Goal: Communication & Community: Share content

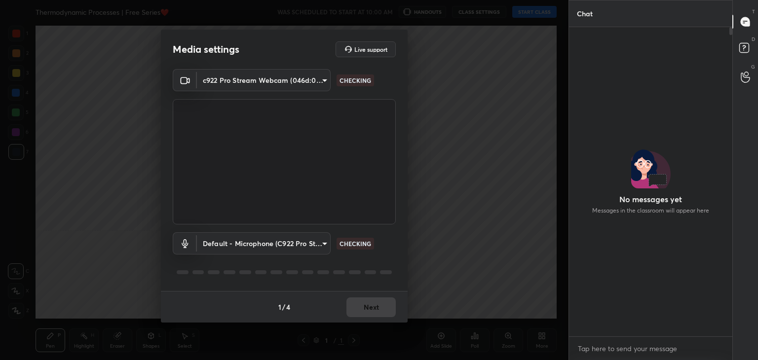
scroll to position [3, 3]
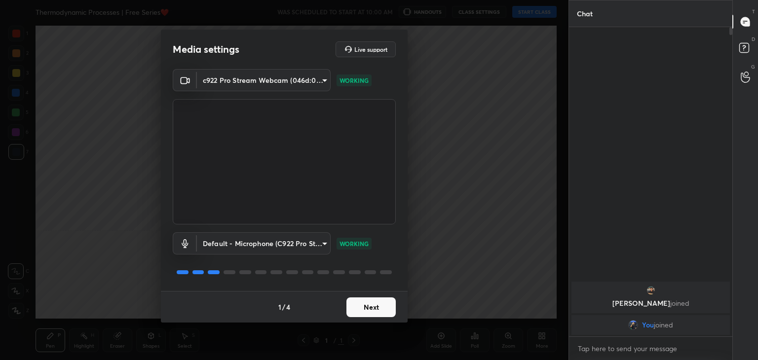
click at [375, 306] on button "Next" at bounding box center [370, 308] width 49 height 20
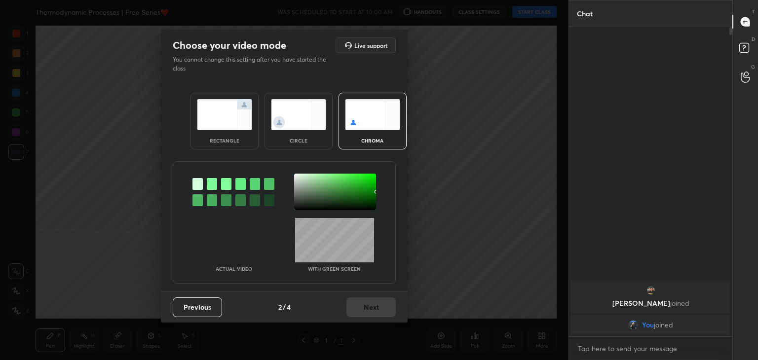
click at [310, 137] on div "circle" at bounding box center [298, 121] width 68 height 57
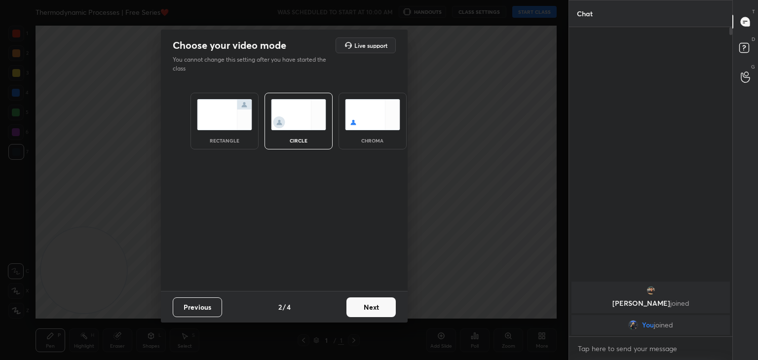
click at [369, 312] on button "Next" at bounding box center [370, 308] width 49 height 20
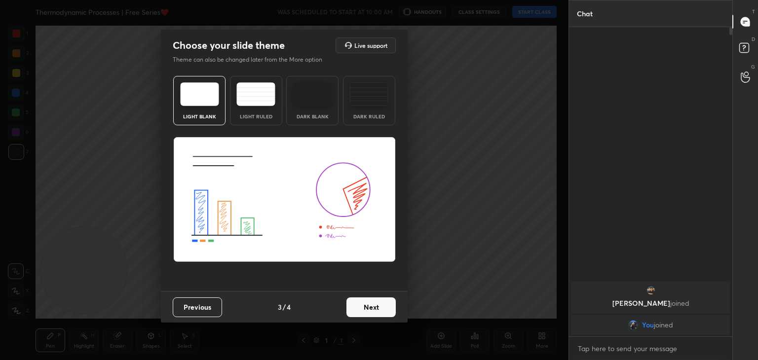
click at [379, 310] on button "Next" at bounding box center [370, 308] width 49 height 20
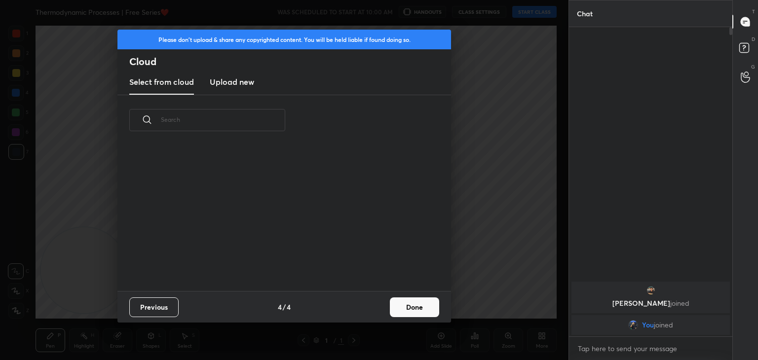
click at [409, 311] on button "Done" at bounding box center [414, 308] width 49 height 20
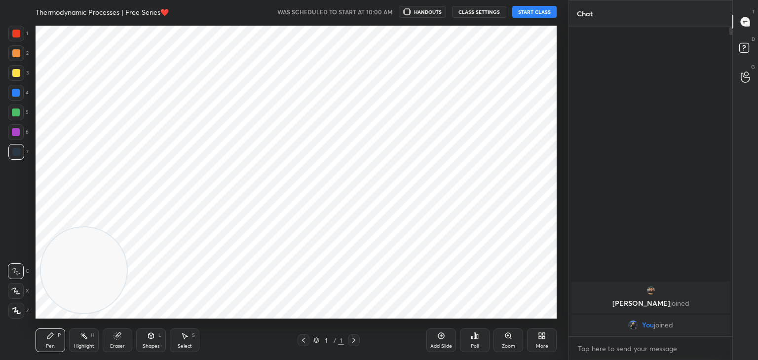
click at [16, 295] on icon at bounding box center [15, 291] width 9 height 7
drag, startPoint x: 167, startPoint y: 234, endPoint x: 460, endPoint y: 93, distance: 325.3
click at [378, 114] on video at bounding box center [336, 157] width 86 height 86
drag, startPoint x: 520, startPoint y: 58, endPoint x: 527, endPoint y: 40, distance: 19.2
click at [545, 33] on video at bounding box center [513, 70] width 86 height 86
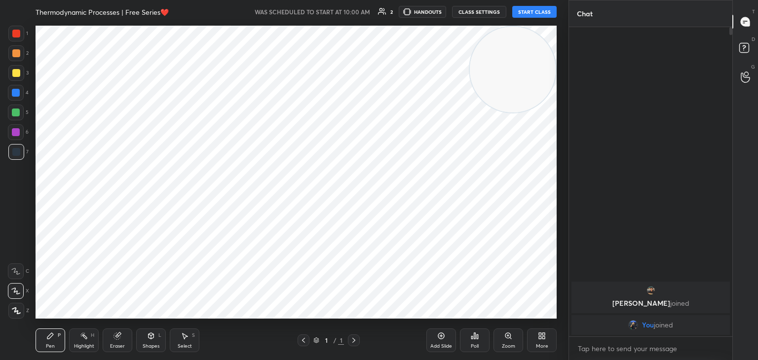
drag, startPoint x: 511, startPoint y: 80, endPoint x: 503, endPoint y: 1, distance: 79.3
click at [524, 71] on video at bounding box center [513, 70] width 86 height 86
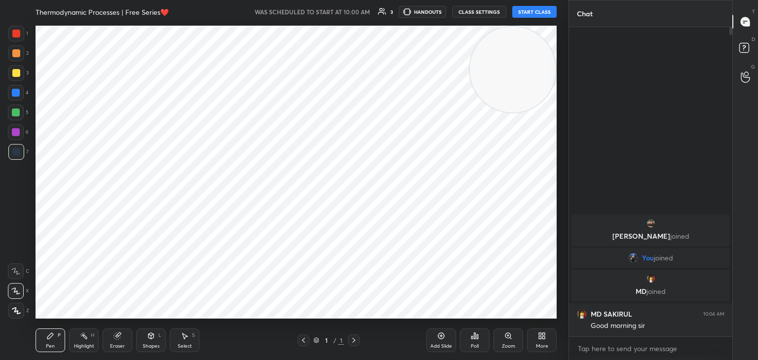
scroll to position [306, 160]
click at [530, 17] on button "START CLASS" at bounding box center [534, 12] width 44 height 12
drag, startPoint x: 508, startPoint y: 72, endPoint x: 515, endPoint y: 68, distance: 8.2
click at [514, 68] on video at bounding box center [513, 70] width 86 height 86
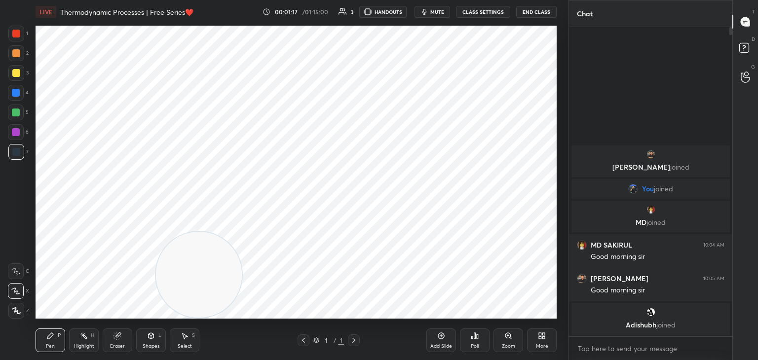
drag, startPoint x: 462, startPoint y: 111, endPoint x: 178, endPoint y: 304, distance: 344.1
click at [156, 316] on video at bounding box center [199, 275] width 86 height 86
click at [539, 338] on icon at bounding box center [542, 336] width 8 height 8
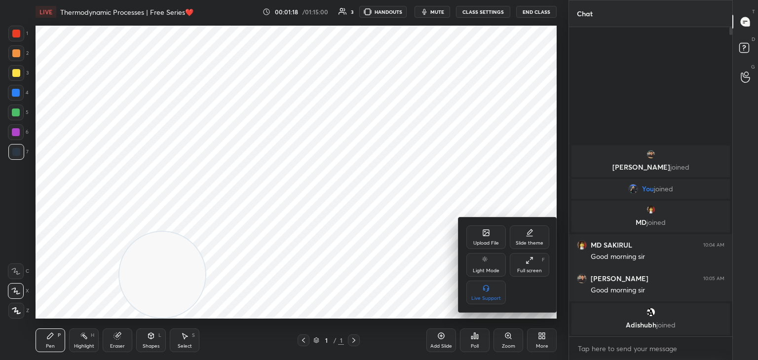
click at [484, 241] on div "Upload File" at bounding box center [486, 243] width 26 height 5
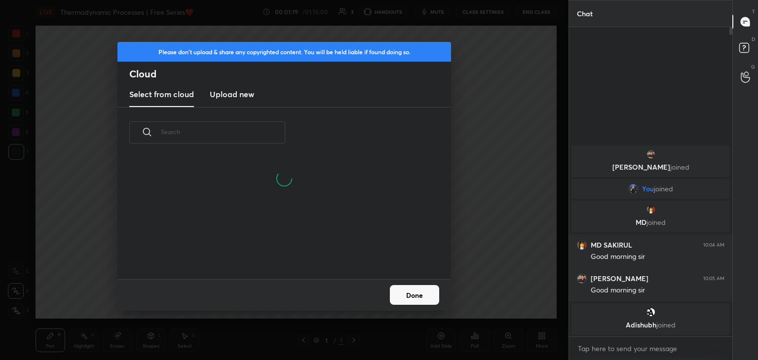
click at [227, 96] on h3 "Upload new" at bounding box center [232, 94] width 44 height 12
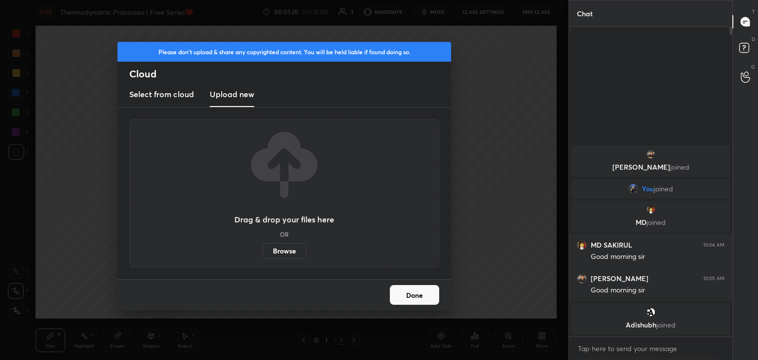
click at [285, 250] on label "Browse" at bounding box center [285, 251] width 44 height 16
click at [263, 250] on input "Browse" at bounding box center [263, 251] width 0 height 16
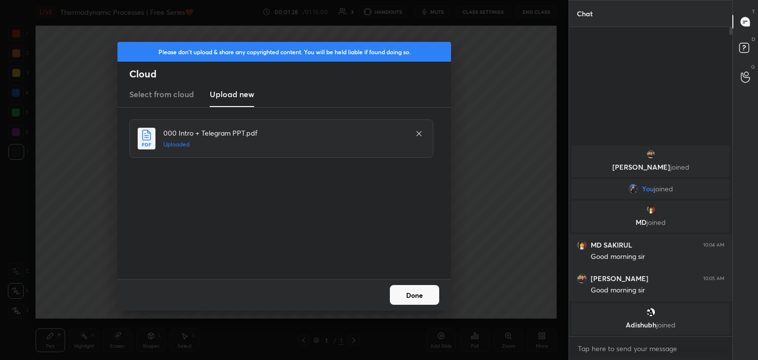
click at [421, 301] on button "Done" at bounding box center [414, 295] width 49 height 20
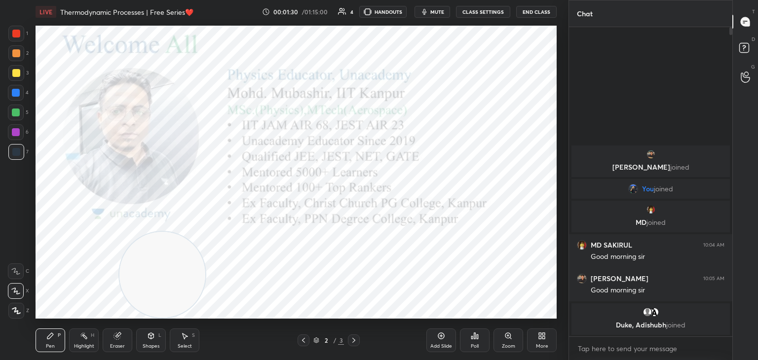
drag, startPoint x: 20, startPoint y: 36, endPoint x: 26, endPoint y: 43, distance: 9.5
click at [21, 35] on div at bounding box center [16, 34] width 16 height 16
click at [85, 343] on div "Highlight H" at bounding box center [84, 341] width 30 height 24
click at [744, 45] on icon at bounding box center [743, 47] width 3 height 4
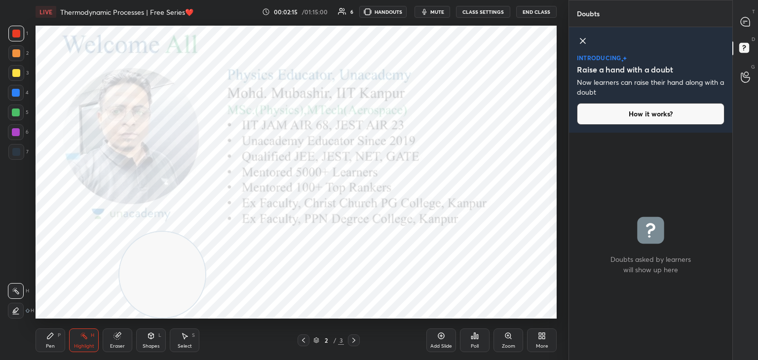
click at [748, 21] on icon at bounding box center [745, 21] width 9 height 9
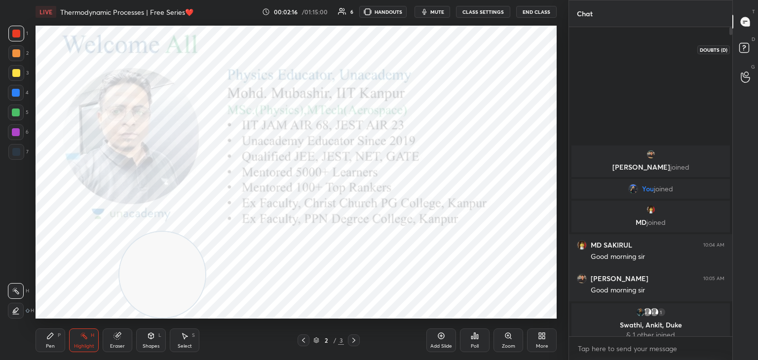
click at [746, 52] on rect at bounding box center [743, 47] width 9 height 9
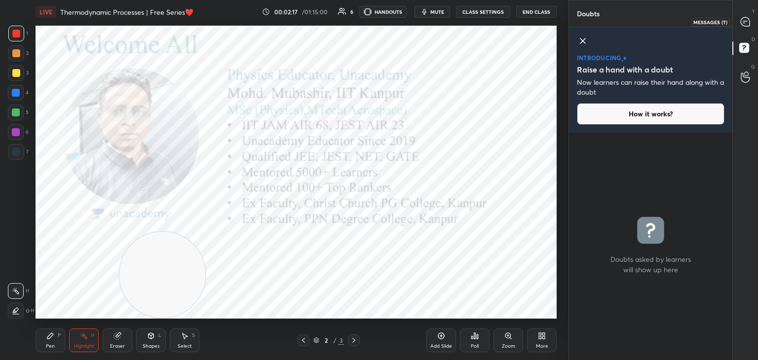
click at [750, 18] on icon at bounding box center [745, 22] width 10 height 10
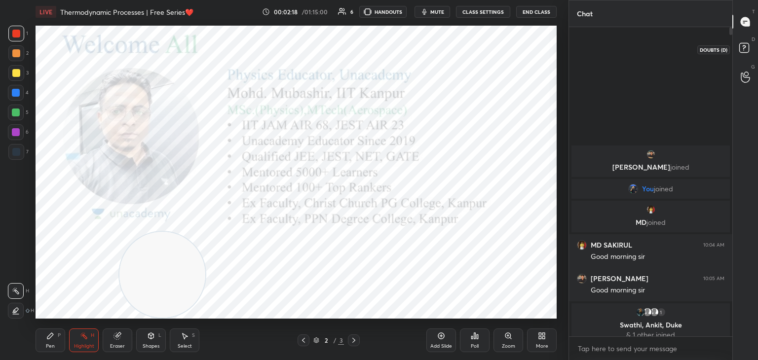
drag, startPoint x: 743, startPoint y: 47, endPoint x: 619, endPoint y: 44, distance: 123.4
click at [742, 47] on rect at bounding box center [743, 47] width 9 height 9
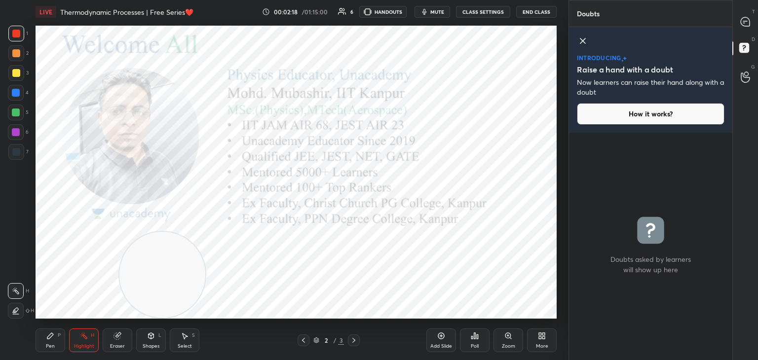
click at [580, 39] on icon at bounding box center [583, 41] width 12 height 12
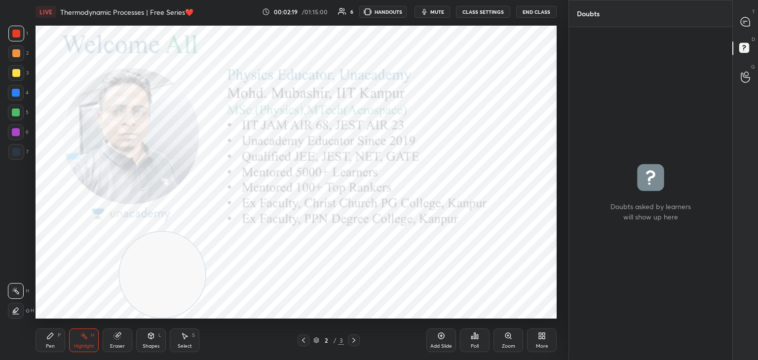
scroll to position [330, 160]
click at [744, 19] on icon at bounding box center [745, 21] width 9 height 9
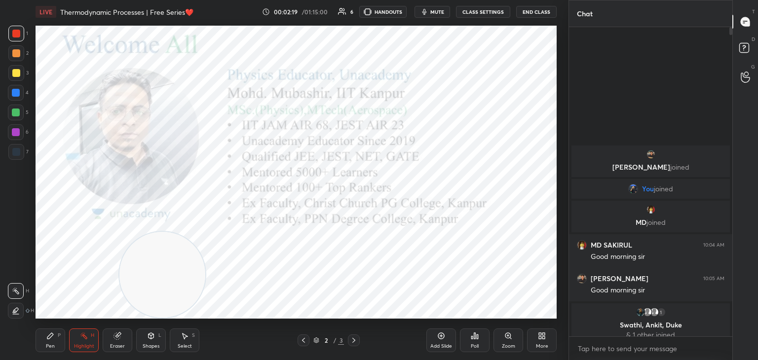
scroll to position [306, 160]
click at [622, 347] on body "1 2 3 4 5 6 7 C X Z C X Z E E Erase all H H LIVE Thermodynamic Processes | Free…" at bounding box center [379, 180] width 758 height 360
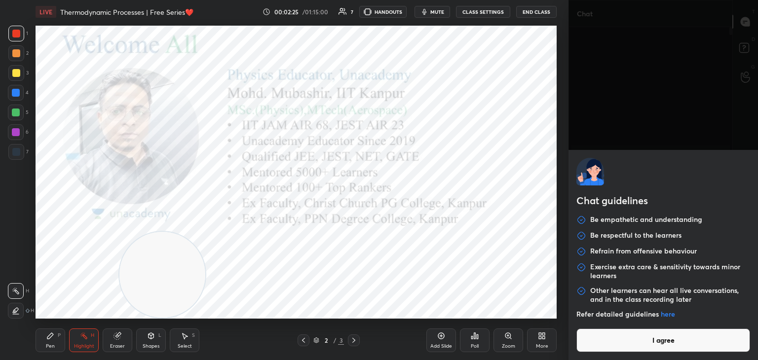
click at [618, 340] on button "I agree" at bounding box center [663, 341] width 174 height 24
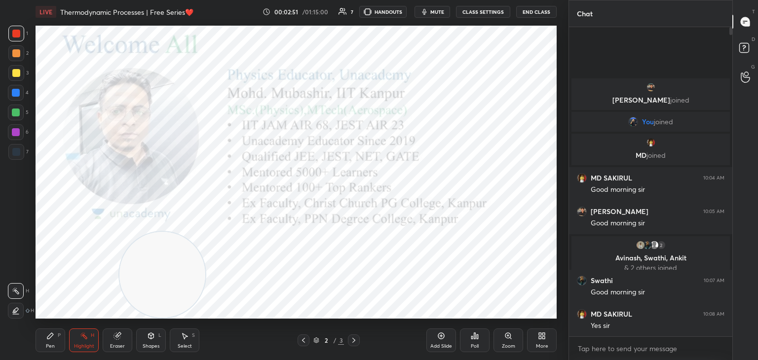
click at [351, 336] on div at bounding box center [354, 341] width 12 height 12
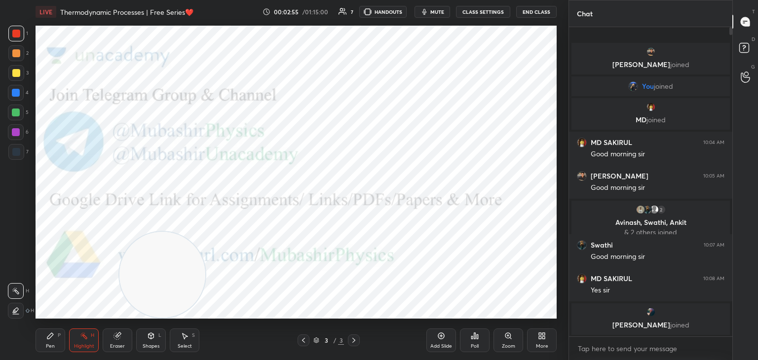
click at [51, 348] on div "Pen" at bounding box center [50, 346] width 9 height 5
click at [37, 335] on div "Pen P" at bounding box center [51, 341] width 30 height 24
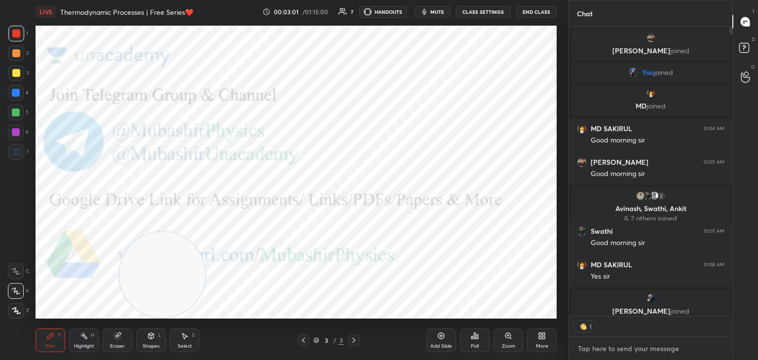
type textarea "x"
click at [599, 348] on textarea at bounding box center [651, 349] width 148 height 16
paste textarea "[URL][DOMAIN_NAME]"
type textarea "[URL][DOMAIN_NAME]"
type textarea "x"
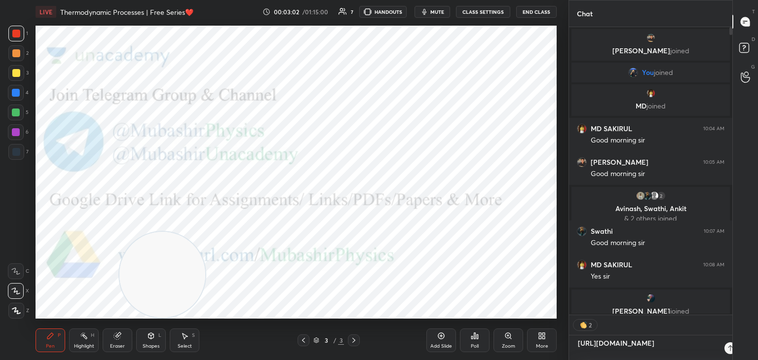
scroll to position [330, 160]
type textarea "[URL][DOMAIN_NAME]"
type textarea "x"
click at [718, 350] on icon at bounding box center [717, 348] width 8 height 8
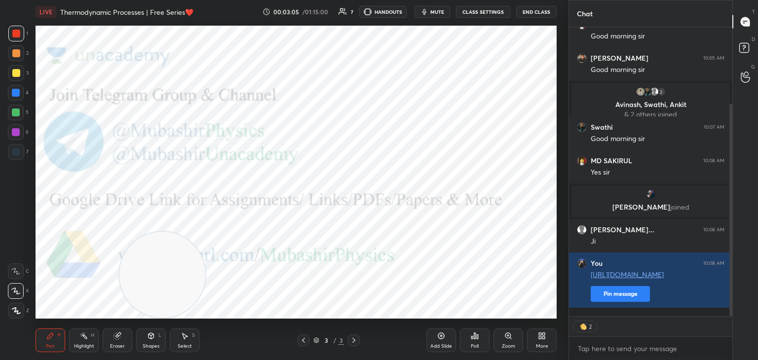
drag, startPoint x: 732, startPoint y: 252, endPoint x: 729, endPoint y: 309, distance: 57.3
click at [729, 309] on div at bounding box center [730, 210] width 3 height 213
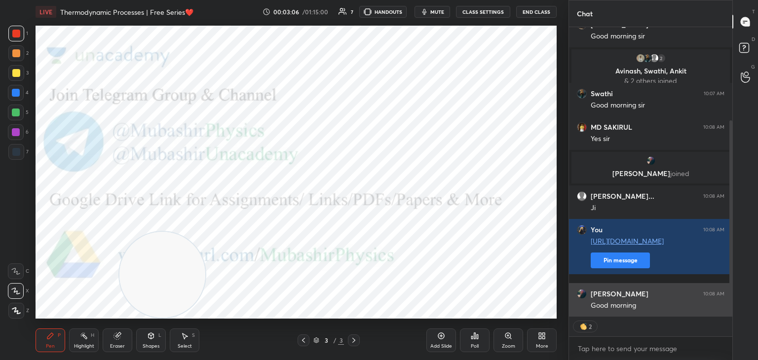
click at [634, 299] on div "MD SAKIRUL 10:04 AM Good morning [PERSON_NAME] 10:05 AM Good morning sir 2 [PER…" at bounding box center [650, 172] width 163 height 290
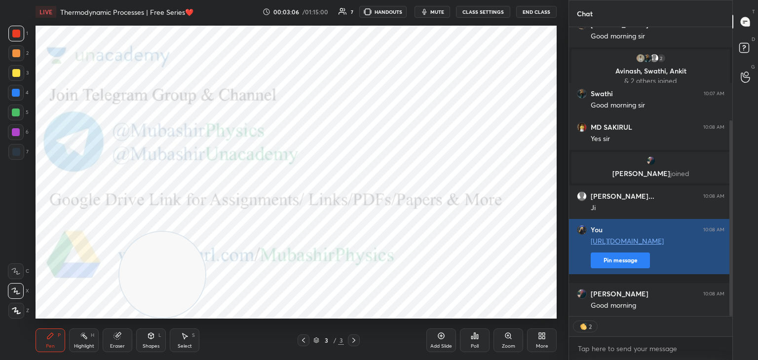
click at [624, 268] on button "Pin message" at bounding box center [620, 261] width 59 height 16
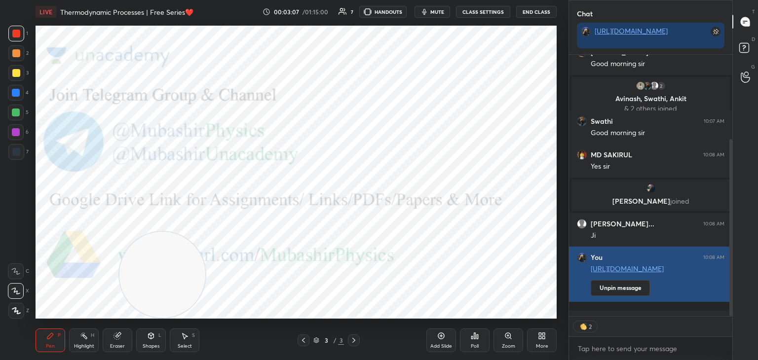
scroll to position [302, 160]
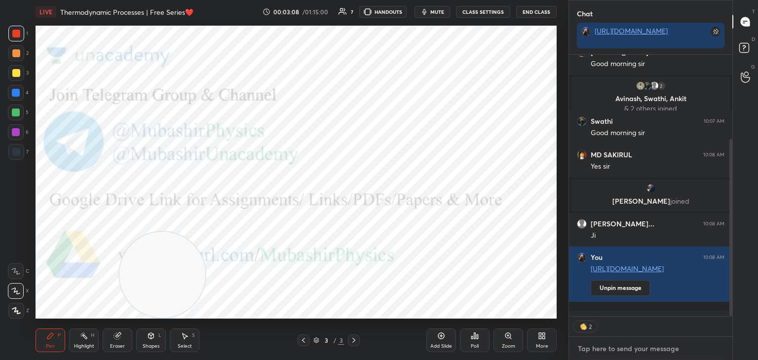
click at [618, 348] on textarea at bounding box center [651, 349] width 148 height 16
drag, startPoint x: 184, startPoint y: 282, endPoint x: 493, endPoint y: 64, distance: 378.6
click at [215, 217] on video at bounding box center [172, 260] width 86 height 86
click at [12, 133] on div at bounding box center [16, 132] width 8 height 8
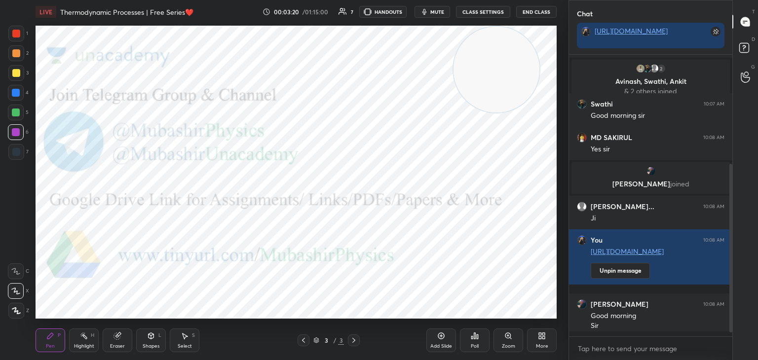
scroll to position [279, 160]
click at [80, 339] on icon at bounding box center [84, 336] width 8 height 8
click at [534, 342] on div "More" at bounding box center [542, 341] width 30 height 24
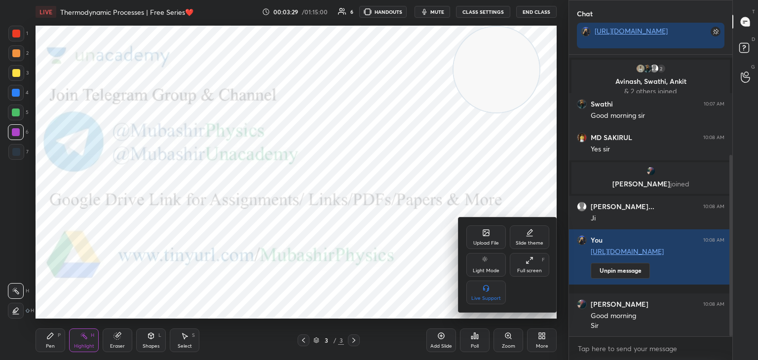
click at [483, 234] on icon at bounding box center [486, 233] width 6 height 6
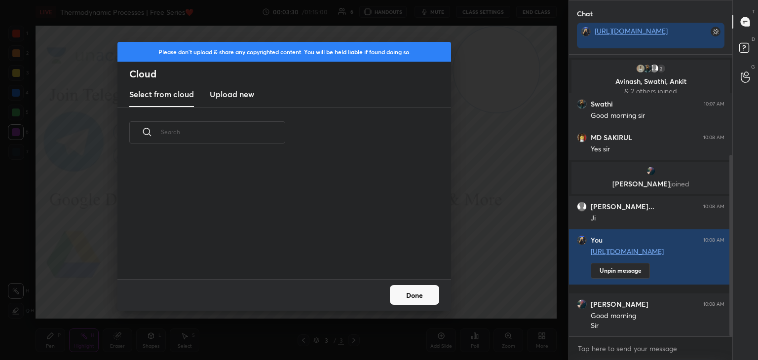
scroll to position [121, 317]
click at [234, 99] on h3 "Upload new" at bounding box center [232, 94] width 44 height 12
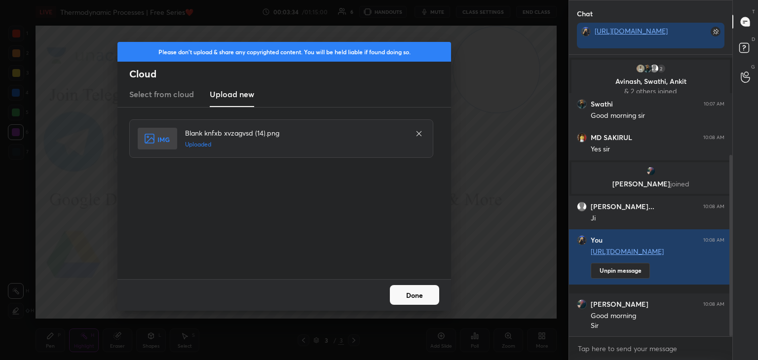
click at [410, 291] on button "Done" at bounding box center [414, 295] width 49 height 20
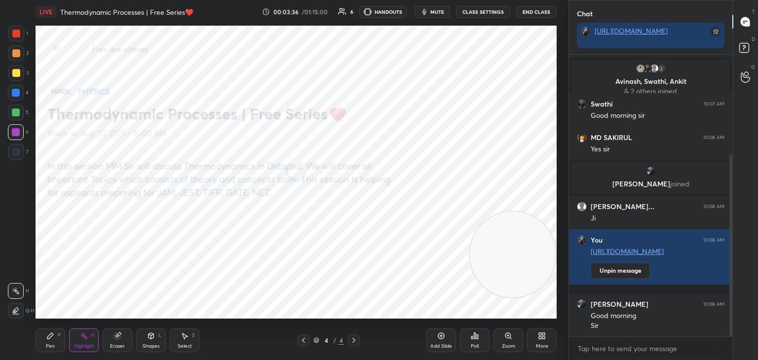
drag, startPoint x: 501, startPoint y: 84, endPoint x: 506, endPoint y: 281, distance: 197.0
click at [541, 295] on video at bounding box center [513, 255] width 86 height 86
click at [52, 340] on div "Pen P" at bounding box center [51, 341] width 30 height 24
drag, startPoint x: 10, startPoint y: 40, endPoint x: 34, endPoint y: 62, distance: 32.5
click at [11, 38] on div at bounding box center [16, 34] width 16 height 16
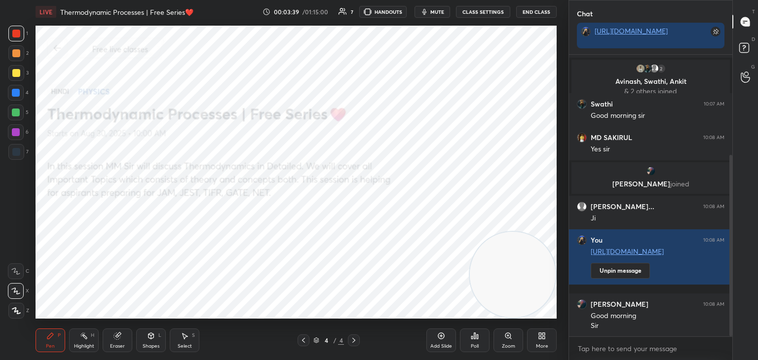
drag, startPoint x: 16, startPoint y: 131, endPoint x: 24, endPoint y: 132, distance: 7.5
click at [18, 131] on div at bounding box center [16, 132] width 8 height 8
drag, startPoint x: 11, startPoint y: 115, endPoint x: 31, endPoint y: 121, distance: 20.6
click at [12, 117] on div at bounding box center [16, 113] width 16 height 16
click at [18, 96] on div at bounding box center [16, 93] width 8 height 8
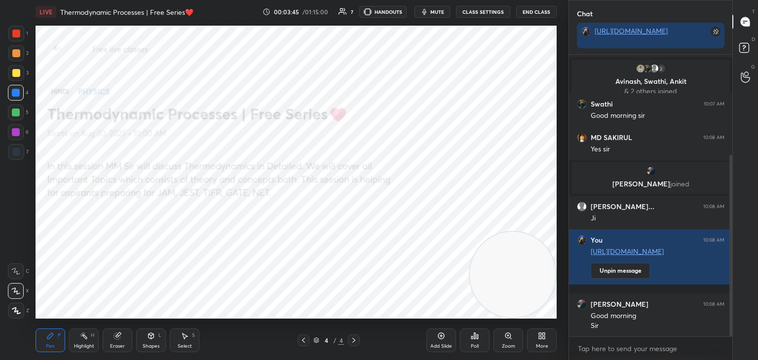
click at [15, 35] on div at bounding box center [16, 34] width 8 height 8
click at [20, 58] on div at bounding box center [16, 53] width 16 height 16
drag, startPoint x: 85, startPoint y: 342, endPoint x: 120, endPoint y: 334, distance: 35.9
click at [82, 344] on div "Highlight H" at bounding box center [84, 341] width 30 height 24
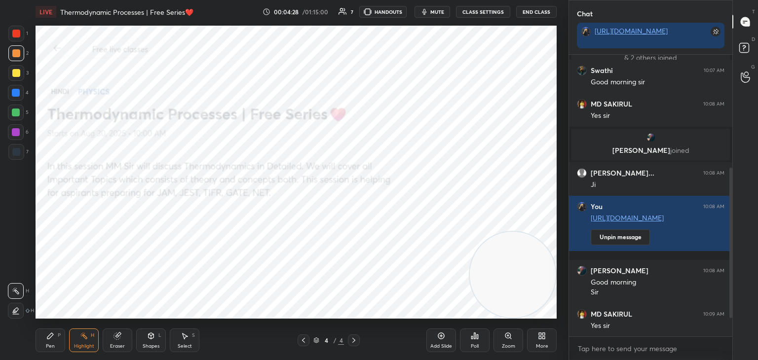
scroll to position [256, 0]
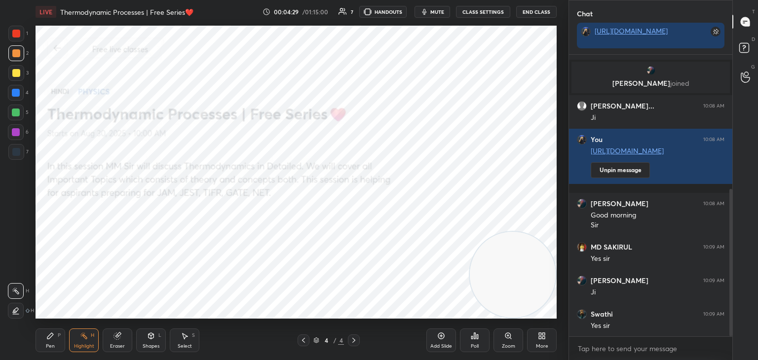
click at [540, 344] on div "More" at bounding box center [542, 346] width 12 height 5
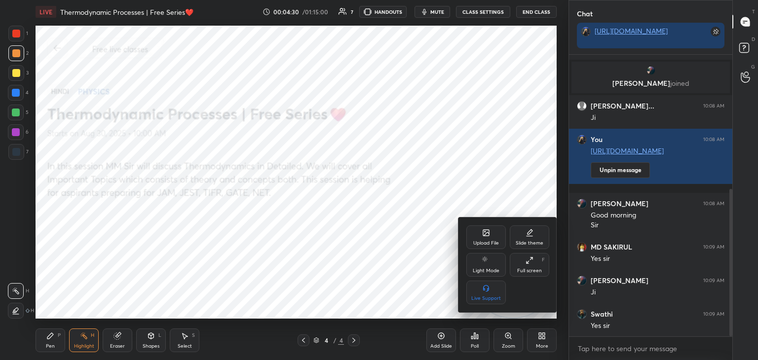
click at [485, 233] on icon at bounding box center [486, 233] width 6 height 6
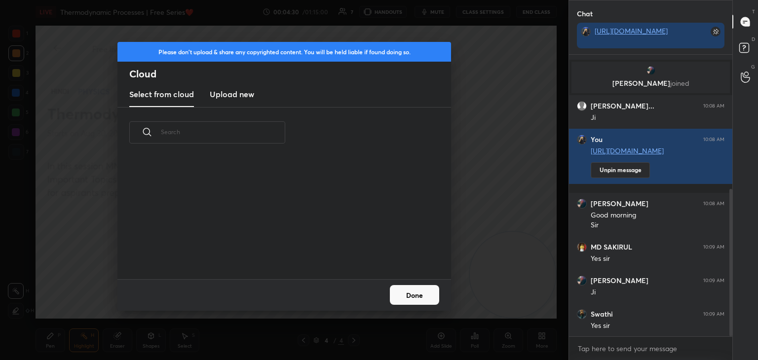
scroll to position [121, 317]
drag, startPoint x: 231, startPoint y: 103, endPoint x: 245, endPoint y: 102, distance: 13.4
click at [231, 103] on new "Upload new" at bounding box center [232, 94] width 44 height 25
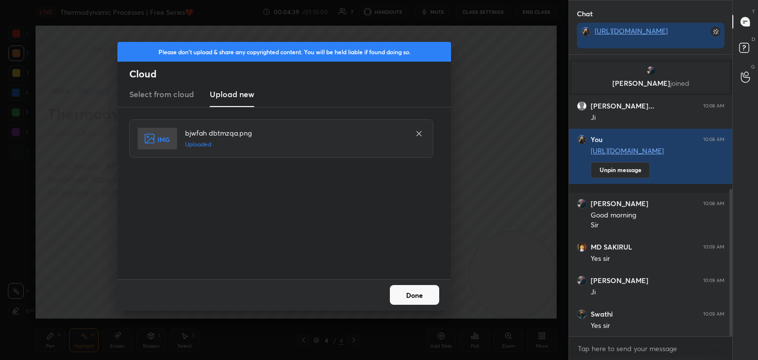
click at [420, 295] on button "Done" at bounding box center [414, 295] width 49 height 20
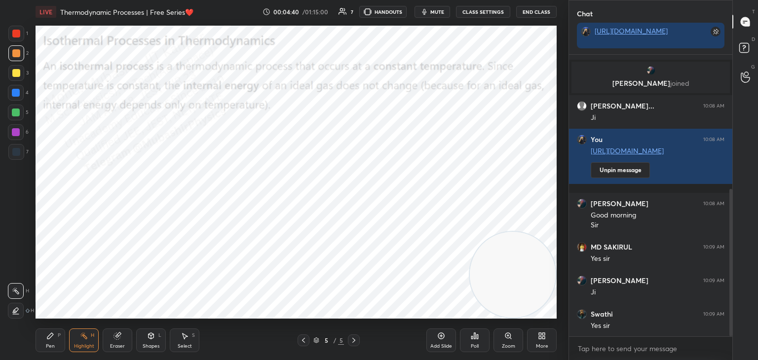
click at [54, 339] on icon at bounding box center [50, 336] width 8 height 8
drag, startPoint x: 13, startPoint y: 133, endPoint x: 32, endPoint y: 115, distance: 25.5
click at [13, 135] on div at bounding box center [16, 132] width 8 height 8
click at [14, 90] on div at bounding box center [16, 93] width 8 height 8
click at [17, 131] on div at bounding box center [16, 132] width 8 height 8
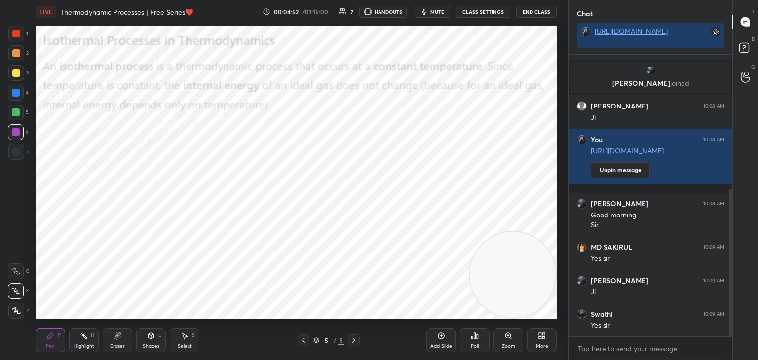
click at [16, 33] on div at bounding box center [16, 34] width 8 height 8
drag, startPoint x: 491, startPoint y: 260, endPoint x: 33, endPoint y: 220, distance: 460.2
click at [0, 302] on div "1 2 3 4 5 6 7 C X Z C X Z E E Erase all H H LIVE Thermodynamic Processes | Free…" at bounding box center [280, 180] width 561 height 360
drag, startPoint x: 12, startPoint y: 114, endPoint x: 24, endPoint y: 113, distance: 11.9
click at [12, 115] on div at bounding box center [16, 113] width 8 height 8
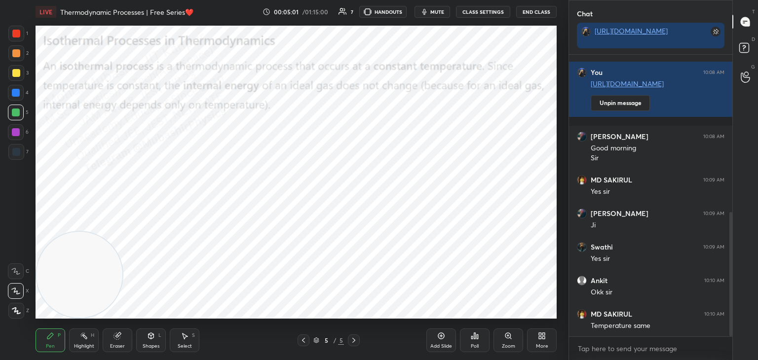
scroll to position [356, 0]
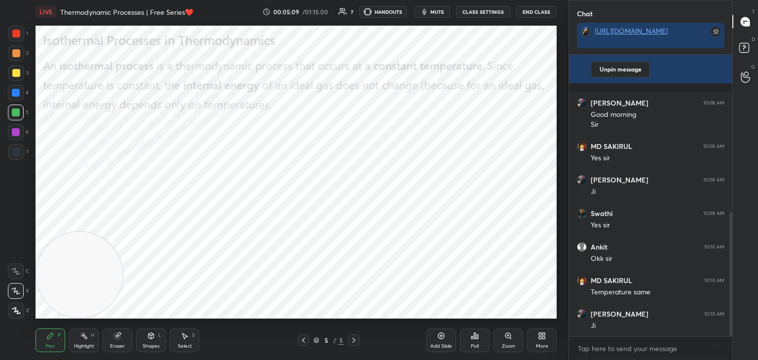
click at [13, 79] on div at bounding box center [16, 73] width 16 height 16
click at [15, 55] on div at bounding box center [16, 53] width 8 height 8
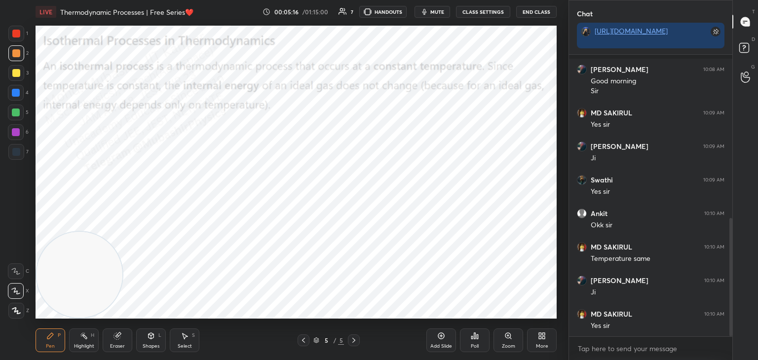
drag, startPoint x: 75, startPoint y: 340, endPoint x: 82, endPoint y: 332, distance: 10.1
click at [76, 340] on div "Highlight H" at bounding box center [84, 341] width 30 height 24
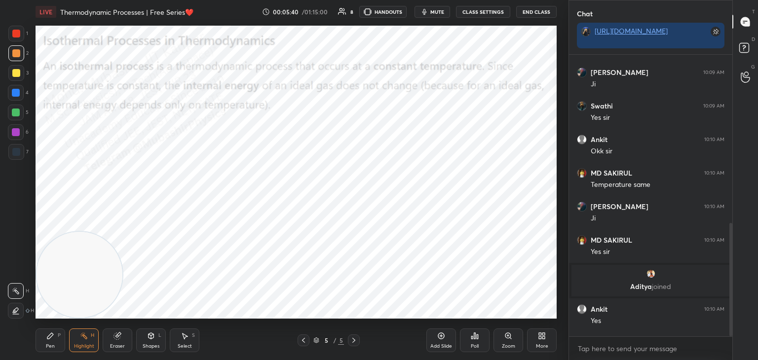
scroll to position [418, 0]
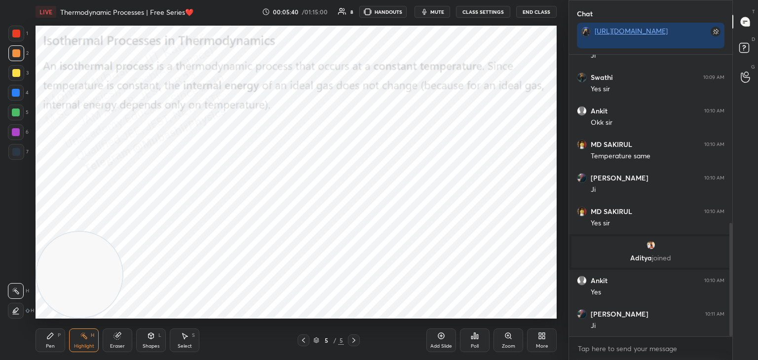
click at [539, 339] on icon at bounding box center [542, 336] width 8 height 8
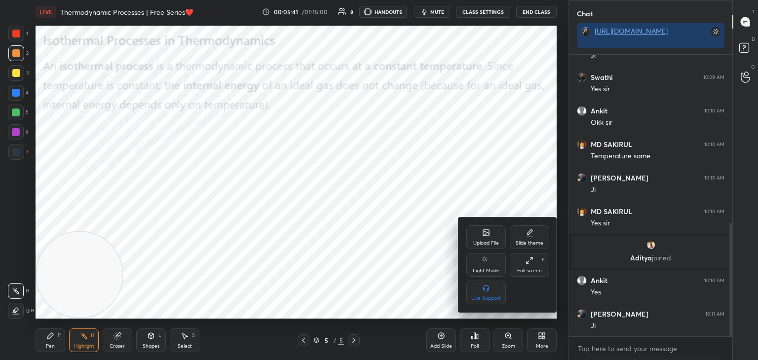
click at [489, 238] on div "Upload File" at bounding box center [485, 238] width 39 height 24
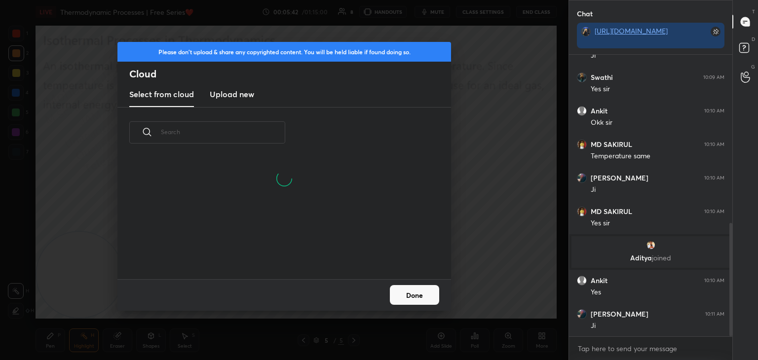
click at [236, 92] on h3 "Upload new" at bounding box center [232, 94] width 44 height 12
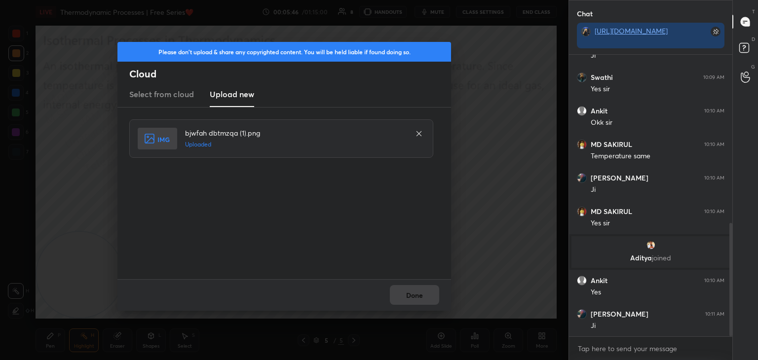
click at [420, 296] on button "Done" at bounding box center [414, 295] width 49 height 20
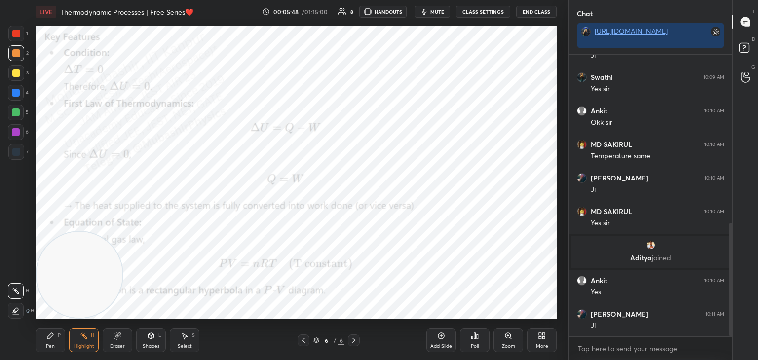
click at [53, 333] on icon at bounding box center [50, 336] width 8 height 8
click at [14, 70] on div at bounding box center [16, 73] width 8 height 8
drag, startPoint x: 74, startPoint y: 263, endPoint x: 435, endPoint y: 35, distance: 427.1
click at [122, 232] on video at bounding box center [80, 275] width 86 height 86
click at [26, 112] on div "5" at bounding box center [18, 113] width 21 height 16
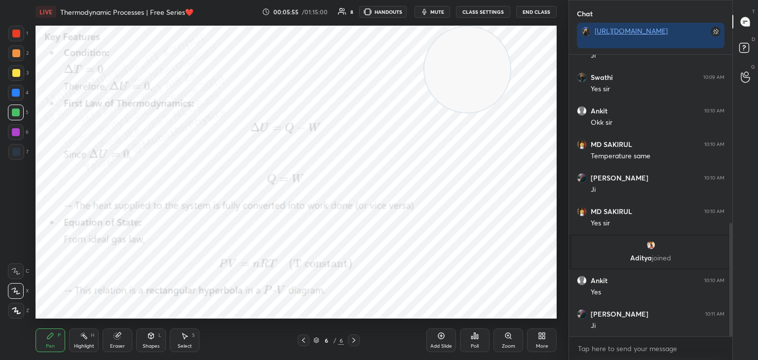
click at [15, 131] on div at bounding box center [16, 132] width 8 height 8
click at [16, 52] on div at bounding box center [16, 53] width 8 height 8
drag, startPoint x: 437, startPoint y: 55, endPoint x: 43, endPoint y: 99, distance: 396.2
click at [30, 104] on div "1 2 3 4 5 6 7 C X Z C X Z E E Erase all H H LIVE Thermodynamic Processes | Free…" at bounding box center [280, 180] width 561 height 360
click at [13, 159] on div "7" at bounding box center [18, 154] width 20 height 20
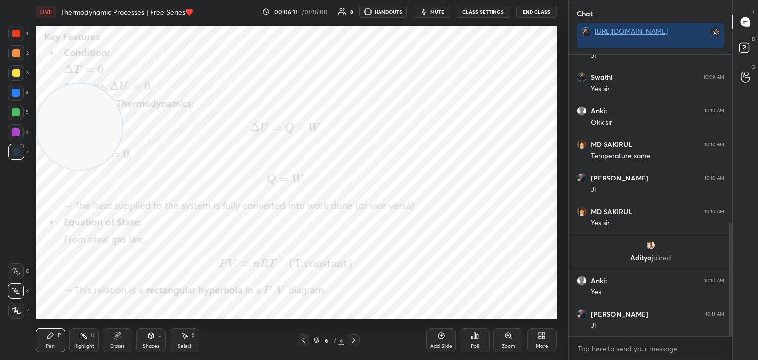
drag, startPoint x: 10, startPoint y: 87, endPoint x: 112, endPoint y: 100, distance: 102.4
click at [10, 89] on div at bounding box center [16, 93] width 16 height 16
click at [14, 113] on div at bounding box center [16, 113] width 16 height 16
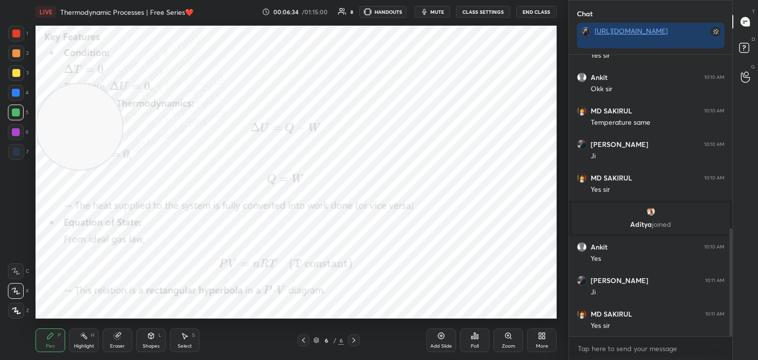
click at [79, 340] on div "Highlight H" at bounding box center [84, 341] width 30 height 24
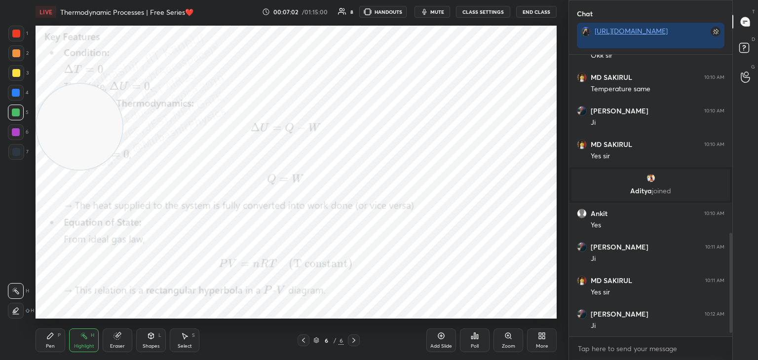
scroll to position [537, 0]
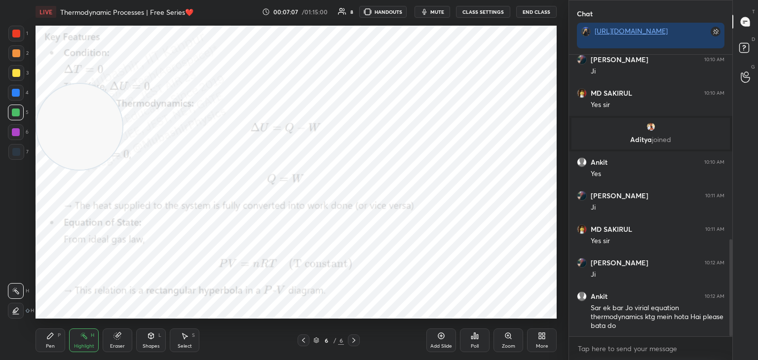
click at [543, 342] on div "More" at bounding box center [542, 341] width 30 height 24
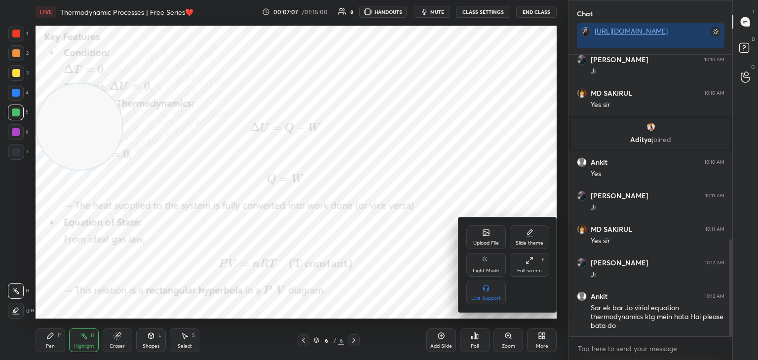
click at [480, 235] on div "Upload File" at bounding box center [485, 238] width 39 height 24
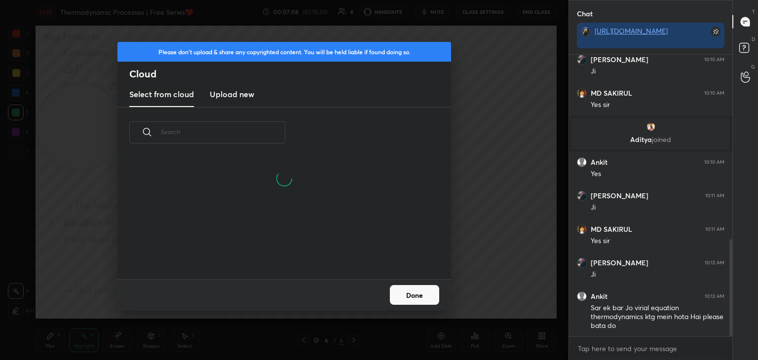
click at [237, 94] on h3 "Upload new" at bounding box center [232, 94] width 44 height 12
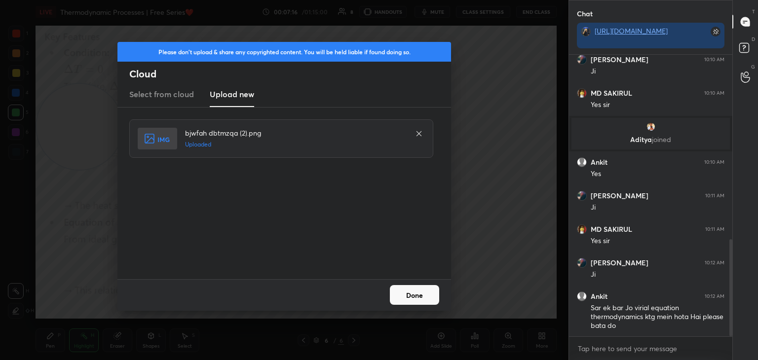
click at [415, 294] on button "Done" at bounding box center [414, 295] width 49 height 20
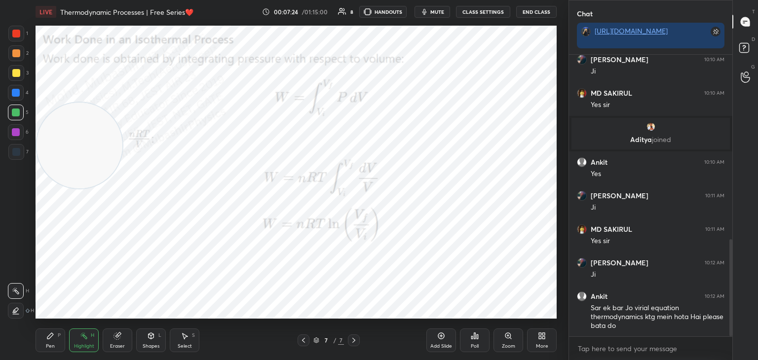
drag, startPoint x: 78, startPoint y: 151, endPoint x: 95, endPoint y: 282, distance: 132.4
click at [61, 189] on video at bounding box center [80, 146] width 86 height 86
click at [49, 346] on div "Pen" at bounding box center [50, 346] width 9 height 5
click at [11, 73] on div at bounding box center [16, 73] width 16 height 16
click at [20, 96] on div at bounding box center [16, 93] width 16 height 16
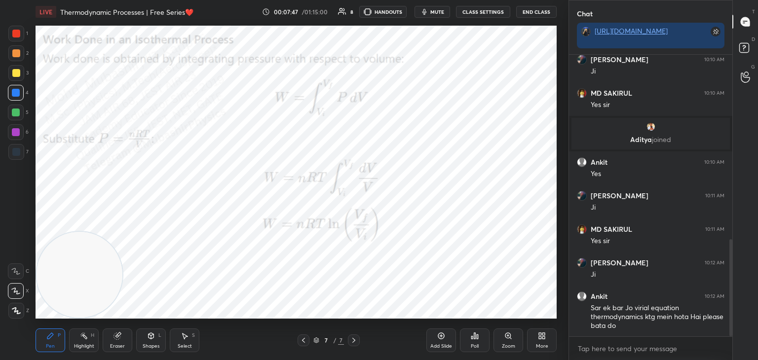
drag, startPoint x: 17, startPoint y: 111, endPoint x: 24, endPoint y: 113, distance: 7.2
click at [20, 113] on div at bounding box center [16, 113] width 8 height 8
click at [14, 50] on div at bounding box center [16, 53] width 8 height 8
click at [21, 112] on div at bounding box center [16, 113] width 16 height 16
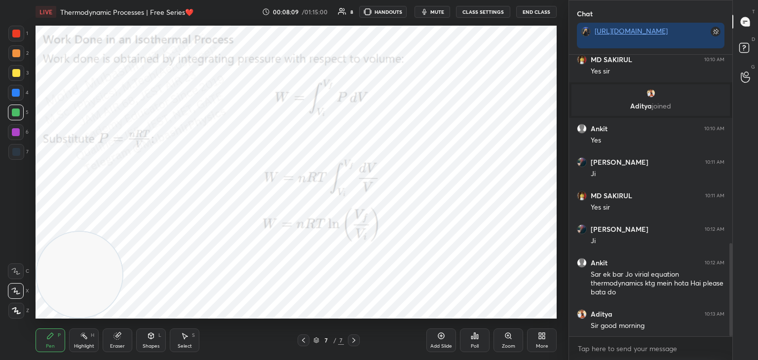
drag, startPoint x: 24, startPoint y: 137, endPoint x: 20, endPoint y: 143, distance: 6.7
click at [20, 141] on div "6" at bounding box center [18, 134] width 21 height 20
click at [80, 340] on icon at bounding box center [84, 336] width 8 height 8
click at [304, 339] on icon at bounding box center [304, 341] width 8 height 8
click at [302, 340] on icon at bounding box center [304, 341] width 8 height 8
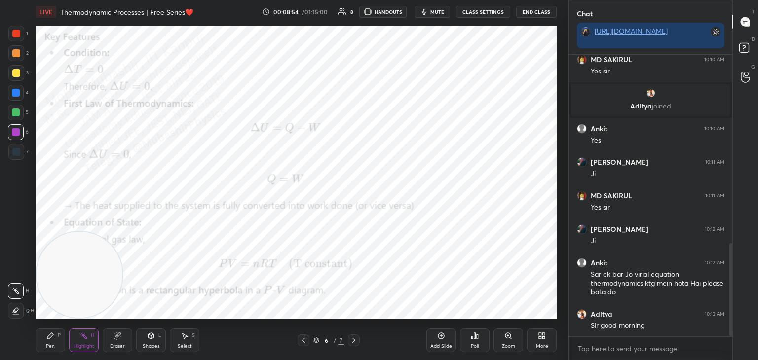
click at [303, 340] on icon at bounding box center [304, 341] width 8 height 8
click at [303, 342] on icon at bounding box center [303, 340] width 3 height 5
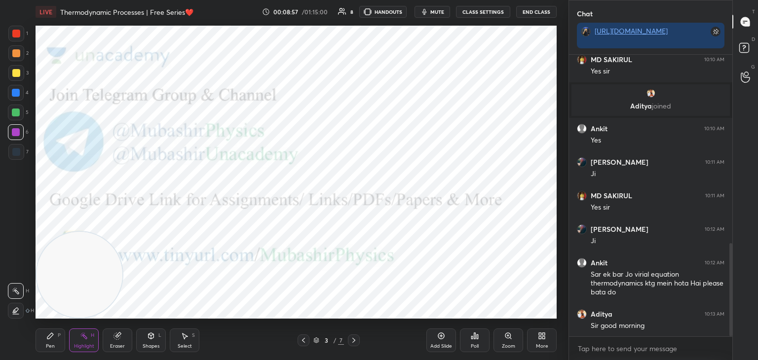
click at [357, 340] on icon at bounding box center [354, 341] width 8 height 8
click at [354, 343] on icon at bounding box center [354, 341] width 8 height 8
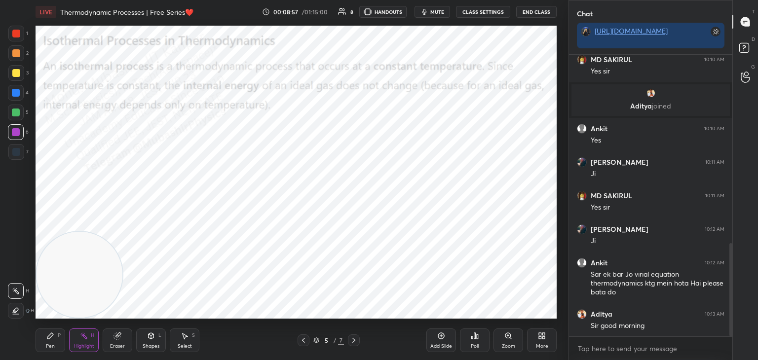
click at [354, 342] on icon at bounding box center [354, 341] width 8 height 8
click at [357, 344] on div at bounding box center [354, 341] width 12 height 12
click at [351, 342] on icon at bounding box center [354, 341] width 8 height 8
click at [48, 342] on div "Pen P" at bounding box center [51, 341] width 30 height 24
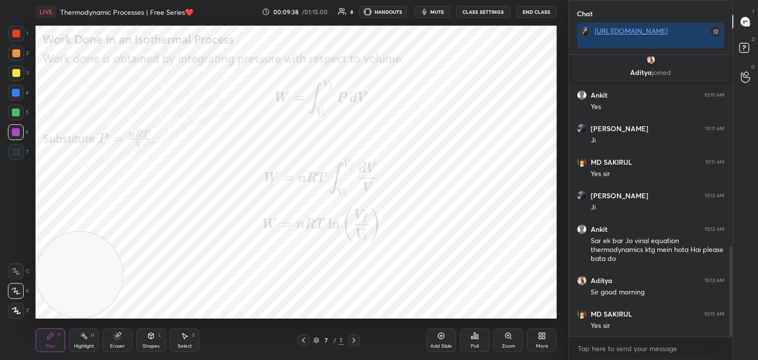
click at [549, 338] on div "More" at bounding box center [542, 341] width 30 height 24
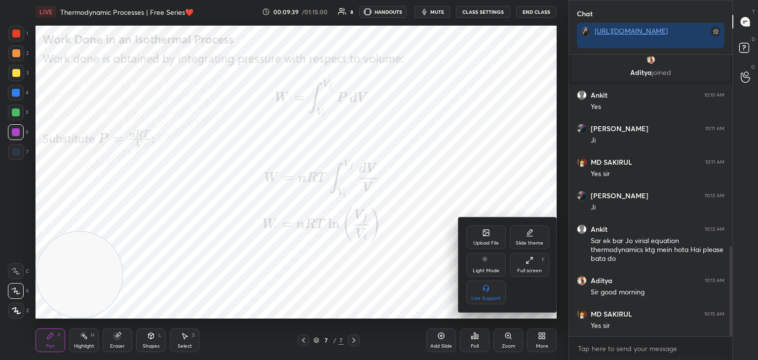
click at [486, 235] on icon at bounding box center [486, 233] width 8 height 8
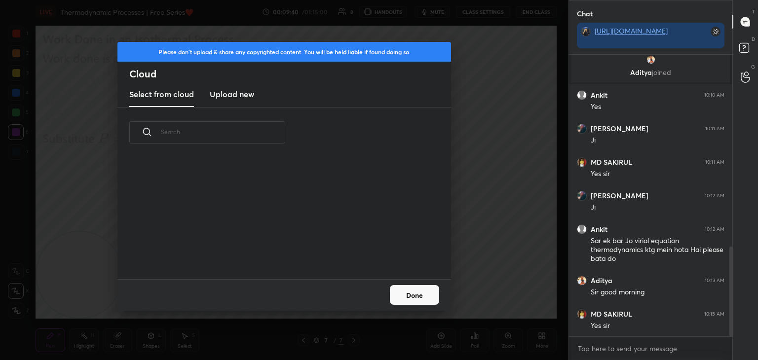
drag, startPoint x: 223, startPoint y: 88, endPoint x: 398, endPoint y: 97, distance: 175.9
click at [223, 90] on h3 "Upload new" at bounding box center [232, 94] width 44 height 12
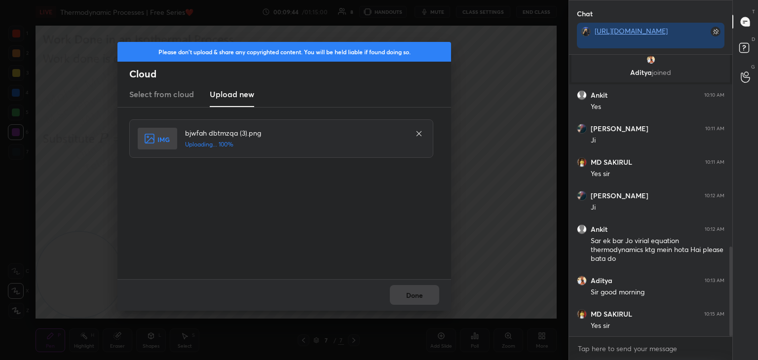
click at [417, 297] on div "Done" at bounding box center [284, 295] width 334 height 32
click at [417, 290] on button "Done" at bounding box center [414, 295] width 49 height 20
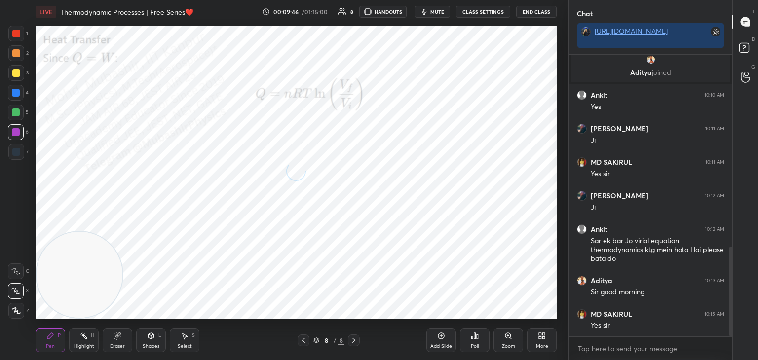
click at [13, 97] on div at bounding box center [16, 93] width 16 height 16
drag, startPoint x: 13, startPoint y: 54, endPoint x: 32, endPoint y: 54, distance: 19.3
click at [18, 54] on div at bounding box center [16, 53] width 8 height 8
click at [81, 342] on div "Highlight H" at bounding box center [84, 341] width 30 height 24
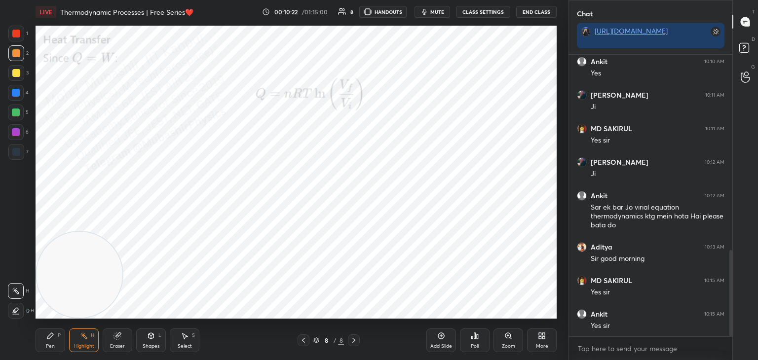
scroll to position [671, 0]
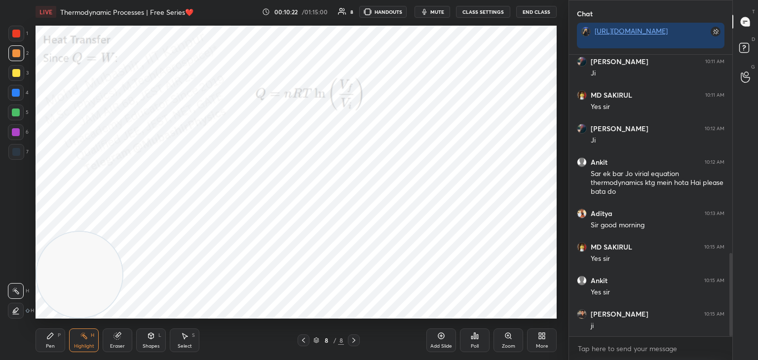
click at [543, 337] on icon at bounding box center [542, 336] width 8 height 8
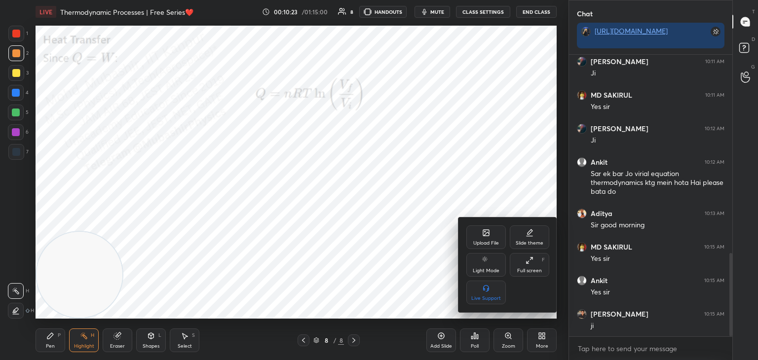
click at [476, 236] on div "Upload File" at bounding box center [485, 238] width 39 height 24
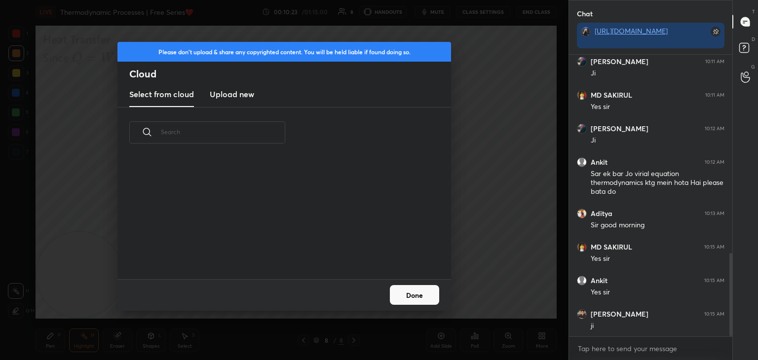
scroll to position [121, 317]
drag, startPoint x: 233, startPoint y: 99, endPoint x: 244, endPoint y: 98, distance: 10.9
click at [239, 96] on h3 "Upload new" at bounding box center [232, 94] width 44 height 12
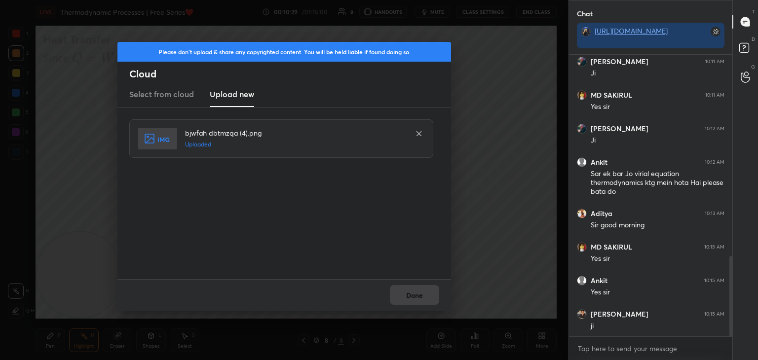
scroll to position [705, 0]
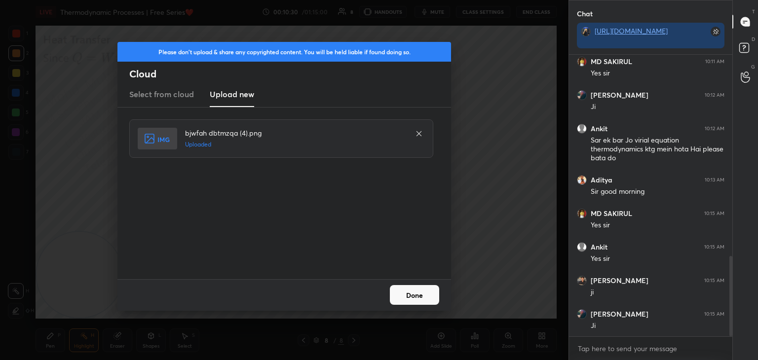
click at [417, 293] on button "Done" at bounding box center [414, 295] width 49 height 20
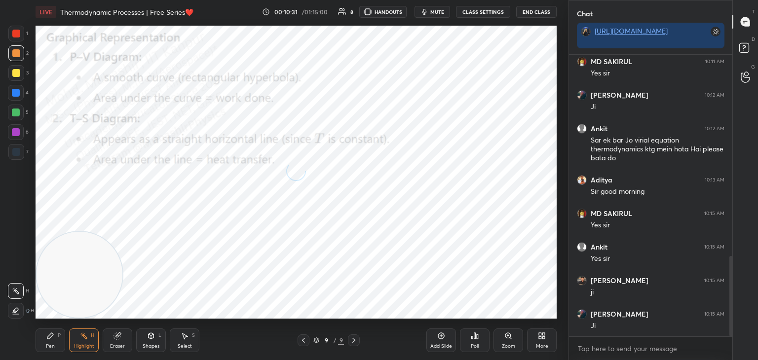
click at [301, 342] on icon at bounding box center [304, 341] width 8 height 8
click at [303, 341] on icon at bounding box center [304, 341] width 8 height 8
click at [309, 339] on div "7 / 9" at bounding box center [329, 341] width 62 height 12
click at [302, 342] on icon at bounding box center [304, 341] width 8 height 8
drag, startPoint x: 69, startPoint y: 145, endPoint x: 69, endPoint y: 123, distance: 21.2
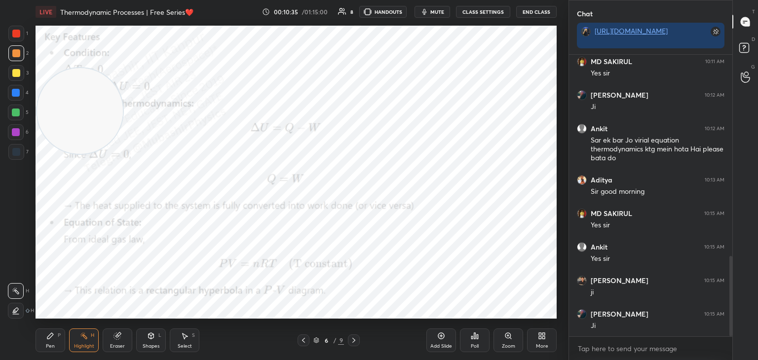
click at [69, 114] on video at bounding box center [80, 111] width 86 height 86
click at [64, 342] on div "Pen P" at bounding box center [51, 341] width 30 height 24
click at [20, 30] on div at bounding box center [16, 34] width 16 height 16
click at [185, 346] on div "Select" at bounding box center [185, 346] width 14 height 5
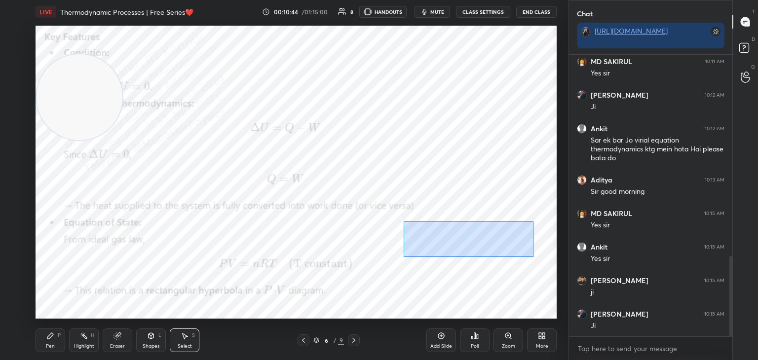
drag, startPoint x: 403, startPoint y: 222, endPoint x: 522, endPoint y: 265, distance: 126.1
click at [529, 257] on div "0 ° Undo Copy Duplicate Duplicate to new slide Delete" at bounding box center [296, 172] width 521 height 293
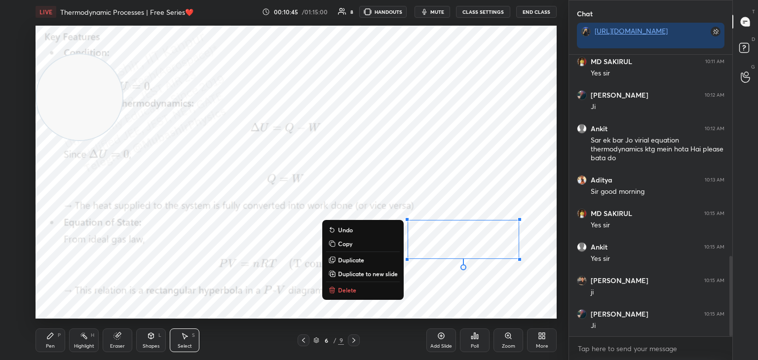
drag, startPoint x: 373, startPoint y: 293, endPoint x: 364, endPoint y: 299, distance: 11.0
click at [373, 292] on button "Delete" at bounding box center [363, 290] width 74 height 12
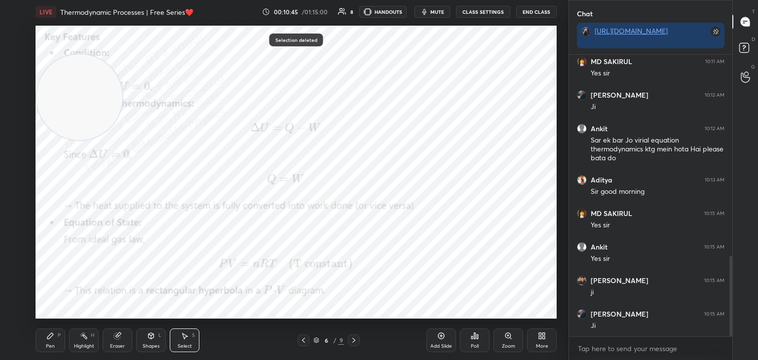
drag, startPoint x: 89, startPoint y: 343, endPoint x: 205, endPoint y: 330, distance: 116.7
click at [87, 346] on div "Highlight" at bounding box center [84, 346] width 20 height 5
click at [355, 339] on icon at bounding box center [354, 341] width 8 height 8
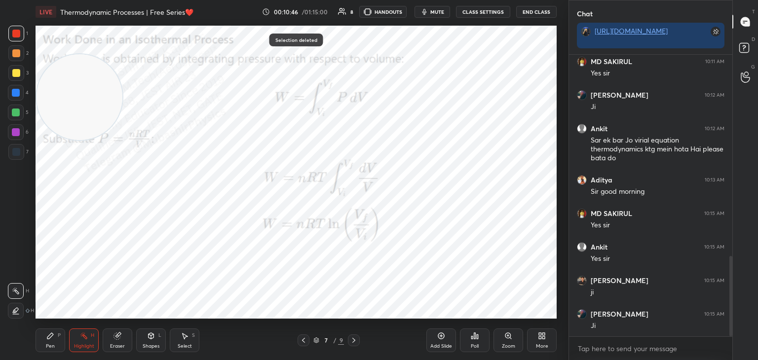
click at [355, 339] on icon at bounding box center [354, 341] width 8 height 8
click at [352, 342] on icon at bounding box center [354, 341] width 8 height 8
drag, startPoint x: 53, startPoint y: 111, endPoint x: 2, endPoint y: 383, distance: 276.6
click at [2, 0] on html "1 2 3 4 5 6 7 C X Z C X Z E E Erase all H H LIVE Thermodynamic Processes | Free…" at bounding box center [379, 0] width 758 height 0
click at [43, 342] on div "Pen P" at bounding box center [51, 341] width 30 height 24
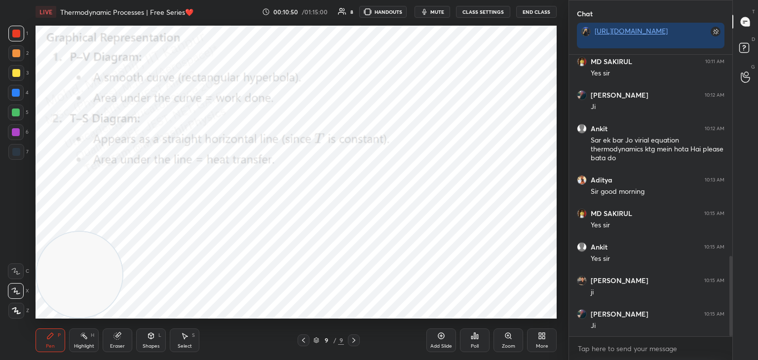
click at [20, 158] on div at bounding box center [16, 152] width 16 height 16
drag, startPoint x: 97, startPoint y: 263, endPoint x: 385, endPoint y: 105, distance: 328.2
click at [369, 130] on video at bounding box center [326, 173] width 86 height 86
drag, startPoint x: 508, startPoint y: 54, endPoint x: 478, endPoint y: 61, distance: 31.0
click at [453, 63] on video at bounding box center [410, 106] width 86 height 86
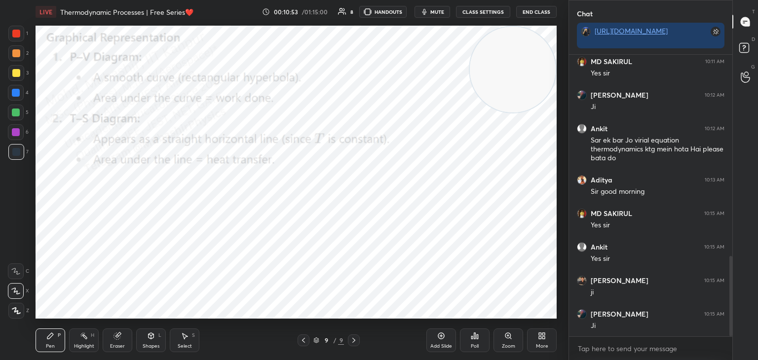
click at [149, 336] on icon at bounding box center [151, 336] width 8 height 8
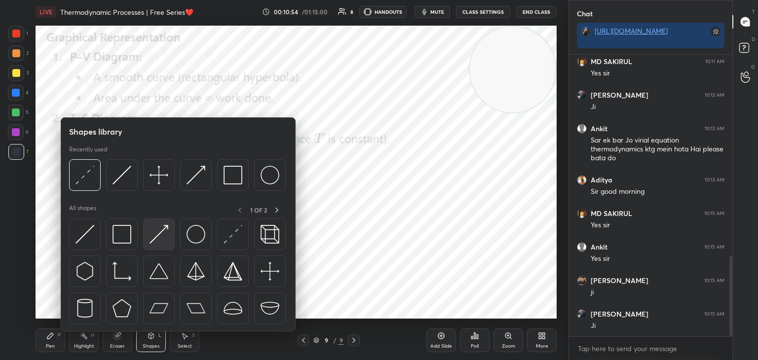
click at [160, 239] on img at bounding box center [159, 234] width 19 height 19
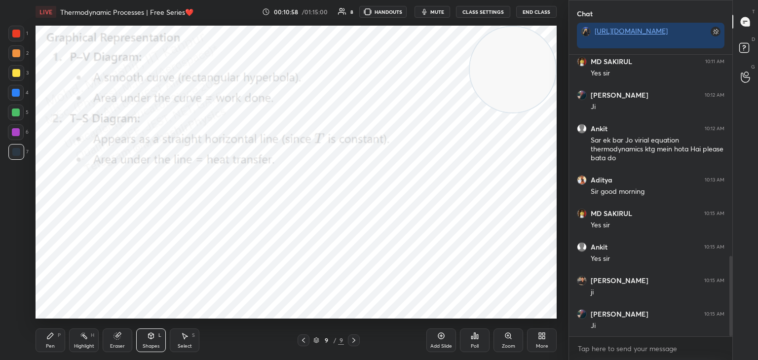
click at [50, 342] on div "Pen P" at bounding box center [51, 341] width 30 height 24
click at [176, 341] on div "Select S" at bounding box center [185, 341] width 30 height 24
drag, startPoint x: 188, startPoint y: 308, endPoint x: 207, endPoint y: 314, distance: 20.1
click at [207, 314] on div "0 ° Undo Copy Duplicate Duplicate to new slide Delete" at bounding box center [296, 172] width 521 height 293
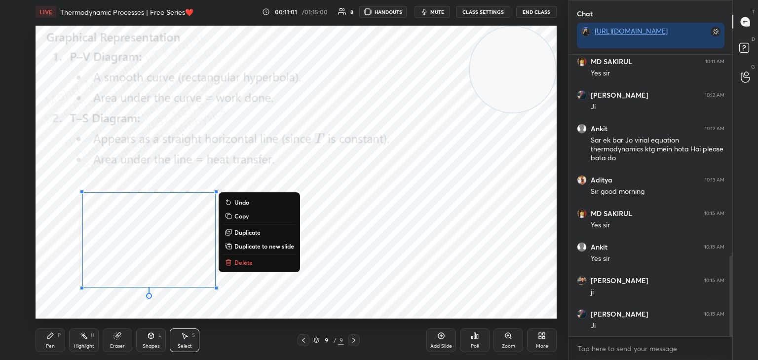
click at [251, 230] on p "Duplicate" at bounding box center [247, 232] width 26 height 8
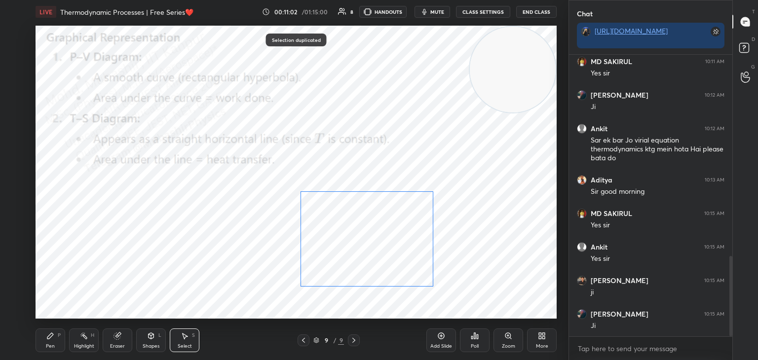
drag, startPoint x: 159, startPoint y: 257, endPoint x: 365, endPoint y: 244, distance: 206.7
click at [365, 244] on div "0 ° Undo Copy Duplicate Duplicate to new slide Delete" at bounding box center [296, 172] width 521 height 293
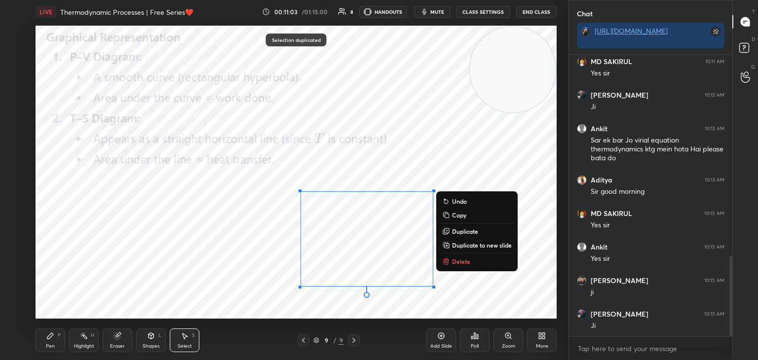
drag, startPoint x: 38, startPoint y: 342, endPoint x: 46, endPoint y: 323, distance: 20.8
click at [38, 340] on div "Pen P" at bounding box center [51, 341] width 30 height 24
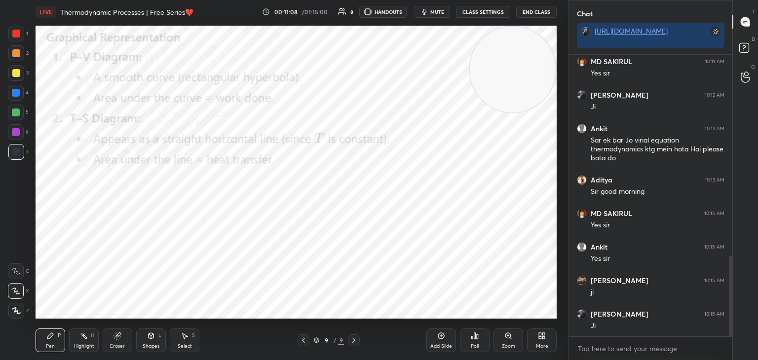
drag, startPoint x: 18, startPoint y: 129, endPoint x: 30, endPoint y: 153, distance: 27.1
click at [17, 129] on div at bounding box center [16, 132] width 8 height 8
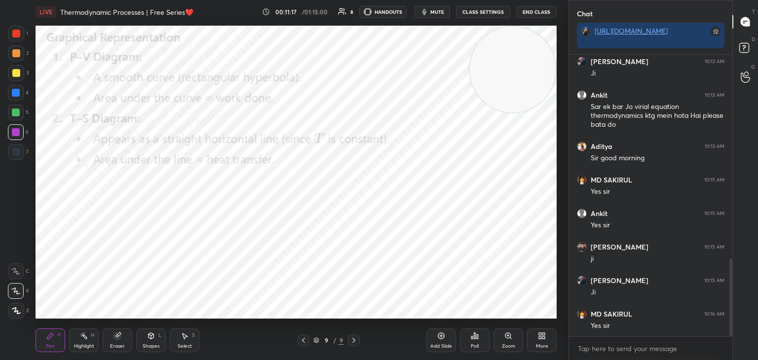
drag, startPoint x: 139, startPoint y: 342, endPoint x: 149, endPoint y: 339, distance: 10.6
click at [138, 344] on div "Shapes L" at bounding box center [151, 341] width 30 height 24
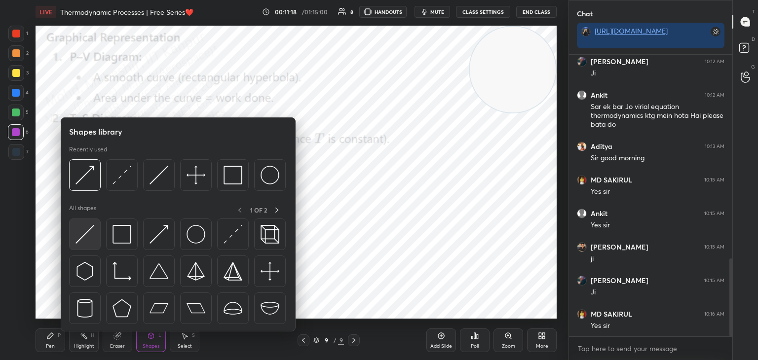
click at [80, 234] on img at bounding box center [84, 234] width 19 height 19
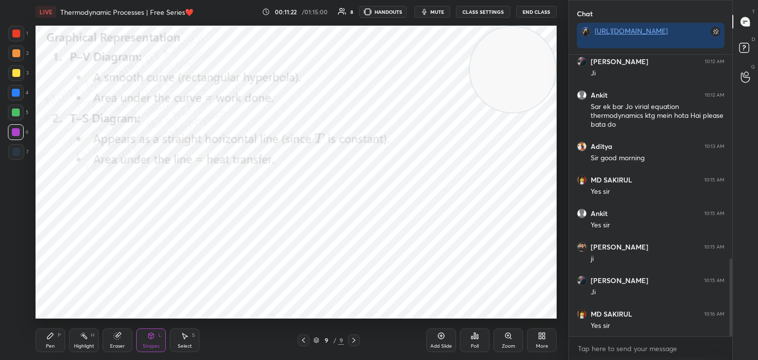
drag, startPoint x: 52, startPoint y: 342, endPoint x: 57, endPoint y: 339, distance: 6.3
click at [51, 343] on div "Pen P" at bounding box center [51, 341] width 30 height 24
click at [14, 79] on div at bounding box center [16, 73] width 16 height 16
drag, startPoint x: 144, startPoint y: 340, endPoint x: 147, endPoint y: 333, distance: 7.3
click at [143, 340] on div "Shapes L" at bounding box center [151, 341] width 30 height 24
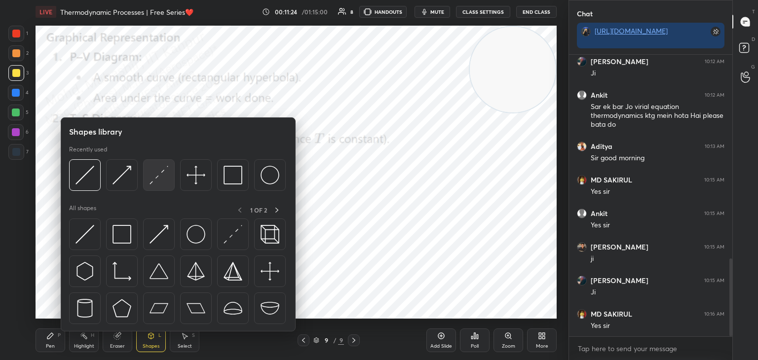
click at [154, 183] on img at bounding box center [159, 175] width 19 height 19
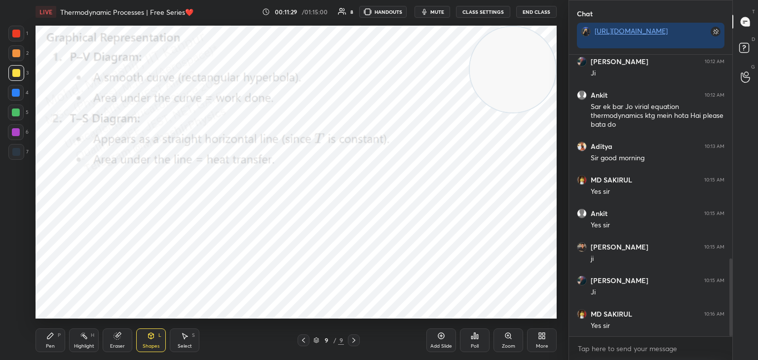
click at [16, 115] on div at bounding box center [16, 113] width 8 height 8
drag, startPoint x: 39, startPoint y: 345, endPoint x: 52, endPoint y: 333, distance: 17.8
click at [40, 344] on div "Pen P" at bounding box center [51, 341] width 30 height 24
click at [16, 106] on div at bounding box center [16, 113] width 16 height 16
click at [19, 101] on div "4" at bounding box center [18, 95] width 21 height 20
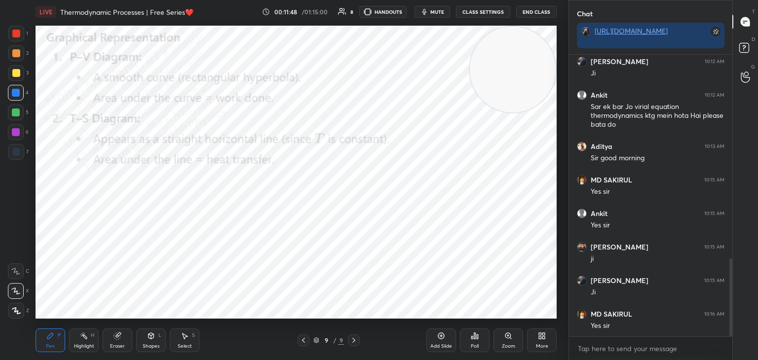
drag, startPoint x: 85, startPoint y: 337, endPoint x: 105, endPoint y: 330, distance: 20.3
click at [83, 340] on div "Highlight H" at bounding box center [84, 341] width 30 height 24
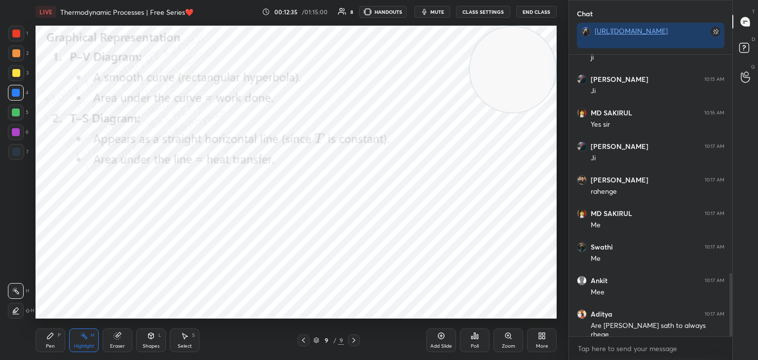
scroll to position [973, 0]
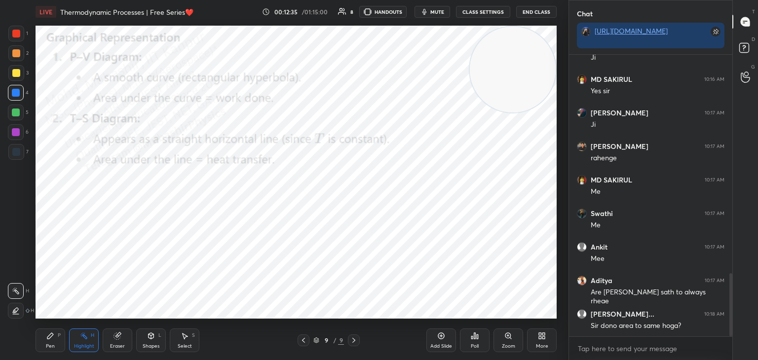
click at [544, 342] on div "More" at bounding box center [542, 341] width 30 height 24
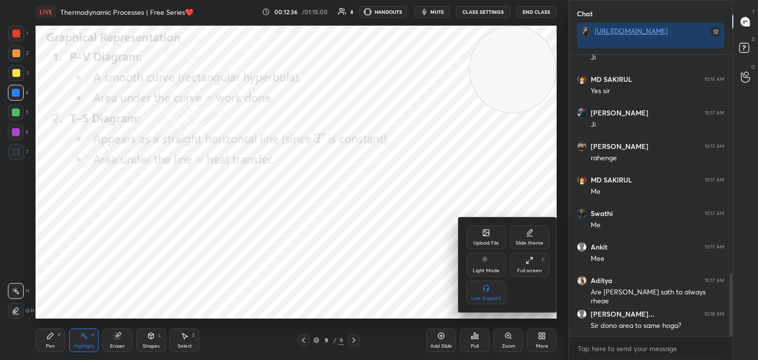
click at [484, 235] on icon at bounding box center [486, 233] width 6 height 6
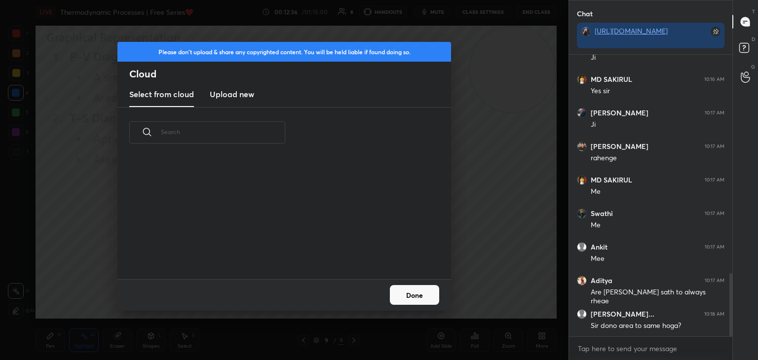
scroll to position [121, 317]
drag, startPoint x: 231, startPoint y: 91, endPoint x: 458, endPoint y: 69, distance: 228.6
click at [231, 92] on h3 "Upload new" at bounding box center [232, 94] width 44 height 12
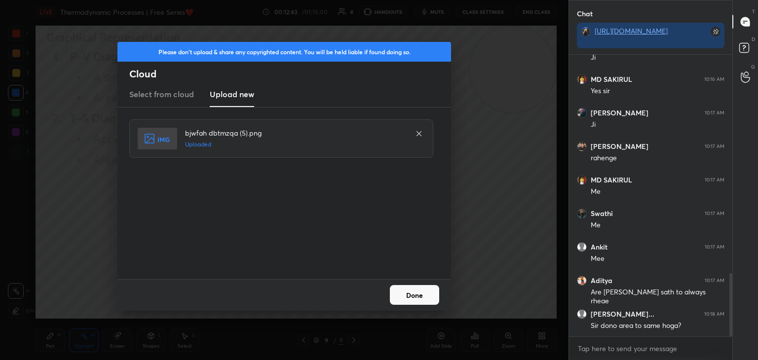
click at [415, 297] on button "Done" at bounding box center [414, 295] width 49 height 20
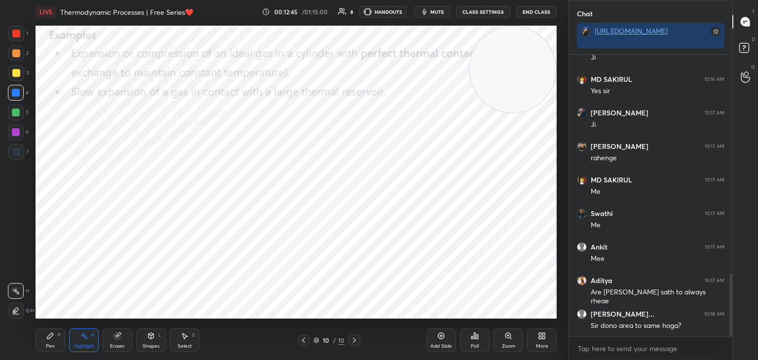
click at [302, 338] on icon at bounding box center [304, 341] width 8 height 8
click at [351, 338] on icon at bounding box center [354, 341] width 8 height 8
click at [38, 318] on div "Setting up your live class Poll for secs No correct answer Start poll" at bounding box center [296, 172] width 521 height 293
click at [45, 344] on div "Pen P" at bounding box center [51, 341] width 30 height 24
click at [16, 50] on div at bounding box center [16, 53] width 8 height 8
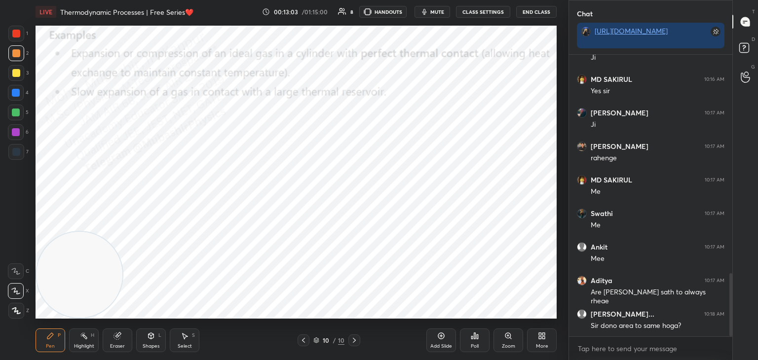
click at [19, 90] on div at bounding box center [16, 93] width 8 height 8
drag, startPoint x: 87, startPoint y: 340, endPoint x: 122, endPoint y: 278, distance: 71.4
click at [87, 340] on div "Highlight H" at bounding box center [84, 341] width 30 height 24
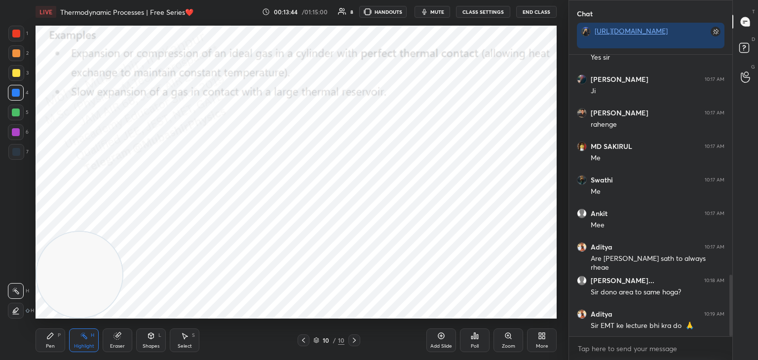
click at [535, 342] on div "More" at bounding box center [542, 341] width 30 height 24
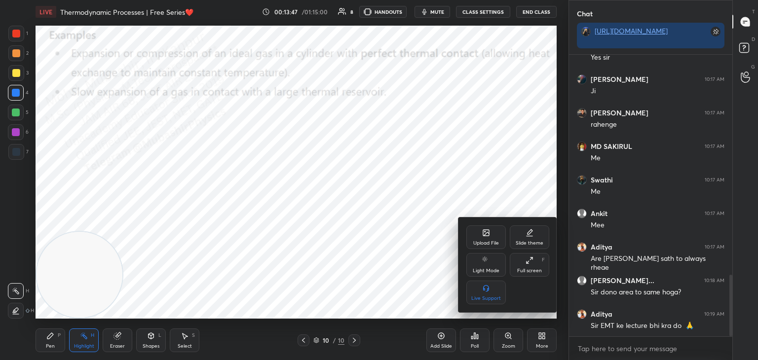
click at [486, 232] on icon at bounding box center [486, 233] width 6 height 6
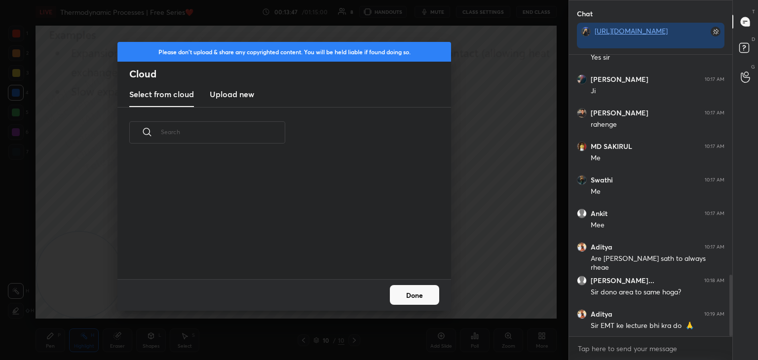
scroll to position [121, 317]
click at [223, 94] on h3 "Upload new" at bounding box center [232, 94] width 44 height 12
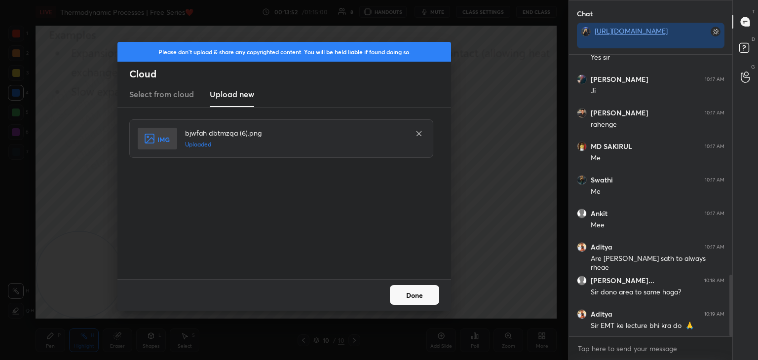
click at [409, 293] on button "Done" at bounding box center [414, 295] width 49 height 20
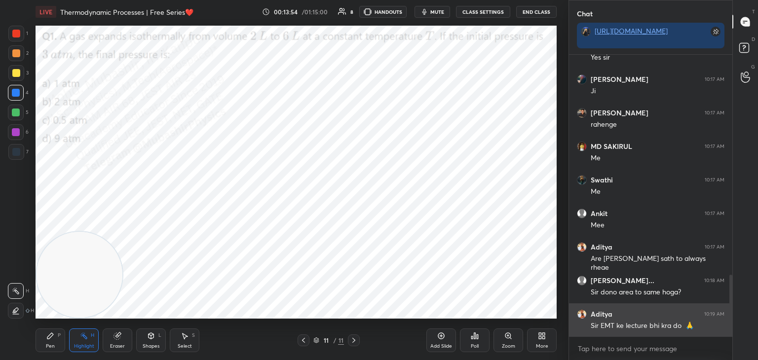
click at [610, 332] on div "Aditya 10:19 AM Sir EMT ke lecture bhi kra do 🙏" at bounding box center [650, 320] width 163 height 34
click at [620, 321] on div "Sir EMT ke lecture bhi kra do 🙏" at bounding box center [658, 326] width 134 height 10
click at [618, 316] on div "Aditya 10:19 AM Sir EMT ke lecture bhi kra do 🙏" at bounding box center [650, 320] width 163 height 34
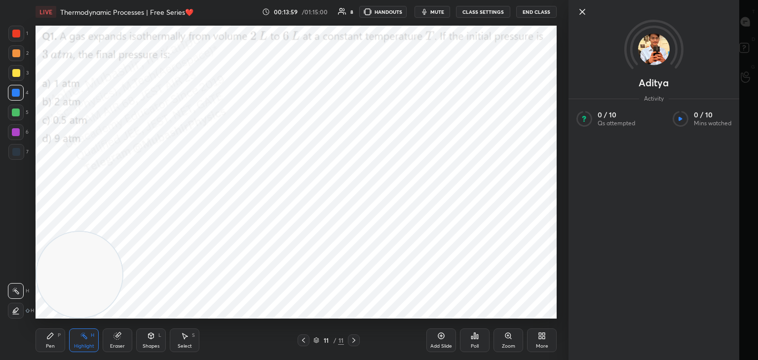
scroll to position [1017, 0]
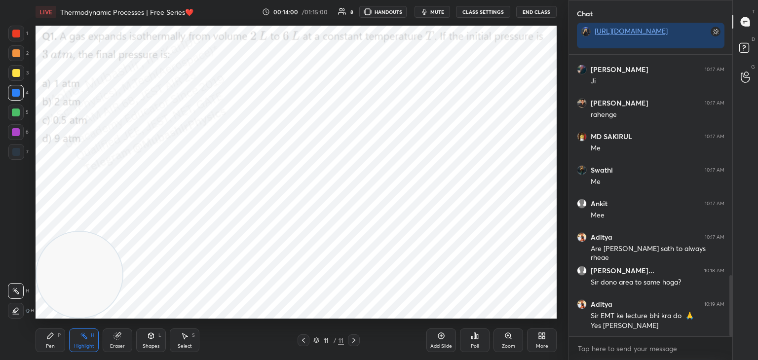
click at [616, 313] on div "Sir EMT ke lecture bhi kra do 🙏" at bounding box center [658, 316] width 134 height 10
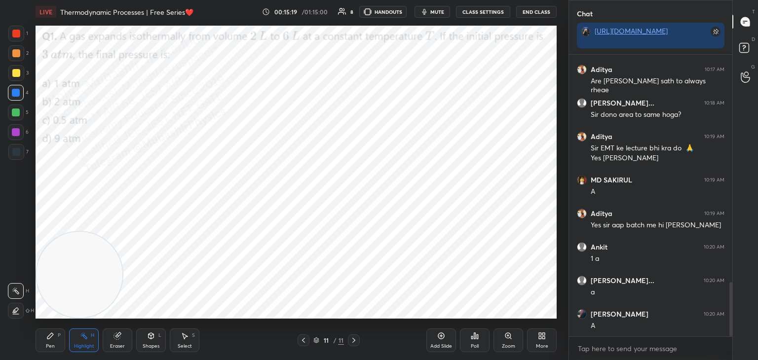
scroll to position [1218, 0]
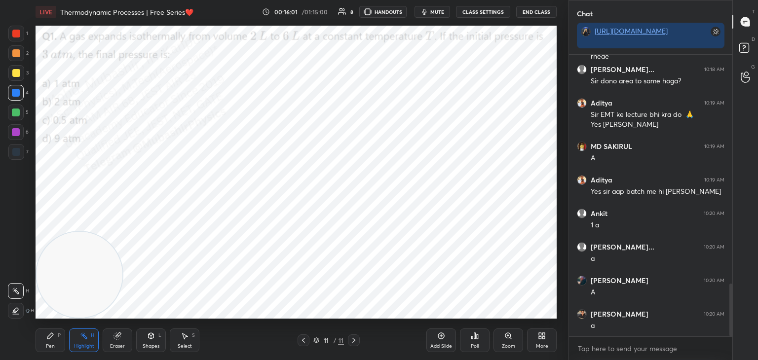
click at [48, 345] on div "Pen" at bounding box center [50, 346] width 9 height 5
click at [539, 340] on icon at bounding box center [542, 336] width 8 height 8
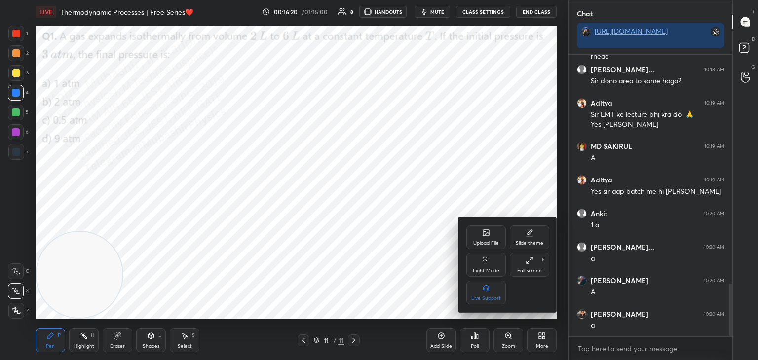
click at [485, 236] on icon at bounding box center [486, 233] width 6 height 6
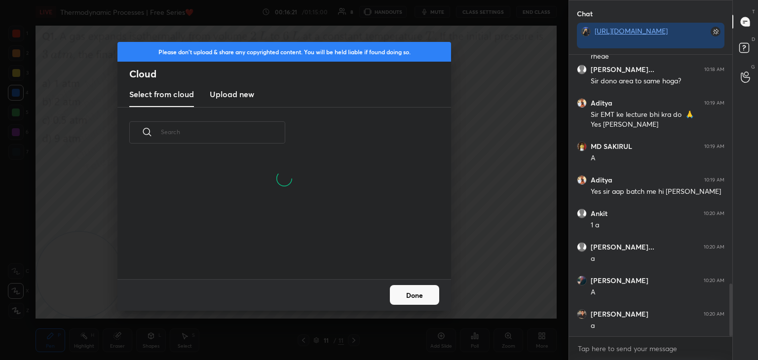
scroll to position [121, 317]
click at [237, 97] on new "Upload new" at bounding box center [232, 94] width 44 height 25
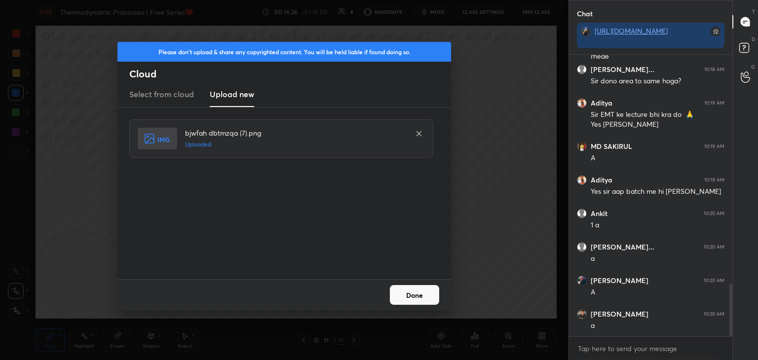
click at [427, 299] on button "Done" at bounding box center [414, 295] width 49 height 20
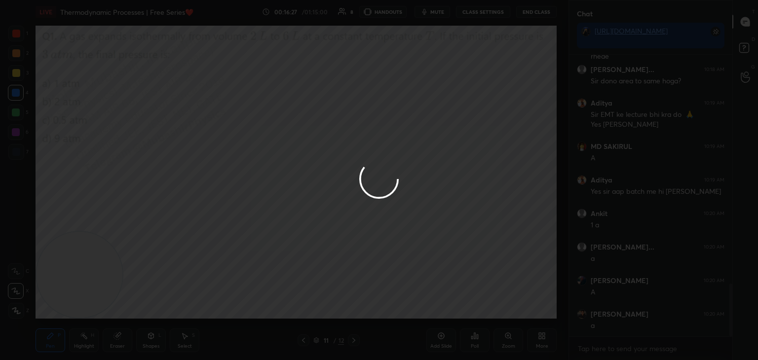
click at [89, 346] on div "Highlight" at bounding box center [84, 346] width 20 height 5
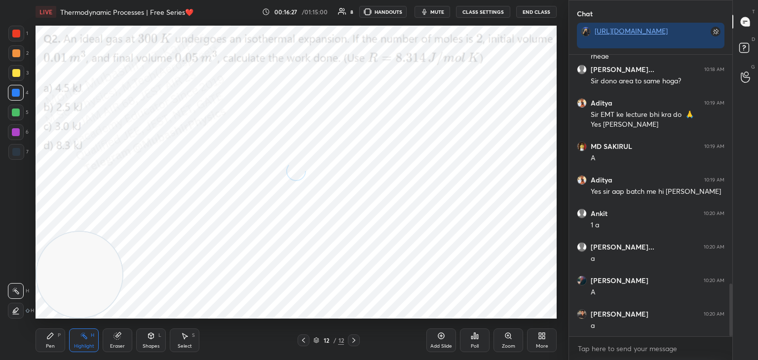
click at [56, 308] on video at bounding box center [80, 275] width 86 height 86
click at [435, 10] on span "mute" at bounding box center [437, 11] width 14 height 7
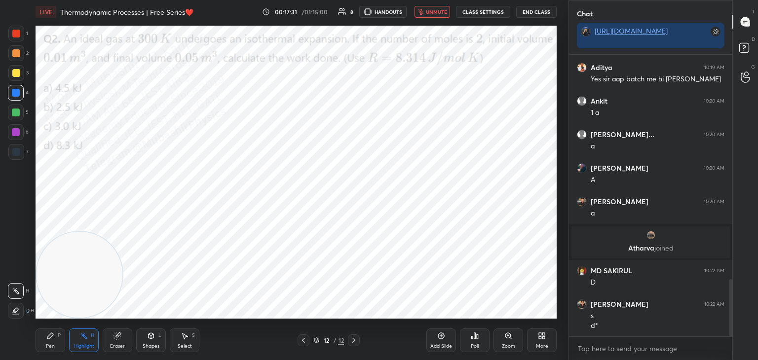
scroll to position [1101, 0]
click at [432, 4] on div "LIVE Thermodynamic Processes | Free Series❤️ 00:17:33 / 01:15:00 8 HANDOUTS unm…" at bounding box center [296, 12] width 521 height 24
click at [436, 11] on span "unmute" at bounding box center [436, 11] width 21 height 7
drag, startPoint x: 437, startPoint y: 12, endPoint x: 460, endPoint y: 3, distance: 25.3
click at [437, 13] on span "mute" at bounding box center [437, 11] width 14 height 7
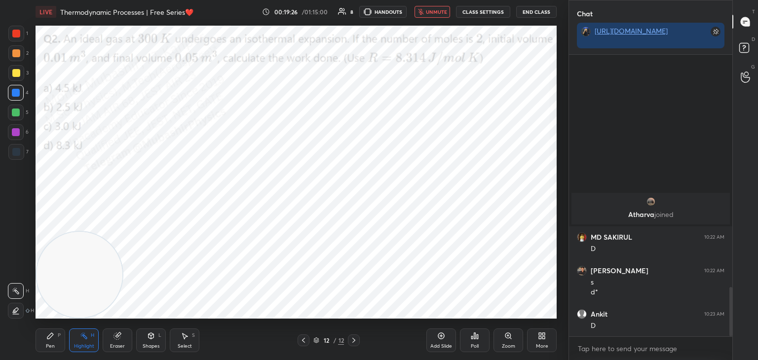
scroll to position [1336, 0]
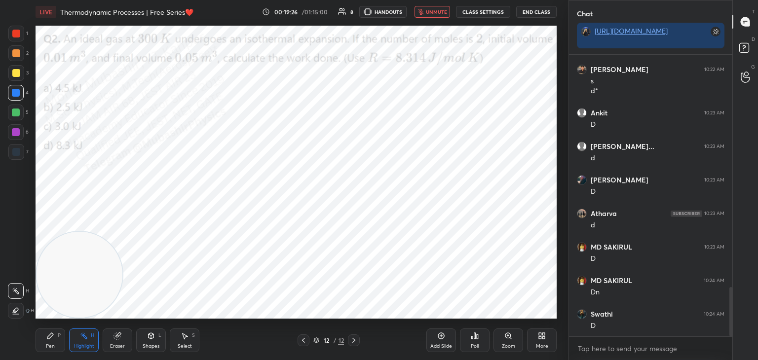
click at [434, 11] on span "unmute" at bounding box center [436, 11] width 21 height 7
drag, startPoint x: 44, startPoint y: 340, endPoint x: 59, endPoint y: 240, distance: 100.8
click at [43, 335] on div "Pen P" at bounding box center [51, 341] width 30 height 24
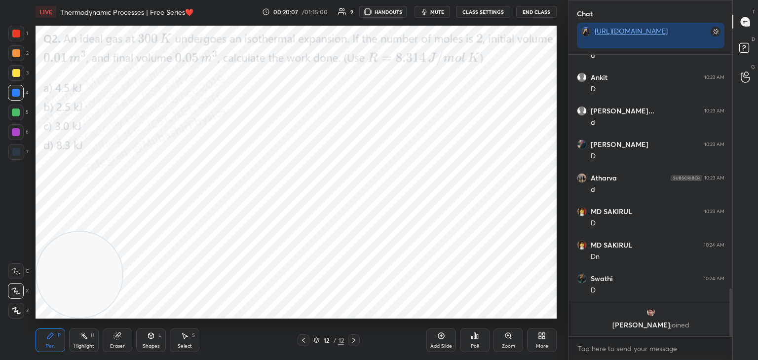
click at [547, 344] on div "More" at bounding box center [542, 346] width 12 height 5
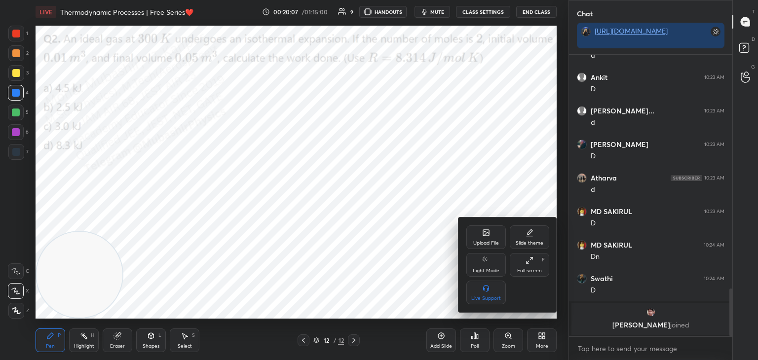
scroll to position [1334, 0]
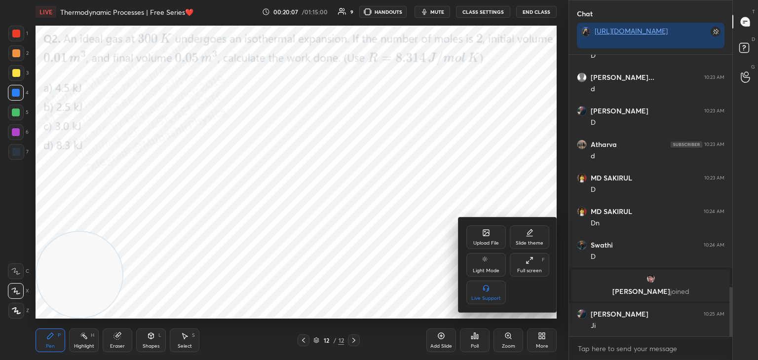
click at [488, 231] on icon at bounding box center [486, 233] width 8 height 8
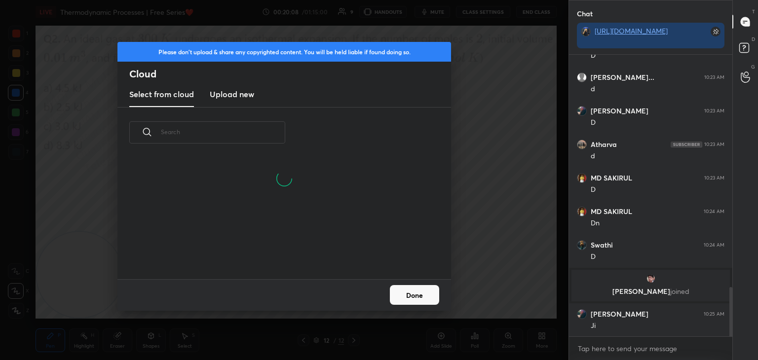
click at [229, 88] on new "Upload new" at bounding box center [232, 94] width 44 height 25
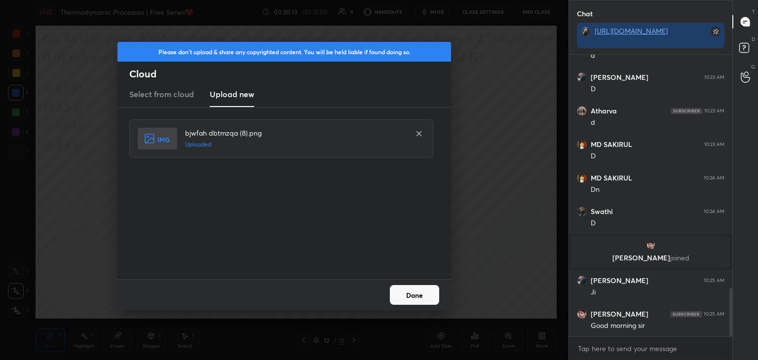
click at [430, 301] on button "Done" at bounding box center [414, 295] width 49 height 20
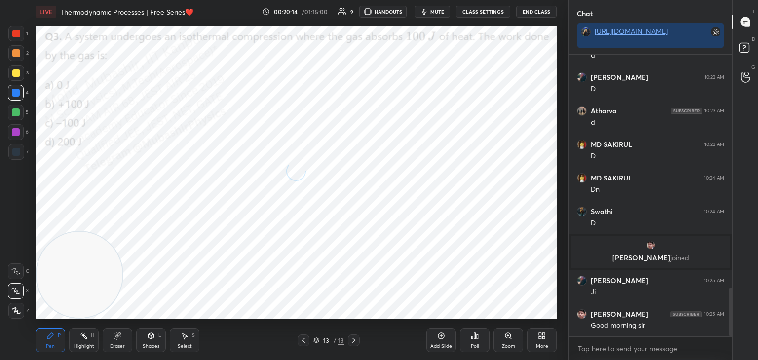
click at [84, 342] on div "Highlight H" at bounding box center [84, 341] width 30 height 24
click at [64, 306] on video at bounding box center [80, 275] width 86 height 86
click at [440, 9] on button "mute" at bounding box center [433, 12] width 36 height 12
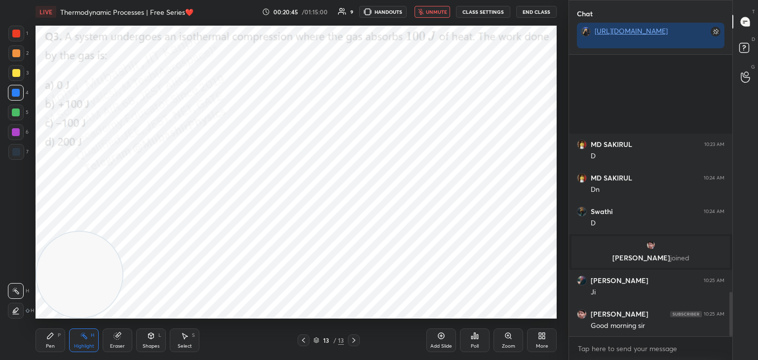
scroll to position [1502, 0]
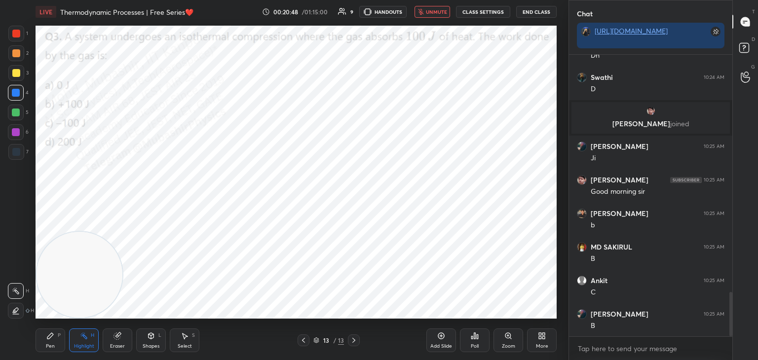
click at [444, 10] on span "unmute" at bounding box center [436, 11] width 21 height 7
click at [48, 337] on icon at bounding box center [50, 336] width 8 height 8
drag, startPoint x: 92, startPoint y: 289, endPoint x: 58, endPoint y: 332, distance: 55.5
click at [73, 309] on video at bounding box center [80, 275] width 86 height 86
click at [49, 342] on div "Pen P" at bounding box center [51, 341] width 30 height 24
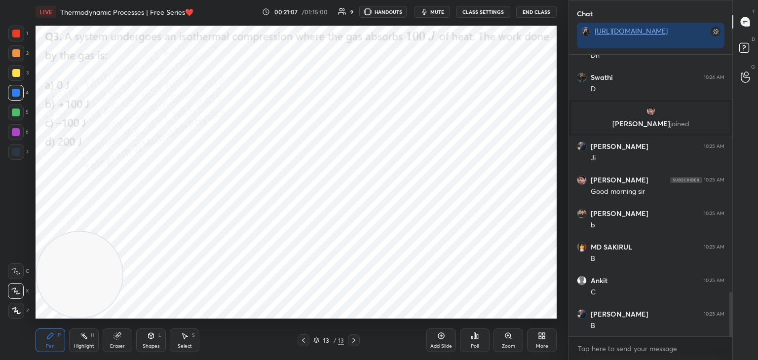
drag, startPoint x: 80, startPoint y: 337, endPoint x: 75, endPoint y: 339, distance: 6.1
click at [77, 338] on div "Highlight H" at bounding box center [84, 341] width 30 height 24
click at [50, 344] on div "Pen P" at bounding box center [51, 341] width 30 height 24
click at [18, 56] on div at bounding box center [16, 53] width 8 height 8
click at [538, 342] on div "More" at bounding box center [542, 341] width 30 height 24
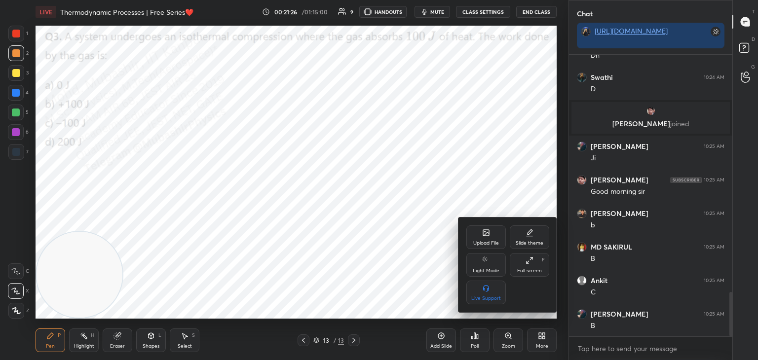
click at [474, 222] on div "Upload File Slide theme Light Mode Full screen F Live Support" at bounding box center [507, 265] width 99 height 95
click at [478, 234] on div "Upload File" at bounding box center [485, 238] width 39 height 24
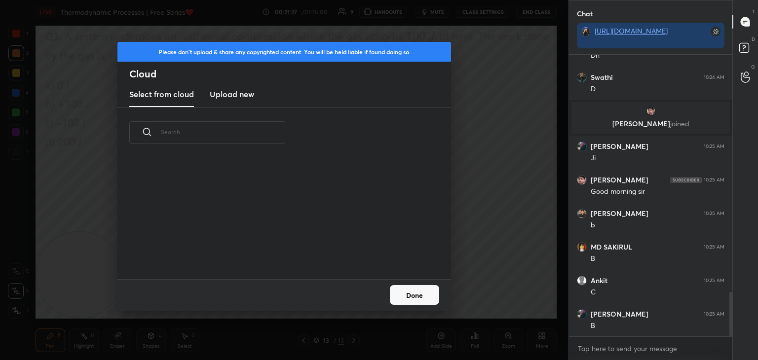
scroll to position [121, 317]
click at [230, 86] on new "Upload new" at bounding box center [232, 94] width 44 height 25
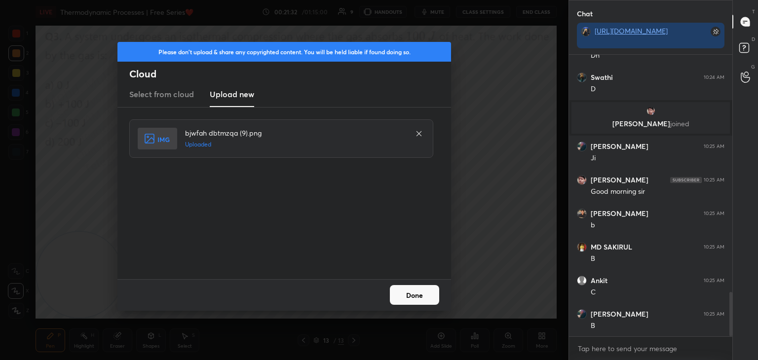
click at [402, 299] on button "Done" at bounding box center [414, 295] width 49 height 20
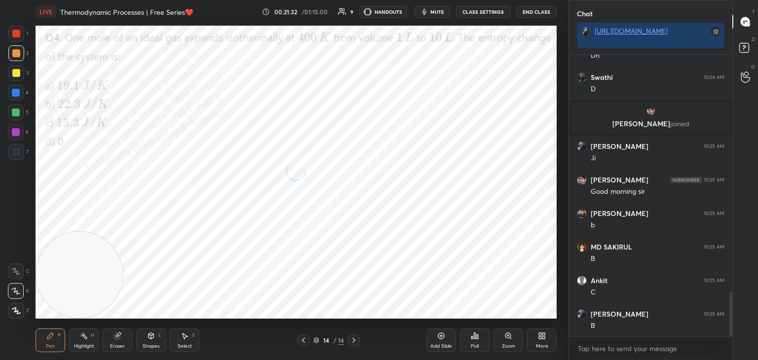
click at [85, 337] on icon at bounding box center [84, 336] width 8 height 8
drag, startPoint x: 89, startPoint y: 281, endPoint x: 65, endPoint y: 310, distance: 37.8
click at [59, 314] on video at bounding box center [80, 275] width 86 height 86
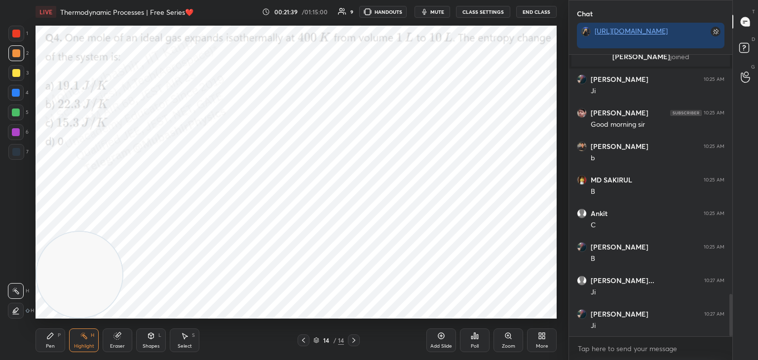
scroll to position [1603, 0]
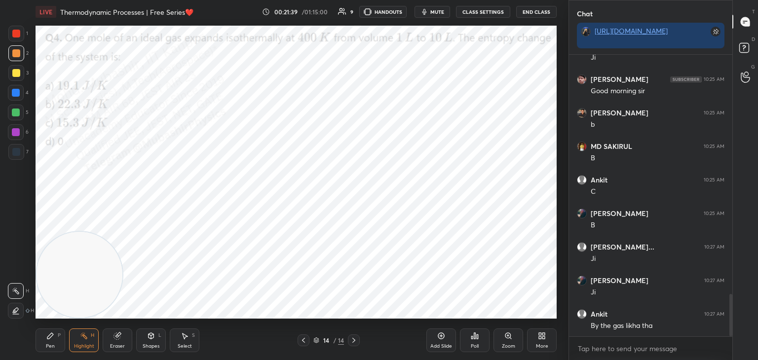
click at [439, 12] on span "mute" at bounding box center [437, 11] width 14 height 7
drag, startPoint x: 435, startPoint y: 12, endPoint x: 424, endPoint y: 18, distance: 12.4
click at [434, 12] on span "unmute" at bounding box center [436, 11] width 21 height 7
click at [305, 338] on div at bounding box center [304, 341] width 12 height 12
click at [434, 27] on div "Setting up your live class Poll for secs No correct answer Start poll" at bounding box center [296, 172] width 529 height 297
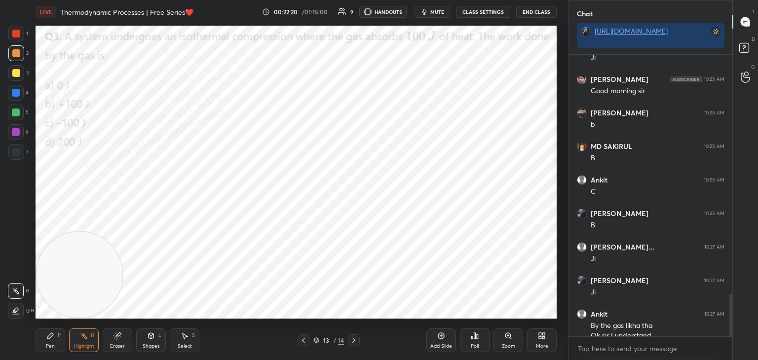
scroll to position [1613, 0]
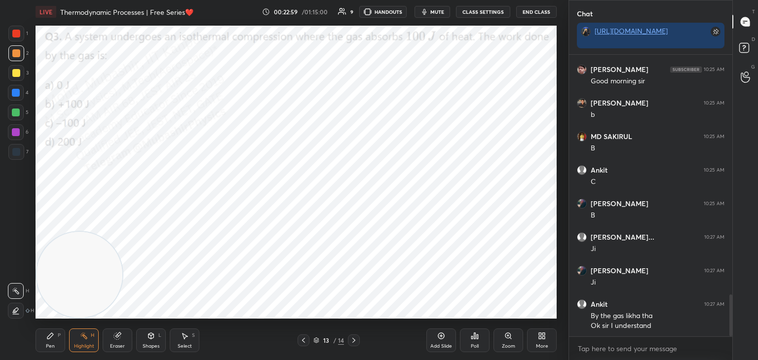
click at [351, 338] on icon at bounding box center [354, 341] width 8 height 8
click at [432, 7] on button "mute" at bounding box center [433, 12] width 36 height 12
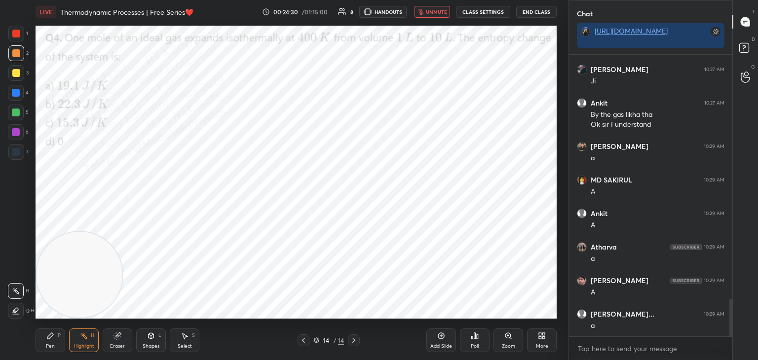
scroll to position [1848, 0]
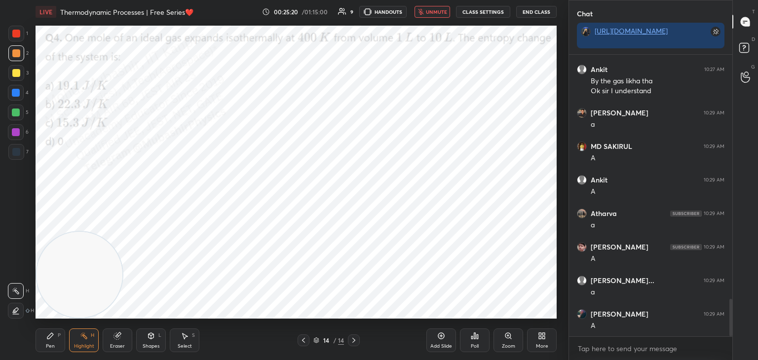
drag, startPoint x: 436, startPoint y: 13, endPoint x: 434, endPoint y: 19, distance: 6.0
click at [436, 13] on span "unmute" at bounding box center [436, 11] width 21 height 7
drag, startPoint x: 47, startPoint y: 338, endPoint x: 44, endPoint y: 233, distance: 104.7
click at [46, 339] on icon at bounding box center [50, 336] width 8 height 8
click at [16, 92] on div at bounding box center [16, 93] width 8 height 8
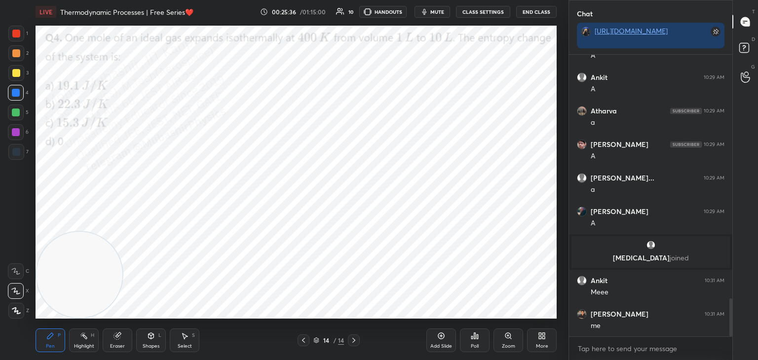
scroll to position [1811, 0]
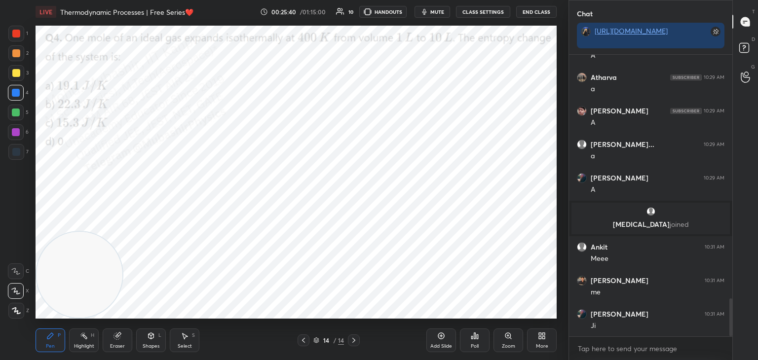
drag, startPoint x: 114, startPoint y: 342, endPoint x: 99, endPoint y: 335, distance: 16.8
click at [114, 342] on div "Eraser" at bounding box center [118, 341] width 30 height 24
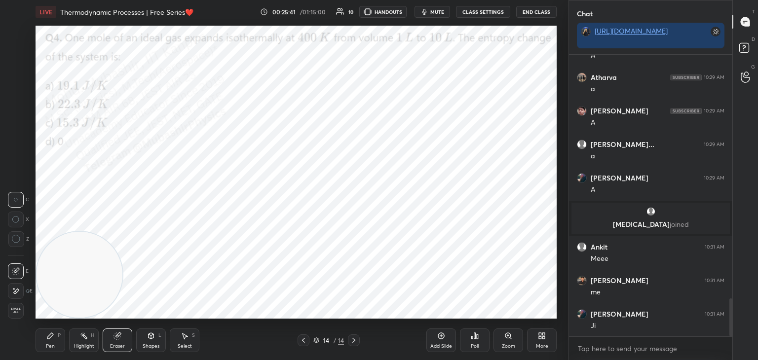
click at [24, 311] on div "Erase all" at bounding box center [17, 311] width 18 height 16
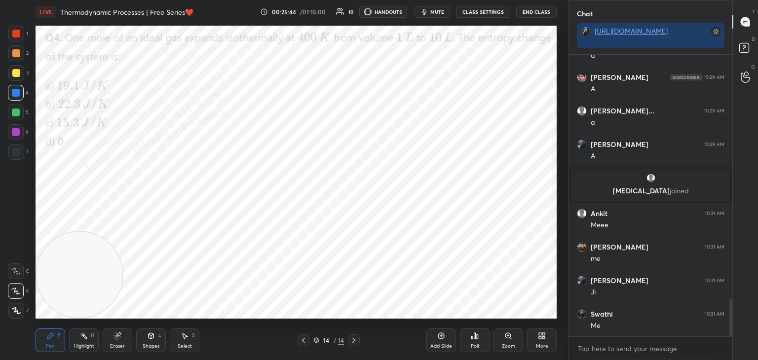
scroll to position [1878, 0]
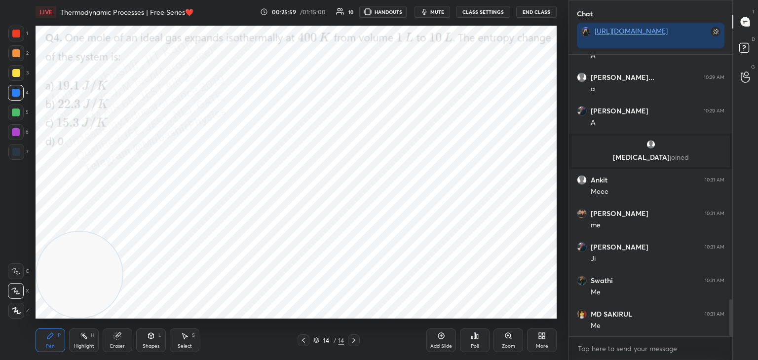
click at [26, 136] on div "6" at bounding box center [18, 132] width 21 height 16
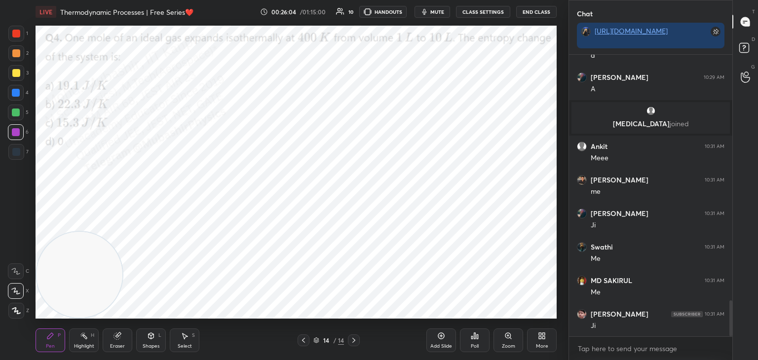
drag, startPoint x: 22, startPoint y: 57, endPoint x: 32, endPoint y: 68, distance: 14.7
click at [21, 56] on div at bounding box center [16, 53] width 16 height 16
drag, startPoint x: 130, startPoint y: 241, endPoint x: 560, endPoint y: 46, distance: 471.5
click at [572, 45] on div "1 2 3 4 5 6 7 C X Z C X Z E E Erase all H H LIVE Thermodynamic Processes | Free…" at bounding box center [379, 180] width 758 height 360
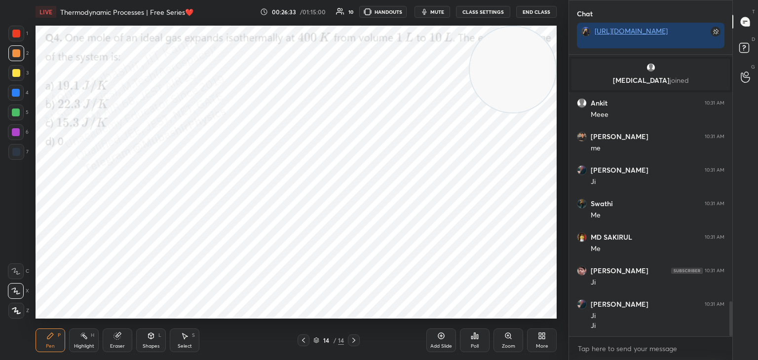
scroll to position [1989, 0]
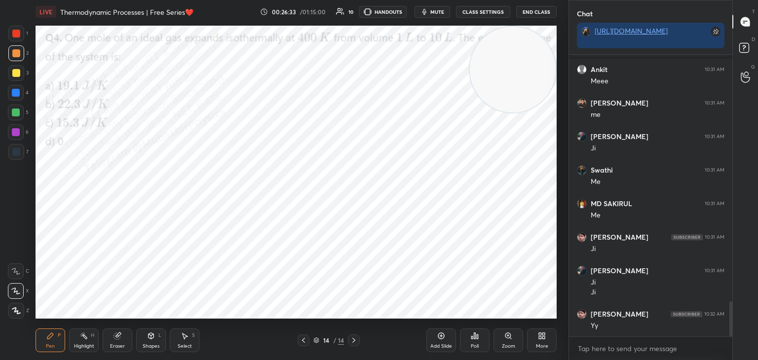
click at [544, 339] on div "More" at bounding box center [542, 341] width 30 height 24
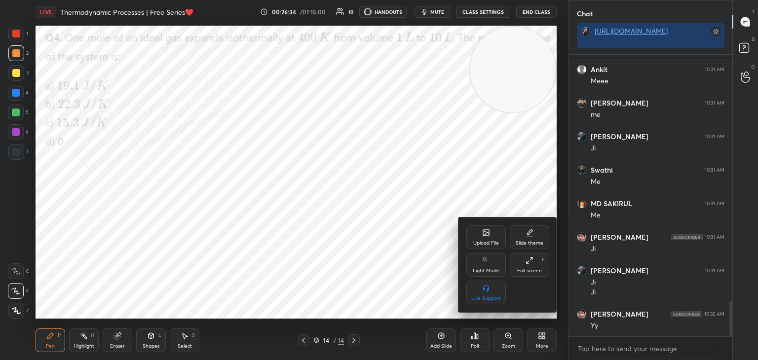
click at [486, 235] on icon at bounding box center [486, 233] width 8 height 8
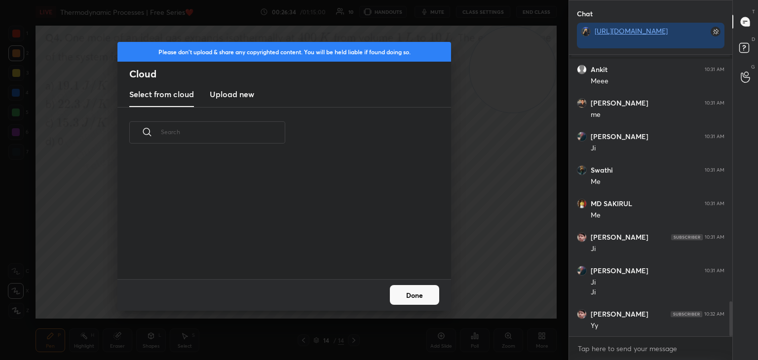
click at [235, 94] on h3 "Upload new" at bounding box center [232, 94] width 44 height 12
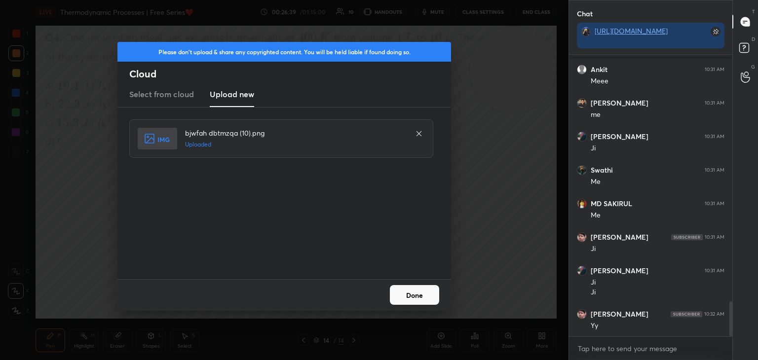
click at [420, 299] on button "Done" at bounding box center [414, 295] width 49 height 20
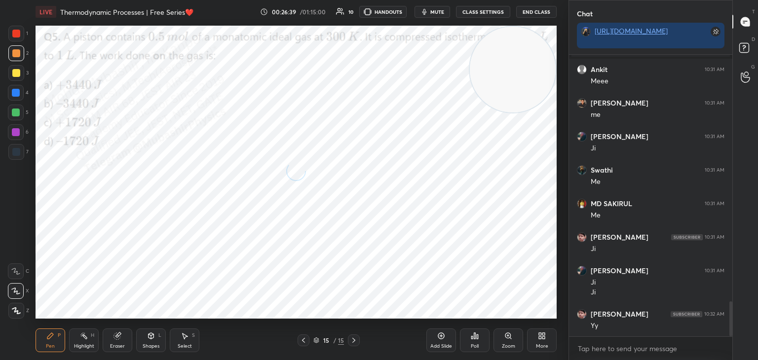
drag, startPoint x: 83, startPoint y: 340, endPoint x: 97, endPoint y: 340, distance: 13.3
click at [87, 339] on icon at bounding box center [84, 336] width 8 height 8
drag, startPoint x: 502, startPoint y: 70, endPoint x: 511, endPoint y: 133, distance: 64.3
click at [511, 133] on video at bounding box center [513, 133] width 86 height 86
click at [438, 12] on span "mute" at bounding box center [437, 11] width 14 height 7
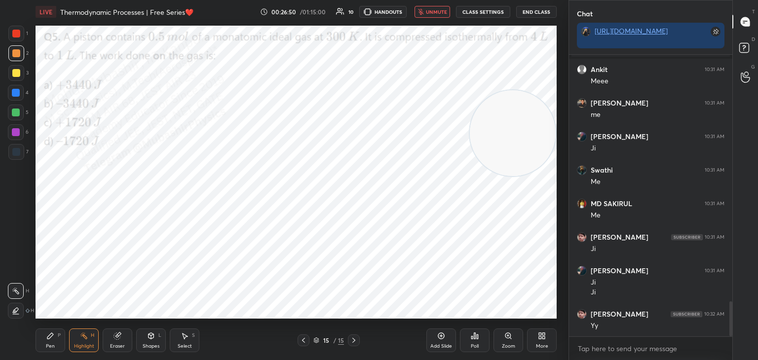
click at [437, 10] on span "unmute" at bounding box center [436, 11] width 21 height 7
drag, startPoint x: 52, startPoint y: 331, endPoint x: 83, endPoint y: 340, distance: 32.3
click at [47, 334] on div "Pen P" at bounding box center [51, 341] width 30 height 24
click at [87, 340] on div "Highlight H" at bounding box center [84, 341] width 30 height 24
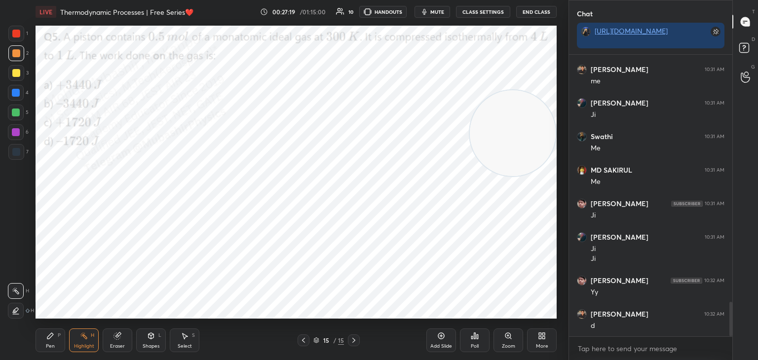
click at [47, 340] on div "Pen P" at bounding box center [51, 341] width 30 height 24
click at [20, 92] on div at bounding box center [16, 93] width 16 height 16
drag, startPoint x: 501, startPoint y: 133, endPoint x: 253, endPoint y: 239, distance: 270.6
click at [392, 237] on video at bounding box center [435, 194] width 86 height 86
drag, startPoint x: 223, startPoint y: 257, endPoint x: 20, endPoint y: 173, distance: 219.9
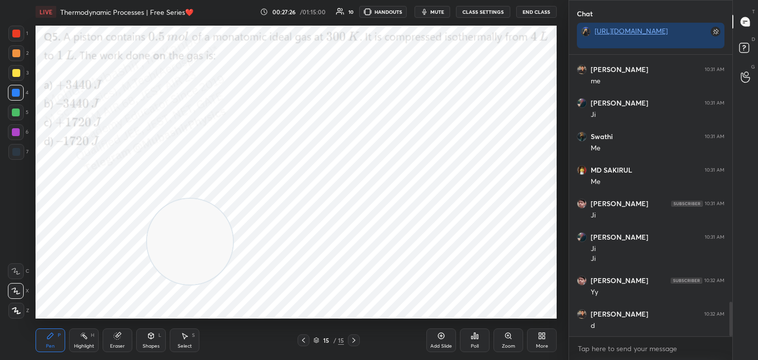
click at [0, 212] on div "1 2 3 4 5 6 7 C X Z C X Z E E Erase all H H LIVE Thermodynamic Processes | Free…" at bounding box center [280, 180] width 561 height 360
drag, startPoint x: 19, startPoint y: 75, endPoint x: 24, endPoint y: 78, distance: 6.0
click at [17, 78] on div at bounding box center [16, 73] width 16 height 16
click at [20, 114] on div at bounding box center [16, 113] width 16 height 16
click at [15, 137] on div at bounding box center [16, 132] width 16 height 16
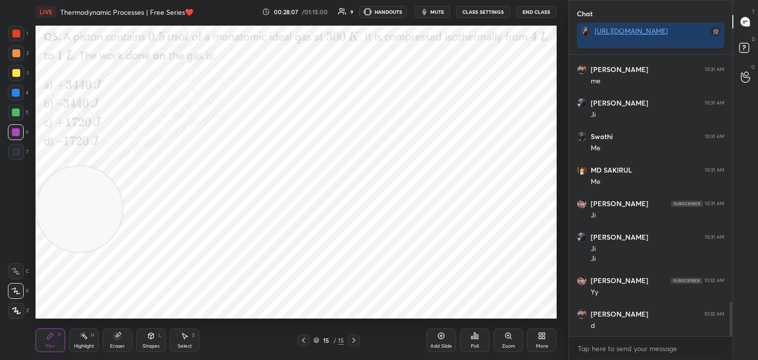
click at [12, 33] on div at bounding box center [16, 34] width 16 height 16
drag, startPoint x: 16, startPoint y: 54, endPoint x: 29, endPoint y: 60, distance: 14.1
click at [16, 58] on div at bounding box center [16, 53] width 16 height 16
drag, startPoint x: 82, startPoint y: 215, endPoint x: 122, endPoint y: 152, distance: 73.9
click at [125, 154] on video at bounding box center [82, 197] width 86 height 86
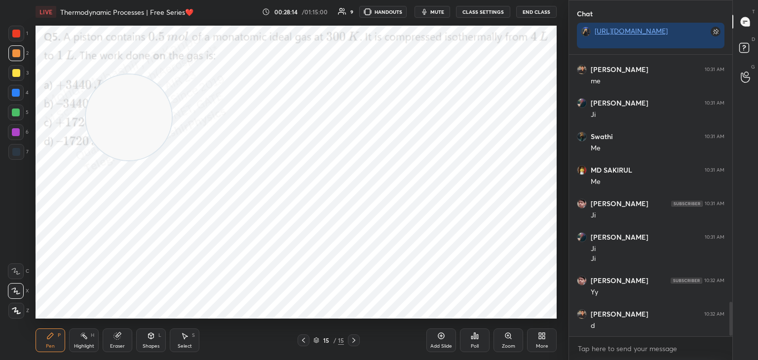
scroll to position [2056, 0]
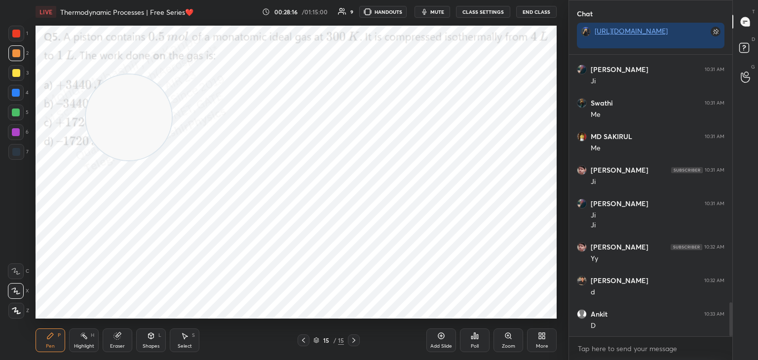
click at [109, 344] on div "Eraser" at bounding box center [118, 341] width 30 height 24
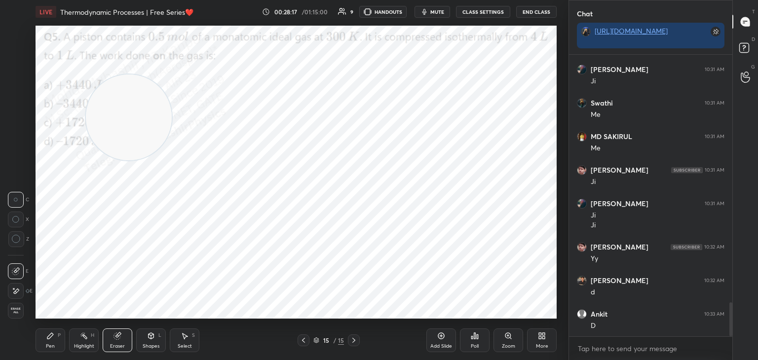
click at [18, 310] on span "Erase all" at bounding box center [15, 310] width 15 height 7
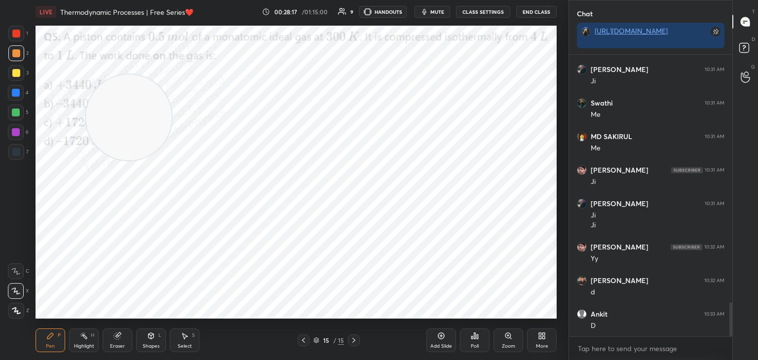
drag, startPoint x: 75, startPoint y: 337, endPoint x: 83, endPoint y: 326, distance: 13.0
click at [75, 336] on div "Highlight H" at bounding box center [84, 341] width 30 height 24
drag, startPoint x: 53, startPoint y: 262, endPoint x: 120, endPoint y: 263, distance: 66.6
click at [30, 308] on div "1 2 3 4 5 6 7 C X Z C X Z E E Erase all H H LIVE Thermodynamic Processes | Free…" at bounding box center [280, 180] width 561 height 360
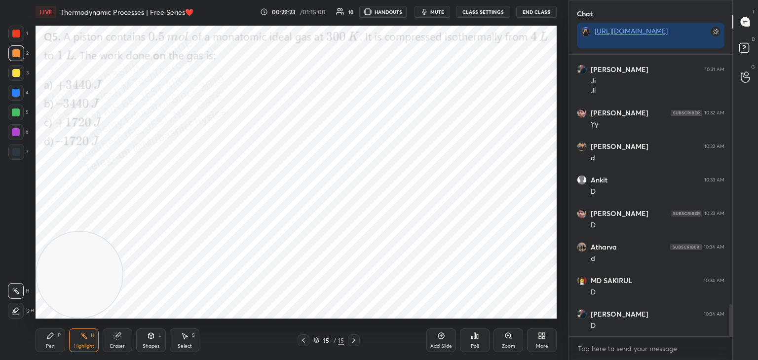
scroll to position [2224, 0]
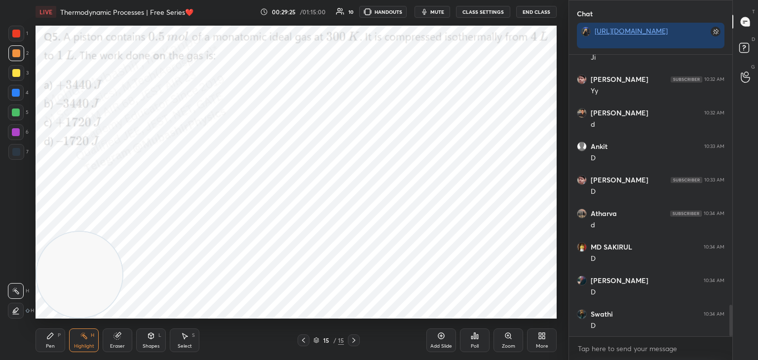
drag, startPoint x: 436, startPoint y: 12, endPoint x: 428, endPoint y: 10, distance: 7.7
click at [436, 11] on span "mute" at bounding box center [437, 11] width 14 height 7
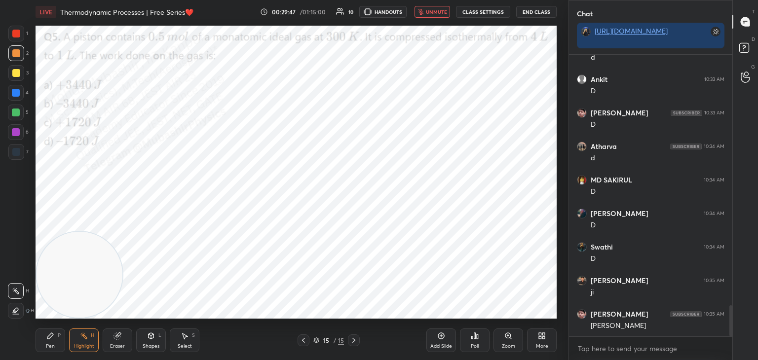
click at [426, 10] on button "unmute" at bounding box center [433, 12] width 36 height 12
click at [49, 341] on div "Pen P" at bounding box center [51, 341] width 30 height 24
drag, startPoint x: 18, startPoint y: 91, endPoint x: 30, endPoint y: 101, distance: 15.4
click at [18, 91] on div at bounding box center [16, 93] width 8 height 8
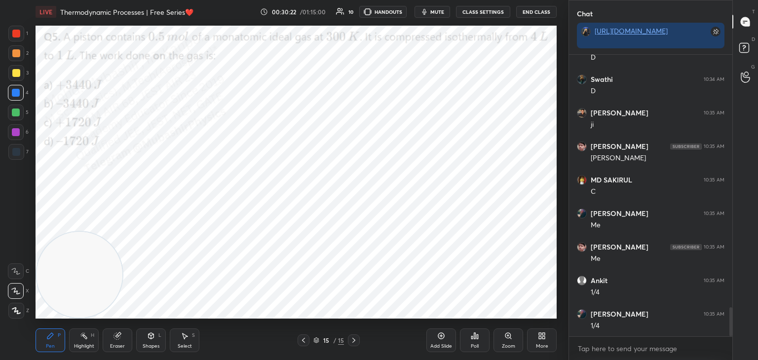
scroll to position [2492, 0]
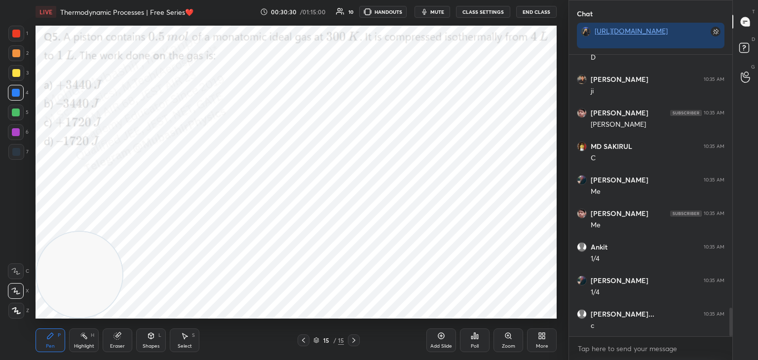
click at [14, 137] on div at bounding box center [16, 132] width 16 height 16
click at [542, 338] on icon at bounding box center [543, 338] width 2 height 2
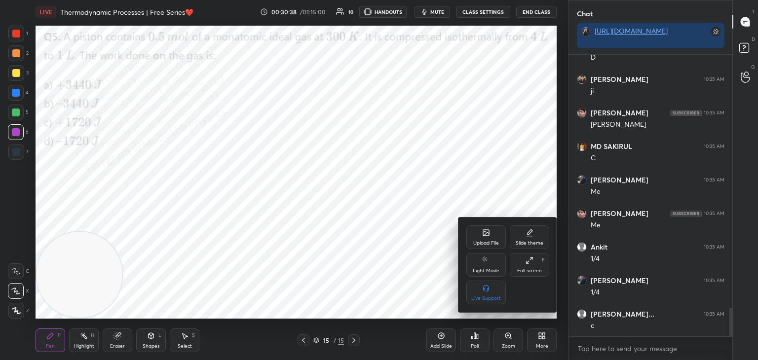
click at [480, 239] on div "Upload File" at bounding box center [485, 238] width 39 height 24
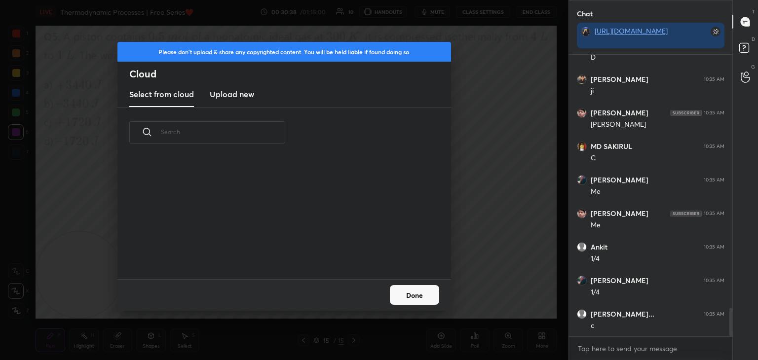
scroll to position [121, 317]
click at [230, 93] on h3 "Upload new" at bounding box center [232, 94] width 44 height 12
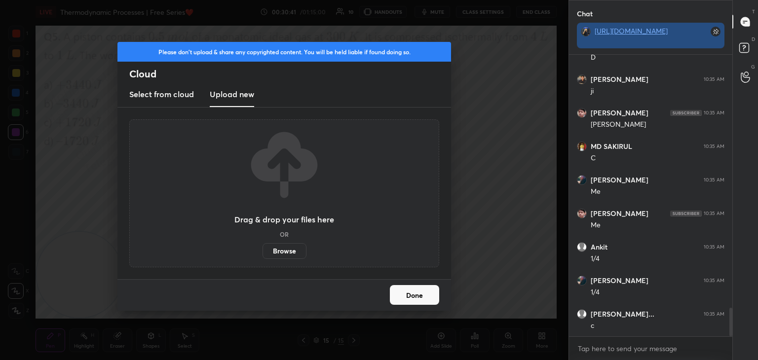
scroll to position [2526, 0]
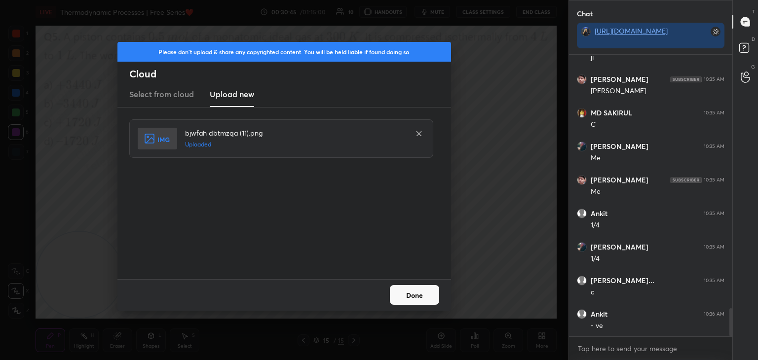
click at [415, 297] on button "Done" at bounding box center [414, 295] width 49 height 20
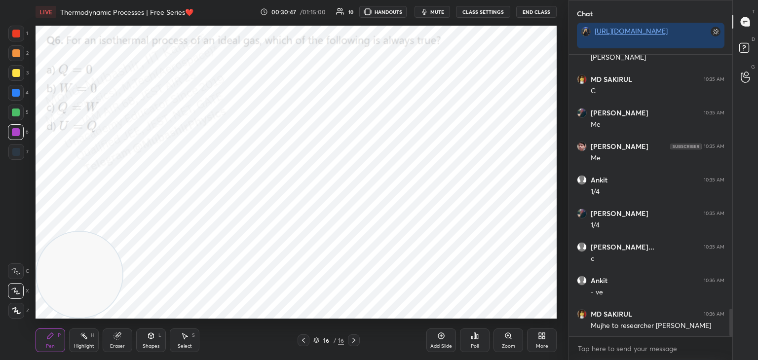
scroll to position [2593, 0]
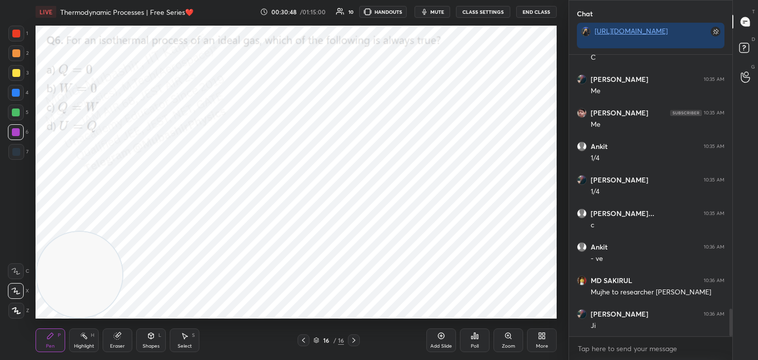
click at [80, 335] on icon at bounding box center [84, 336] width 8 height 8
drag, startPoint x: 107, startPoint y: 273, endPoint x: 72, endPoint y: 296, distance: 42.2
click at [69, 299] on video at bounding box center [80, 275] width 86 height 86
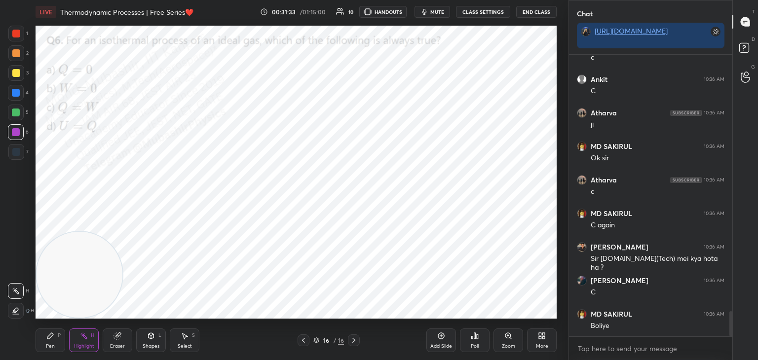
scroll to position [2928, 0]
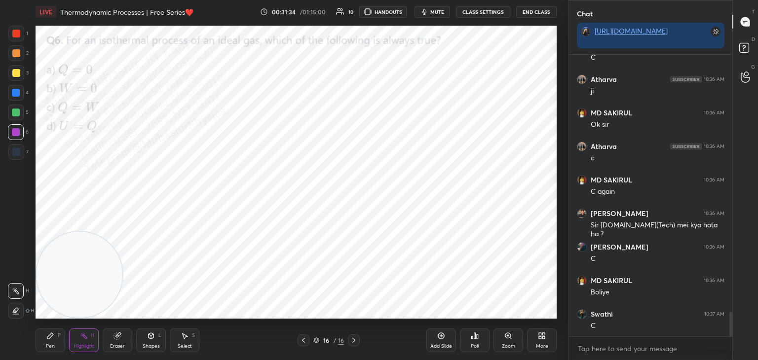
drag, startPoint x: 41, startPoint y: 340, endPoint x: 73, endPoint y: 342, distance: 31.2
click at [42, 342] on div "Pen P" at bounding box center [51, 341] width 30 height 24
drag, startPoint x: 77, startPoint y: 340, endPoint x: 119, endPoint y: 317, distance: 47.7
click at [77, 342] on div "Highlight H" at bounding box center [84, 341] width 30 height 24
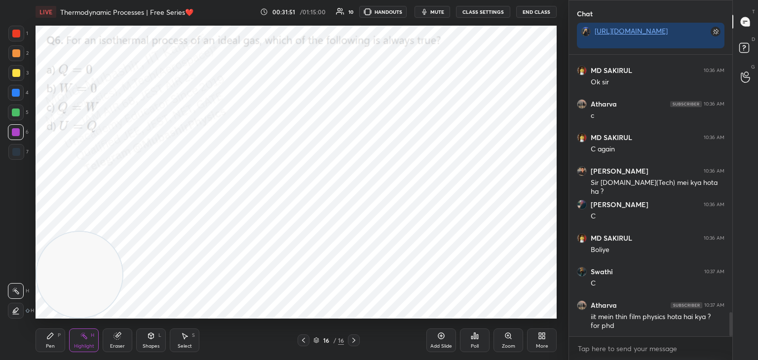
scroll to position [3004, 0]
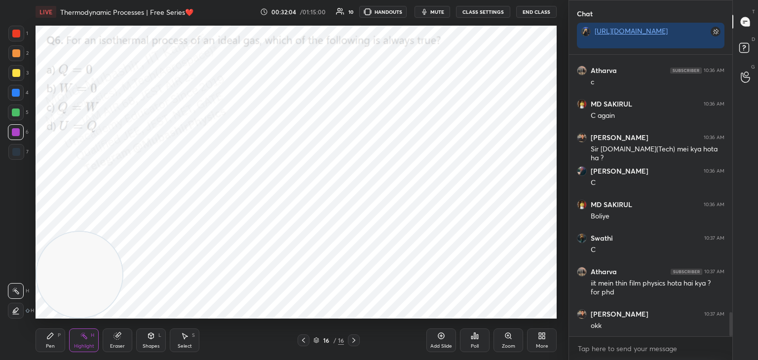
click at [51, 342] on div "Pen P" at bounding box center [51, 341] width 30 height 24
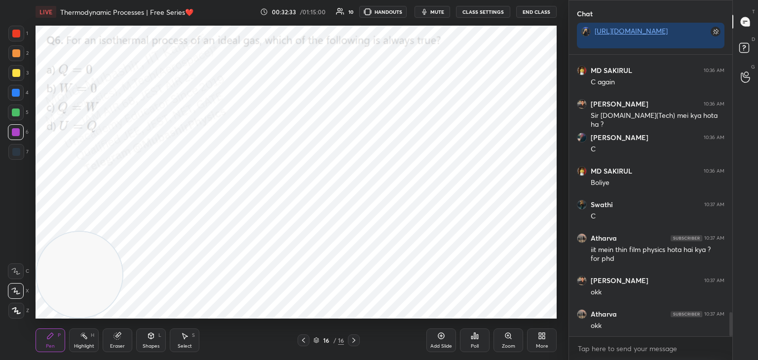
click at [547, 332] on div "More" at bounding box center [542, 341] width 30 height 24
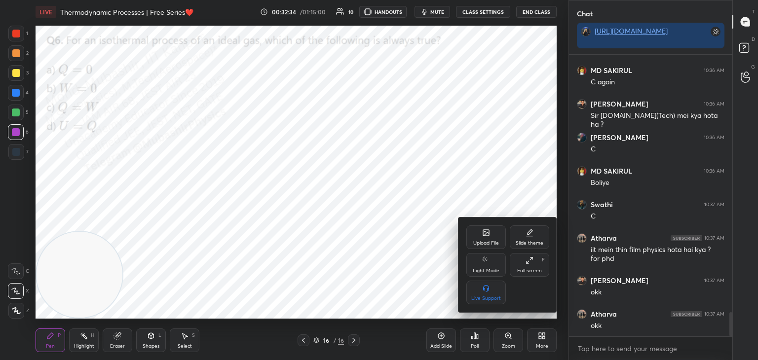
click at [482, 235] on div "Upload File" at bounding box center [485, 238] width 39 height 24
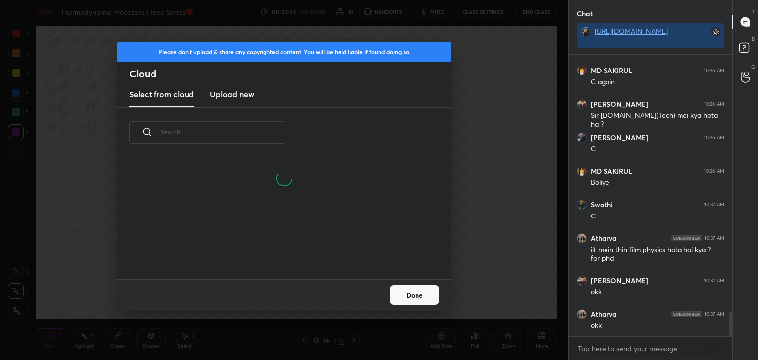
click at [227, 91] on h3 "Upload new" at bounding box center [232, 94] width 44 height 12
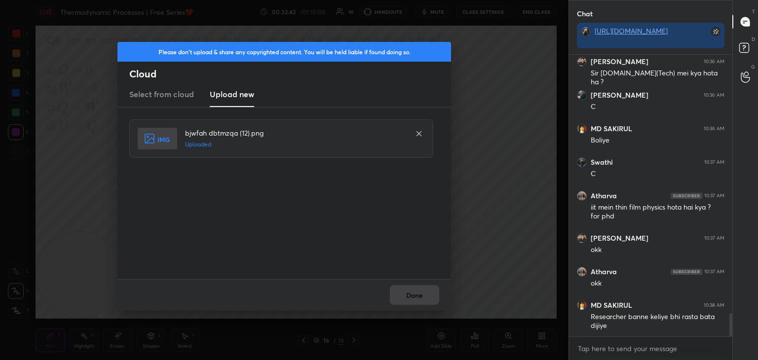
scroll to position [3114, 0]
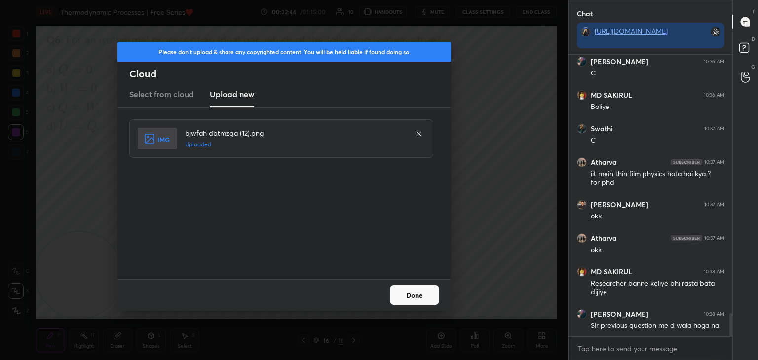
click at [412, 294] on button "Done" at bounding box center [414, 295] width 49 height 20
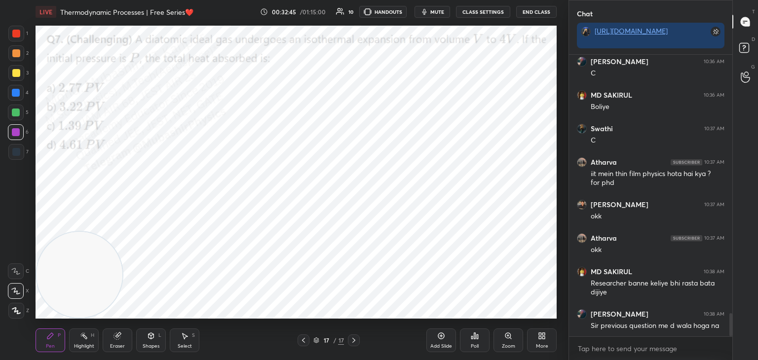
click at [302, 340] on icon at bounding box center [303, 340] width 3 height 5
click at [83, 338] on icon at bounding box center [84, 336] width 8 height 8
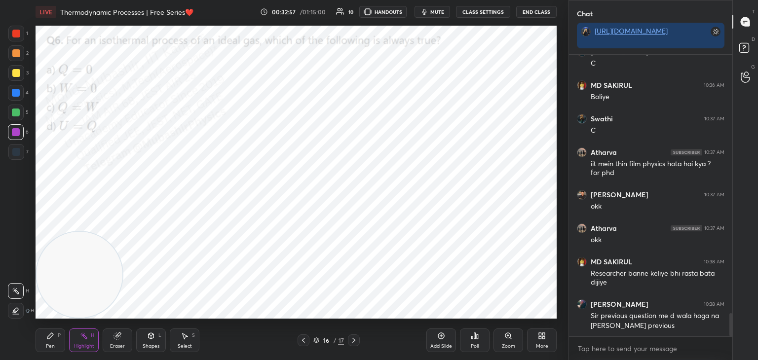
click at [302, 336] on div at bounding box center [304, 341] width 12 height 12
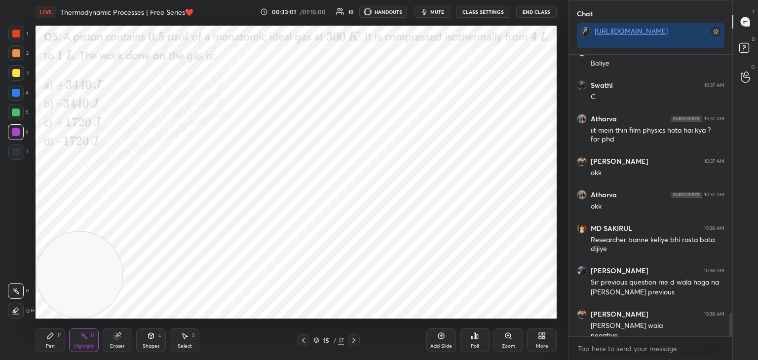
scroll to position [3167, 0]
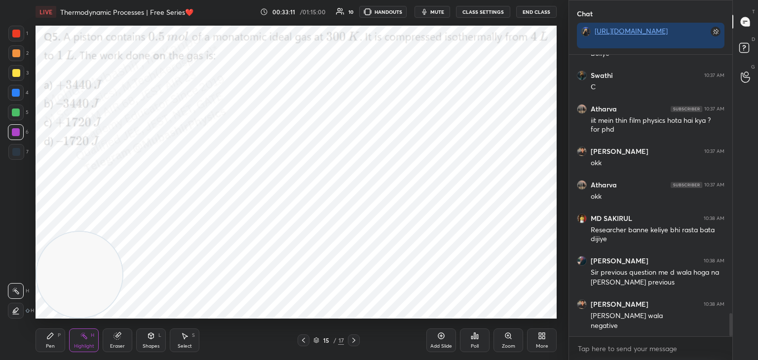
click at [189, 342] on div "Select S" at bounding box center [185, 341] width 30 height 24
drag, startPoint x: 77, startPoint y: 126, endPoint x: 107, endPoint y: 154, distance: 41.2
click at [95, 151] on div "0 ° Undo Copy Duplicate Duplicate to new slide Delete" at bounding box center [296, 172] width 521 height 293
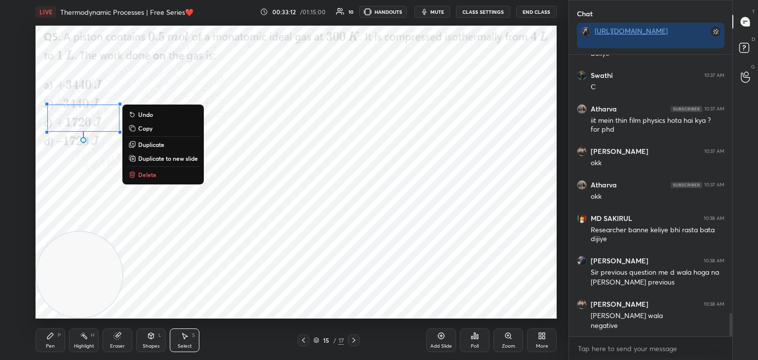
click at [151, 174] on p "Delete" at bounding box center [147, 175] width 18 height 8
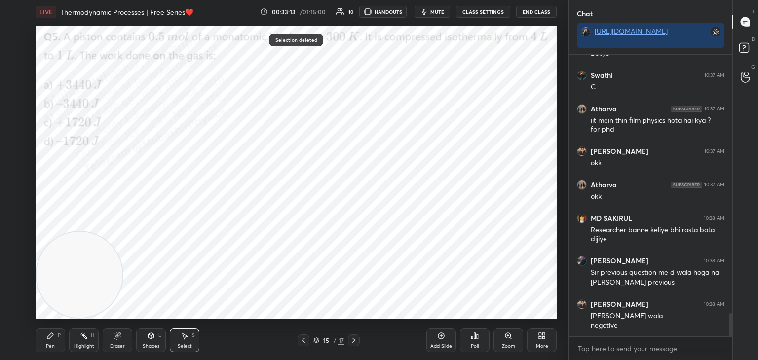
click at [52, 340] on icon at bounding box center [50, 336] width 8 height 8
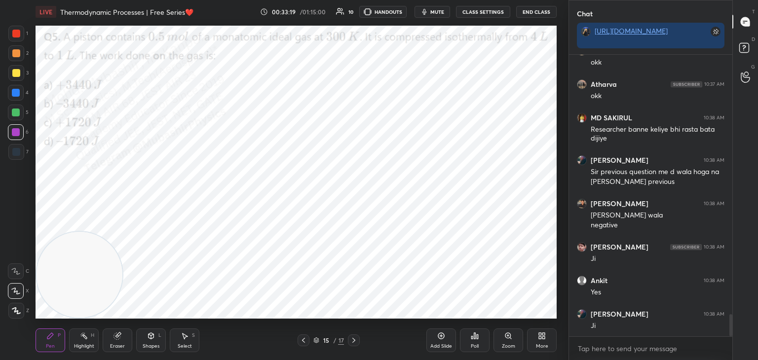
scroll to position [3301, 0]
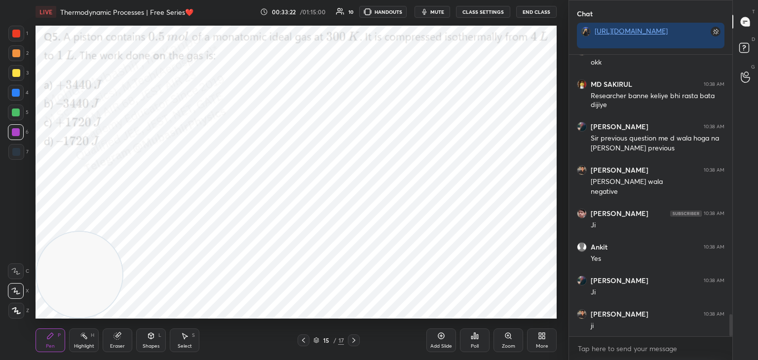
click at [80, 337] on icon at bounding box center [84, 336] width 8 height 8
click at [354, 340] on icon at bounding box center [353, 340] width 3 height 5
click at [356, 340] on icon at bounding box center [354, 341] width 8 height 8
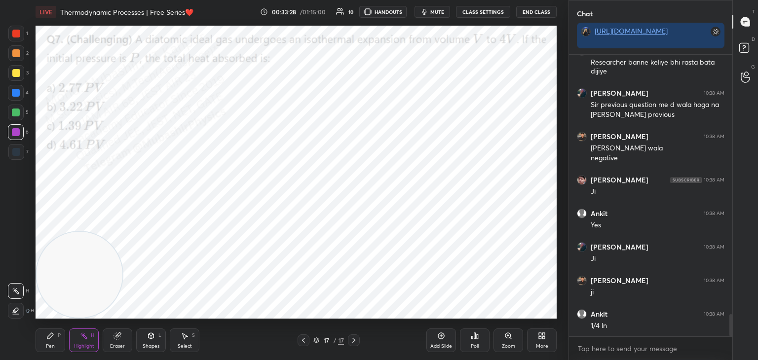
click at [306, 340] on icon at bounding box center [304, 341] width 8 height 8
click at [302, 337] on icon at bounding box center [304, 341] width 8 height 8
drag, startPoint x: 188, startPoint y: 344, endPoint x: 195, endPoint y: 331, distance: 14.8
click at [187, 338] on div "Select S" at bounding box center [185, 341] width 30 height 24
drag, startPoint x: 498, startPoint y: 98, endPoint x: 508, endPoint y: 137, distance: 39.7
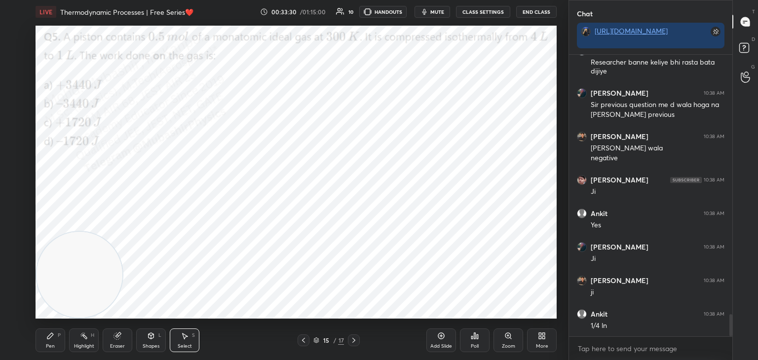
click at [513, 125] on div "0 ° Undo Copy Duplicate Duplicate to new slide Delete" at bounding box center [296, 172] width 521 height 293
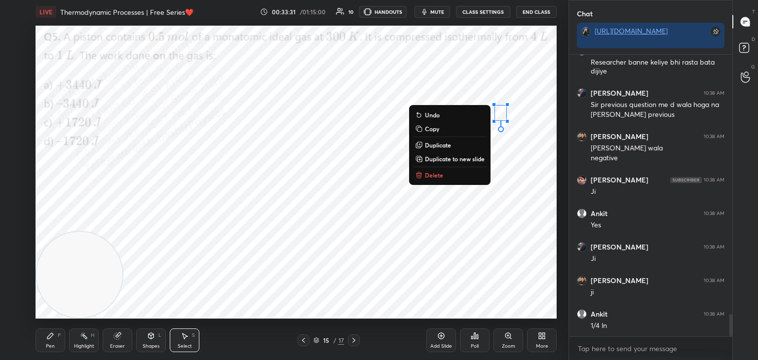
click at [455, 178] on button "Delete" at bounding box center [450, 175] width 74 height 12
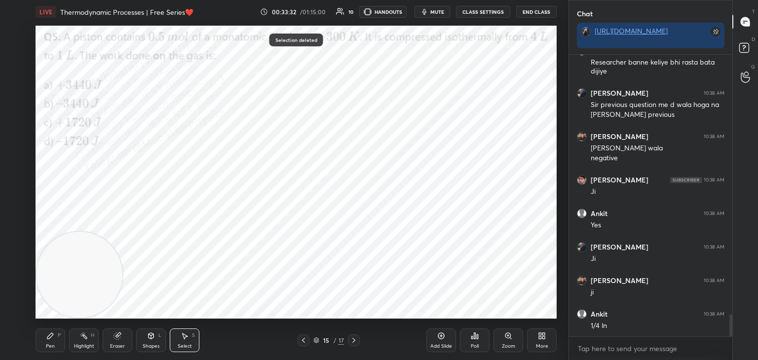
click at [45, 336] on div "Pen P" at bounding box center [51, 341] width 30 height 24
click at [20, 94] on div at bounding box center [16, 93] width 16 height 16
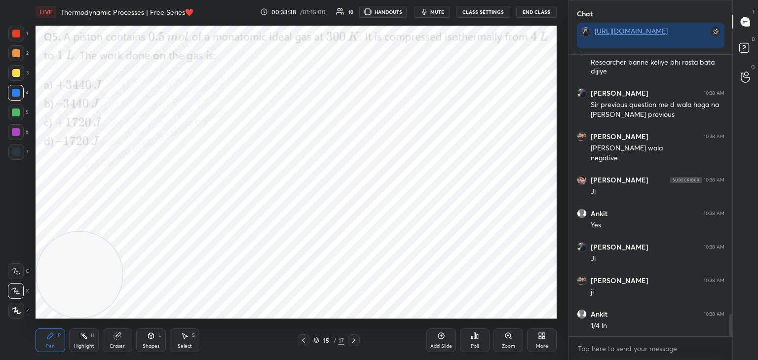
click at [354, 344] on div at bounding box center [354, 341] width 12 height 12
click at [634, 350] on textarea at bounding box center [651, 349] width 148 height 16
click at [90, 293] on video at bounding box center [80, 275] width 86 height 86
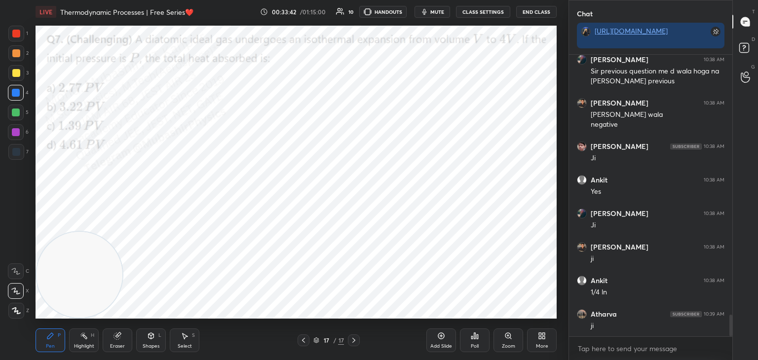
drag, startPoint x: 87, startPoint y: 338, endPoint x: 86, endPoint y: 321, distance: 16.8
click at [85, 338] on icon at bounding box center [84, 336] width 8 height 8
drag, startPoint x: 85, startPoint y: 288, endPoint x: 105, endPoint y: 285, distance: 20.0
click at [69, 319] on div "Setting up your live class Poll for secs No correct answer Start poll" at bounding box center [296, 172] width 529 height 297
click at [441, 10] on span "mute" at bounding box center [437, 11] width 14 height 7
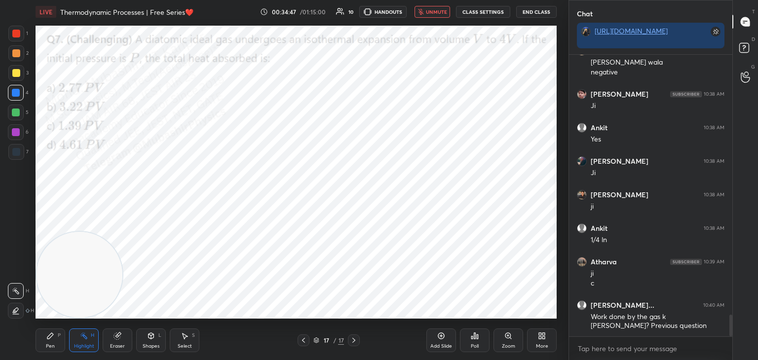
scroll to position [3454, 0]
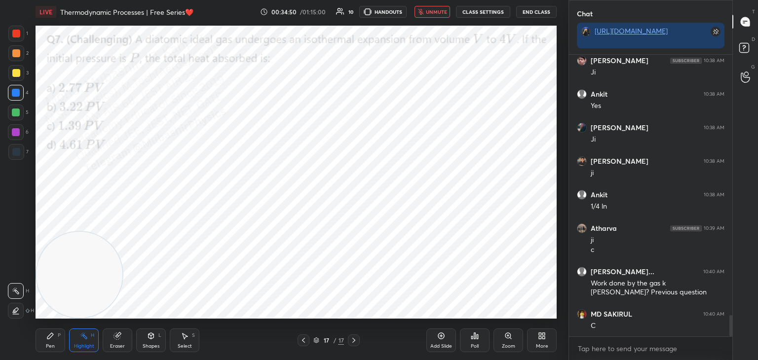
click at [436, 12] on span "unmute" at bounding box center [436, 11] width 21 height 7
click at [302, 338] on icon at bounding box center [304, 341] width 8 height 8
click at [302, 341] on icon at bounding box center [304, 341] width 8 height 8
drag, startPoint x: 182, startPoint y: 340, endPoint x: 172, endPoint y: 333, distance: 12.5
click at [180, 340] on div "Select S" at bounding box center [185, 341] width 30 height 24
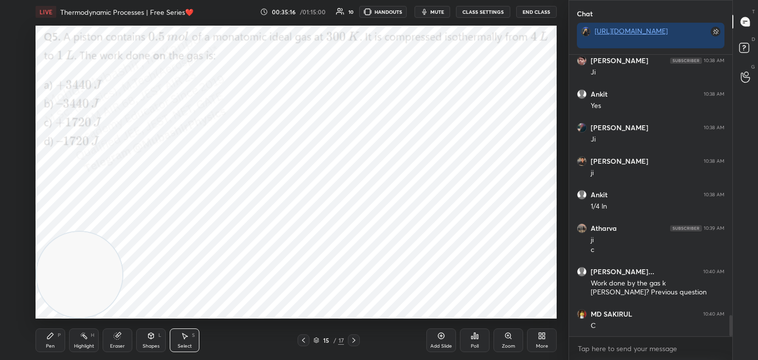
drag, startPoint x: 79, startPoint y: 141, endPoint x: 109, endPoint y: 175, distance: 45.1
click at [103, 173] on div "0 ° Undo Copy Duplicate Duplicate to new slide Delete" at bounding box center [296, 172] width 521 height 293
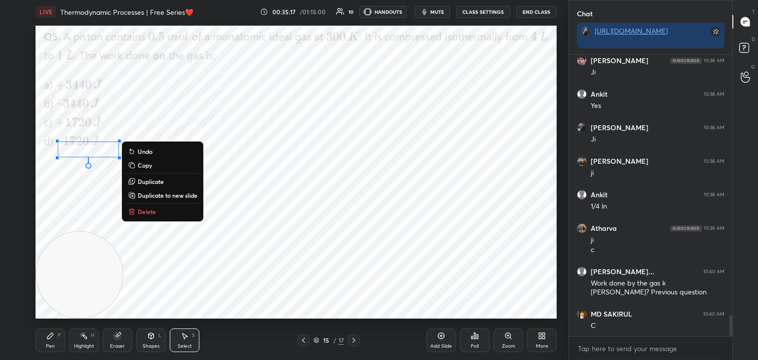
drag, startPoint x: 156, startPoint y: 206, endPoint x: 105, endPoint y: 264, distance: 77.9
click at [156, 204] on div "0 ° Undo Copy Duplicate Duplicate to new slide Delete" at bounding box center [296, 172] width 521 height 293
drag, startPoint x: 145, startPoint y: 212, endPoint x: 132, endPoint y: 226, distance: 18.9
click at [145, 210] on p "Delete" at bounding box center [147, 212] width 18 height 8
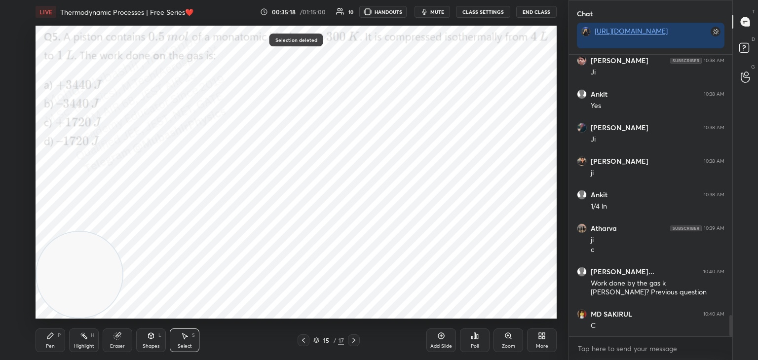
click at [46, 340] on icon at bounding box center [50, 336] width 8 height 8
click at [18, 131] on div at bounding box center [16, 132] width 8 height 8
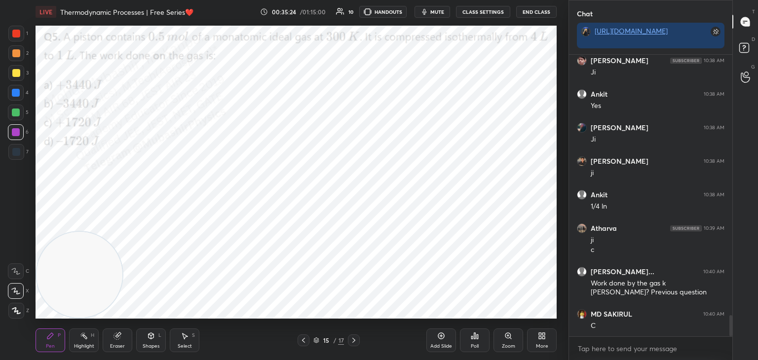
click at [91, 339] on div "Highlight H" at bounding box center [84, 341] width 30 height 24
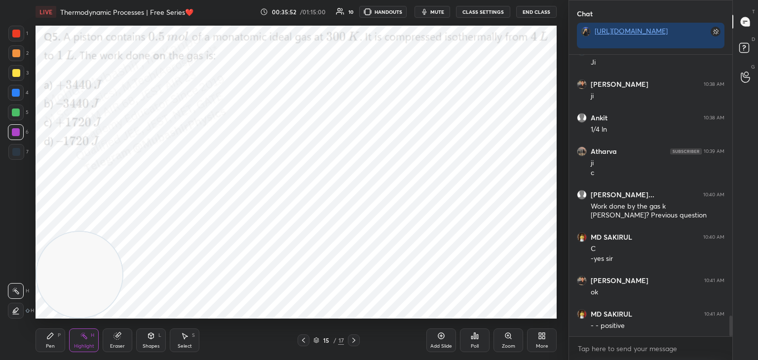
scroll to position [3565, 0]
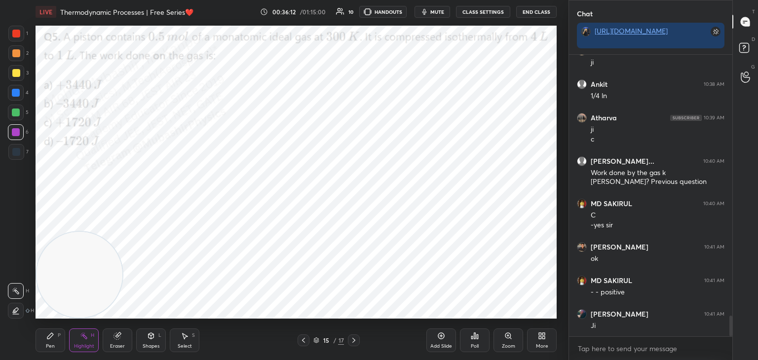
click at [356, 343] on icon at bounding box center [354, 341] width 8 height 8
click at [353, 342] on icon at bounding box center [354, 341] width 8 height 8
click at [350, 344] on div at bounding box center [354, 341] width 12 height 12
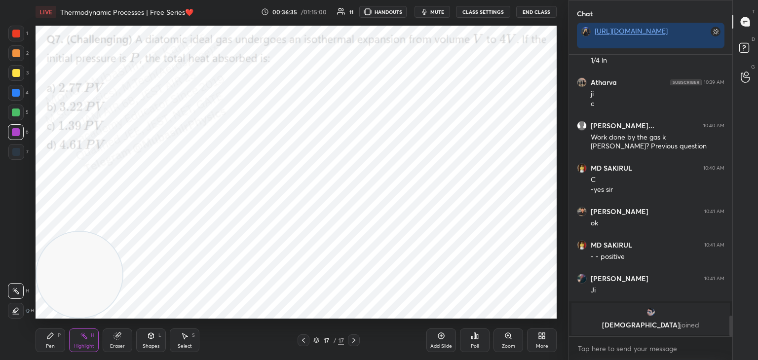
click at [47, 344] on div "Pen" at bounding box center [50, 346] width 9 height 5
click at [75, 348] on div "Highlight" at bounding box center [84, 346] width 20 height 5
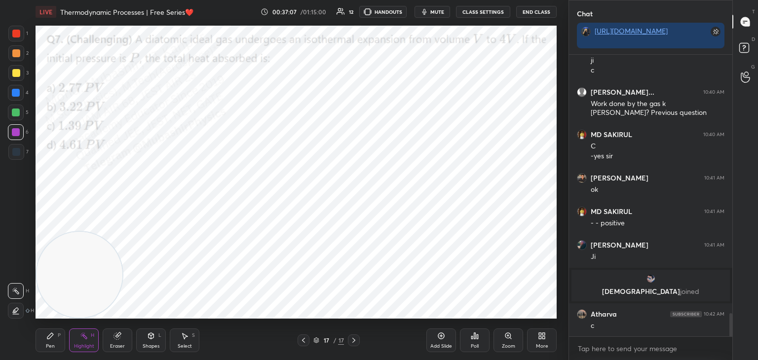
scroll to position [3173, 0]
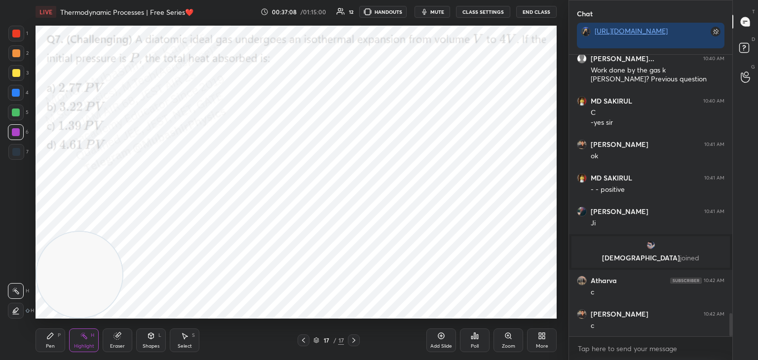
click at [432, 14] on span "mute" at bounding box center [437, 11] width 14 height 7
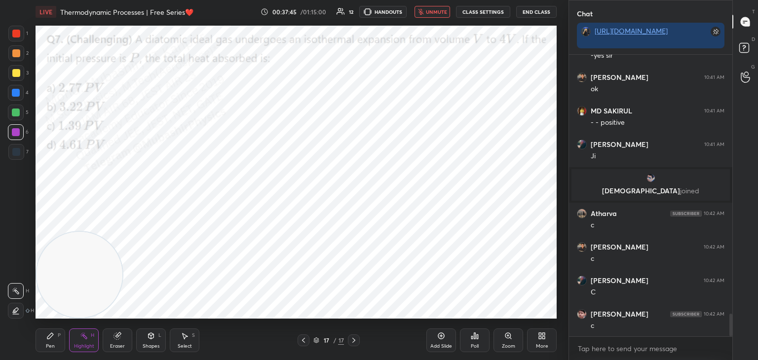
scroll to position [3274, 0]
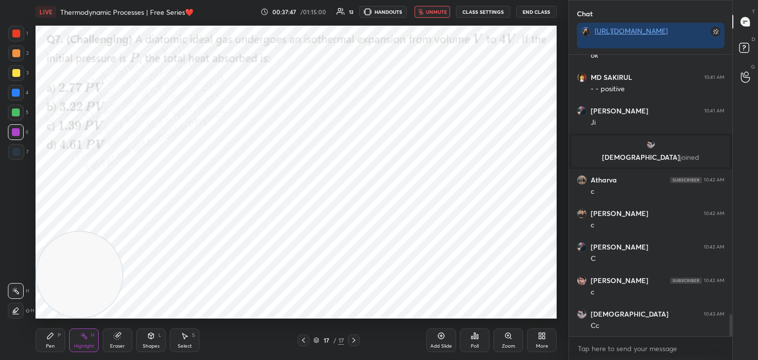
click at [442, 14] on span "unmute" at bounding box center [436, 11] width 21 height 7
click at [49, 340] on div "Pen P" at bounding box center [51, 341] width 30 height 24
click at [8, 91] on div at bounding box center [16, 93] width 16 height 16
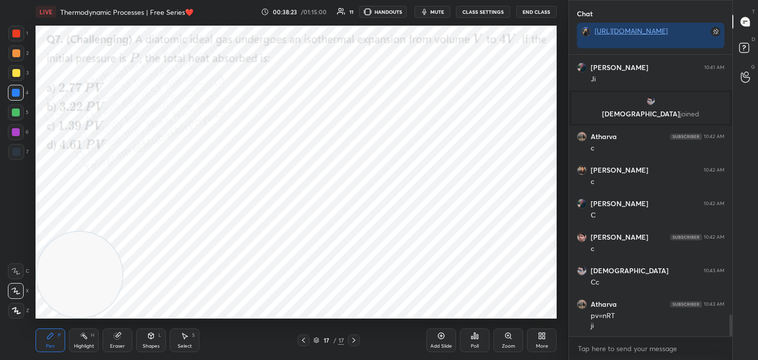
scroll to position [3351, 0]
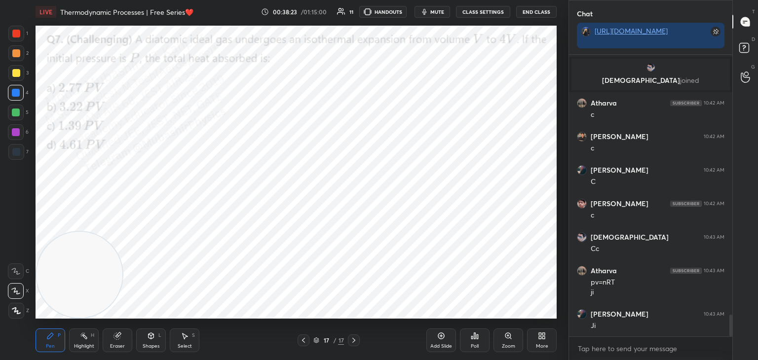
click at [12, 135] on div at bounding box center [16, 132] width 8 height 8
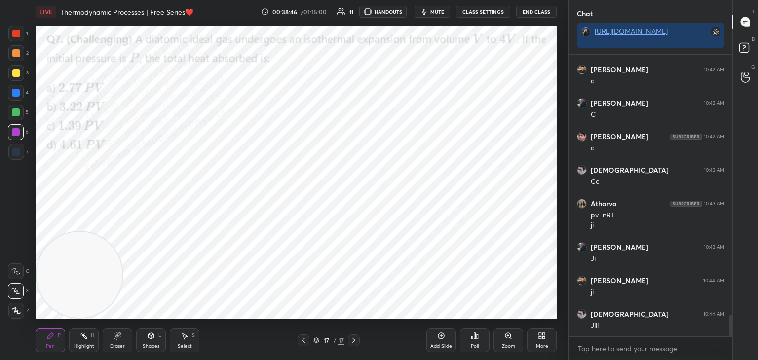
scroll to position [3451, 0]
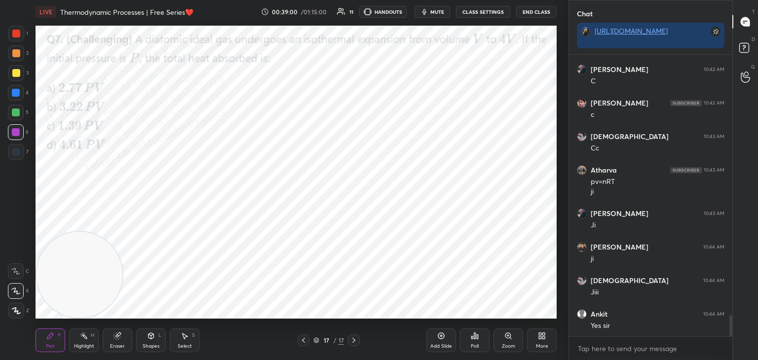
click at [547, 338] on div "More" at bounding box center [542, 341] width 30 height 24
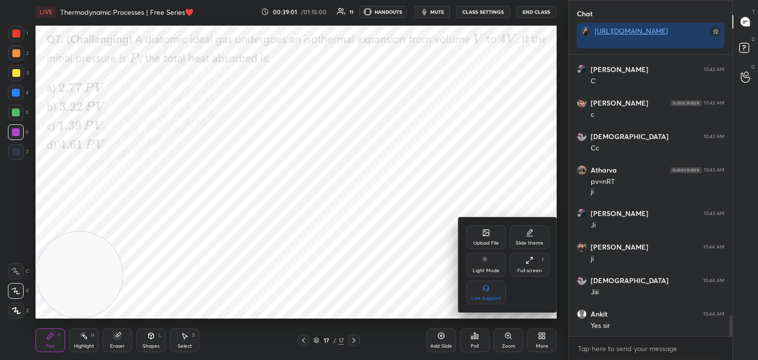
click at [482, 234] on icon at bounding box center [486, 233] width 8 height 8
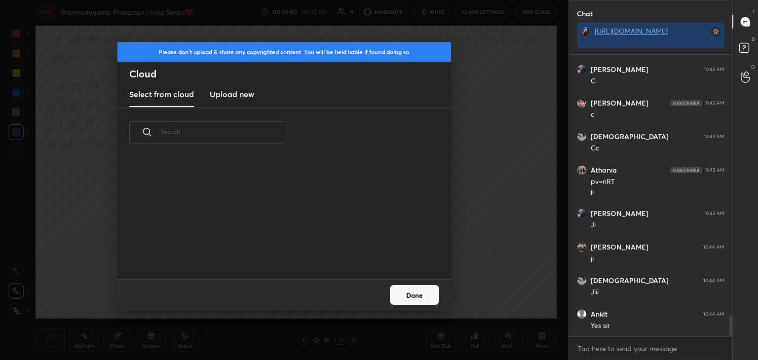
scroll to position [121, 317]
click at [241, 87] on new "Upload new" at bounding box center [232, 94] width 44 height 25
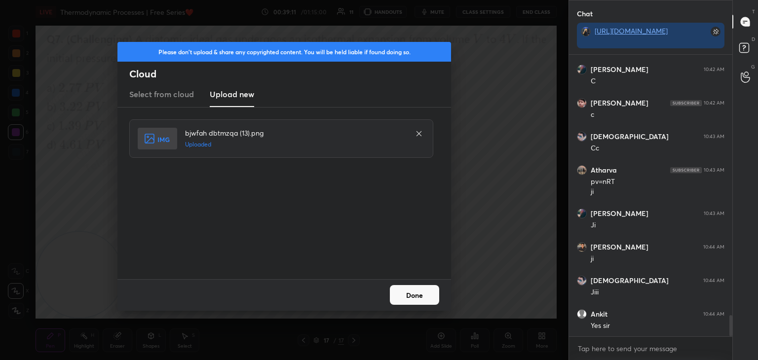
click at [419, 290] on button "Done" at bounding box center [414, 295] width 49 height 20
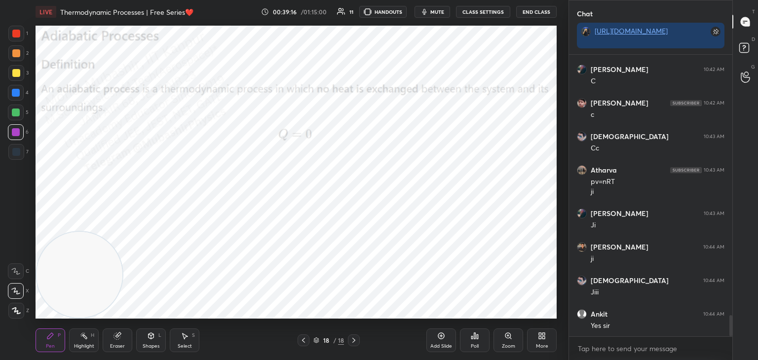
click at [14, 116] on div at bounding box center [16, 113] width 8 height 8
drag, startPoint x: 14, startPoint y: 92, endPoint x: 27, endPoint y: 101, distance: 15.6
click at [14, 92] on div at bounding box center [16, 93] width 8 height 8
drag, startPoint x: 101, startPoint y: 335, endPoint x: 124, endPoint y: 322, distance: 25.8
click at [101, 335] on div "Pen P Highlight H Eraser Shapes L Select S" at bounding box center [133, 341] width 195 height 24
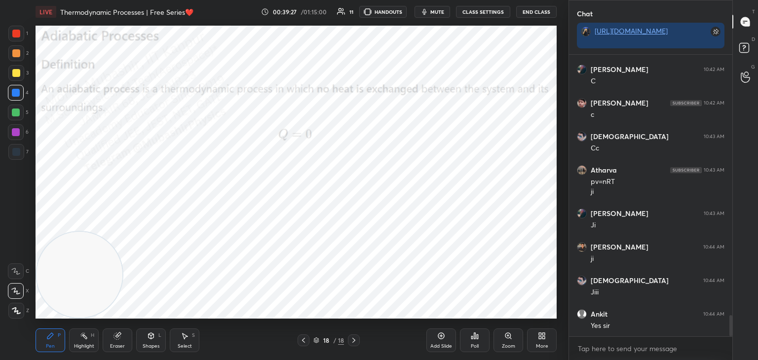
click at [77, 342] on div "Highlight H" at bounding box center [84, 341] width 30 height 24
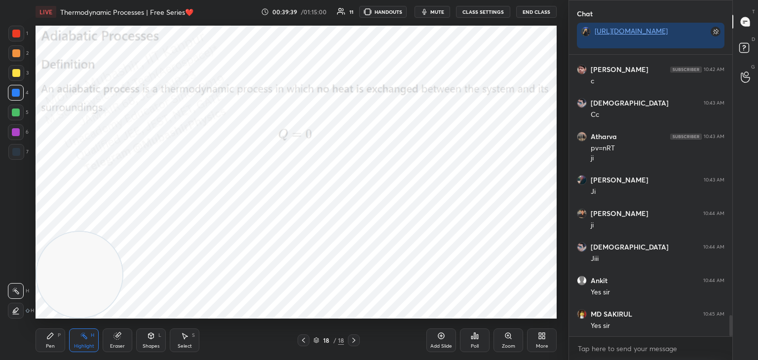
click at [541, 342] on div "More" at bounding box center [542, 341] width 30 height 24
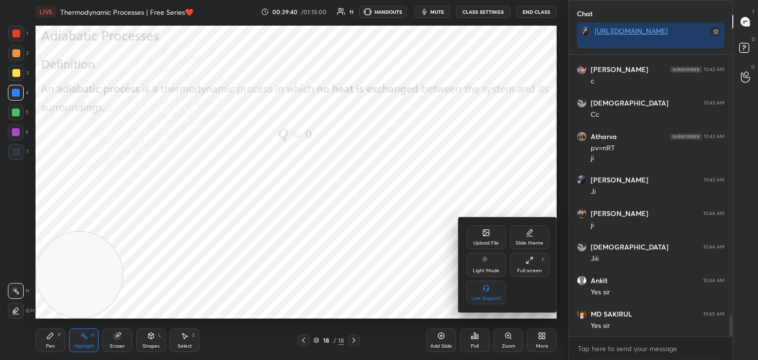
click at [485, 234] on icon at bounding box center [486, 233] width 5 height 3
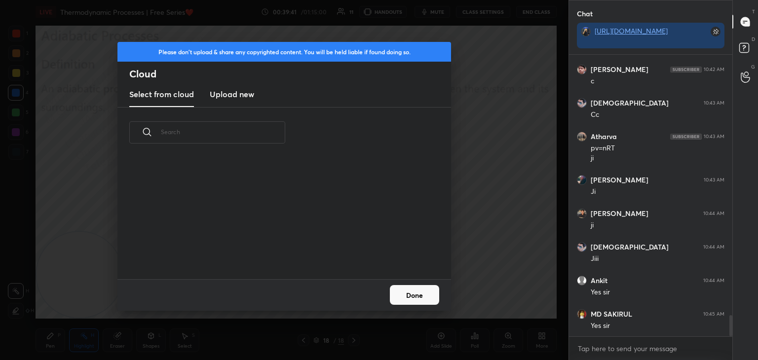
drag, startPoint x: 235, startPoint y: 89, endPoint x: 242, endPoint y: 93, distance: 8.4
click at [234, 90] on h3 "Upload new" at bounding box center [232, 94] width 44 height 12
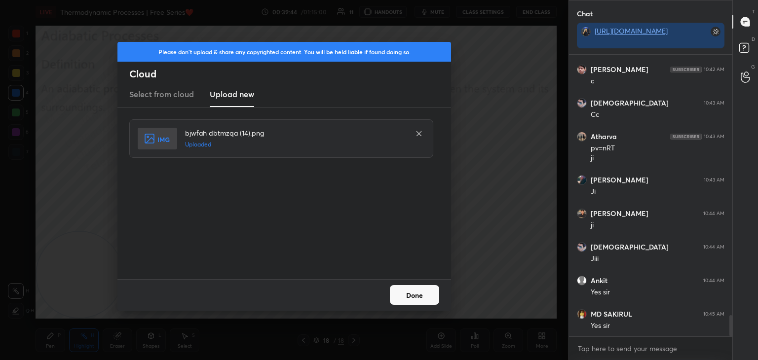
click at [423, 294] on button "Done" at bounding box center [414, 295] width 49 height 20
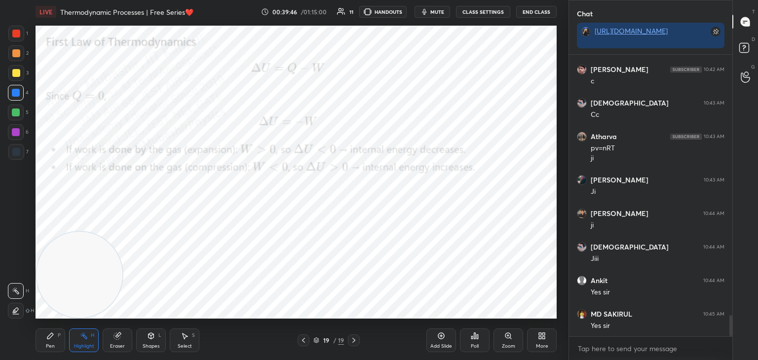
click at [51, 340] on div "Pen P" at bounding box center [51, 341] width 30 height 24
click at [9, 62] on div "2" at bounding box center [18, 55] width 20 height 20
click at [19, 119] on div at bounding box center [16, 113] width 16 height 16
click at [17, 136] on div at bounding box center [16, 132] width 8 height 8
click at [14, 75] on div at bounding box center [16, 73] width 8 height 8
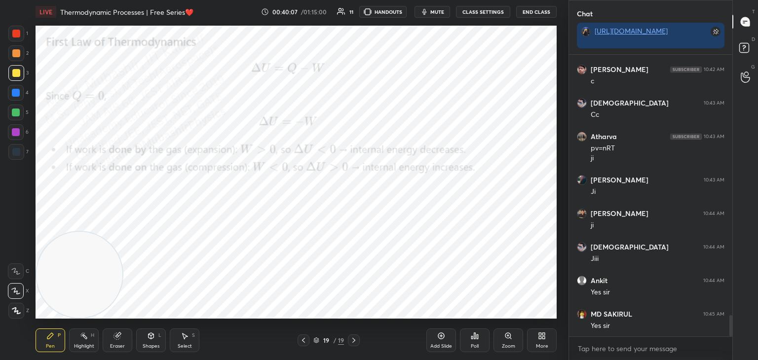
scroll to position [3518, 0]
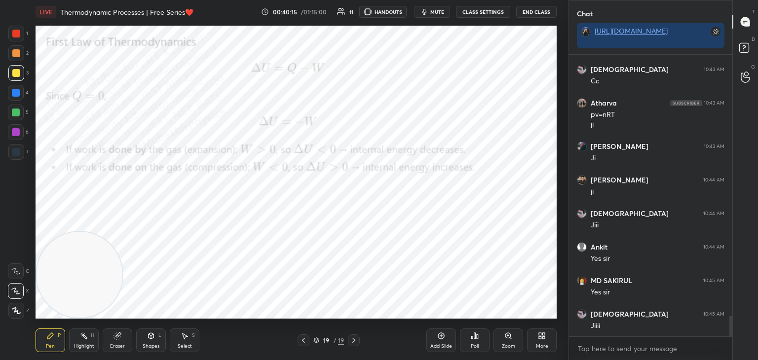
click at [86, 339] on rect at bounding box center [84, 337] width 5 height 5
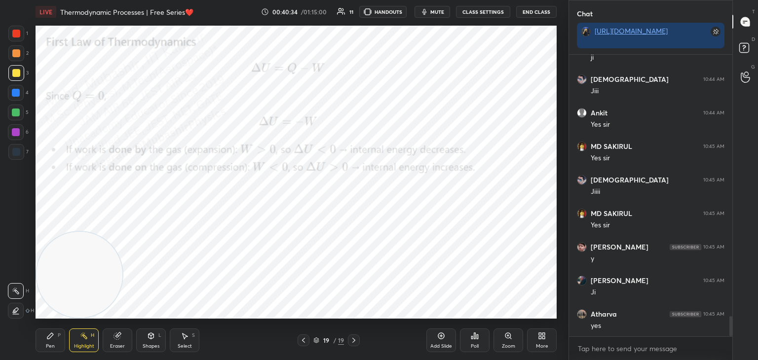
scroll to position [3686, 0]
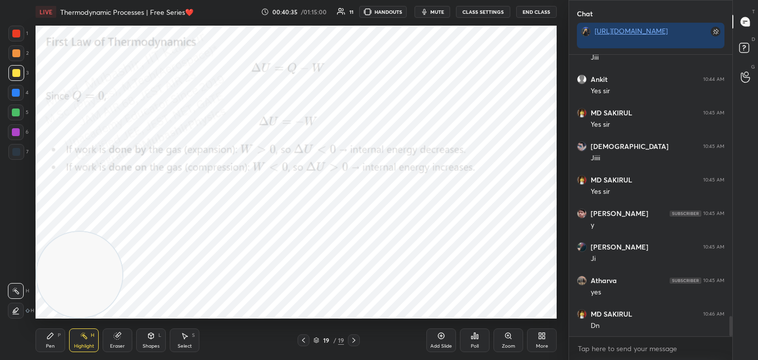
click at [547, 341] on div "More" at bounding box center [542, 341] width 30 height 24
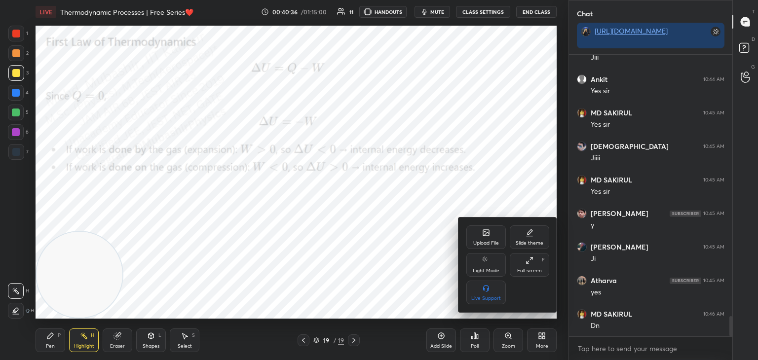
click at [489, 233] on div "Upload File" at bounding box center [485, 238] width 39 height 24
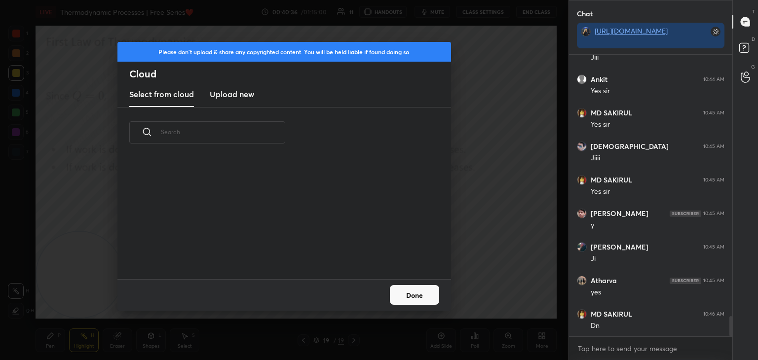
drag, startPoint x: 232, startPoint y: 85, endPoint x: 247, endPoint y: 95, distance: 17.5
click at [231, 87] on new "Upload new" at bounding box center [232, 94] width 44 height 25
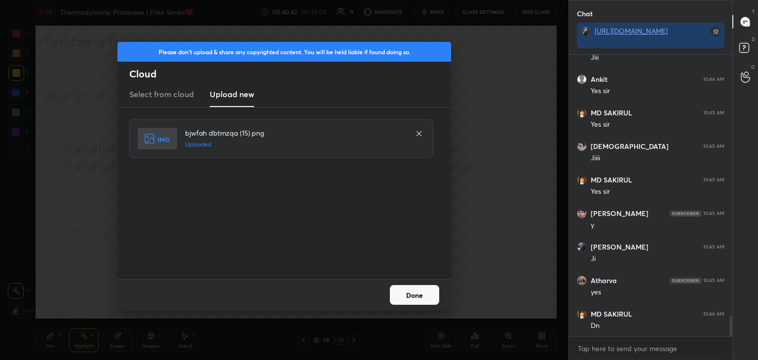
click at [416, 291] on button "Done" at bounding box center [414, 295] width 49 height 20
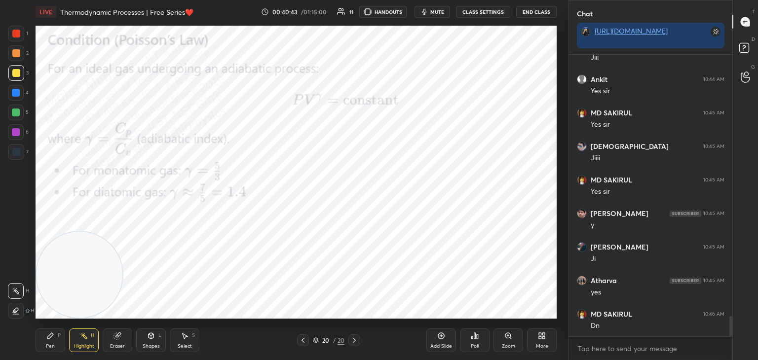
click at [45, 340] on div "Pen P" at bounding box center [51, 341] width 30 height 24
drag, startPoint x: 14, startPoint y: 93, endPoint x: 28, endPoint y: 97, distance: 14.7
click at [14, 93] on div at bounding box center [16, 93] width 8 height 8
click at [18, 130] on div at bounding box center [16, 132] width 8 height 8
drag, startPoint x: 79, startPoint y: 344, endPoint x: 89, endPoint y: 340, distance: 10.8
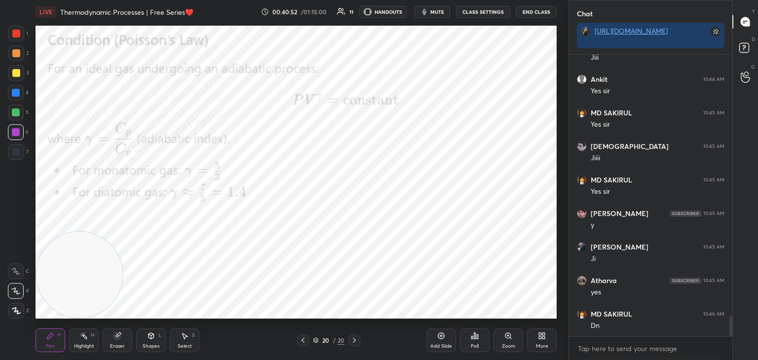
click at [79, 342] on div "Highlight H" at bounding box center [84, 341] width 30 height 24
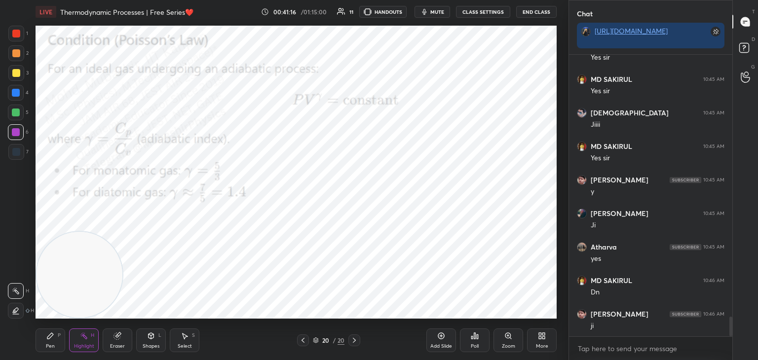
click at [544, 333] on icon at bounding box center [543, 334] width 2 height 2
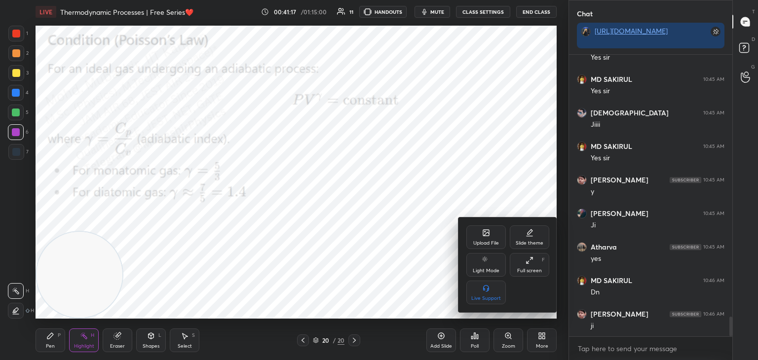
click at [480, 238] on div "Upload File" at bounding box center [485, 238] width 39 height 24
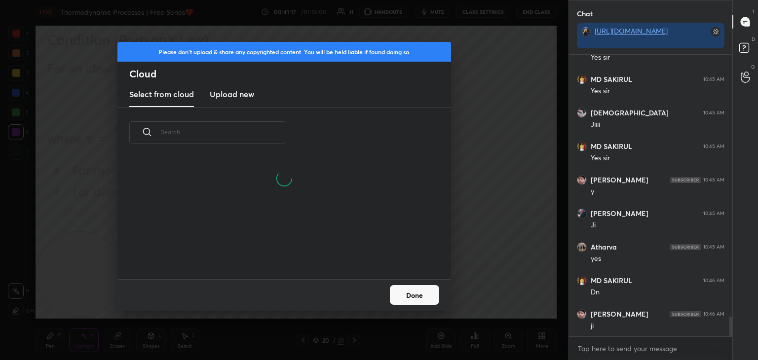
drag, startPoint x: 239, startPoint y: 95, endPoint x: 251, endPoint y: 96, distance: 12.3
click at [238, 95] on h3 "Upload new" at bounding box center [232, 94] width 44 height 12
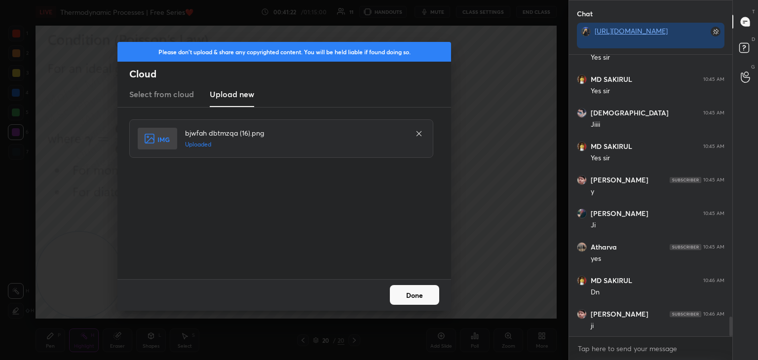
drag, startPoint x: 410, startPoint y: 295, endPoint x: 401, endPoint y: 296, distance: 8.9
click at [409, 297] on button "Done" at bounding box center [414, 295] width 49 height 20
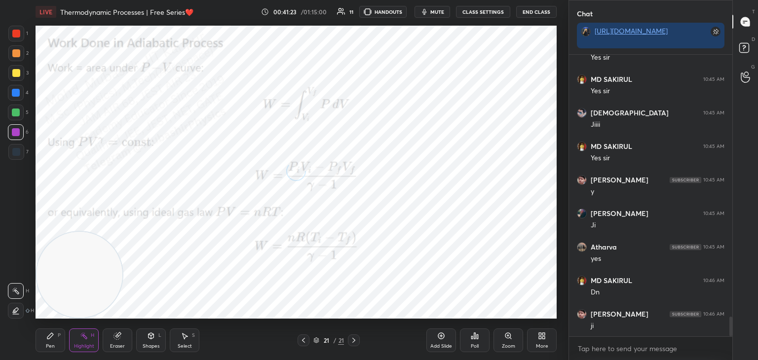
click at [58, 342] on div "Pen P" at bounding box center [51, 341] width 30 height 24
drag, startPoint x: 15, startPoint y: 87, endPoint x: 30, endPoint y: 87, distance: 14.8
click at [14, 88] on div at bounding box center [16, 93] width 16 height 16
click at [16, 137] on div at bounding box center [16, 132] width 16 height 16
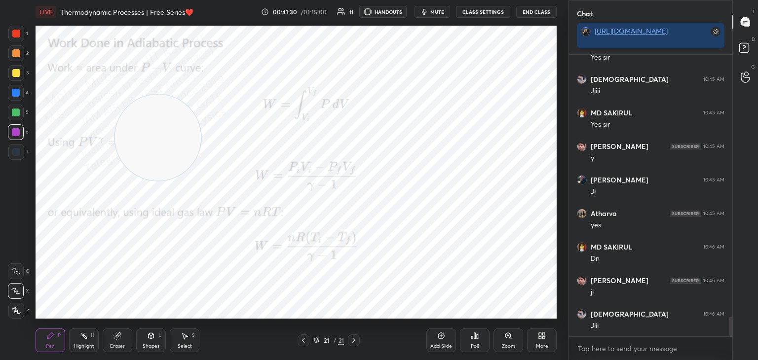
drag, startPoint x: 115, startPoint y: 217, endPoint x: 180, endPoint y: 64, distance: 165.6
click at [201, 95] on video at bounding box center [158, 138] width 86 height 86
click at [14, 113] on div at bounding box center [16, 113] width 8 height 8
drag, startPoint x: 16, startPoint y: 56, endPoint x: 30, endPoint y: 64, distance: 15.9
click at [13, 54] on div at bounding box center [16, 53] width 8 height 8
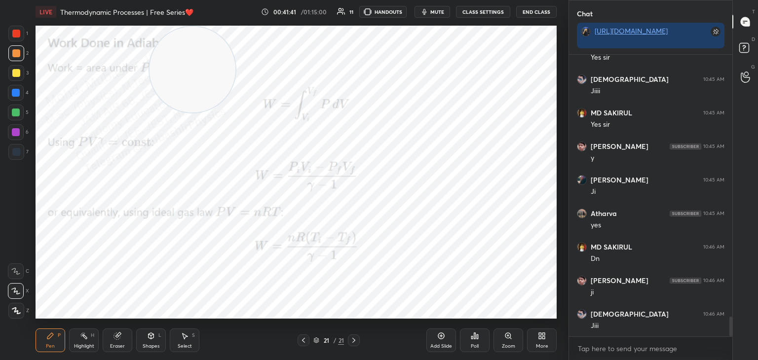
drag, startPoint x: 22, startPoint y: 38, endPoint x: 28, endPoint y: 38, distance: 5.9
click at [20, 34] on div at bounding box center [16, 34] width 16 height 16
click at [89, 339] on div "Highlight H" at bounding box center [84, 341] width 30 height 24
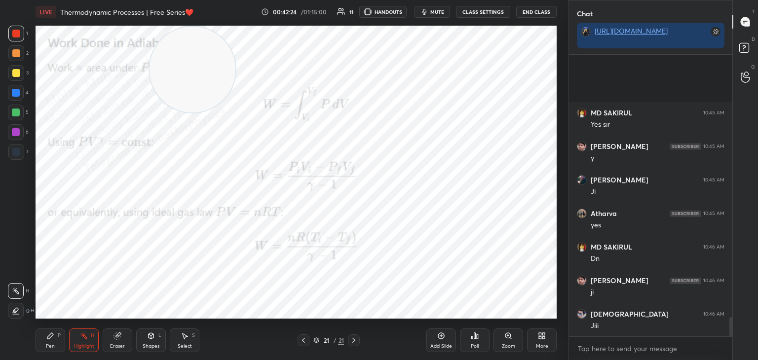
scroll to position [3854, 0]
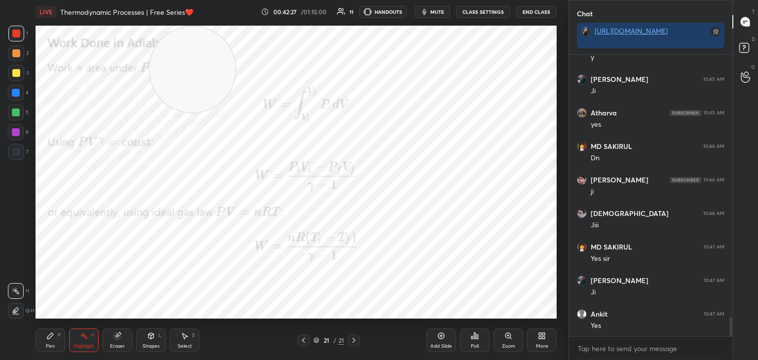
click at [543, 338] on icon at bounding box center [543, 338] width 2 height 2
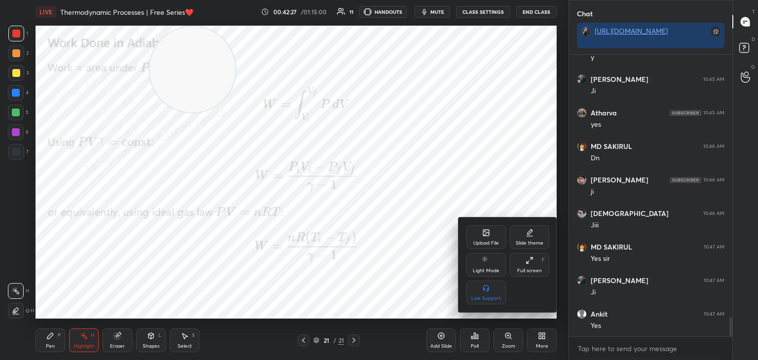
click at [492, 241] on div "Upload File" at bounding box center [486, 243] width 26 height 5
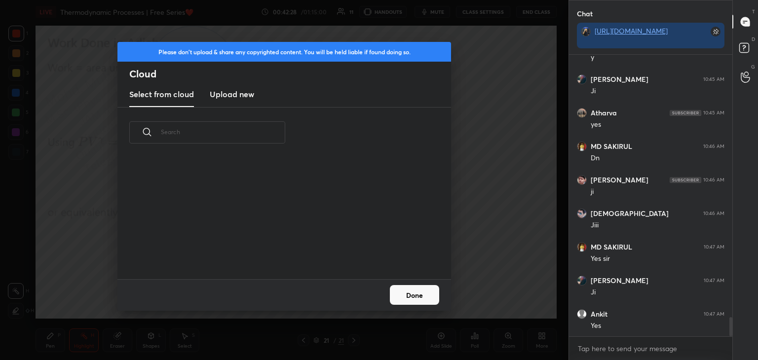
scroll to position [121, 317]
click at [229, 93] on h3 "Upload new" at bounding box center [232, 94] width 44 height 12
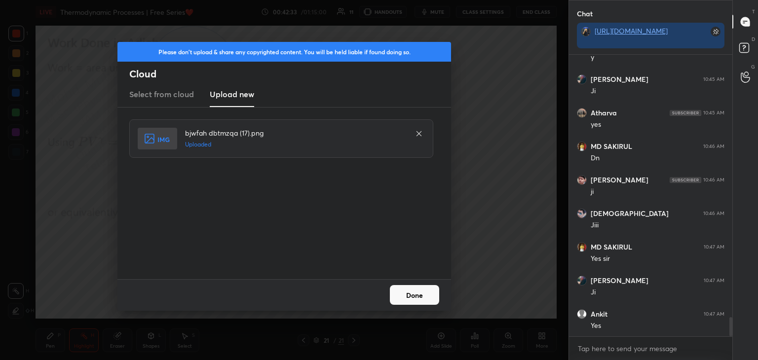
click at [415, 302] on button "Done" at bounding box center [414, 295] width 49 height 20
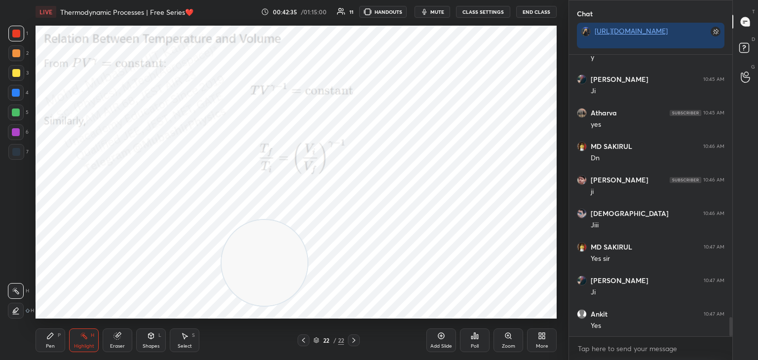
drag, startPoint x: 183, startPoint y: 74, endPoint x: 4, endPoint y: 382, distance: 356.2
click at [4, 0] on html "1 2 3 4 5 6 7 C X Z C X Z E E Erase all H H LIVE Thermodynamic Processes | Free…" at bounding box center [379, 0] width 758 height 0
click at [48, 337] on icon at bounding box center [50, 336] width 6 height 6
drag, startPoint x: 8, startPoint y: 77, endPoint x: 32, endPoint y: 74, distance: 23.4
click at [12, 77] on div at bounding box center [16, 73] width 16 height 16
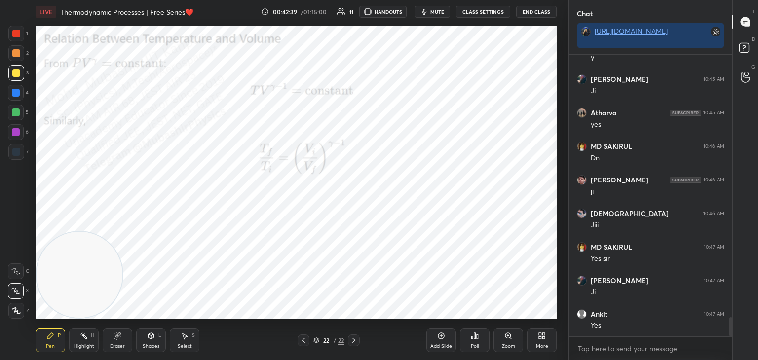
click at [16, 113] on div at bounding box center [16, 113] width 8 height 8
click at [17, 137] on div at bounding box center [16, 132] width 16 height 16
click at [16, 96] on div at bounding box center [16, 93] width 8 height 8
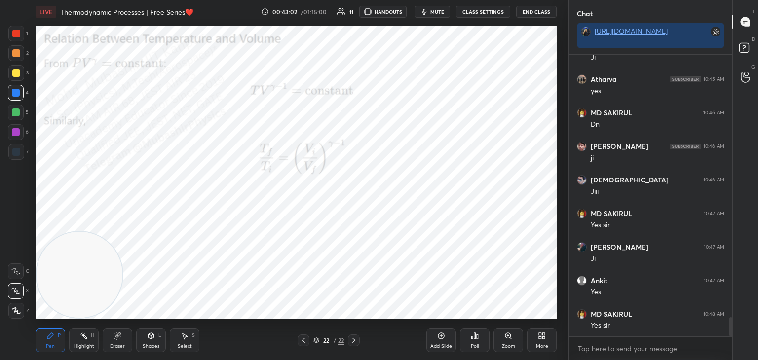
drag, startPoint x: 91, startPoint y: 342, endPoint x: 89, endPoint y: 333, distance: 9.5
click at [86, 340] on div "Highlight H" at bounding box center [84, 341] width 30 height 24
click at [443, 12] on span "mute" at bounding box center [437, 11] width 14 height 7
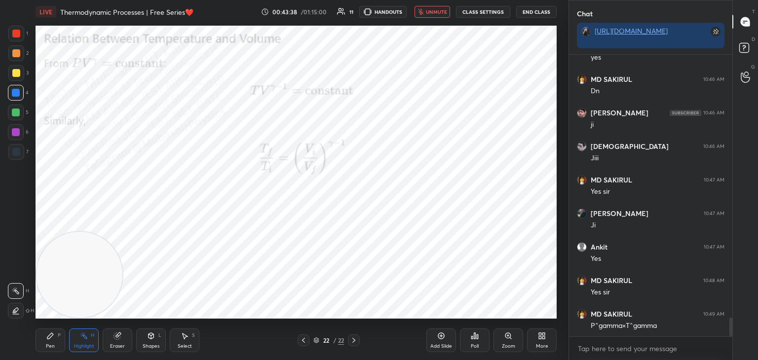
click at [427, 13] on button "unmute" at bounding box center [433, 12] width 36 height 12
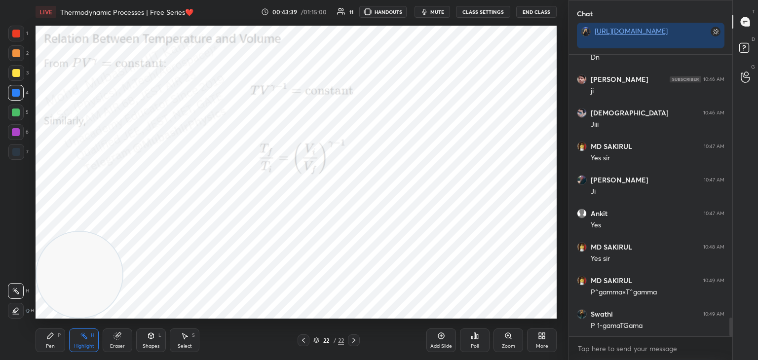
click at [44, 340] on div "Pen P" at bounding box center [51, 341] width 30 height 24
click at [184, 338] on div "Select S" at bounding box center [185, 341] width 30 height 24
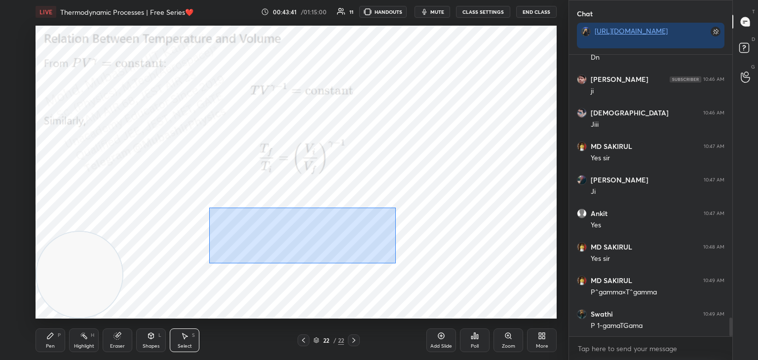
drag, startPoint x: 209, startPoint y: 208, endPoint x: 297, endPoint y: 227, distance: 90.0
click at [394, 264] on div "0 ° Undo Copy Duplicate Duplicate to new slide Delete" at bounding box center [296, 172] width 521 height 293
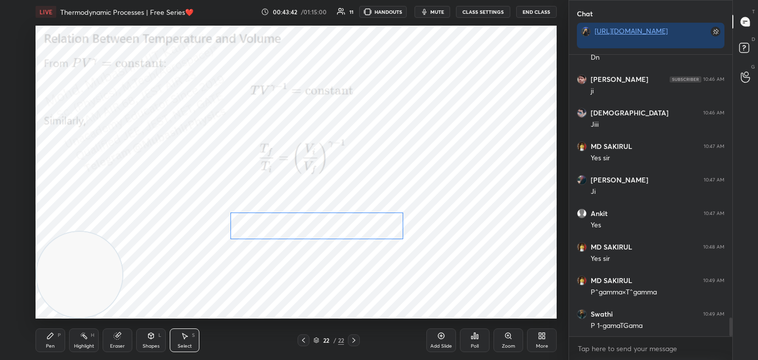
drag, startPoint x: 326, startPoint y: 226, endPoint x: 301, endPoint y: 251, distance: 35.2
click at [326, 227] on div "0 ° Undo Copy Duplicate Duplicate to new slide Delete" at bounding box center [296, 172] width 521 height 293
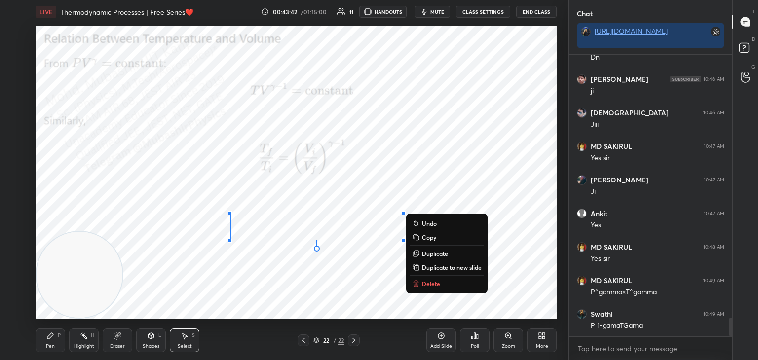
drag, startPoint x: 50, startPoint y: 339, endPoint x: 60, endPoint y: 333, distance: 11.1
click at [54, 337] on icon at bounding box center [50, 336] width 8 height 8
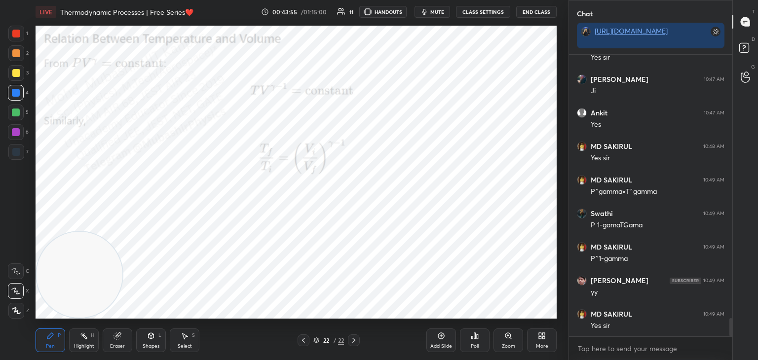
scroll to position [4089, 0]
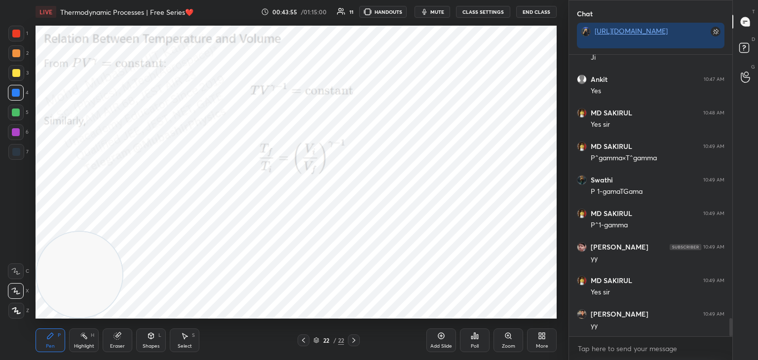
drag, startPoint x: 19, startPoint y: 54, endPoint x: 28, endPoint y: 59, distance: 10.6
click at [19, 52] on div at bounding box center [16, 53] width 8 height 8
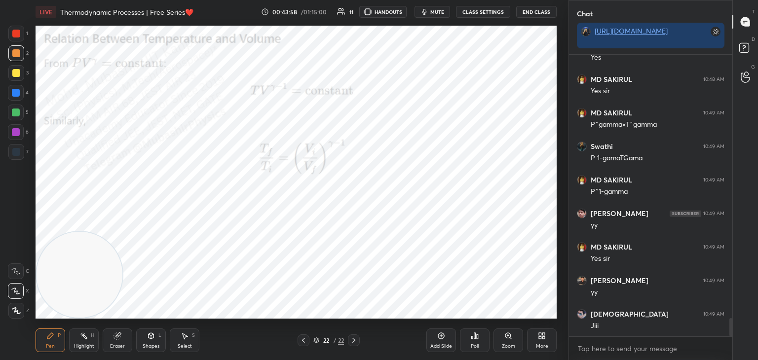
click at [87, 340] on icon at bounding box center [84, 336] width 8 height 8
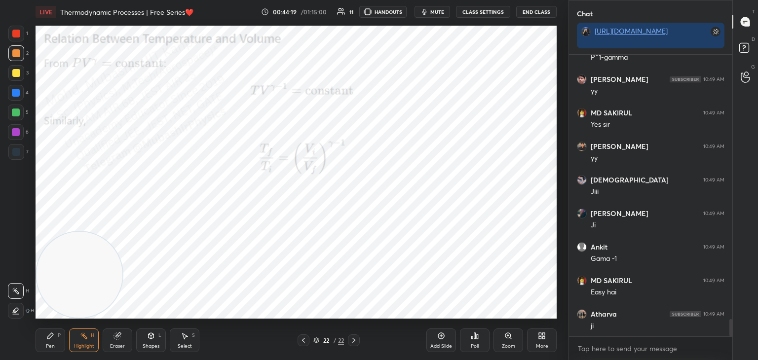
scroll to position [4290, 0]
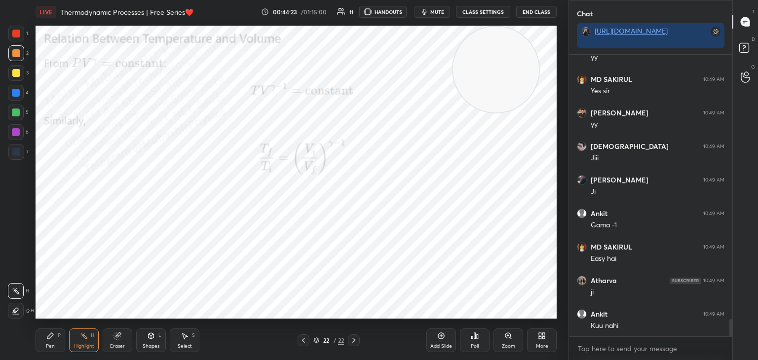
drag, startPoint x: 89, startPoint y: 260, endPoint x: 467, endPoint y: 87, distance: 415.6
click at [493, 73] on video at bounding box center [496, 70] width 86 height 86
click at [34, 342] on div "LIVE Thermodynamic Processes | Free Series❤️ 00:44:25 / 01:15:00 11 HANDOUTS mu…" at bounding box center [296, 180] width 529 height 360
click at [51, 340] on div "Pen P" at bounding box center [51, 341] width 30 height 24
click at [20, 143] on div "6" at bounding box center [18, 134] width 21 height 20
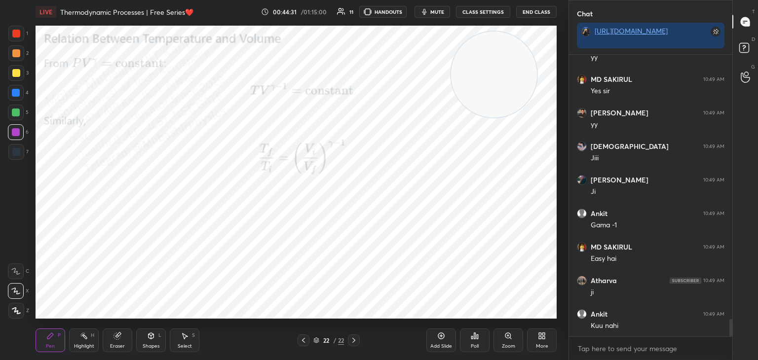
drag, startPoint x: 195, startPoint y: 346, endPoint x: 191, endPoint y: 342, distance: 5.2
click at [190, 344] on div "Select S" at bounding box center [185, 341] width 30 height 24
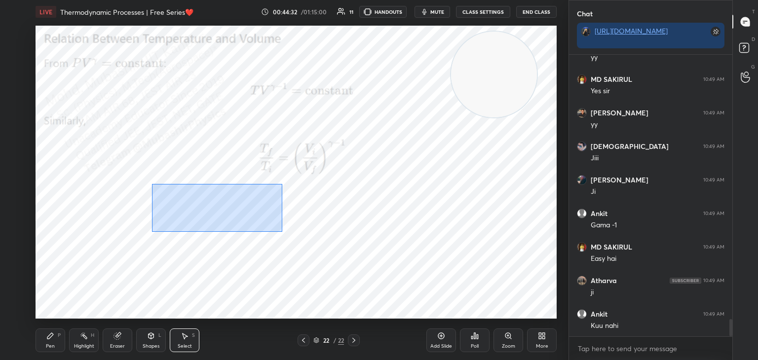
drag, startPoint x: 152, startPoint y: 184, endPoint x: 426, endPoint y: 279, distance: 290.3
click at [428, 281] on div "0 ° Undo Copy Duplicate Duplicate to new slide Delete" at bounding box center [296, 172] width 521 height 293
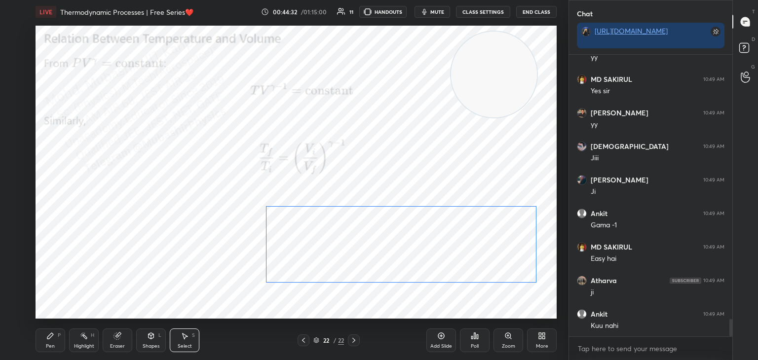
drag, startPoint x: 374, startPoint y: 250, endPoint x: 433, endPoint y: 247, distance: 59.8
click at [438, 250] on div "0 ° Undo Copy Duplicate Duplicate to new slide Delete" at bounding box center [296, 172] width 521 height 293
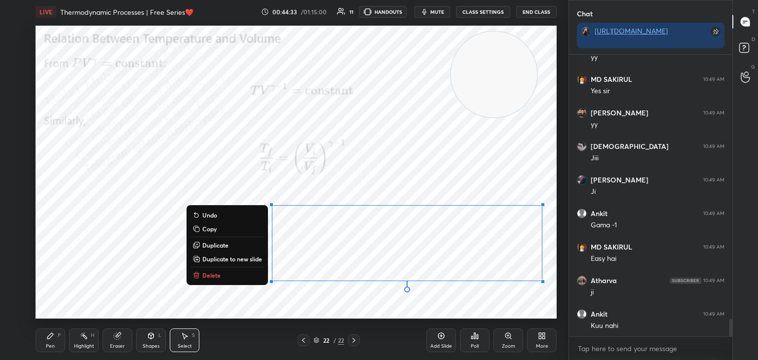
click at [52, 339] on icon at bounding box center [50, 336] width 8 height 8
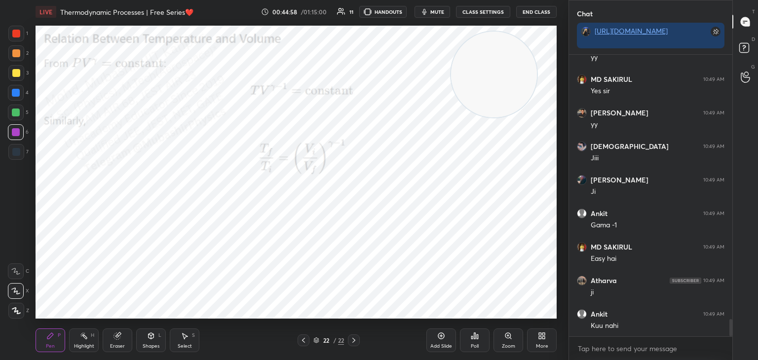
click at [85, 338] on rect at bounding box center [84, 337] width 5 height 5
click at [51, 340] on icon at bounding box center [50, 336] width 8 height 8
click at [18, 90] on div at bounding box center [16, 93] width 8 height 8
click at [14, 71] on div at bounding box center [16, 73] width 8 height 8
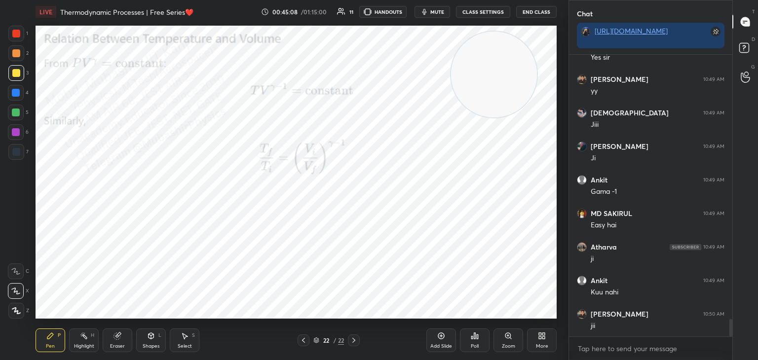
scroll to position [4357, 0]
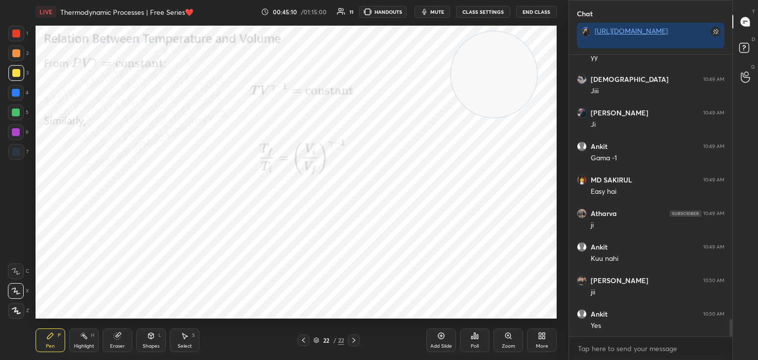
click at [545, 341] on div "More" at bounding box center [542, 341] width 30 height 24
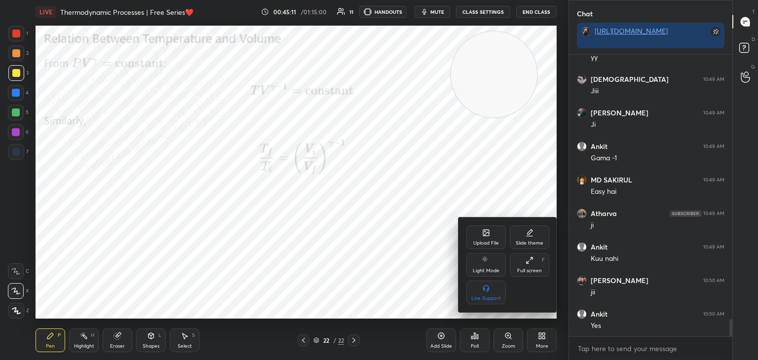
click at [480, 239] on div "Upload File" at bounding box center [485, 238] width 39 height 24
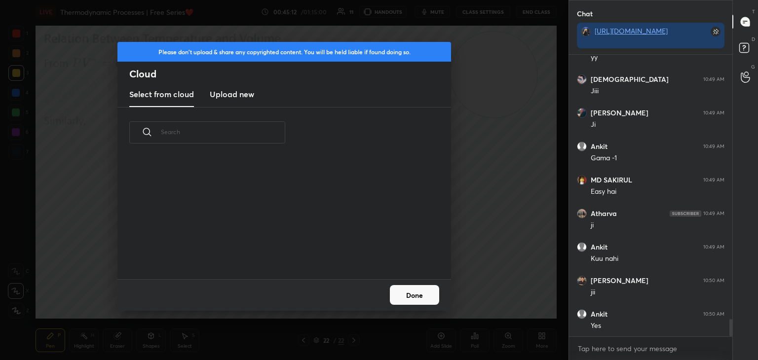
click at [231, 94] on h3 "Upload new" at bounding box center [232, 94] width 44 height 12
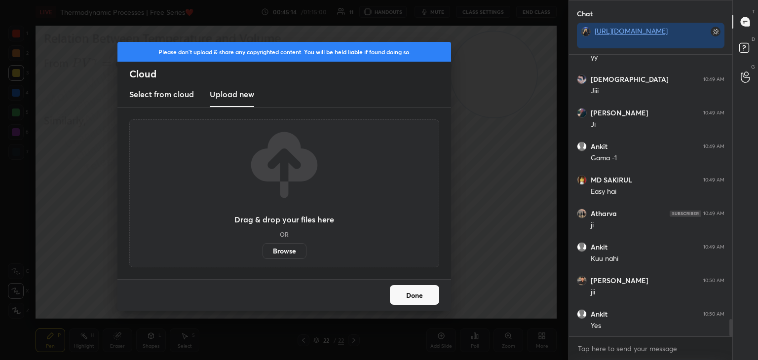
scroll to position [4391, 0]
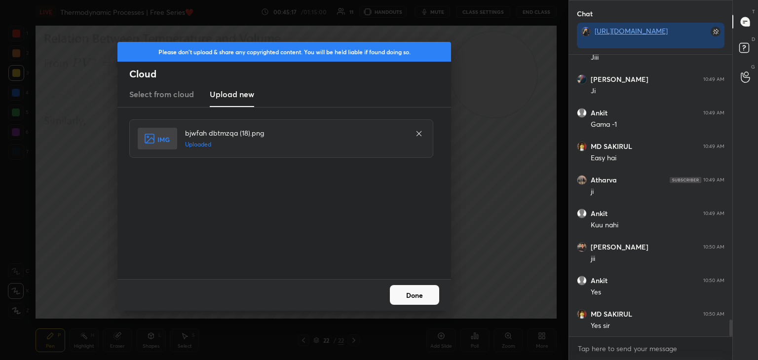
click at [415, 299] on button "Done" at bounding box center [414, 295] width 49 height 20
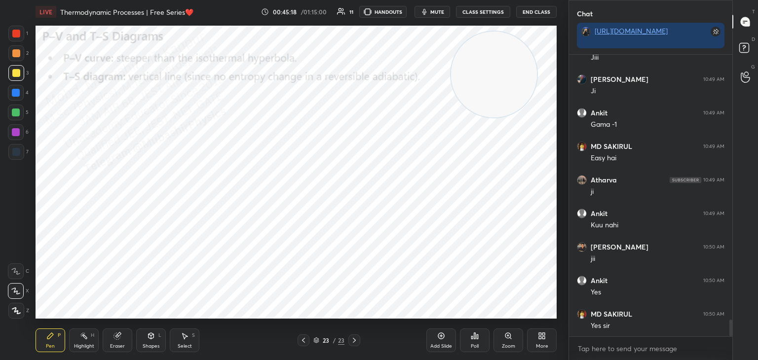
drag, startPoint x: 91, startPoint y: 333, endPoint x: 131, endPoint y: 328, distance: 39.7
click at [89, 335] on div "Highlight H" at bounding box center [84, 341] width 30 height 24
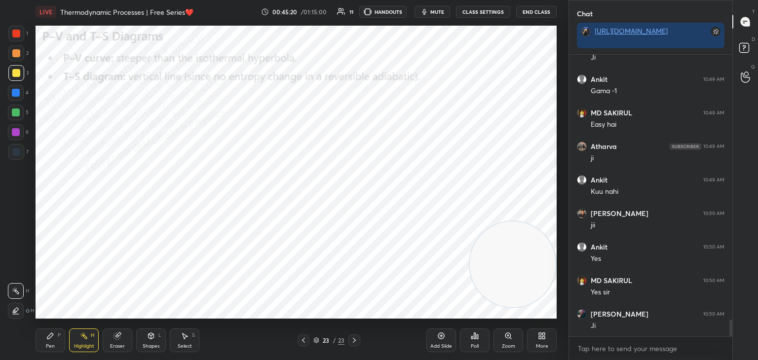
drag, startPoint x: 532, startPoint y: 218, endPoint x: 551, endPoint y: 296, distance: 79.6
click at [560, 299] on div "Setting up your live class Poll for secs No correct answer Start poll" at bounding box center [296, 172] width 529 height 297
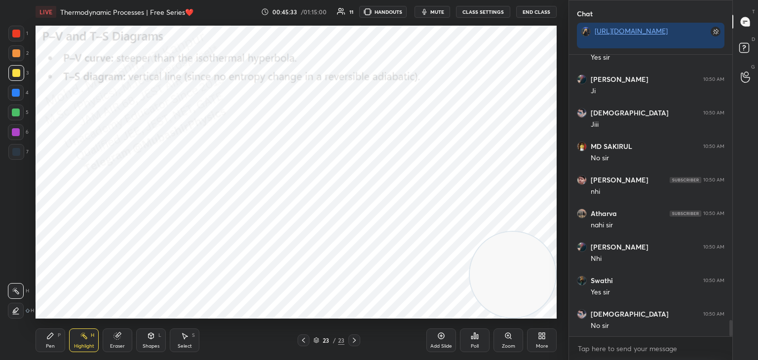
scroll to position [4693, 0]
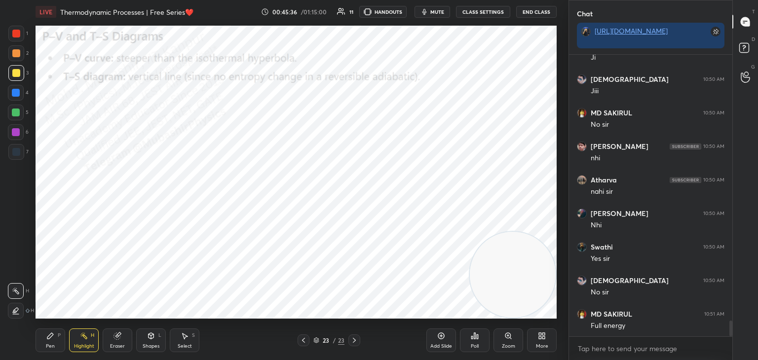
click at [52, 338] on icon at bounding box center [50, 336] width 8 height 8
drag, startPoint x: 14, startPoint y: 95, endPoint x: 26, endPoint y: 93, distance: 12.5
click at [15, 95] on div at bounding box center [16, 93] width 8 height 8
click at [145, 335] on div "Shapes L" at bounding box center [151, 341] width 30 height 24
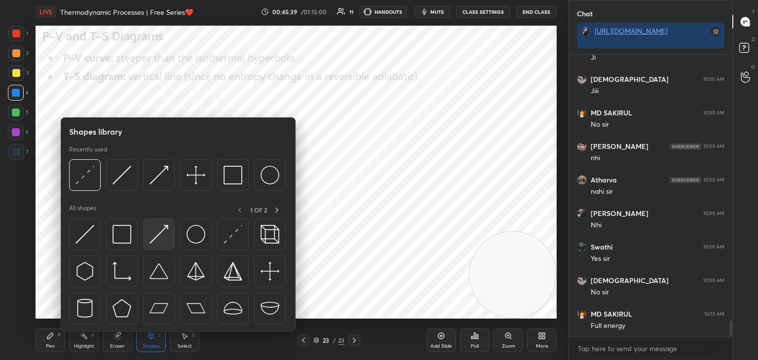
click at [151, 235] on img at bounding box center [159, 234] width 19 height 19
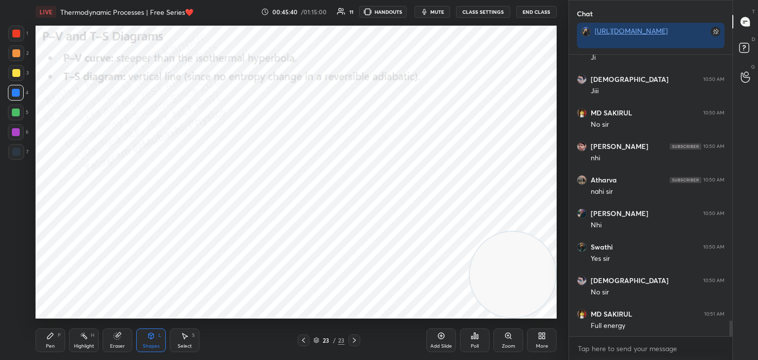
click at [15, 155] on div at bounding box center [16, 152] width 8 height 8
click at [45, 335] on div "Pen P" at bounding box center [51, 341] width 30 height 24
click at [16, 33] on div at bounding box center [16, 34] width 8 height 8
drag, startPoint x: 16, startPoint y: 56, endPoint x: 30, endPoint y: 66, distance: 17.7
click at [16, 55] on div at bounding box center [16, 53] width 8 height 8
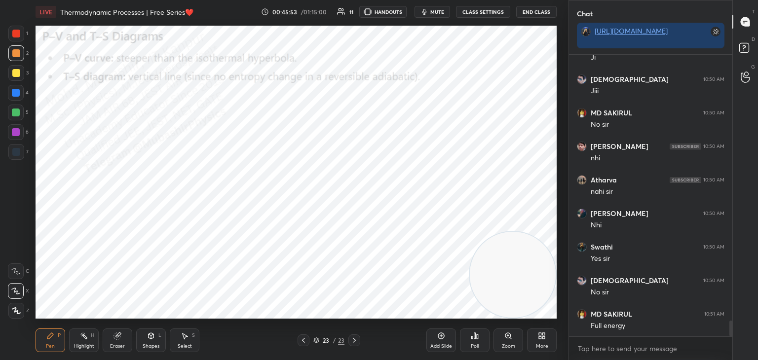
click at [80, 344] on div "Highlight" at bounding box center [84, 346] width 20 height 5
drag, startPoint x: 50, startPoint y: 340, endPoint x: 61, endPoint y: 338, distance: 11.1
click at [49, 340] on div "Pen P" at bounding box center [51, 341] width 30 height 24
drag, startPoint x: 498, startPoint y: 275, endPoint x: 27, endPoint y: 293, distance: 471.1
click at [1, 315] on div "1 2 3 4 5 6 7 C X Z C X Z E E Erase all H H LIVE Thermodynamic Processes | Free…" at bounding box center [280, 180] width 561 height 360
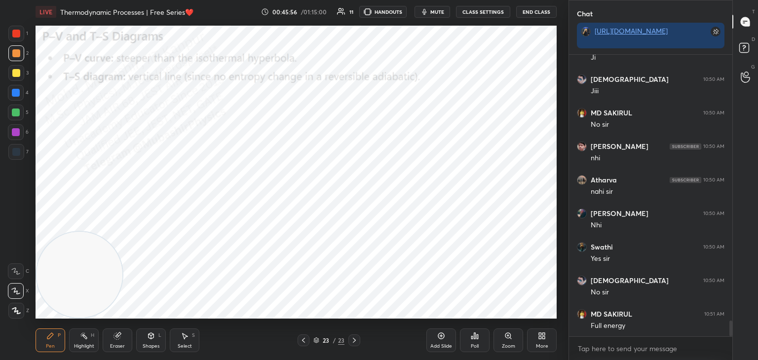
drag, startPoint x: 16, startPoint y: 90, endPoint x: 21, endPoint y: 93, distance: 5.8
click at [14, 93] on div at bounding box center [16, 93] width 8 height 8
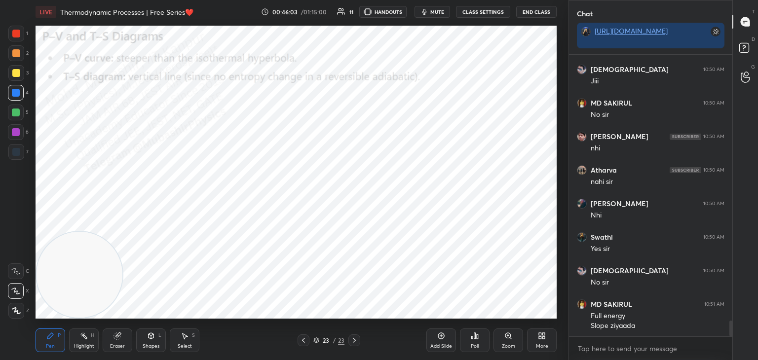
drag, startPoint x: 186, startPoint y: 342, endPoint x: 193, endPoint y: 329, distance: 15.4
click at [186, 342] on div "Select S" at bounding box center [185, 341] width 30 height 24
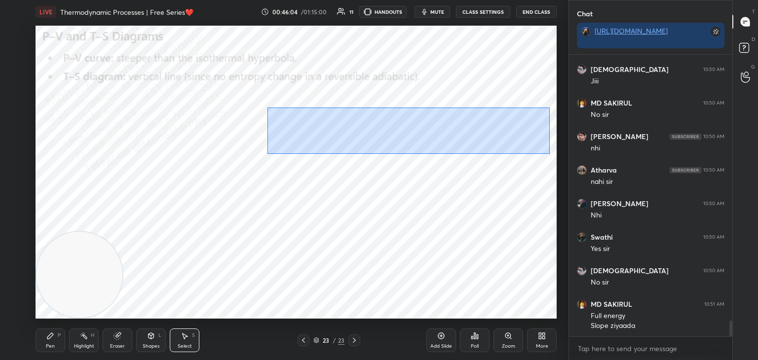
drag, startPoint x: 273, startPoint y: 100, endPoint x: 535, endPoint y: 149, distance: 267.0
click at [547, 151] on div "0 ° Undo Copy Duplicate Duplicate to new slide Delete" at bounding box center [296, 172] width 521 height 293
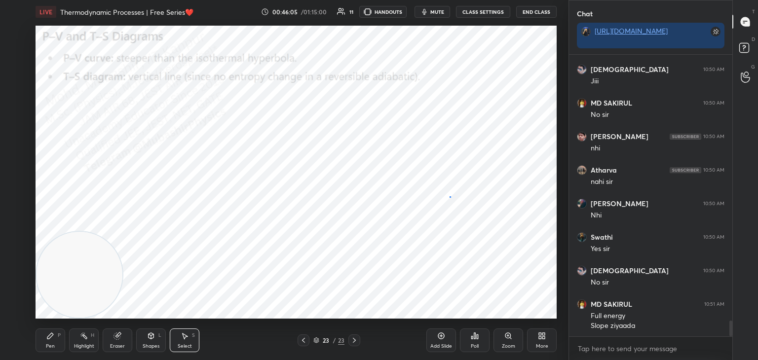
click at [450, 196] on div "0 ° Undo Copy Duplicate Duplicate to new slide Delete" at bounding box center [296, 172] width 521 height 293
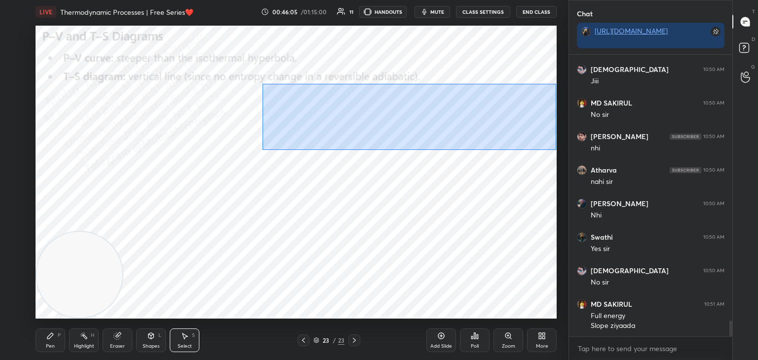
drag, startPoint x: 513, startPoint y: 146, endPoint x: 533, endPoint y: 139, distance: 22.0
click at [551, 145] on div "0 ° Undo Copy Duplicate Duplicate to new slide Delete" at bounding box center [296, 172] width 521 height 293
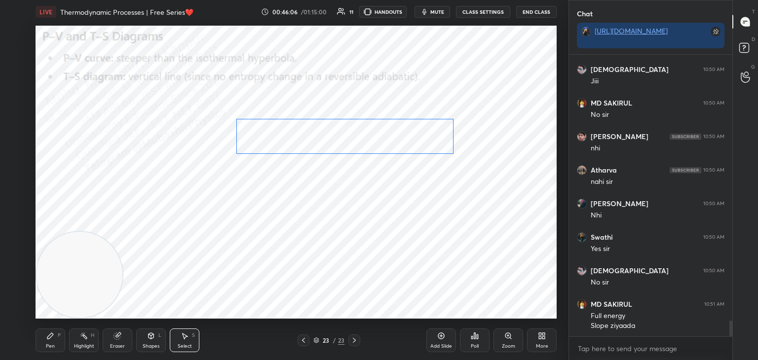
drag, startPoint x: 389, startPoint y: 123, endPoint x: 192, endPoint y: 221, distance: 220.2
click at [369, 130] on div "0 ° Undo Copy Duplicate Duplicate to new slide Delete" at bounding box center [296, 172] width 521 height 293
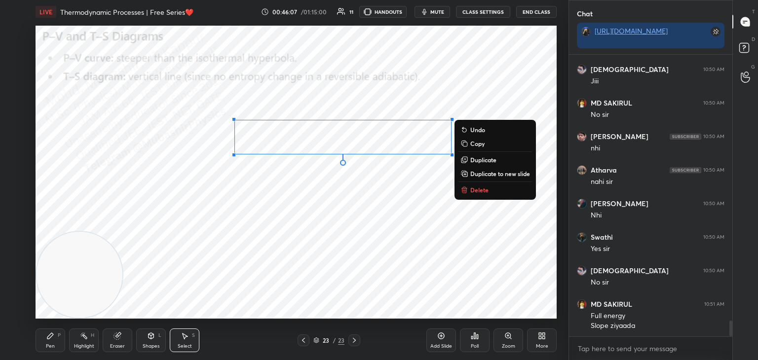
drag, startPoint x: 47, startPoint y: 340, endPoint x: 60, endPoint y: 334, distance: 14.3
click at [49, 340] on div "Pen P" at bounding box center [51, 341] width 30 height 24
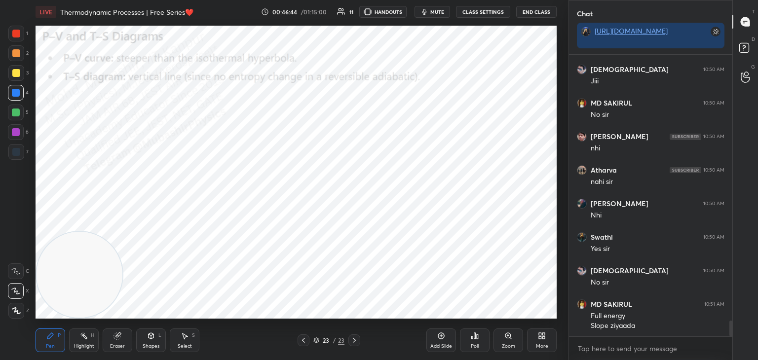
drag, startPoint x: 188, startPoint y: 337, endPoint x: 194, endPoint y: 326, distance: 12.2
click at [186, 336] on icon at bounding box center [185, 337] width 5 height 6
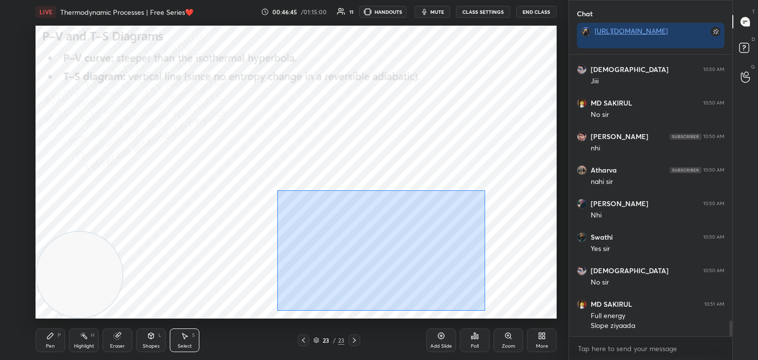
drag, startPoint x: 308, startPoint y: 211, endPoint x: 407, endPoint y: 279, distance: 119.6
click at [478, 309] on div "0 ° Undo Copy Duplicate Duplicate to new slide Delete" at bounding box center [296, 172] width 521 height 293
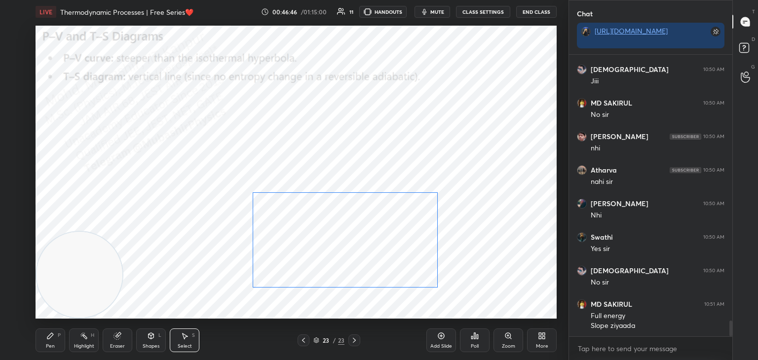
drag, startPoint x: 405, startPoint y: 275, endPoint x: 377, endPoint y: 269, distance: 29.1
click at [377, 269] on div "0 ° Undo Copy Duplicate Duplicate to new slide Delete" at bounding box center [296, 172] width 521 height 293
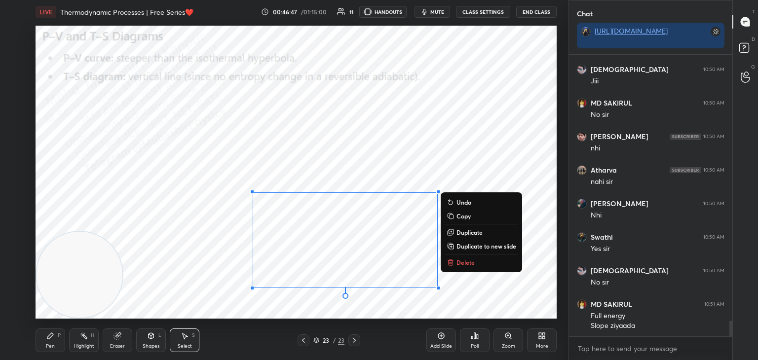
click at [50, 346] on div "Pen" at bounding box center [50, 346] width 9 height 5
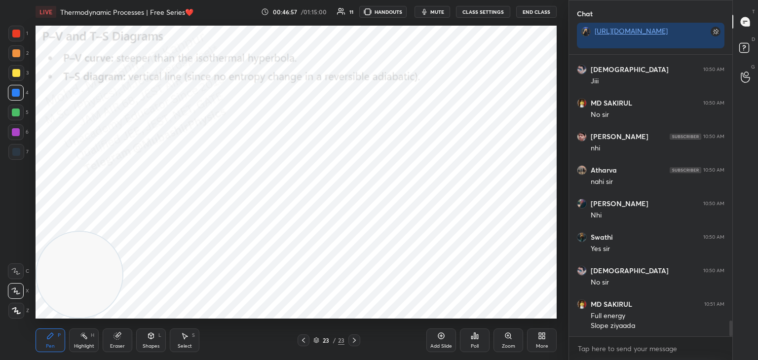
scroll to position [4736, 0]
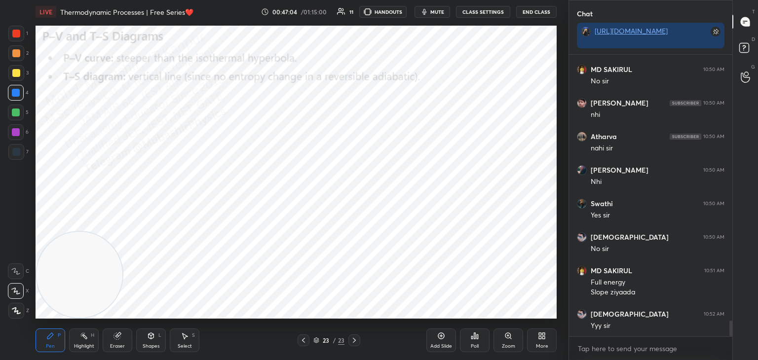
click at [77, 341] on div "Highlight H" at bounding box center [84, 341] width 30 height 24
drag, startPoint x: 83, startPoint y: 284, endPoint x: 462, endPoint y: 119, distance: 413.3
click at [509, 104] on video at bounding box center [505, 92] width 86 height 86
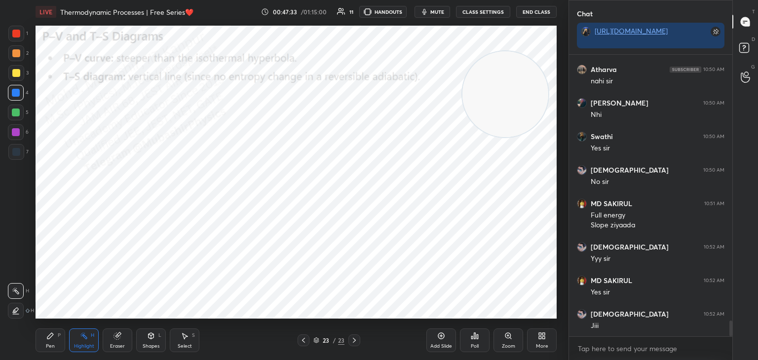
scroll to position [4837, 0]
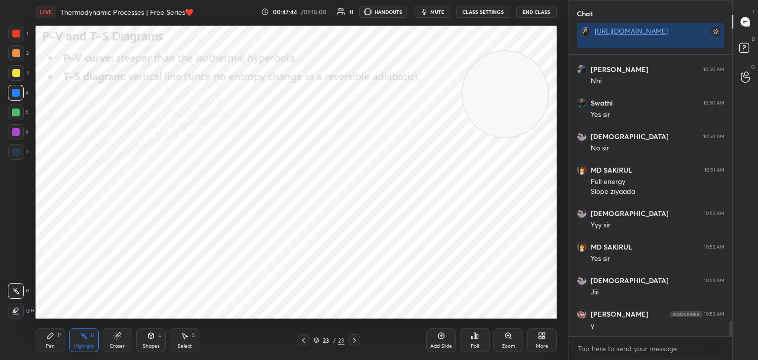
click at [46, 340] on div "Pen P" at bounding box center [51, 341] width 30 height 24
drag, startPoint x: 9, startPoint y: 131, endPoint x: 17, endPoint y: 127, distance: 9.1
click at [11, 131] on div at bounding box center [16, 132] width 16 height 16
click at [85, 341] on div "Highlight H" at bounding box center [84, 341] width 30 height 24
drag, startPoint x: 148, startPoint y: 338, endPoint x: 140, endPoint y: 332, distance: 9.2
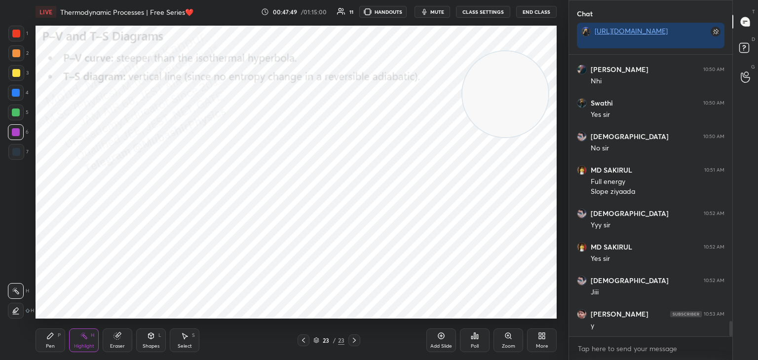
click at [146, 340] on div "Shapes L" at bounding box center [151, 341] width 30 height 24
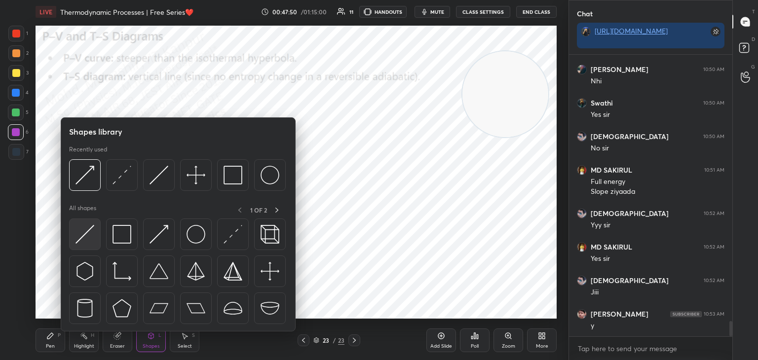
click at [81, 229] on img at bounding box center [84, 234] width 19 height 19
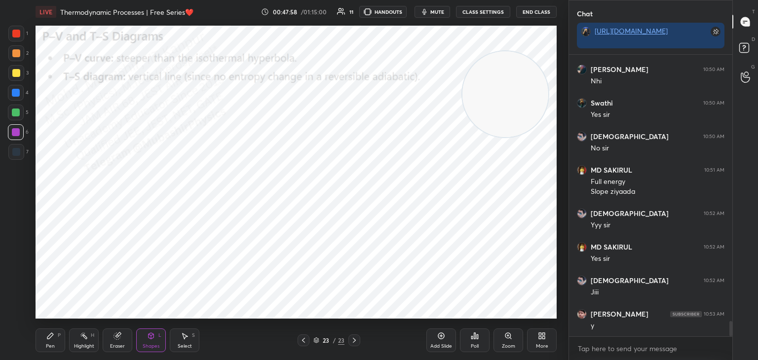
click at [84, 340] on div "Highlight H" at bounding box center [84, 341] width 30 height 24
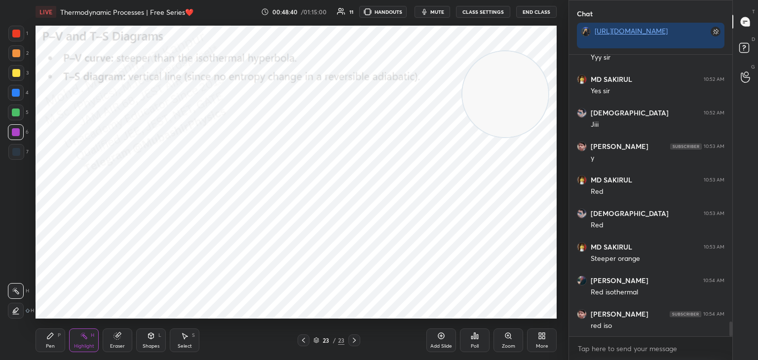
scroll to position [5038, 0]
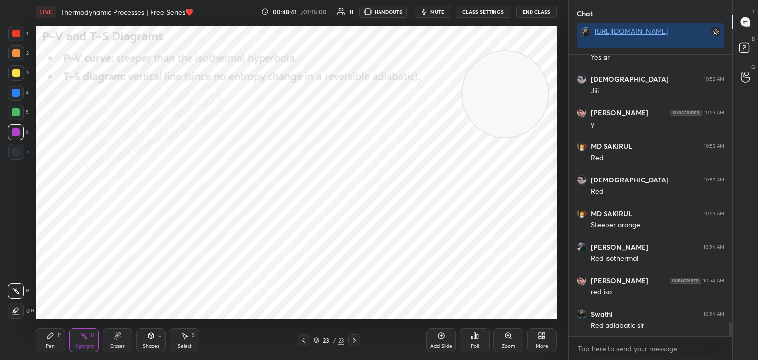
click at [52, 339] on icon at bounding box center [50, 336] width 8 height 8
click at [16, 76] on div at bounding box center [16, 73] width 16 height 16
click at [83, 346] on div "Highlight" at bounding box center [84, 346] width 20 height 5
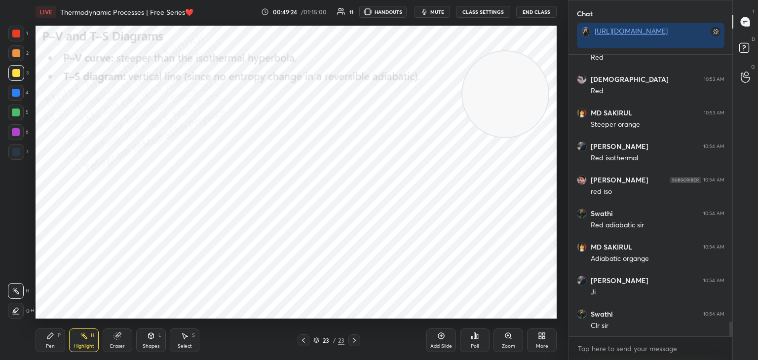
scroll to position [5172, 0]
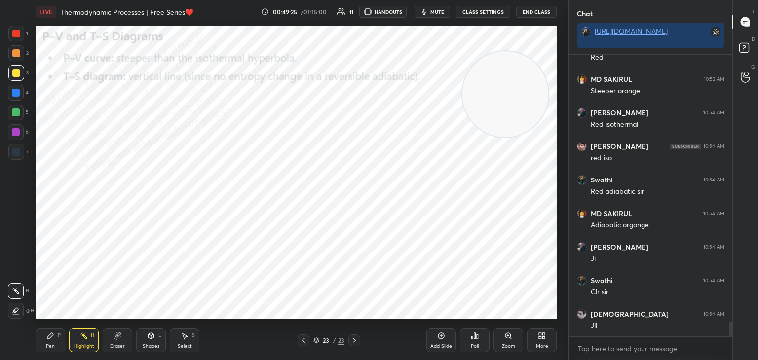
click at [47, 346] on div "Pen" at bounding box center [50, 346] width 9 height 5
drag, startPoint x: 19, startPoint y: 111, endPoint x: 34, endPoint y: 132, distance: 25.9
click at [21, 120] on div "5" at bounding box center [18, 115] width 21 height 20
click at [84, 340] on icon at bounding box center [84, 336] width 8 height 8
click at [545, 339] on div "More" at bounding box center [542, 341] width 30 height 24
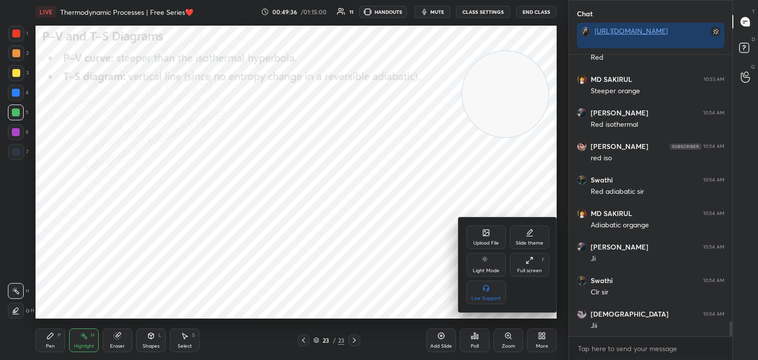
click at [45, 339] on div at bounding box center [379, 180] width 758 height 360
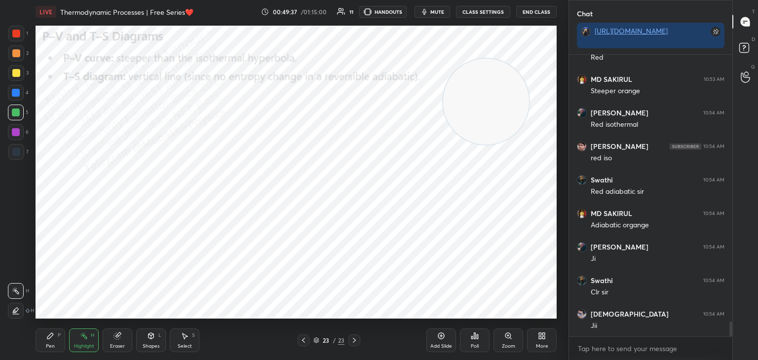
drag, startPoint x: 476, startPoint y: 99, endPoint x: 91, endPoint y: 323, distance: 445.8
click at [443, 145] on video at bounding box center [486, 102] width 86 height 86
click at [44, 338] on div "Pen P" at bounding box center [51, 341] width 30 height 24
drag, startPoint x: 16, startPoint y: 157, endPoint x: 29, endPoint y: 156, distance: 13.3
click at [13, 157] on div at bounding box center [16, 152] width 16 height 16
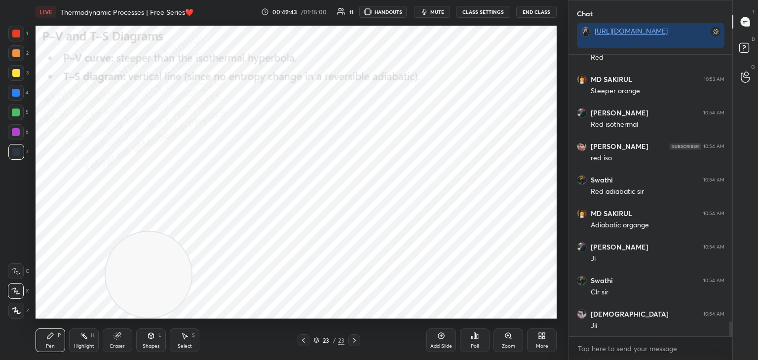
click at [20, 95] on div at bounding box center [16, 93] width 16 height 16
click at [31, 70] on div "1 2 3 4 5 6 7 C X Z C X Z E E Erase all H H" at bounding box center [16, 172] width 32 height 293
click at [12, 117] on div at bounding box center [16, 113] width 16 height 16
click at [81, 340] on icon at bounding box center [84, 336] width 8 height 8
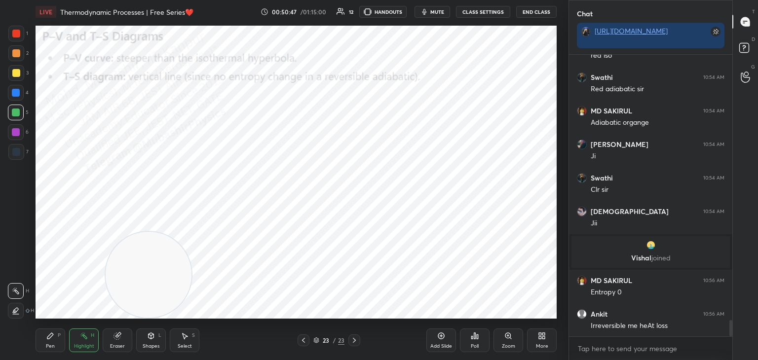
scroll to position [4680, 0]
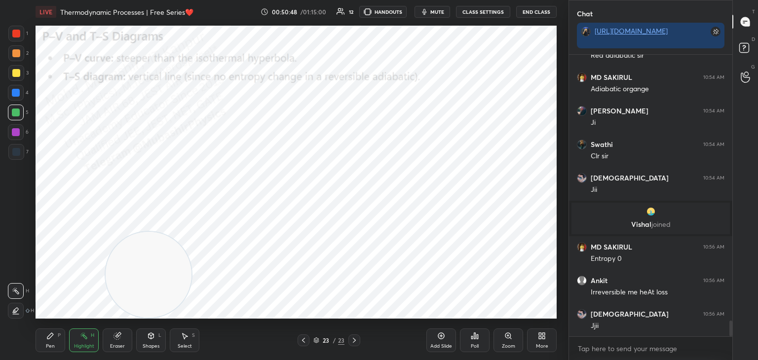
click at [428, 10] on icon "button" at bounding box center [424, 12] width 8 height 8
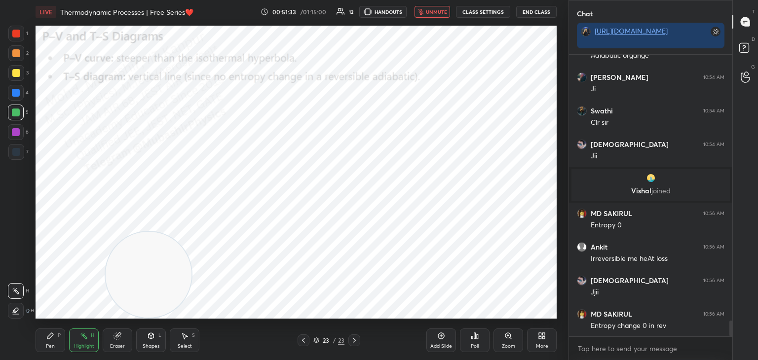
click at [442, 10] on span "unmute" at bounding box center [436, 11] width 21 height 7
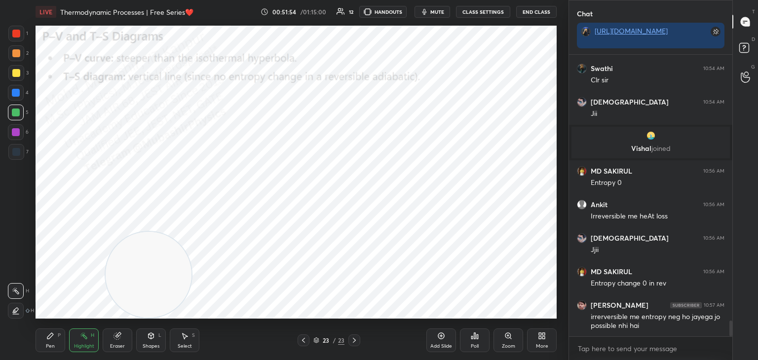
click at [355, 340] on icon at bounding box center [354, 341] width 8 height 8
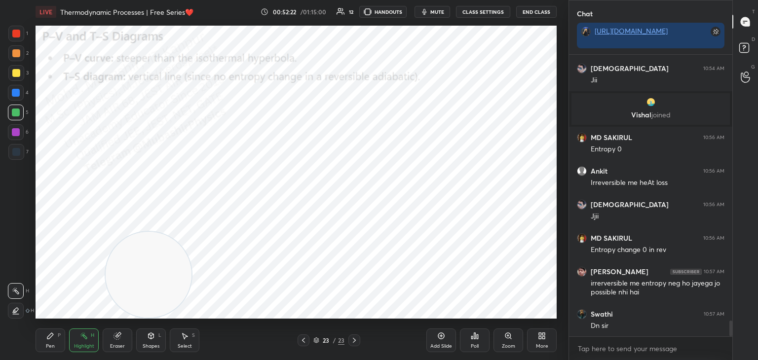
click at [543, 340] on div "More" at bounding box center [542, 341] width 30 height 24
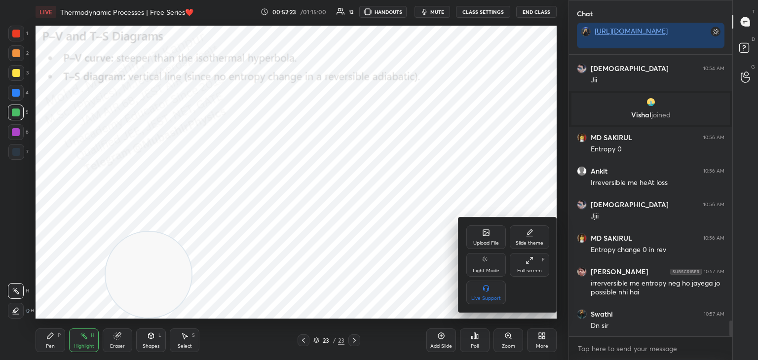
click at [483, 227] on div "Upload File" at bounding box center [485, 238] width 39 height 24
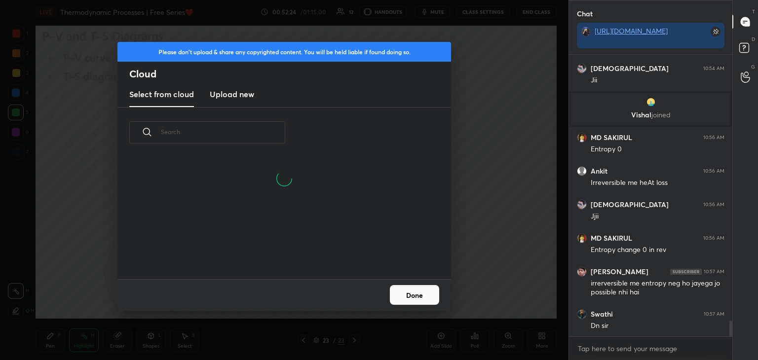
click at [233, 91] on h3 "Upload new" at bounding box center [232, 94] width 44 height 12
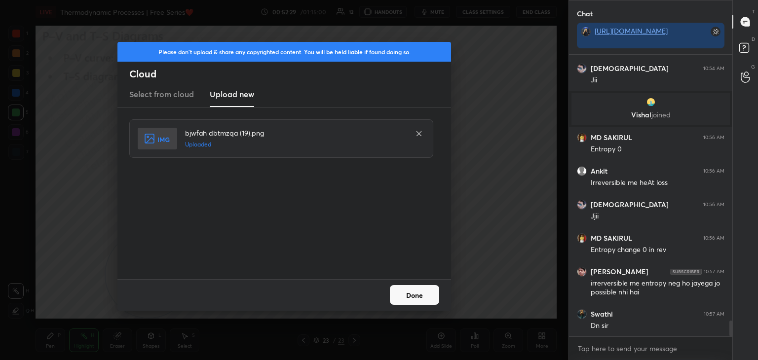
click at [415, 298] on button "Done" at bounding box center [414, 295] width 49 height 20
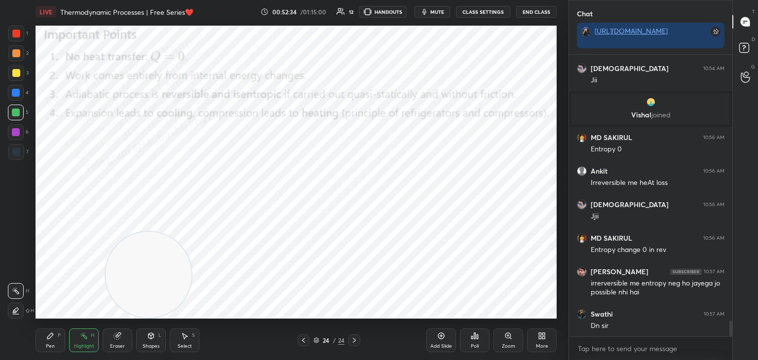
click at [45, 345] on div "Pen P" at bounding box center [51, 341] width 30 height 24
click at [19, 58] on div at bounding box center [16, 53] width 16 height 16
drag, startPoint x: 18, startPoint y: 39, endPoint x: 31, endPoint y: 40, distance: 12.9
click at [21, 38] on div at bounding box center [16, 34] width 16 height 16
drag, startPoint x: 78, startPoint y: 344, endPoint x: 85, endPoint y: 327, distance: 18.6
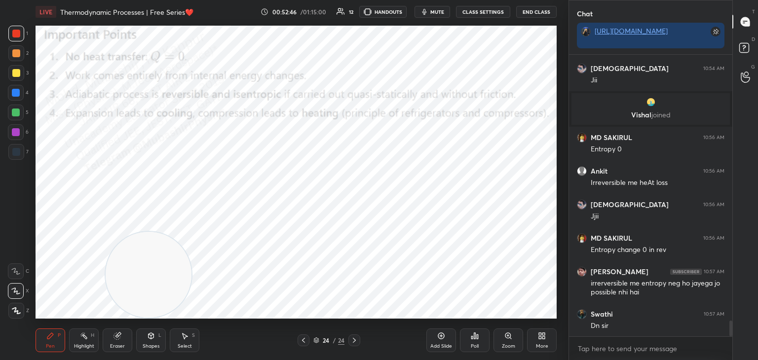
click at [77, 346] on div "Highlight" at bounding box center [84, 346] width 20 height 5
drag, startPoint x: 434, startPoint y: 12, endPoint x: 449, endPoint y: 4, distance: 16.8
click at [434, 13] on span "mute" at bounding box center [437, 11] width 14 height 7
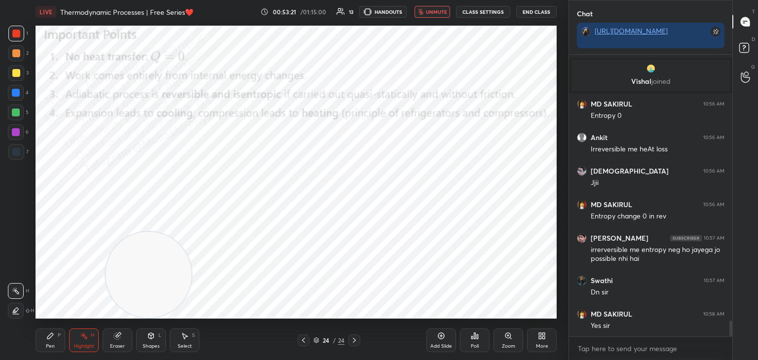
drag, startPoint x: 440, startPoint y: 13, endPoint x: 440, endPoint y: 22, distance: 8.9
click at [439, 13] on span "unmute" at bounding box center [436, 11] width 21 height 7
click at [547, 335] on div "More" at bounding box center [542, 341] width 30 height 24
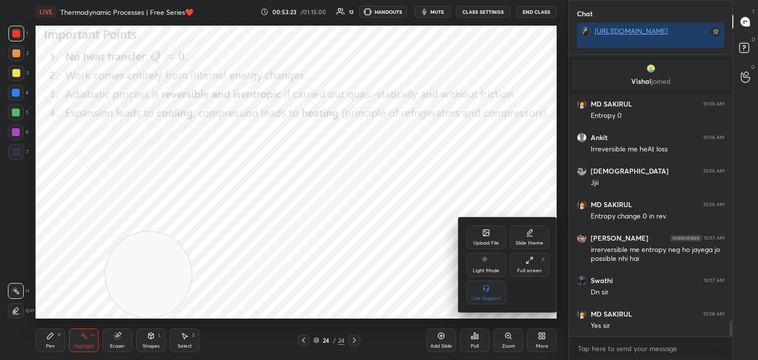
click at [482, 238] on div "Upload File" at bounding box center [485, 238] width 39 height 24
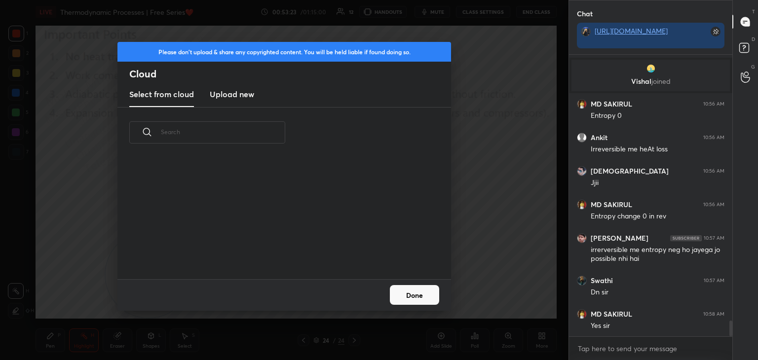
drag, startPoint x: 230, startPoint y: 93, endPoint x: 235, endPoint y: 98, distance: 6.6
click at [229, 97] on h3 "Upload new" at bounding box center [232, 94] width 44 height 12
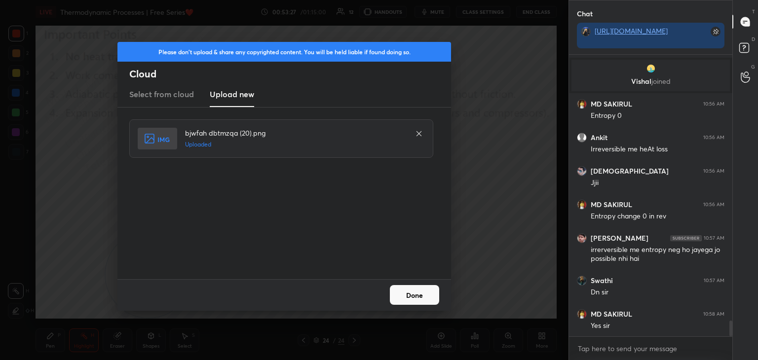
click at [423, 299] on button "Done" at bounding box center [414, 295] width 49 height 20
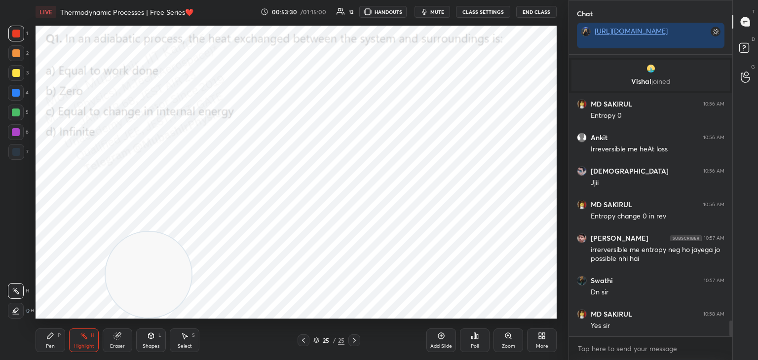
drag, startPoint x: 53, startPoint y: 334, endPoint x: 89, endPoint y: 336, distance: 36.6
click at [52, 335] on icon at bounding box center [50, 336] width 6 height 6
click at [79, 340] on div "Highlight H" at bounding box center [84, 341] width 30 height 24
drag, startPoint x: 99, startPoint y: 279, endPoint x: 27, endPoint y: 286, distance: 72.4
click at [21, 289] on div "1 2 3 4 5 6 7 C X Z C X Z E E Erase all H H LIVE Thermodynamic Processes | Free…" at bounding box center [280, 180] width 561 height 360
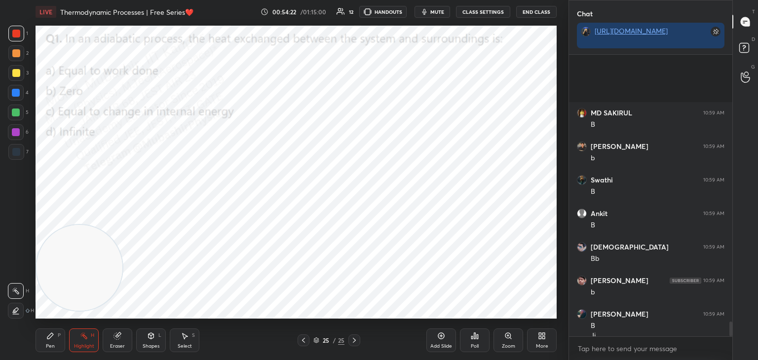
scroll to position [5169, 0]
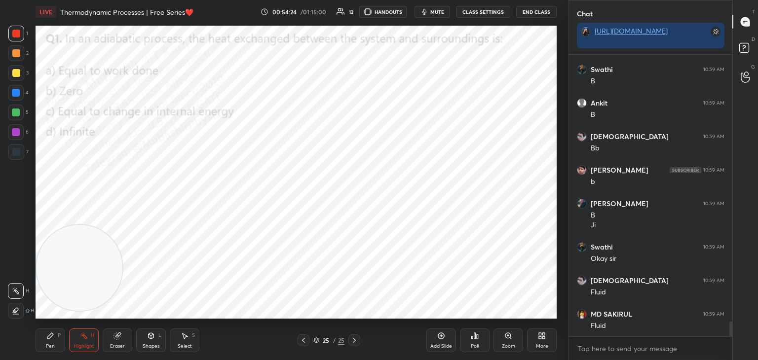
click at [544, 344] on div "More" at bounding box center [542, 346] width 12 height 5
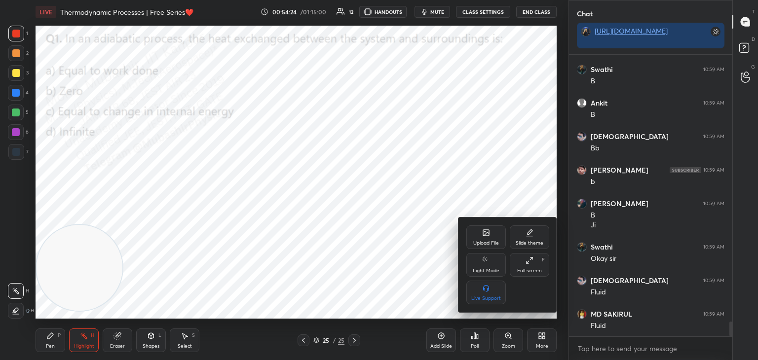
click at [490, 235] on div "Upload File" at bounding box center [485, 238] width 39 height 24
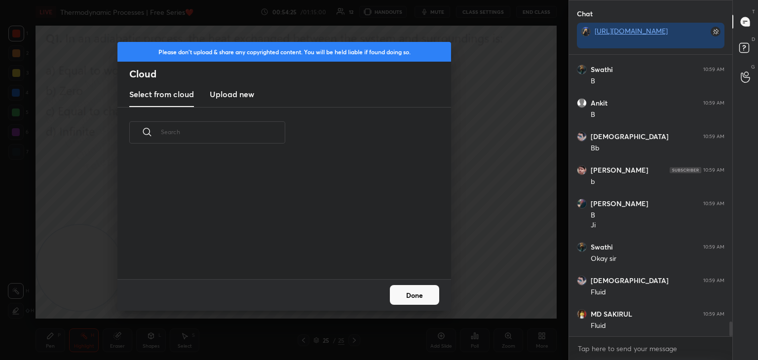
click at [233, 102] on new "Upload new" at bounding box center [232, 94] width 44 height 25
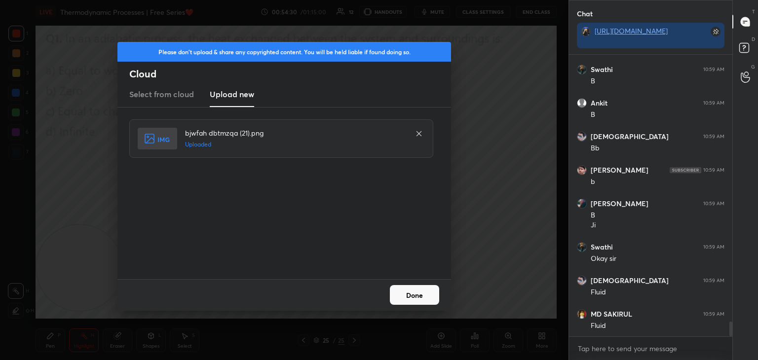
click at [417, 297] on button "Done" at bounding box center [414, 295] width 49 height 20
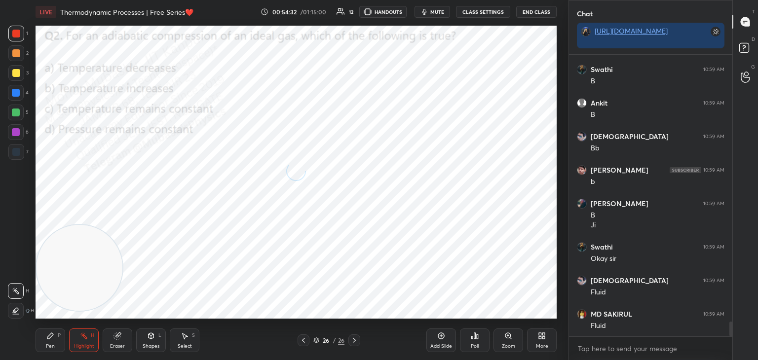
drag, startPoint x: 61, startPoint y: 348, endPoint x: 66, endPoint y: 342, distance: 7.4
click at [60, 346] on div "Pen P" at bounding box center [51, 341] width 30 height 24
click at [79, 340] on div "Highlight H" at bounding box center [84, 341] width 30 height 24
drag, startPoint x: 84, startPoint y: 283, endPoint x: 48, endPoint y: 323, distance: 54.1
click at [51, 320] on div "Setting up your live class Poll for secs No correct answer Start poll" at bounding box center [296, 172] width 529 height 297
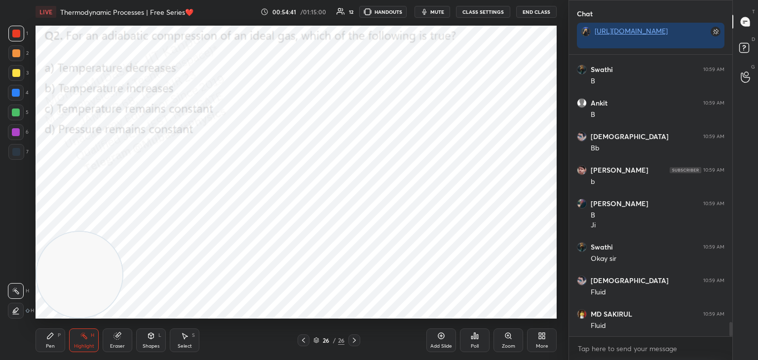
scroll to position [5202, 0]
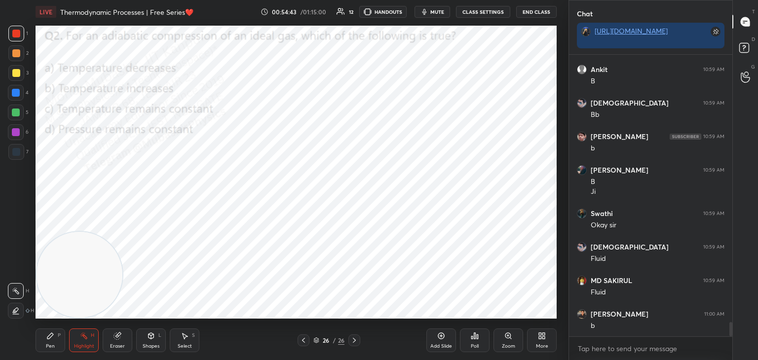
click at [299, 338] on div at bounding box center [304, 341] width 12 height 12
click at [48, 340] on div "Pen P" at bounding box center [51, 341] width 30 height 24
drag, startPoint x: 11, startPoint y: 97, endPoint x: 20, endPoint y: 95, distance: 9.1
click at [12, 96] on div at bounding box center [16, 93] width 16 height 16
click at [351, 344] on div at bounding box center [354, 341] width 12 height 12
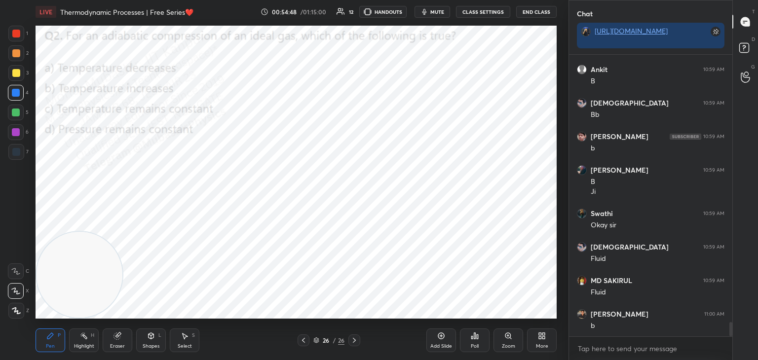
drag, startPoint x: 73, startPoint y: 342, endPoint x: 81, endPoint y: 340, distance: 8.7
click at [74, 342] on div "Highlight H" at bounding box center [84, 341] width 30 height 24
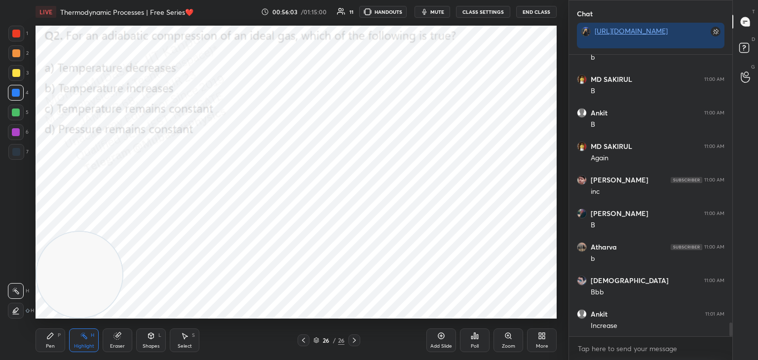
scroll to position [5504, 0]
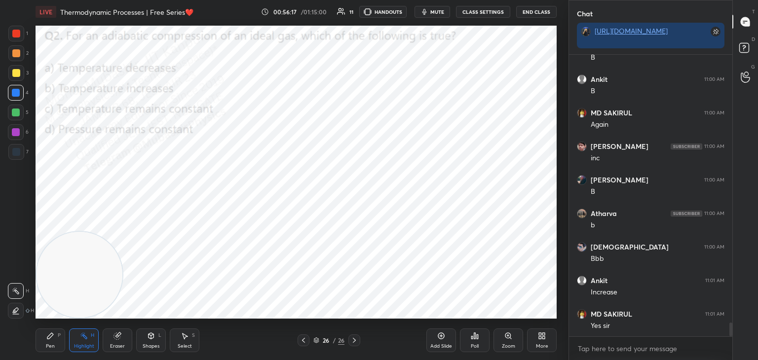
click at [45, 342] on div "Pen P" at bounding box center [51, 341] width 30 height 24
click at [16, 133] on div at bounding box center [16, 132] width 8 height 8
click at [25, 112] on div "5" at bounding box center [18, 113] width 21 height 16
drag, startPoint x: 15, startPoint y: 76, endPoint x: 35, endPoint y: 77, distance: 19.8
click at [18, 77] on div at bounding box center [16, 73] width 16 height 16
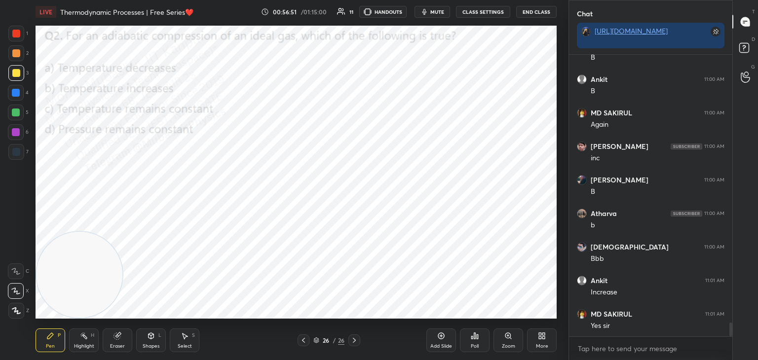
scroll to position [5605, 0]
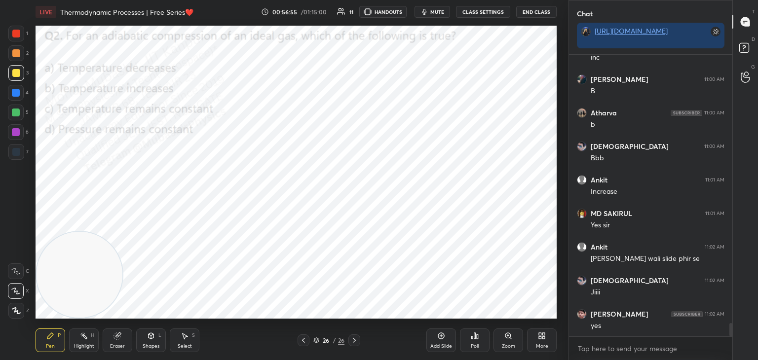
click at [16, 40] on div at bounding box center [16, 34] width 16 height 16
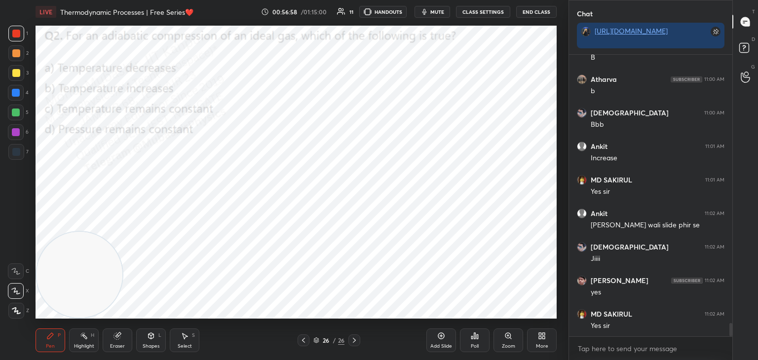
click at [537, 339] on div "More" at bounding box center [542, 341] width 30 height 24
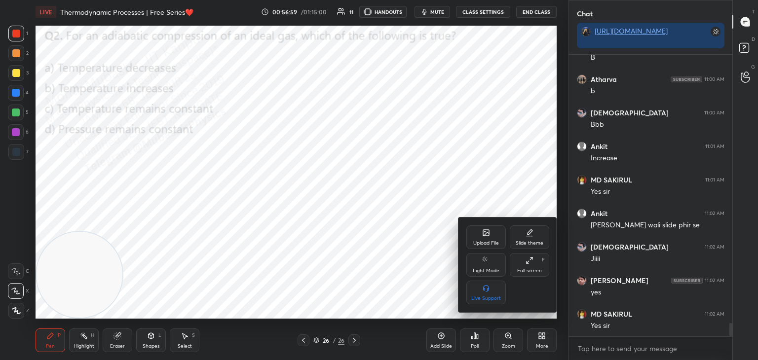
click at [484, 236] on icon at bounding box center [486, 233] width 6 height 6
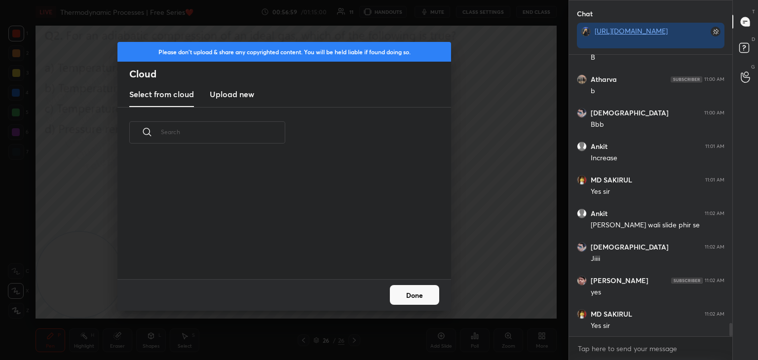
scroll to position [2, 5]
click at [246, 85] on new "Upload new" at bounding box center [232, 94] width 44 height 25
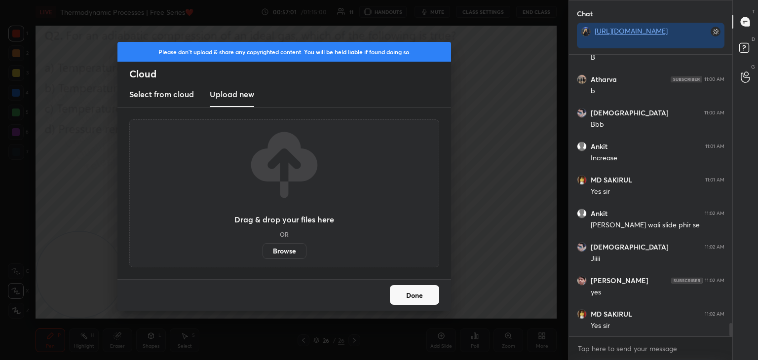
scroll to position [5674, 0]
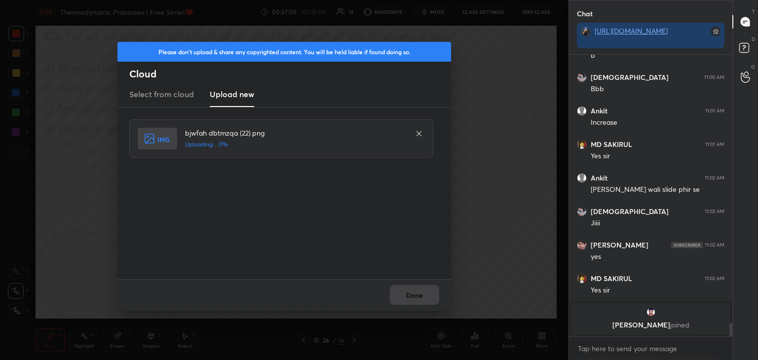
click at [423, 295] on div "Done" at bounding box center [284, 295] width 334 height 32
click at [420, 299] on button "Done" at bounding box center [414, 295] width 49 height 20
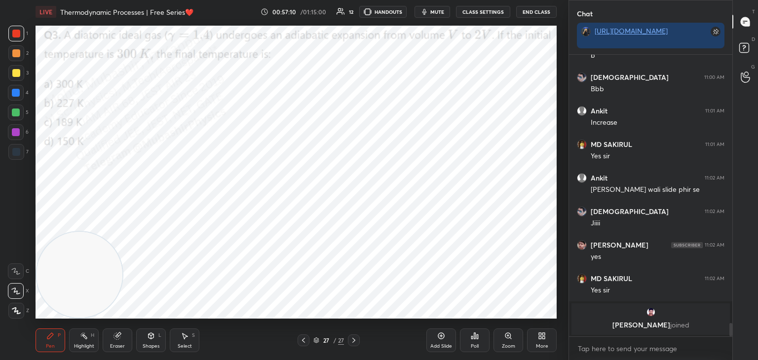
click at [649, 312] on img "grid" at bounding box center [651, 312] width 10 height 10
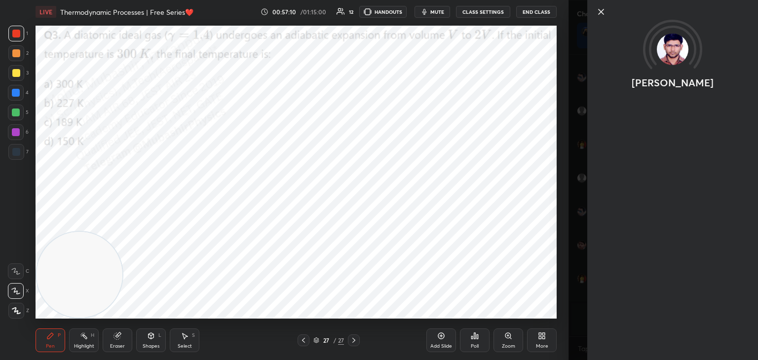
click at [653, 312] on body "1 2 3 4 5 6 7 C X Z C X Z E E Erase all H H LIVE Thermodynamic Processes | Free…" at bounding box center [379, 180] width 758 height 360
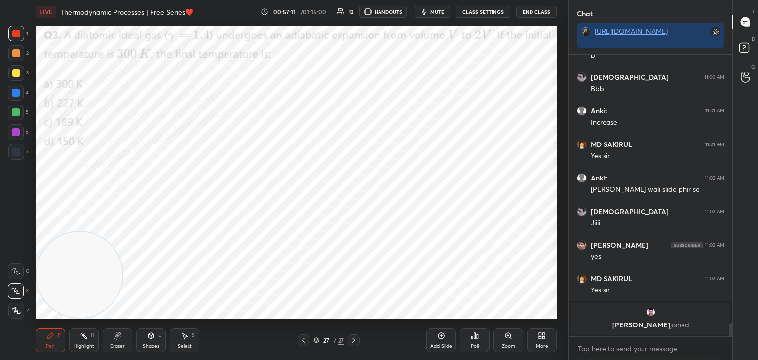
drag, startPoint x: 653, startPoint y: 312, endPoint x: 650, endPoint y: 326, distance: 13.6
click at [651, 326] on p "[PERSON_NAME] joined" at bounding box center [650, 325] width 147 height 8
click at [109, 347] on div "Eraser" at bounding box center [118, 341] width 30 height 24
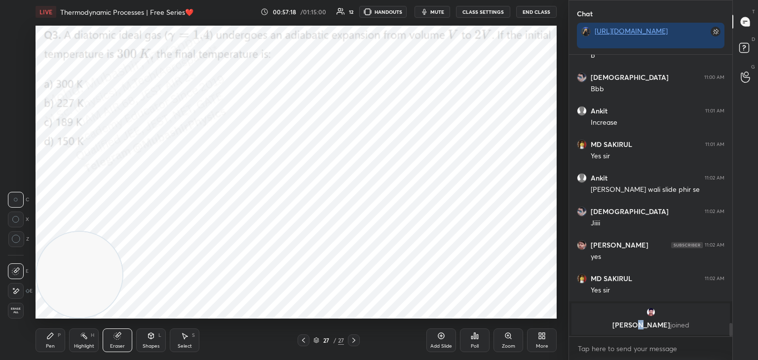
drag, startPoint x: 18, startPoint y: 314, endPoint x: 38, endPoint y: 313, distance: 20.3
click at [16, 312] on span "Erase all" at bounding box center [15, 310] width 15 height 7
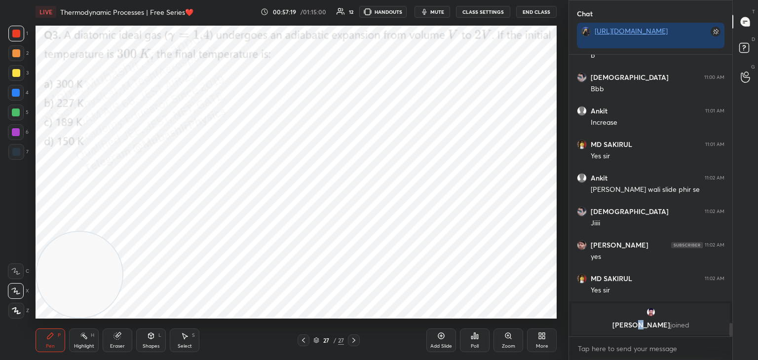
drag, startPoint x: 79, startPoint y: 342, endPoint x: 222, endPoint y: 329, distance: 142.8
click at [80, 342] on div "Highlight H" at bounding box center [84, 341] width 30 height 24
click at [671, 341] on textarea at bounding box center [651, 349] width 148 height 16
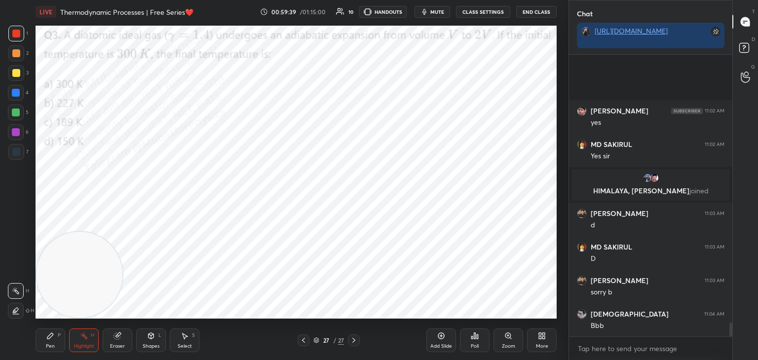
scroll to position [5595, 0]
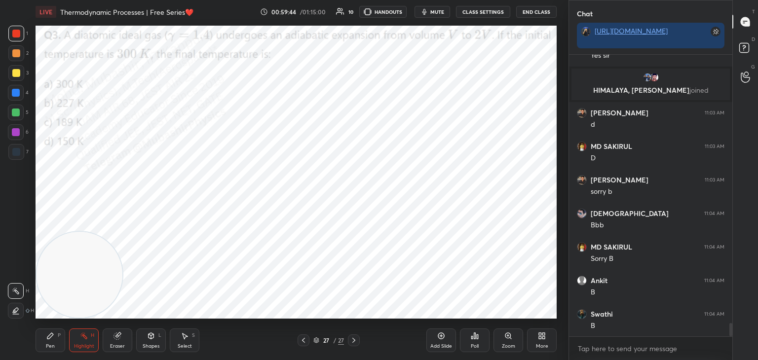
drag, startPoint x: 44, startPoint y: 340, endPoint x: 63, endPoint y: 313, distance: 33.0
click at [44, 340] on div "Pen P" at bounding box center [51, 341] width 30 height 24
drag, startPoint x: 16, startPoint y: 95, endPoint x: 24, endPoint y: 98, distance: 8.3
click at [17, 95] on div at bounding box center [16, 93] width 8 height 8
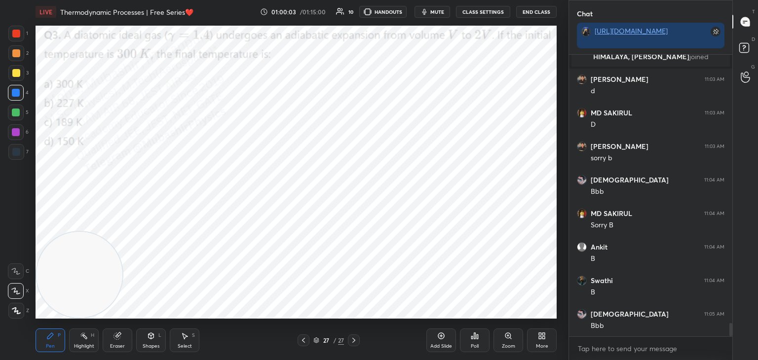
click at [298, 342] on div at bounding box center [304, 341] width 12 height 12
click at [302, 339] on div at bounding box center [304, 341] width 12 height 12
click at [302, 340] on icon at bounding box center [304, 341] width 8 height 8
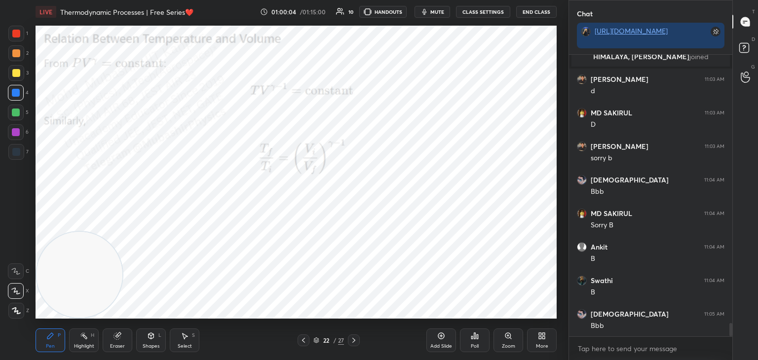
click at [303, 340] on icon at bounding box center [304, 341] width 8 height 8
click at [352, 341] on icon at bounding box center [354, 341] width 8 height 8
click at [353, 341] on icon at bounding box center [354, 341] width 8 height 8
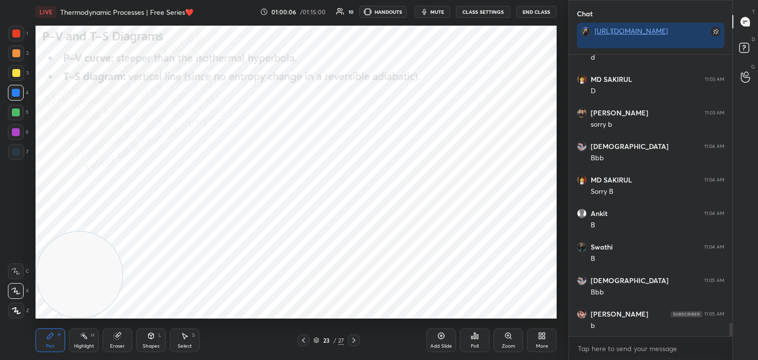
click at [353, 342] on icon at bounding box center [354, 341] width 8 height 8
click at [352, 342] on icon at bounding box center [354, 341] width 8 height 8
click at [351, 344] on div at bounding box center [354, 341] width 12 height 12
click at [350, 342] on icon at bounding box center [354, 341] width 8 height 8
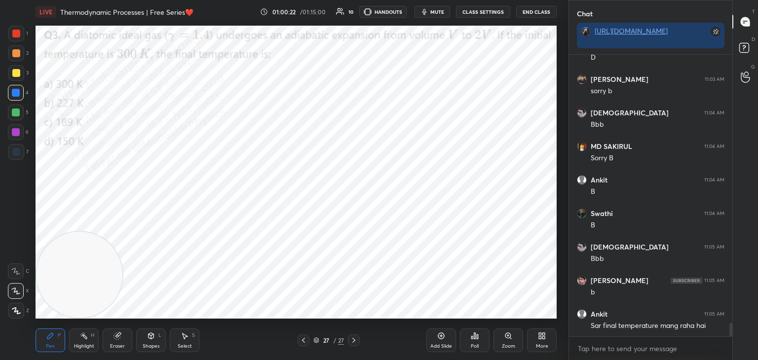
click at [111, 340] on div "Eraser" at bounding box center [118, 341] width 30 height 24
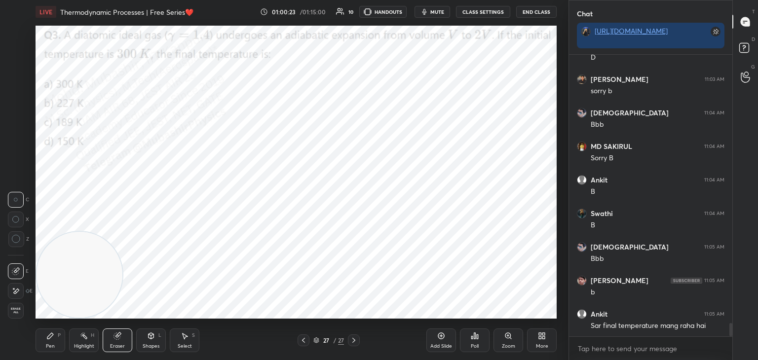
click at [12, 308] on span "Erase all" at bounding box center [15, 310] width 15 height 7
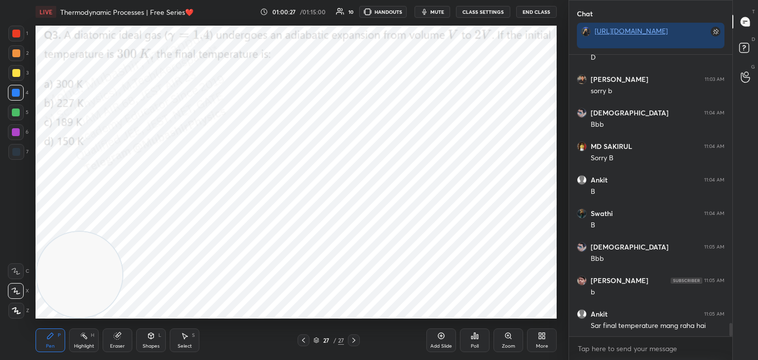
scroll to position [5729, 0]
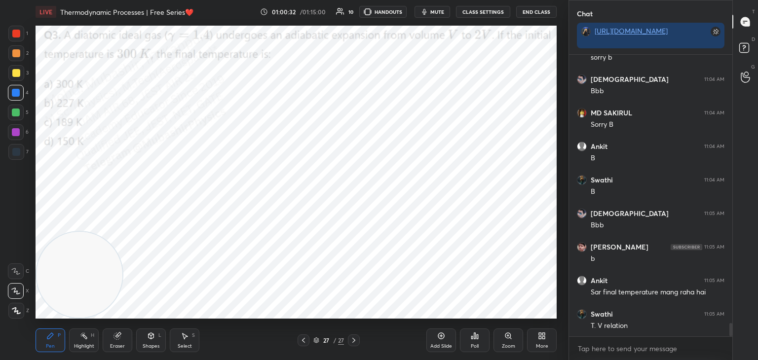
click at [15, 55] on div at bounding box center [16, 53] width 8 height 8
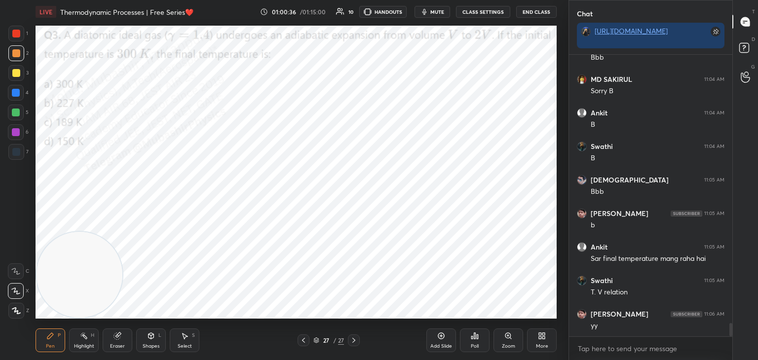
click at [545, 339] on icon at bounding box center [542, 336] width 8 height 8
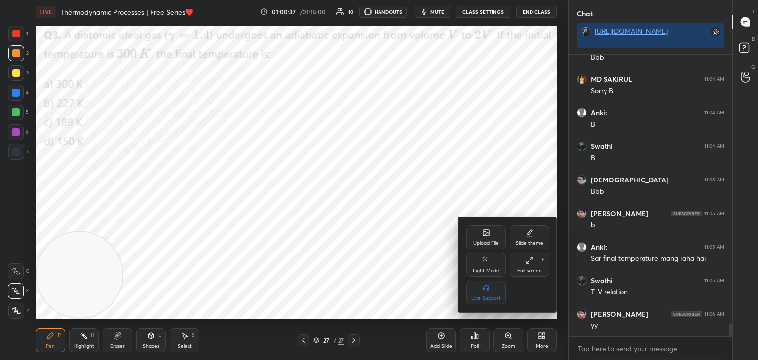
click at [539, 335] on div at bounding box center [379, 180] width 758 height 360
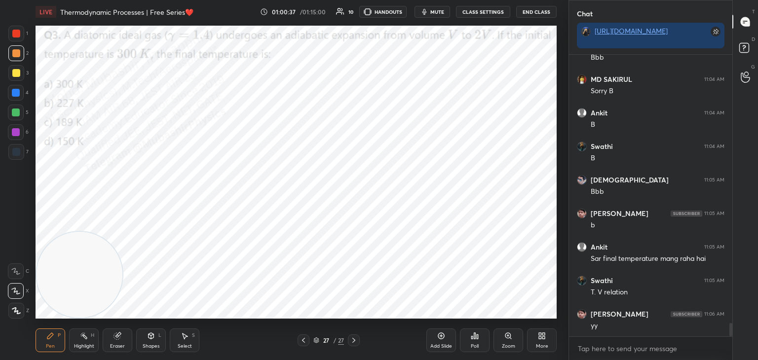
click at [546, 344] on div "More" at bounding box center [542, 346] width 12 height 5
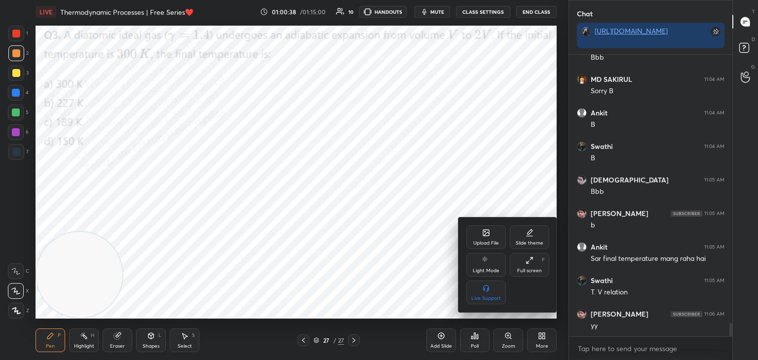
click at [488, 237] on div "Upload File" at bounding box center [485, 238] width 39 height 24
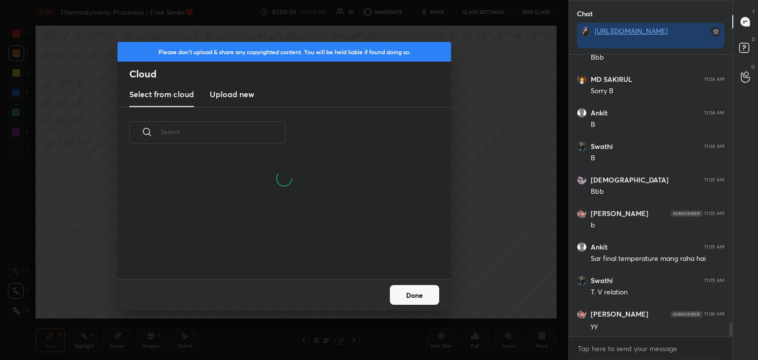
click at [233, 93] on h3 "Upload new" at bounding box center [232, 94] width 44 height 12
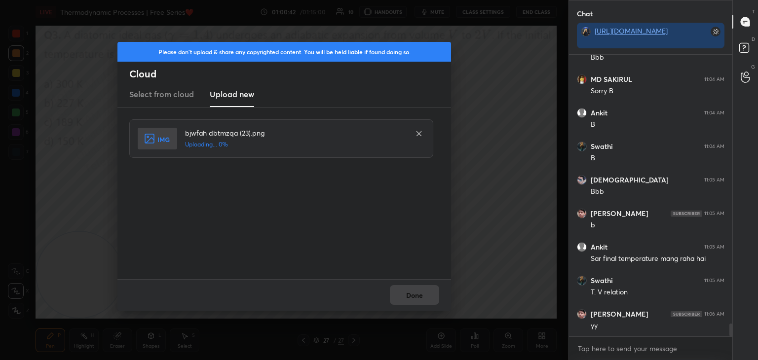
scroll to position [5796, 0]
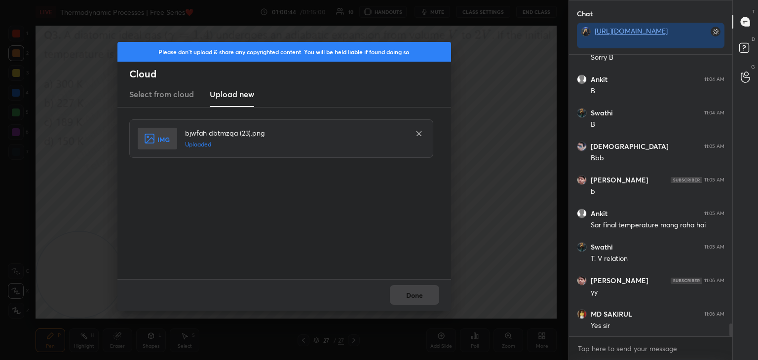
click at [424, 301] on button "Done" at bounding box center [414, 295] width 49 height 20
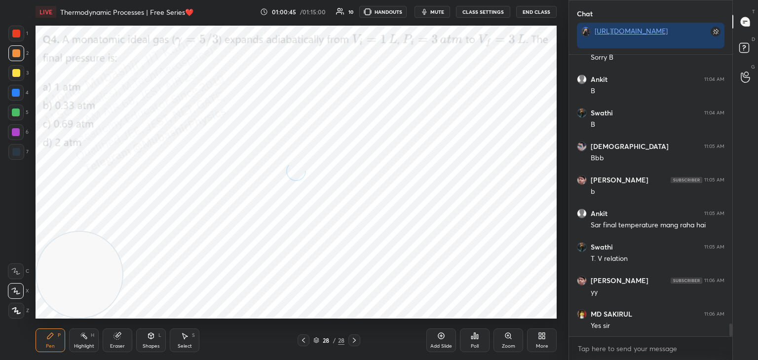
click at [436, 13] on span "mute" at bounding box center [437, 11] width 14 height 7
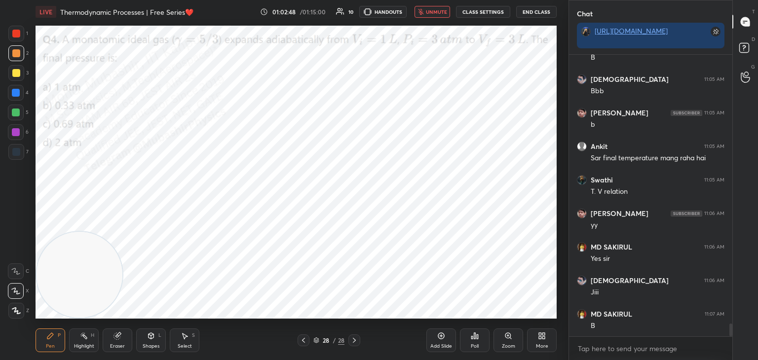
scroll to position [5897, 0]
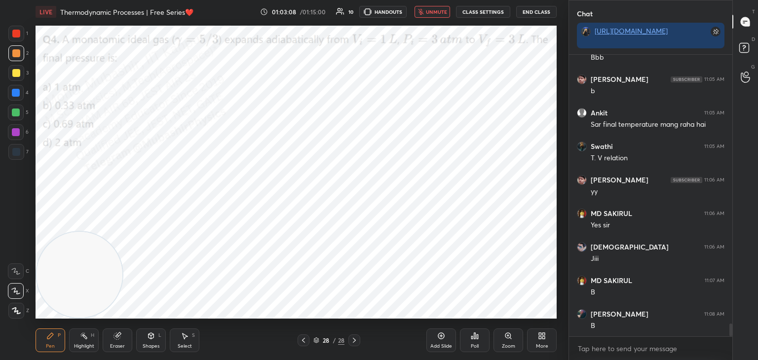
click at [439, 11] on span "unmute" at bounding box center [436, 11] width 21 height 7
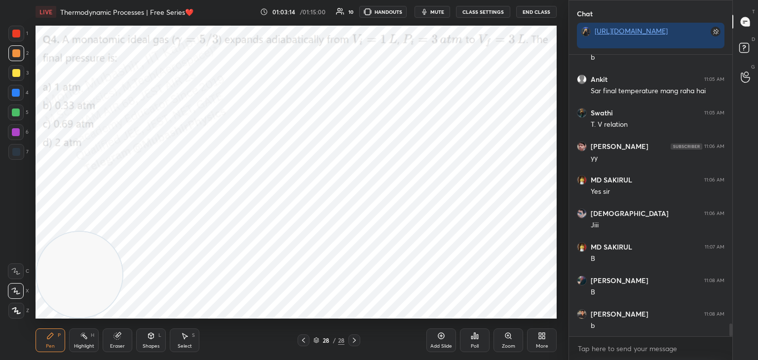
click at [444, 12] on span "mute" at bounding box center [437, 11] width 14 height 7
click at [87, 339] on icon at bounding box center [84, 336] width 8 height 8
click at [49, 337] on div "Pen P" at bounding box center [51, 341] width 30 height 24
click at [93, 333] on div "H" at bounding box center [92, 335] width 3 height 5
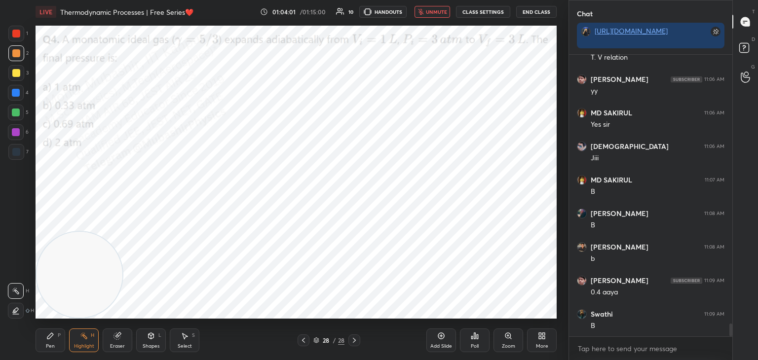
click at [439, 14] on button "unmute" at bounding box center [433, 12] width 36 height 12
click at [44, 342] on div "Pen P" at bounding box center [51, 341] width 30 height 24
click at [18, 92] on div at bounding box center [16, 93] width 8 height 8
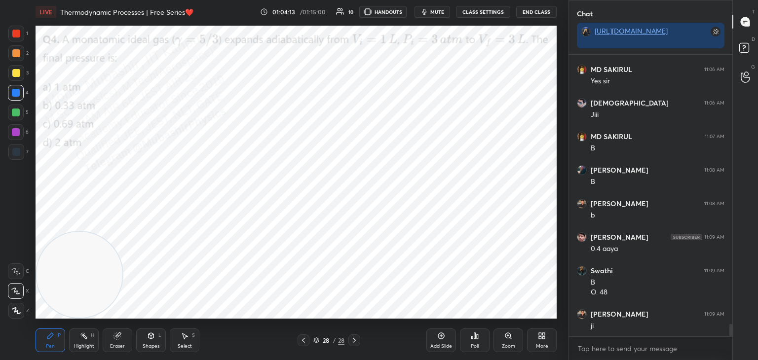
scroll to position [6075, 0]
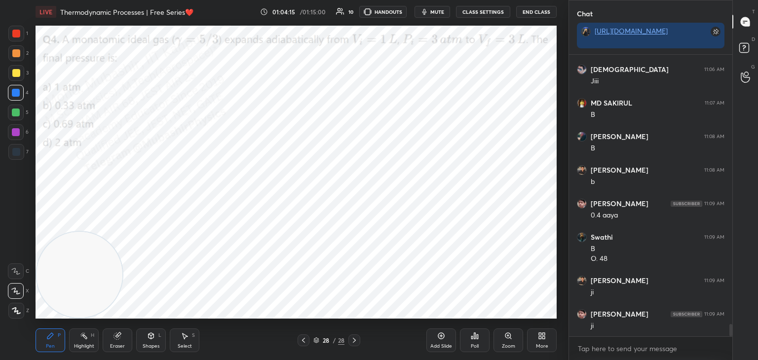
click at [20, 131] on div at bounding box center [16, 132] width 16 height 16
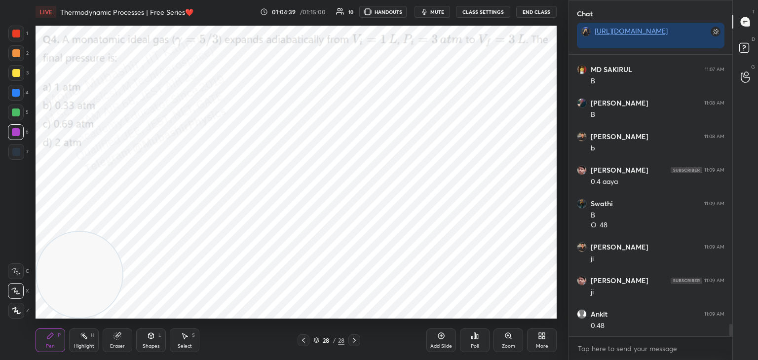
click at [535, 337] on div "More" at bounding box center [542, 341] width 30 height 24
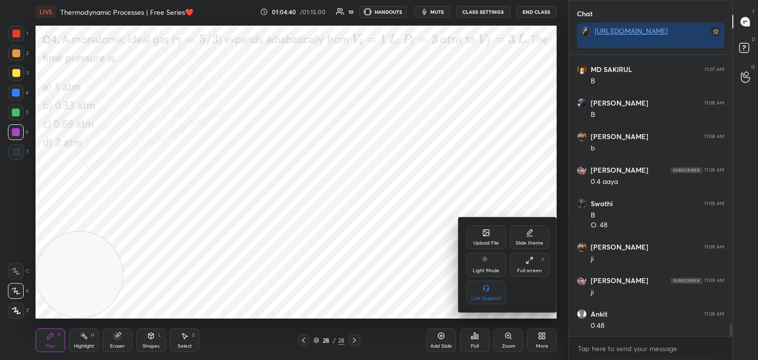
click at [482, 228] on div "Upload File" at bounding box center [485, 238] width 39 height 24
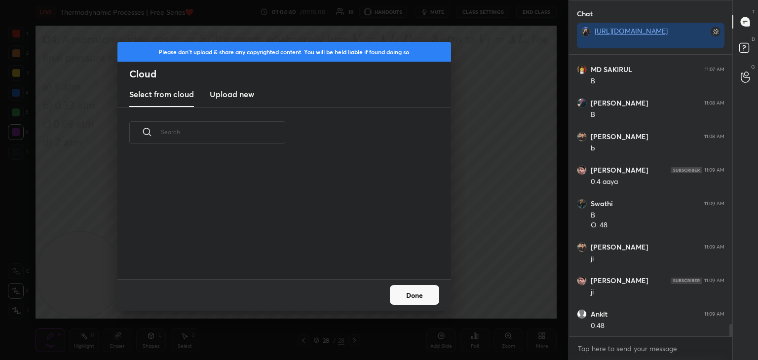
scroll to position [121, 317]
click at [233, 99] on h3 "Upload new" at bounding box center [232, 94] width 44 height 12
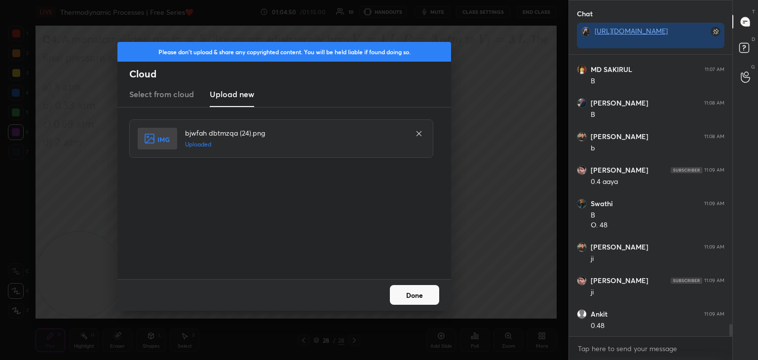
click at [424, 295] on button "Done" at bounding box center [414, 295] width 49 height 20
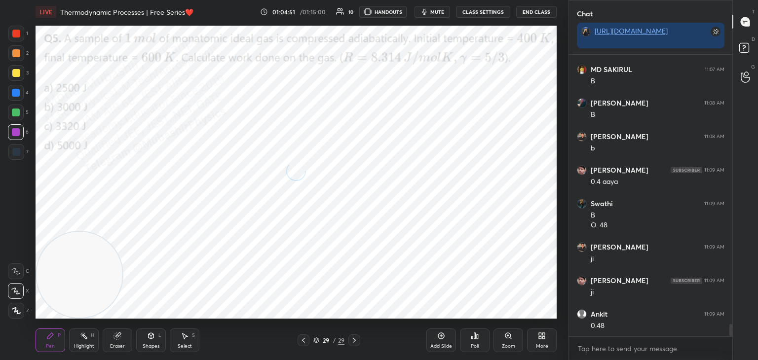
click at [87, 346] on div "Highlight" at bounding box center [84, 346] width 20 height 5
drag, startPoint x: 56, startPoint y: 305, endPoint x: 114, endPoint y: 271, distance: 67.5
click at [49, 317] on video at bounding box center [80, 275] width 86 height 86
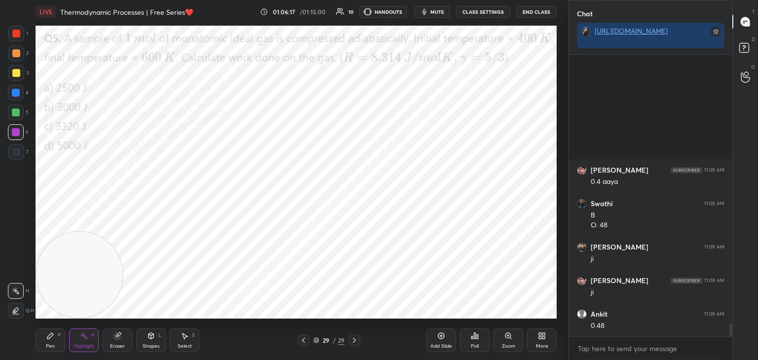
scroll to position [6286, 0]
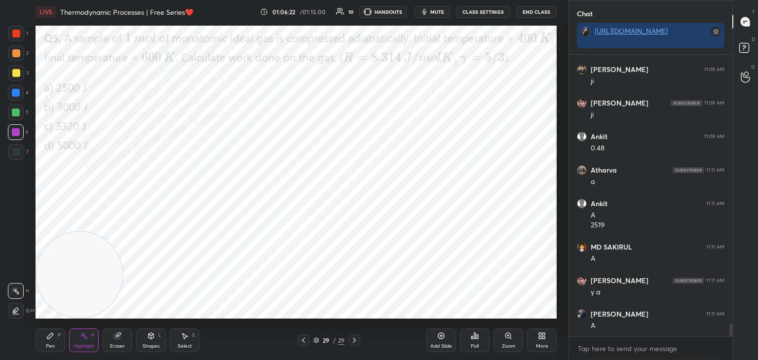
click at [51, 334] on icon at bounding box center [50, 336] width 8 height 8
click at [14, 95] on div at bounding box center [16, 93] width 8 height 8
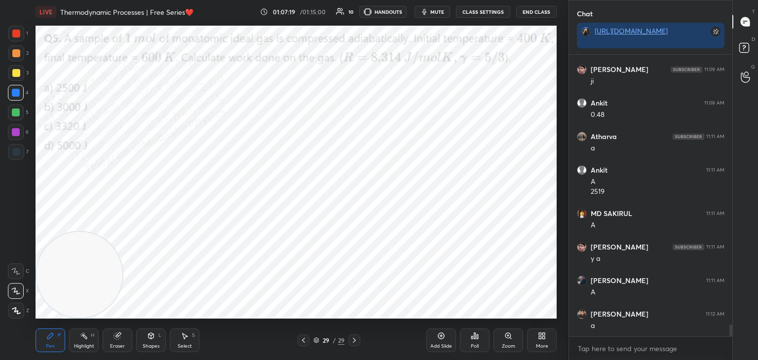
drag, startPoint x: 82, startPoint y: 341, endPoint x: 89, endPoint y: 340, distance: 7.5
click at [80, 344] on div "Highlight H" at bounding box center [84, 341] width 30 height 24
click at [51, 342] on div "Pen P" at bounding box center [51, 341] width 30 height 24
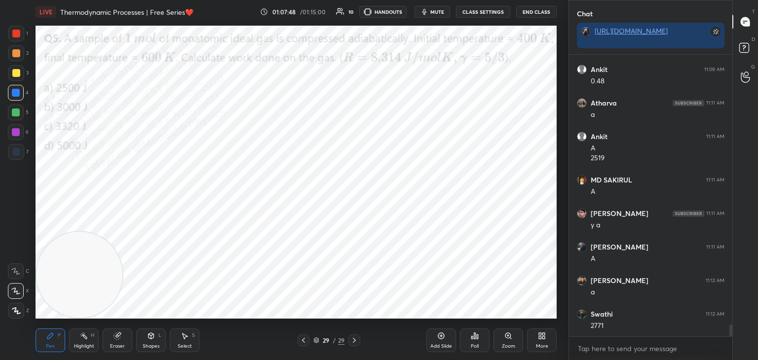
scroll to position [6386, 0]
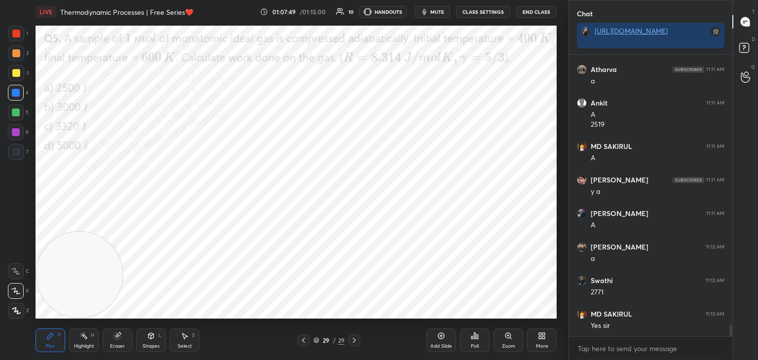
click at [84, 344] on div "Highlight" at bounding box center [84, 346] width 20 height 5
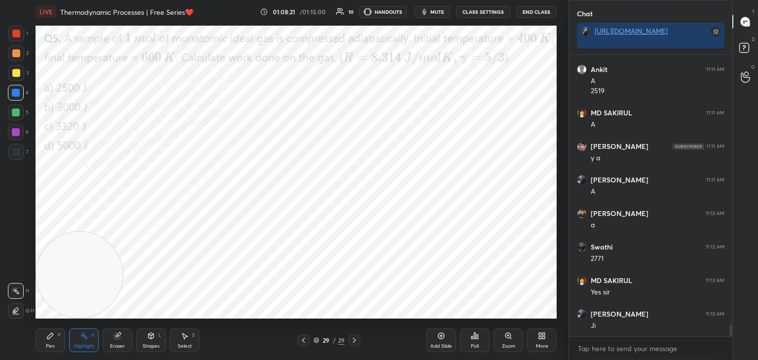
click at [545, 340] on div "More" at bounding box center [542, 341] width 30 height 24
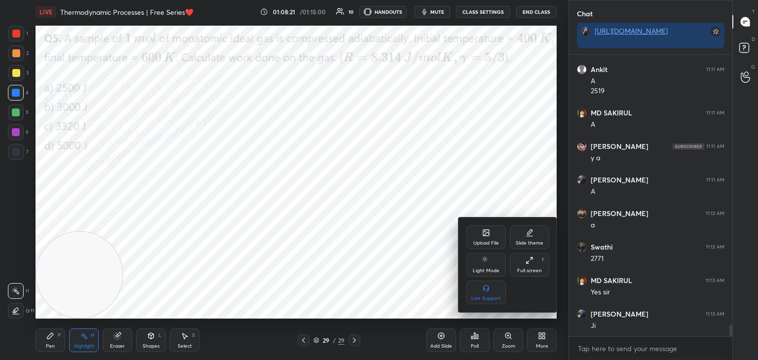
click at [476, 227] on div "Upload File" at bounding box center [485, 238] width 39 height 24
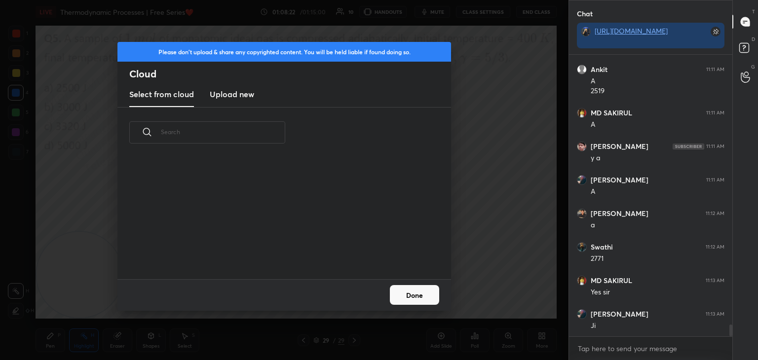
click at [237, 91] on h3 "Upload new" at bounding box center [232, 94] width 44 height 12
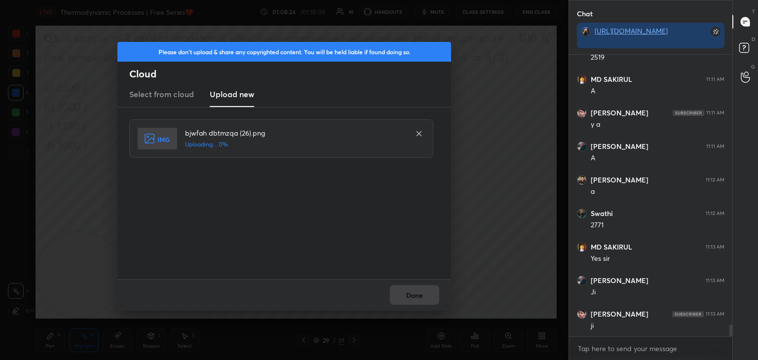
scroll to position [6487, 0]
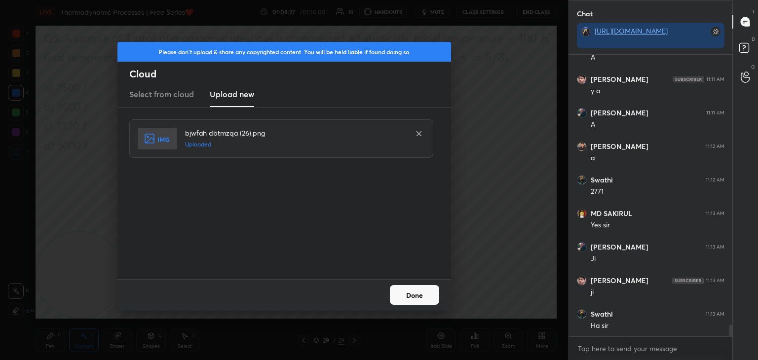
click at [418, 135] on icon at bounding box center [419, 134] width 8 height 8
click at [420, 293] on button "Done" at bounding box center [414, 295] width 49 height 20
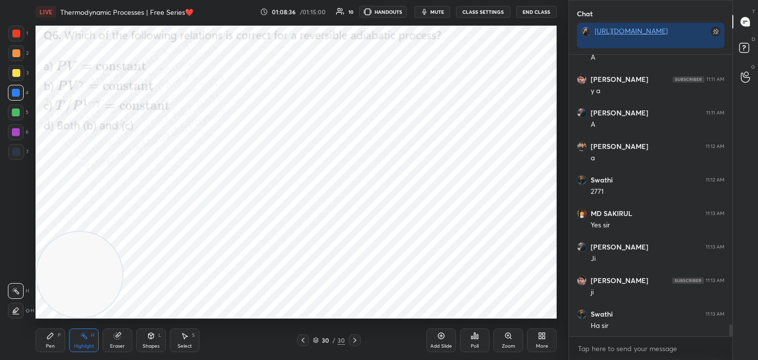
click at [537, 348] on div "More" at bounding box center [542, 346] width 12 height 5
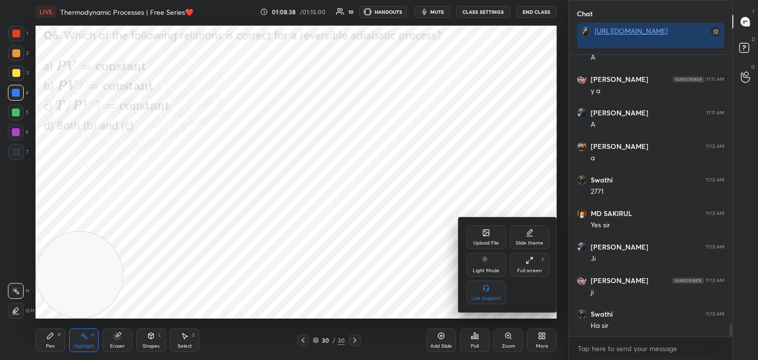
click at [45, 344] on div at bounding box center [379, 180] width 758 height 360
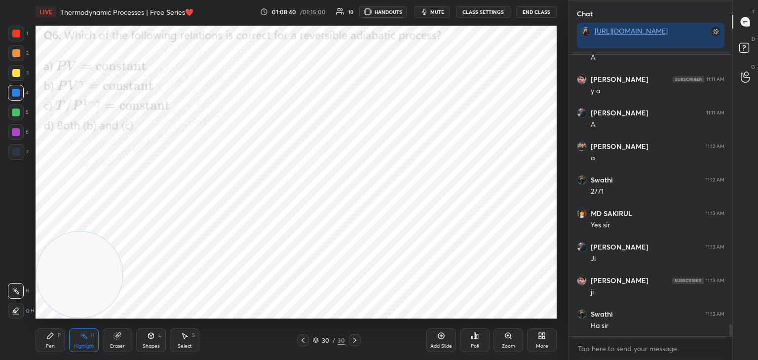
click at [53, 340] on div "Pen P" at bounding box center [51, 341] width 30 height 24
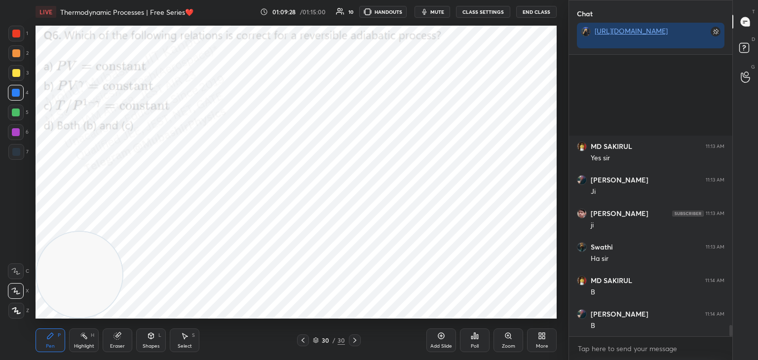
scroll to position [6688, 0]
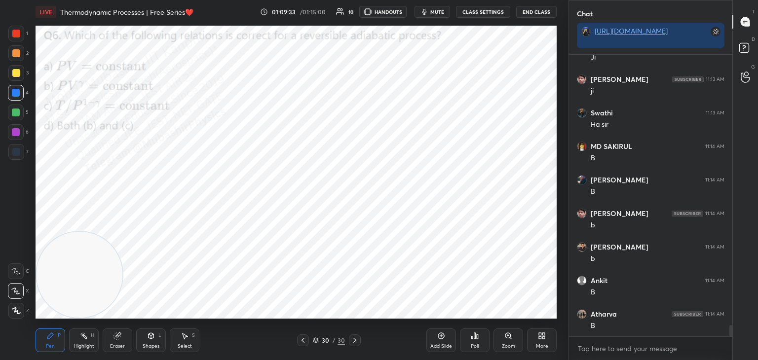
click at [536, 338] on div "More" at bounding box center [542, 341] width 30 height 24
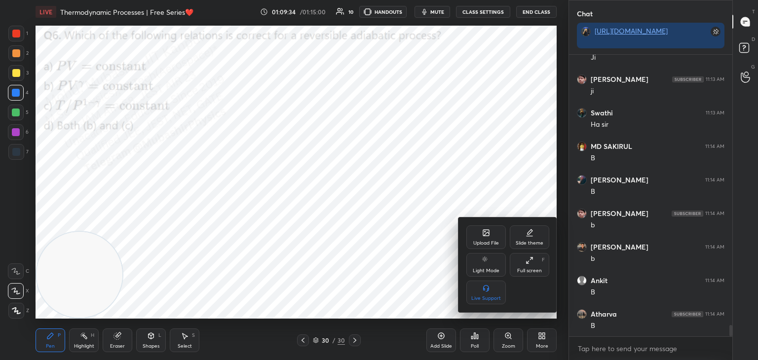
click at [490, 234] on div "Upload File" at bounding box center [485, 238] width 39 height 24
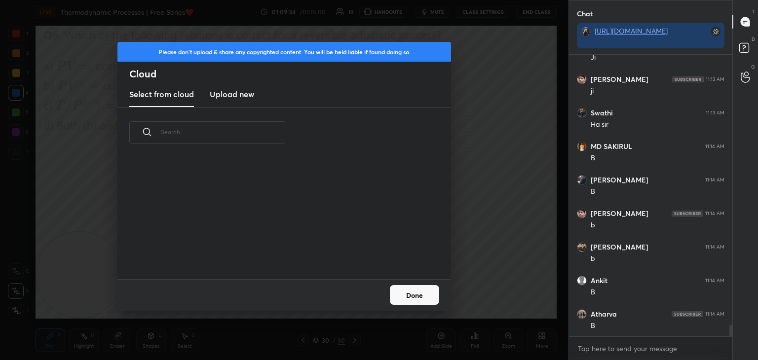
scroll to position [121, 317]
click at [236, 88] on h3 "Upload new" at bounding box center [232, 94] width 44 height 12
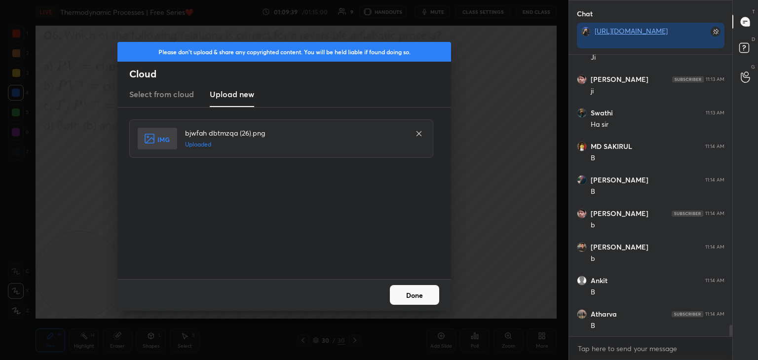
click at [409, 284] on div "Done" at bounding box center [284, 295] width 334 height 32
click at [410, 299] on button "Done" at bounding box center [414, 295] width 49 height 20
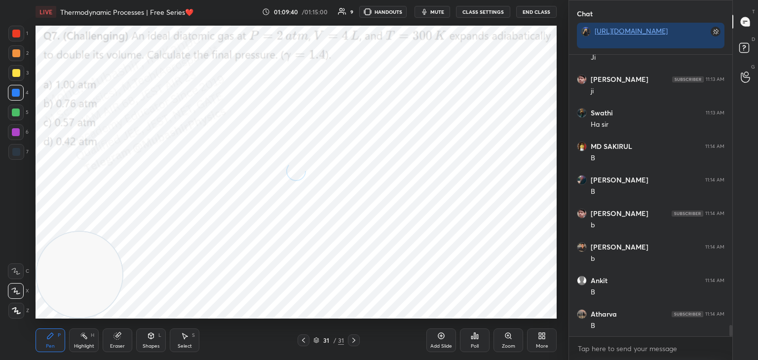
click at [86, 334] on icon at bounding box center [84, 336] width 8 height 8
drag, startPoint x: 80, startPoint y: 282, endPoint x: 65, endPoint y: 305, distance: 28.5
click at [54, 315] on video at bounding box center [80, 275] width 86 height 86
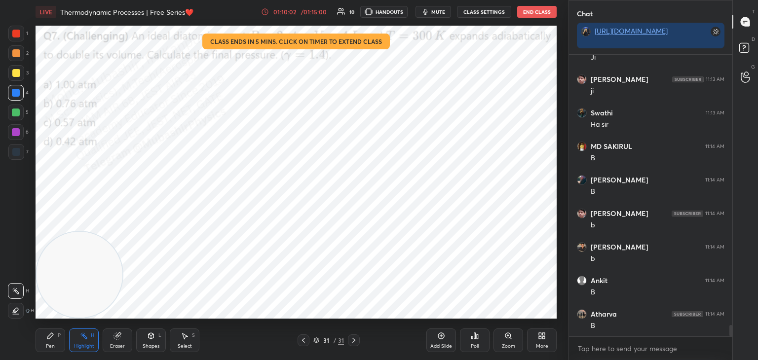
click at [317, 340] on icon at bounding box center [316, 341] width 6 height 6
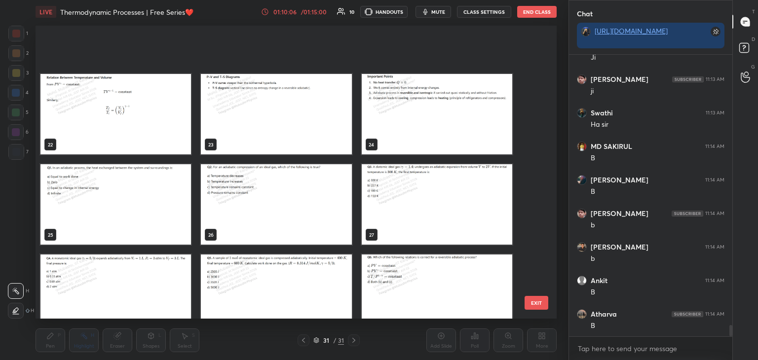
scroll to position [700, 0]
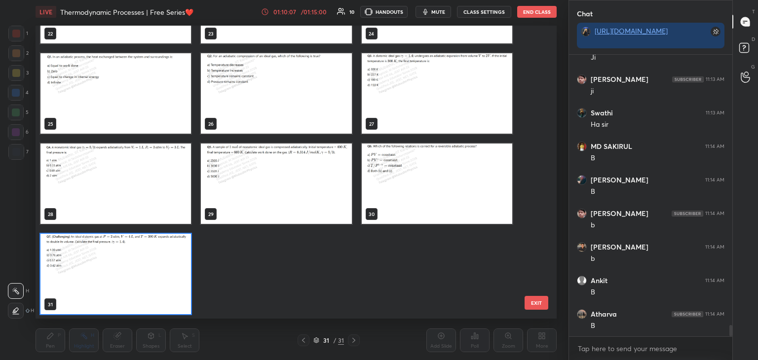
click at [536, 299] on button "EXIT" at bounding box center [537, 303] width 24 height 14
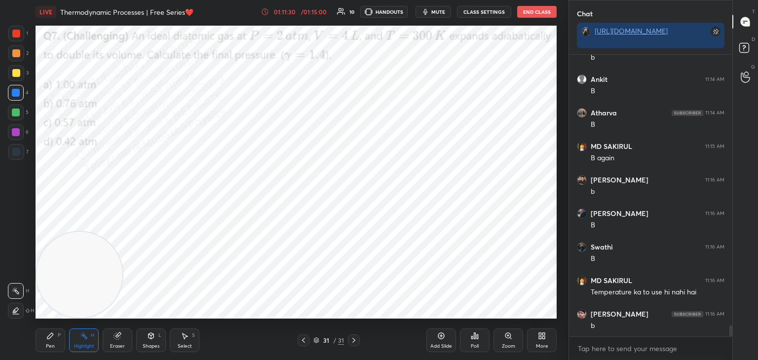
scroll to position [6923, 0]
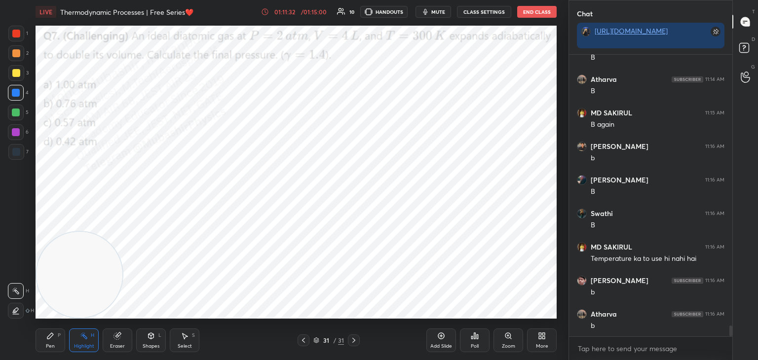
click at [55, 340] on div "Pen P" at bounding box center [51, 341] width 30 height 24
click at [14, 112] on div at bounding box center [16, 113] width 8 height 8
drag, startPoint x: 18, startPoint y: 91, endPoint x: 34, endPoint y: 93, distance: 15.4
click at [20, 92] on div at bounding box center [16, 93] width 16 height 16
click at [14, 135] on div at bounding box center [16, 132] width 8 height 8
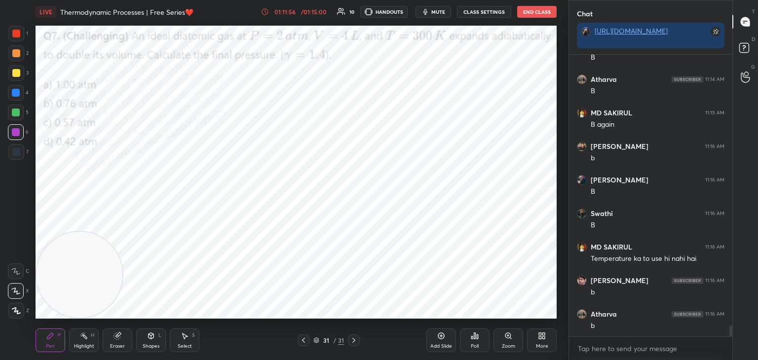
click at [17, 57] on div at bounding box center [16, 53] width 16 height 16
drag, startPoint x: 16, startPoint y: 73, endPoint x: 20, endPoint y: 76, distance: 5.3
click at [16, 74] on div at bounding box center [16, 73] width 8 height 8
click at [83, 344] on div "Highlight" at bounding box center [84, 346] width 20 height 5
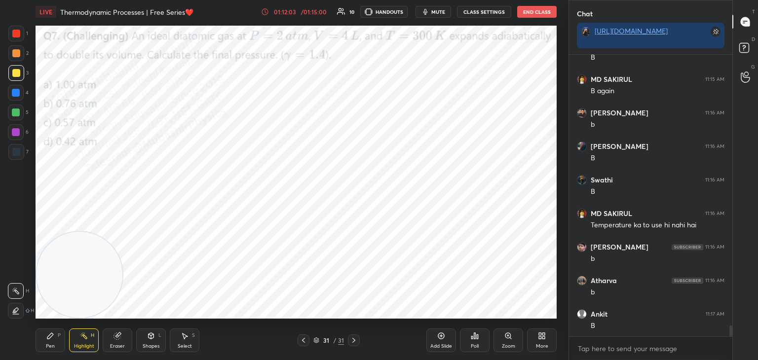
click at [542, 341] on div "More" at bounding box center [542, 341] width 30 height 24
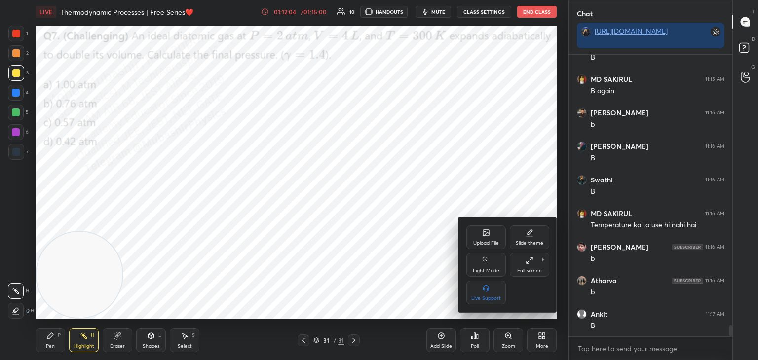
click at [489, 238] on div "Upload File" at bounding box center [485, 238] width 39 height 24
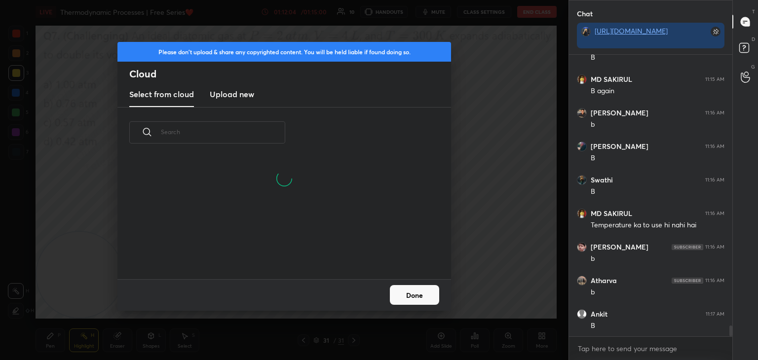
click at [235, 95] on h3 "Upload new" at bounding box center [232, 94] width 44 height 12
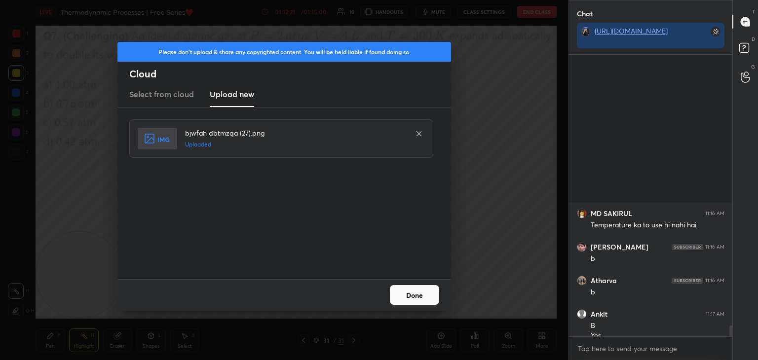
scroll to position [7168, 0]
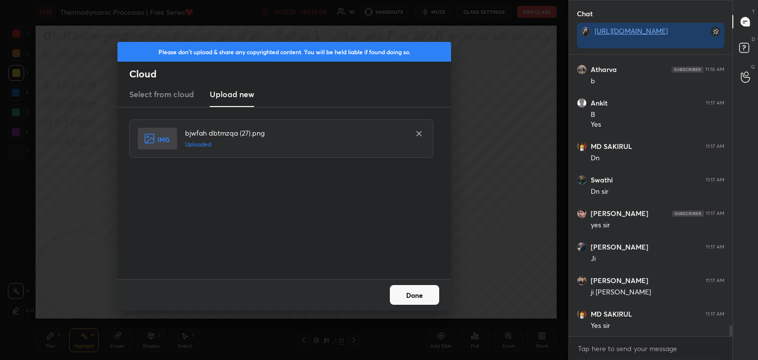
click at [301, 207] on div "bjwfah dbtmzqa (27).png Uploaded" at bounding box center [285, 193] width 312 height 148
drag, startPoint x: 310, startPoint y: 228, endPoint x: 318, endPoint y: 233, distance: 9.7
click at [310, 229] on div "bjwfah dbtmzqa (27).png Uploaded" at bounding box center [285, 193] width 312 height 148
click at [422, 299] on button "Done" at bounding box center [414, 295] width 49 height 20
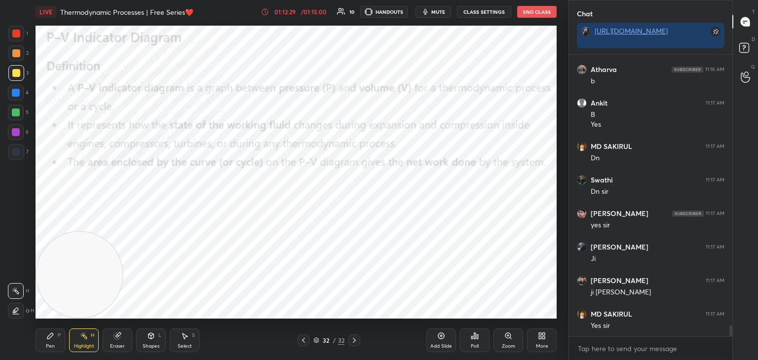
click at [53, 352] on div "Pen P" at bounding box center [51, 341] width 30 height 24
drag, startPoint x: 81, startPoint y: 268, endPoint x: 439, endPoint y: 15, distance: 439.0
click at [470, 0] on html "1 2 3 4 5 6 7 C X Z C X Z E E Erase all H H LIVE Thermodynamic Processes | Free…" at bounding box center [379, 0] width 758 height 0
drag, startPoint x: 17, startPoint y: 149, endPoint x: 32, endPoint y: 165, distance: 22.0
click at [16, 150] on div at bounding box center [16, 152] width 8 height 8
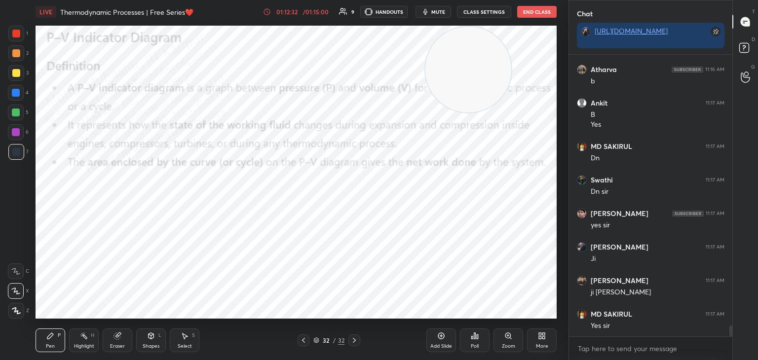
click at [148, 342] on div "Shapes L" at bounding box center [151, 341] width 30 height 24
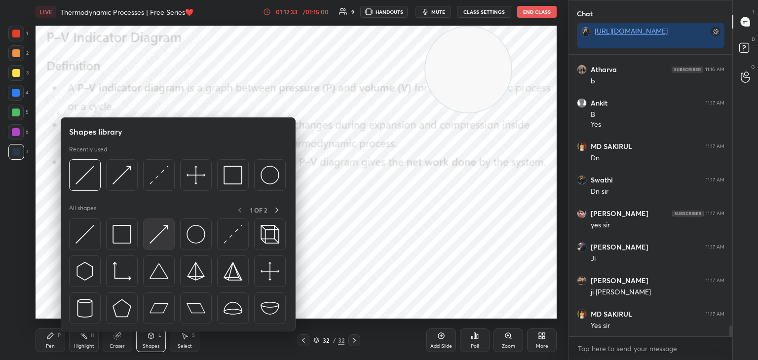
click at [152, 238] on img at bounding box center [159, 234] width 19 height 19
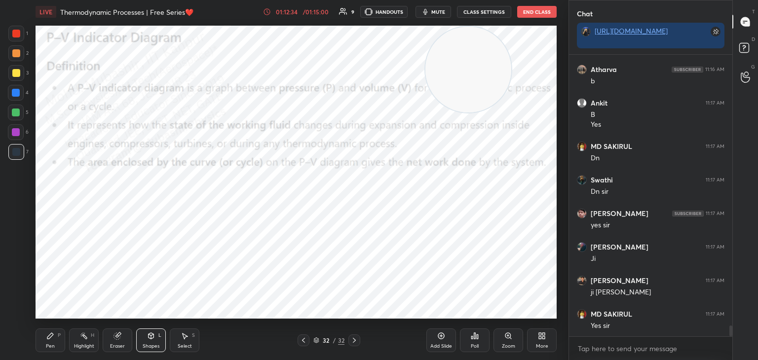
click at [20, 137] on div "6" at bounding box center [18, 132] width 21 height 16
drag, startPoint x: 43, startPoint y: 345, endPoint x: 45, endPoint y: 338, distance: 7.7
click at [44, 346] on div "Pen P" at bounding box center [51, 341] width 30 height 24
click at [15, 115] on div at bounding box center [16, 113] width 8 height 8
click at [147, 344] on div "Shapes" at bounding box center [151, 346] width 17 height 5
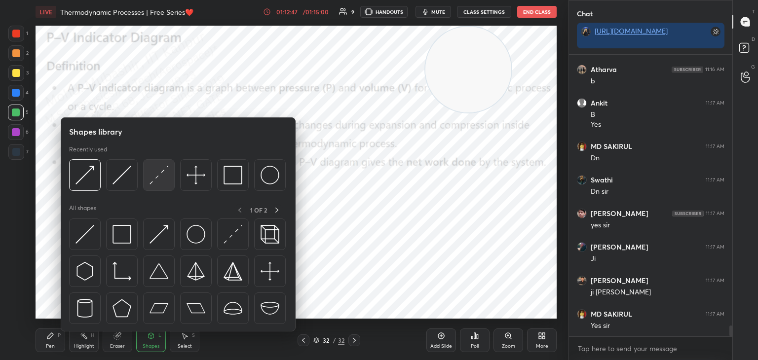
click at [157, 178] on img at bounding box center [159, 175] width 19 height 19
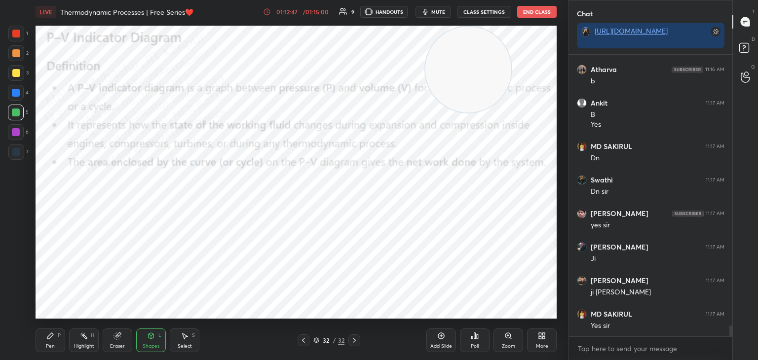
click at [16, 75] on div at bounding box center [16, 73] width 8 height 8
drag, startPoint x: 15, startPoint y: 30, endPoint x: 34, endPoint y: 104, distance: 75.9
click at [15, 33] on div at bounding box center [16, 34] width 8 height 8
drag, startPoint x: 14, startPoint y: 58, endPoint x: 28, endPoint y: 75, distance: 22.4
click at [16, 63] on div "2" at bounding box center [18, 55] width 20 height 20
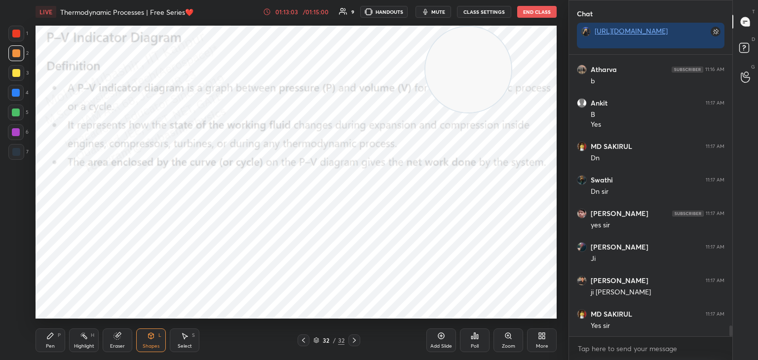
click at [45, 342] on div "Pen P" at bounding box center [51, 341] width 30 height 24
click at [18, 92] on div at bounding box center [16, 93] width 8 height 8
click at [84, 340] on div "Highlight H" at bounding box center [84, 341] width 30 height 24
click at [46, 342] on div "Pen P" at bounding box center [51, 341] width 30 height 24
drag, startPoint x: 18, startPoint y: 33, endPoint x: 34, endPoint y: 42, distance: 19.0
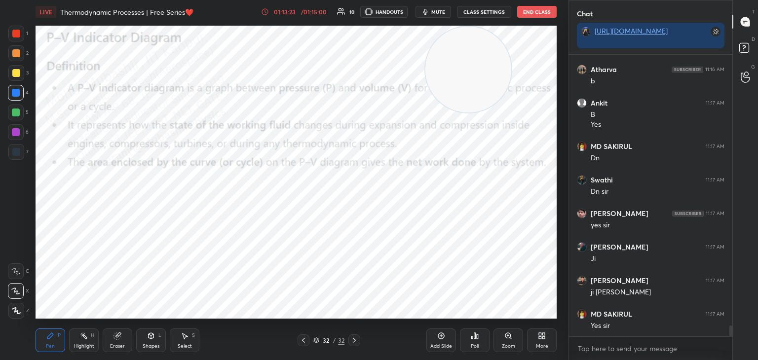
click at [18, 34] on div at bounding box center [16, 34] width 8 height 8
drag, startPoint x: 445, startPoint y: 76, endPoint x: 255, endPoint y: 194, distance: 224.3
click at [283, 164] on video at bounding box center [326, 121] width 86 height 86
click at [89, 340] on div "Highlight H" at bounding box center [84, 341] width 30 height 24
drag, startPoint x: 462, startPoint y: 78, endPoint x: 486, endPoint y: 63, distance: 27.5
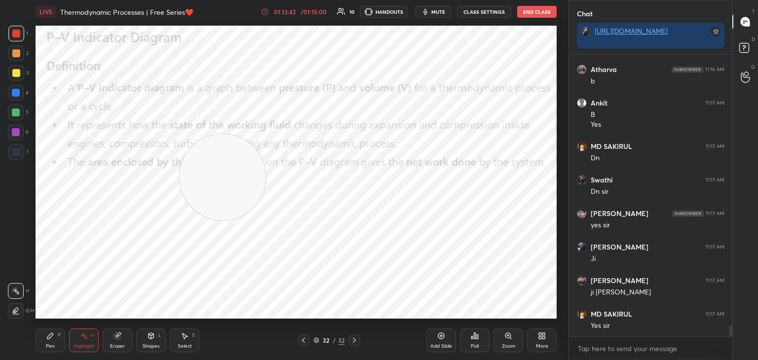
click at [265, 134] on video at bounding box center [223, 177] width 86 height 86
click at [543, 338] on icon at bounding box center [543, 338] width 2 height 2
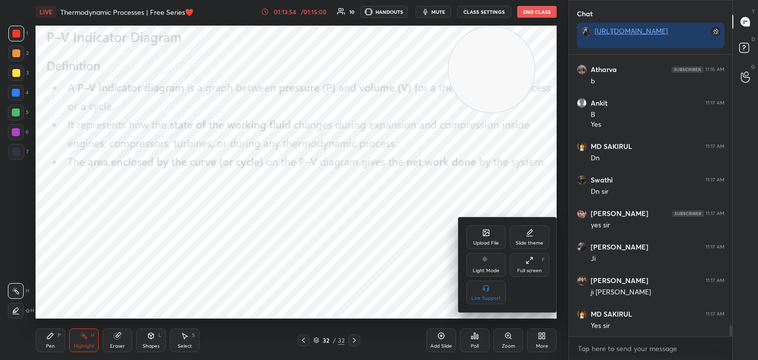
click at [484, 235] on icon at bounding box center [486, 233] width 6 height 6
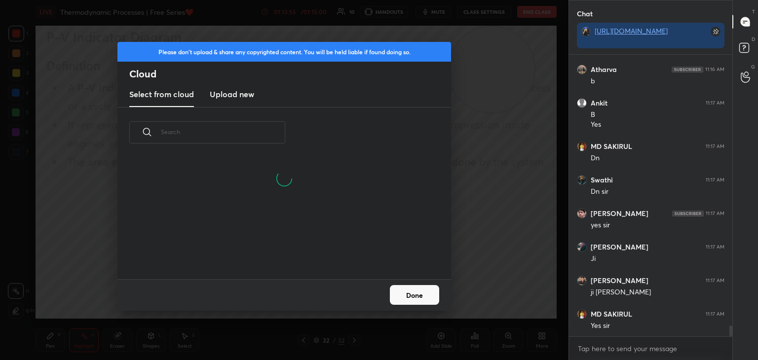
click at [241, 86] on new "Upload new" at bounding box center [232, 94] width 44 height 25
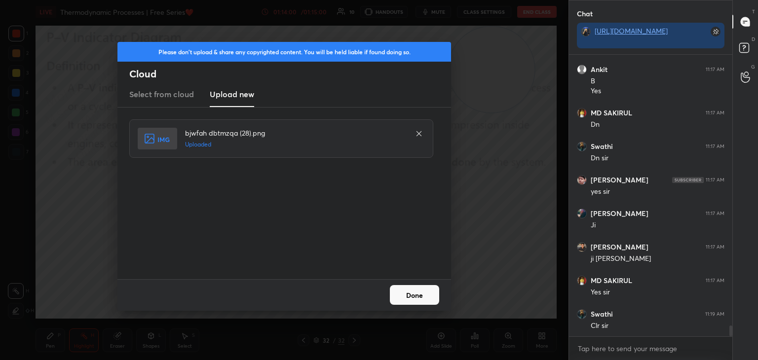
drag, startPoint x: 413, startPoint y: 298, endPoint x: 421, endPoint y: 294, distance: 8.8
click at [413, 296] on button "Done" at bounding box center [414, 295] width 49 height 20
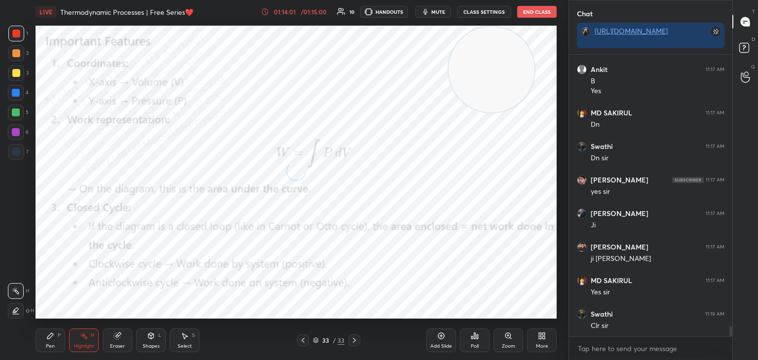
scroll to position [7235, 0]
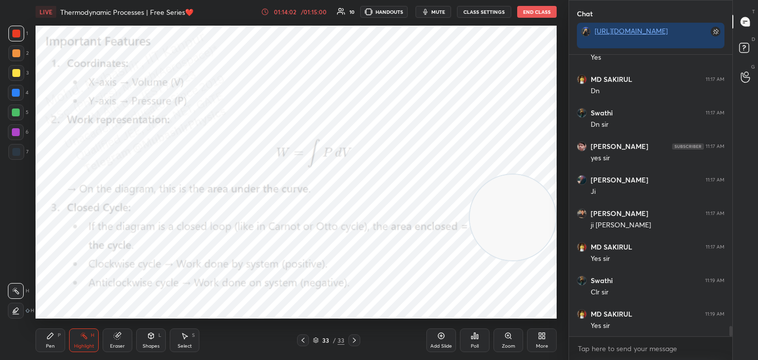
drag, startPoint x: 496, startPoint y: 74, endPoint x: 524, endPoint y: 277, distance: 205.2
click at [566, 299] on div "1 2 3 4 5 6 7 C X Z C X Z E E Erase all H H LIVE Thermodynamic Processes | Free…" at bounding box center [284, 180] width 568 height 360
drag, startPoint x: 537, startPoint y: 212, endPoint x: 540, endPoint y: 9, distance: 202.8
click at [544, 9] on div "LIVE Thermodynamic Processes | Free Series❤️ 01:14:02 / 01:15:00 10 HANDOUTS mu…" at bounding box center [296, 180] width 529 height 360
click at [543, 340] on icon at bounding box center [542, 336] width 8 height 8
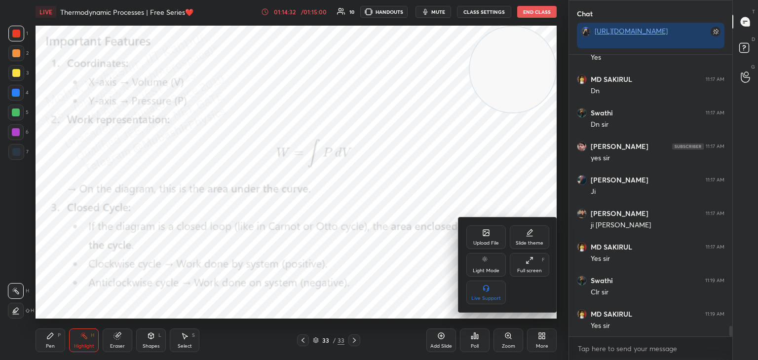
click at [484, 235] on icon at bounding box center [486, 233] width 6 height 6
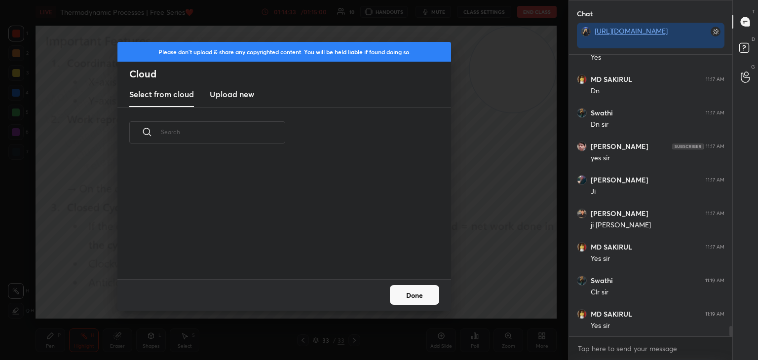
scroll to position [121, 317]
click at [236, 91] on h3 "Upload new" at bounding box center [232, 94] width 44 height 12
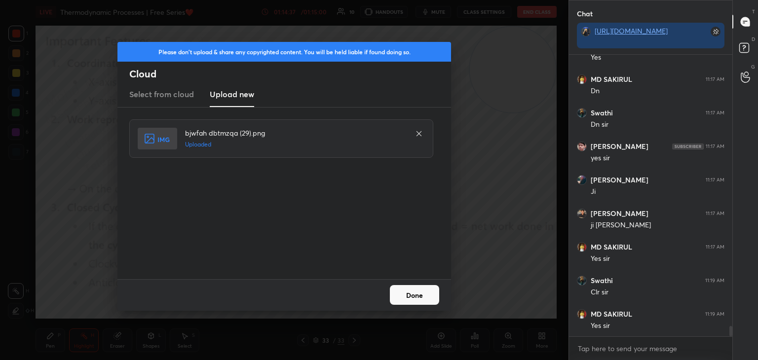
scroll to position [7269, 0]
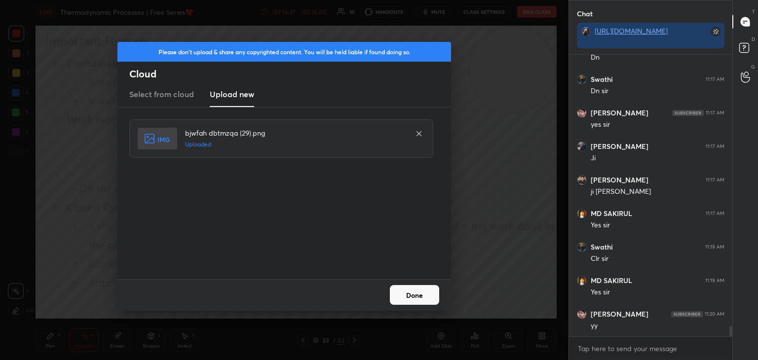
click at [411, 297] on button "Done" at bounding box center [414, 295] width 49 height 20
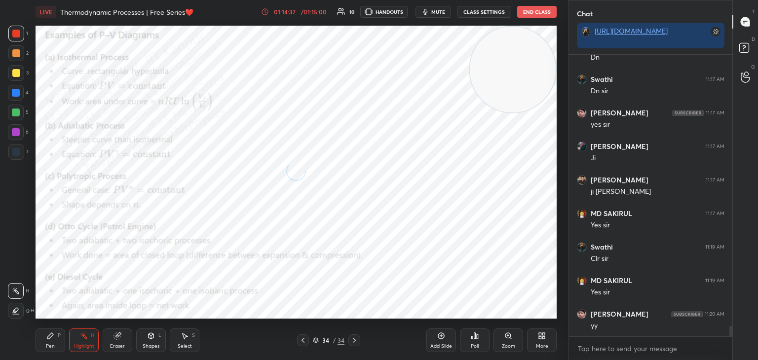
click at [302, 339] on icon at bounding box center [303, 341] width 8 height 8
click at [50, 340] on div "Pen P" at bounding box center [51, 341] width 30 height 24
drag, startPoint x: 16, startPoint y: 95, endPoint x: 26, endPoint y: 94, distance: 10.4
click at [16, 95] on div at bounding box center [16, 93] width 8 height 8
drag, startPoint x: 19, startPoint y: 135, endPoint x: 28, endPoint y: 141, distance: 10.7
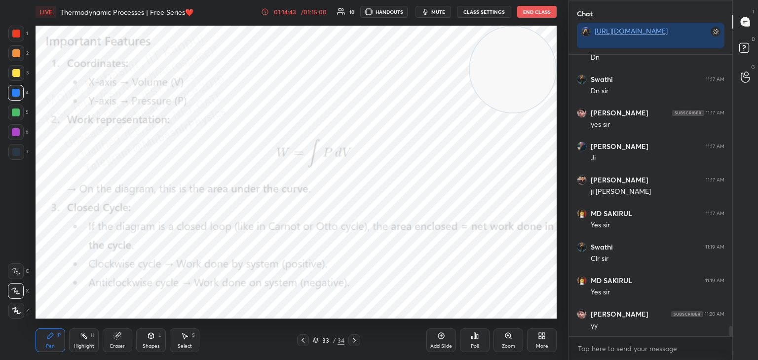
click at [20, 137] on div at bounding box center [16, 132] width 16 height 16
drag, startPoint x: 14, startPoint y: 115, endPoint x: 30, endPoint y: 135, distance: 24.9
click at [14, 119] on div at bounding box center [16, 113] width 16 height 16
click at [22, 50] on div at bounding box center [16, 53] width 16 height 16
click at [17, 40] on div at bounding box center [16, 34] width 16 height 16
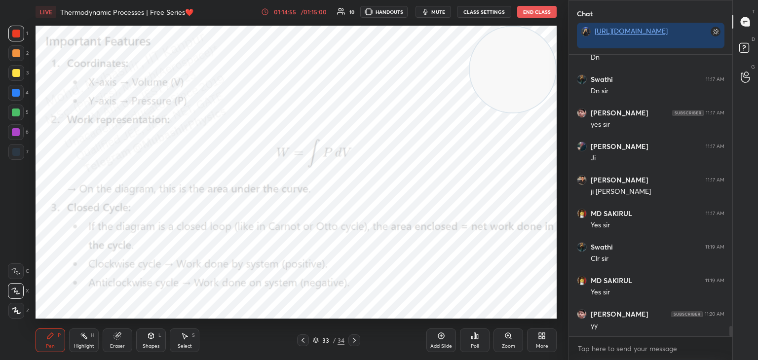
scroll to position [7302, 0]
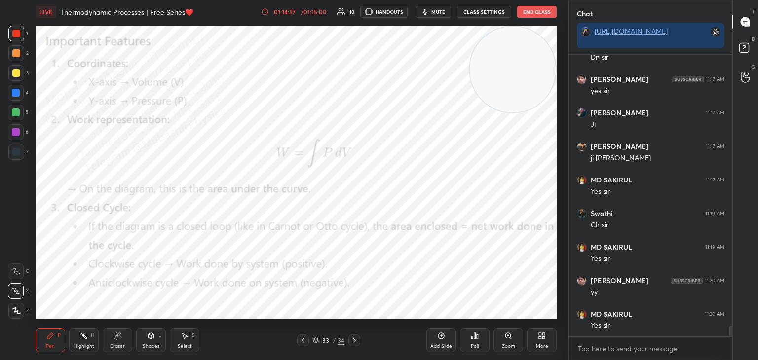
click at [83, 344] on div "Highlight" at bounding box center [84, 346] width 20 height 5
click at [549, 341] on div "More" at bounding box center [542, 341] width 30 height 24
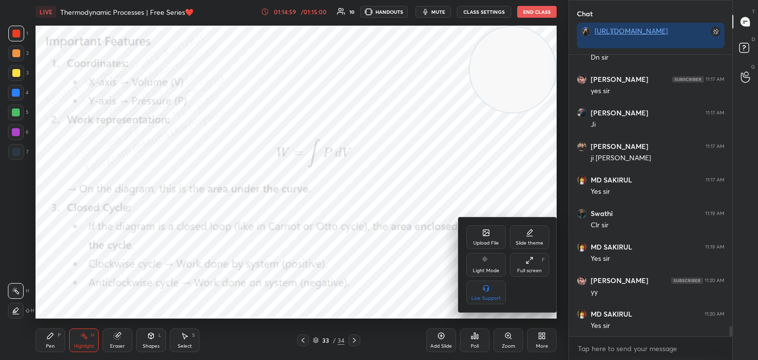
click at [490, 241] on div "Upload File" at bounding box center [486, 243] width 26 height 5
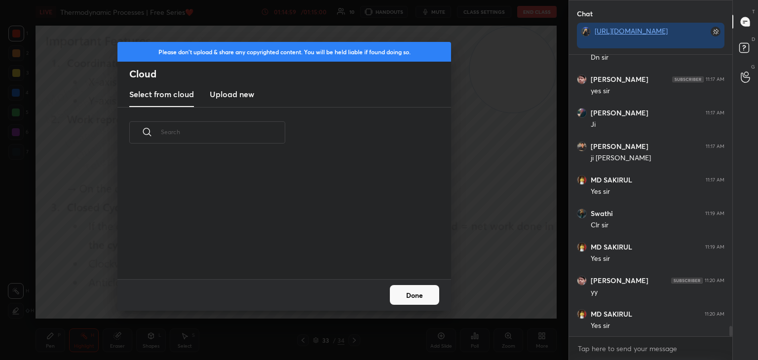
click at [233, 84] on div "Please don't upload & share any copyrighted content. You will be held liable if…" at bounding box center [284, 75] width 334 height 66
drag, startPoint x: 229, startPoint y: 97, endPoint x: 472, endPoint y: 49, distance: 247.6
click at [233, 96] on h3 "Upload new" at bounding box center [232, 94] width 44 height 12
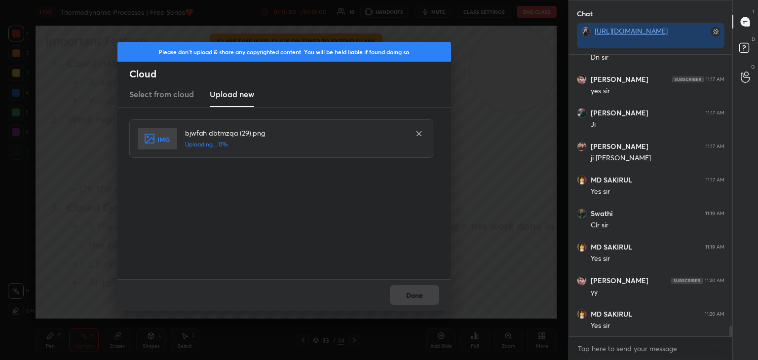
scroll to position [7312, 0]
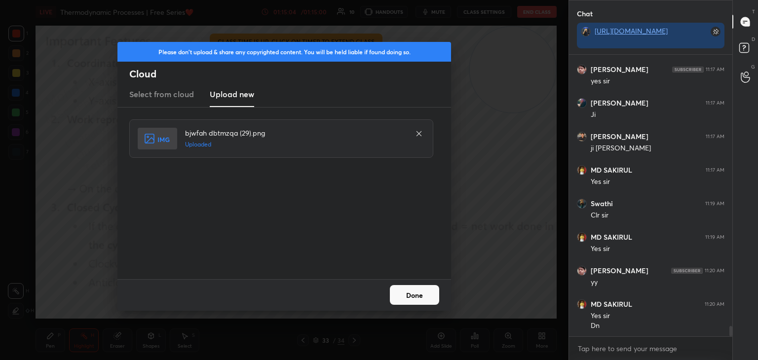
click at [421, 302] on button "Done" at bounding box center [414, 295] width 49 height 20
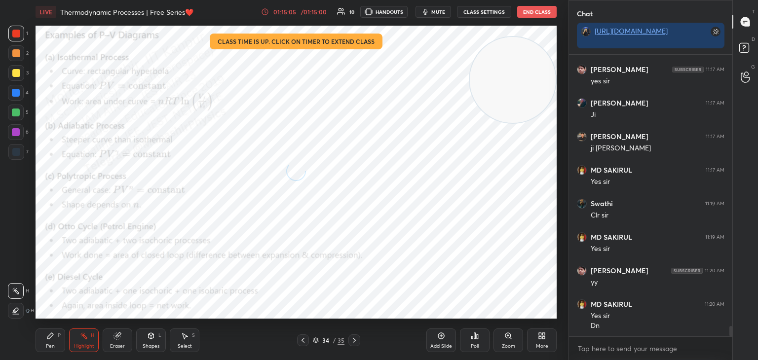
drag, startPoint x: 518, startPoint y: 76, endPoint x: 558, endPoint y: 322, distance: 249.5
click at [566, 325] on div "1 2 3 4 5 6 7 C X Z C X Z E E Erase all H H LIVE Thermodynamic Processes | Free…" at bounding box center [284, 180] width 568 height 360
click at [46, 339] on icon at bounding box center [50, 336] width 8 height 8
drag, startPoint x: 18, startPoint y: 157, endPoint x: 26, endPoint y: 157, distance: 7.9
click at [17, 158] on div at bounding box center [16, 152] width 16 height 16
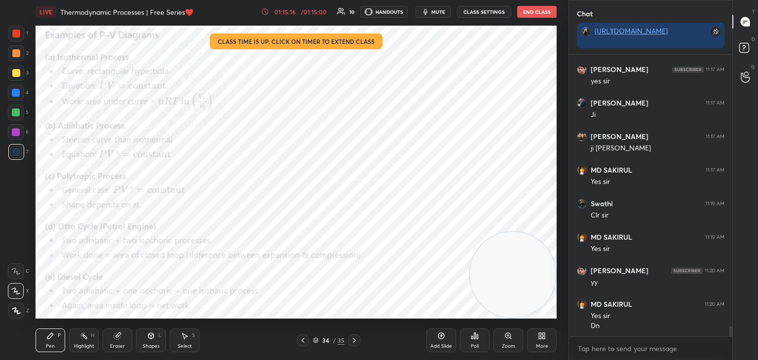
click at [14, 94] on div at bounding box center [16, 93] width 8 height 8
click at [187, 336] on div "Select S" at bounding box center [185, 341] width 30 height 24
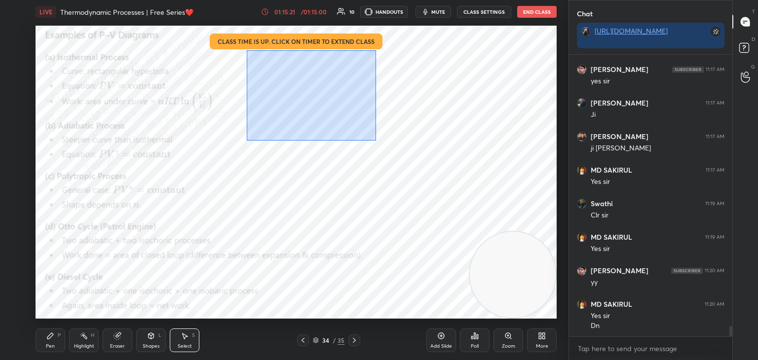
drag, startPoint x: 265, startPoint y: 60, endPoint x: 379, endPoint y: 140, distance: 139.3
click at [377, 143] on div "0 ° Undo Copy Duplicate Duplicate to new slide Delete" at bounding box center [296, 172] width 521 height 293
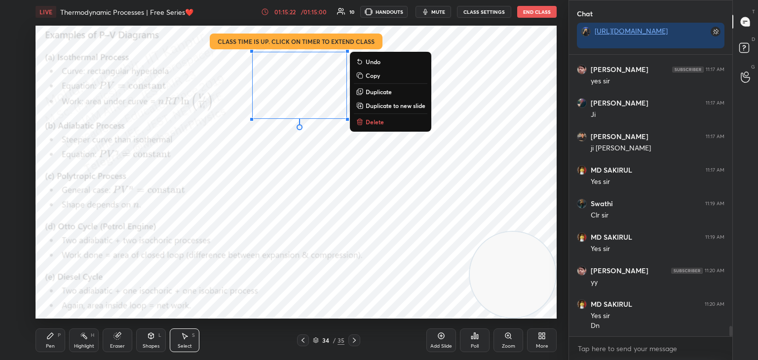
click at [378, 93] on p "Duplicate" at bounding box center [379, 92] width 26 height 8
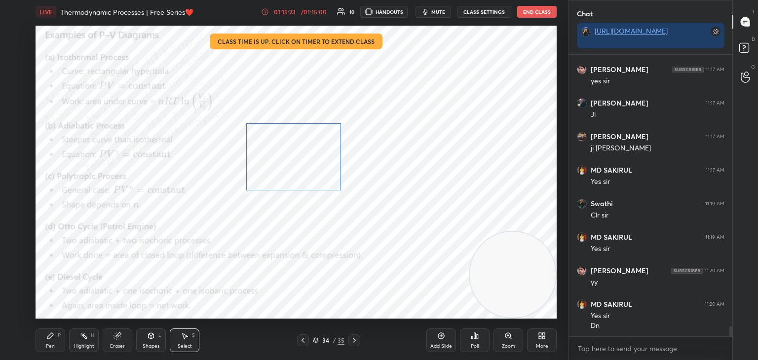
drag, startPoint x: 320, startPoint y: 102, endPoint x: 302, endPoint y: 162, distance: 62.8
click at [302, 162] on div "0 ° Undo Copy Duplicate Duplicate to new slide Delete" at bounding box center [296, 172] width 521 height 293
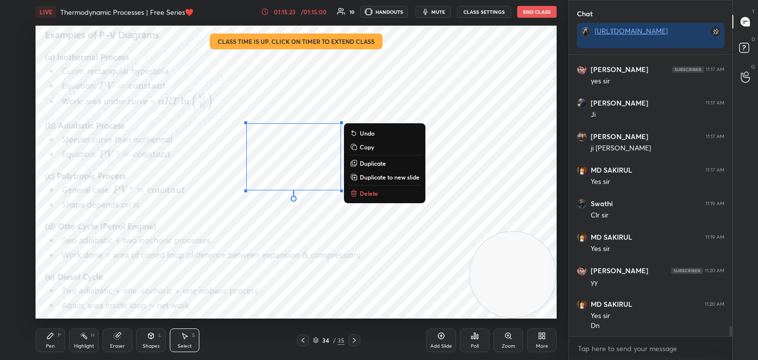
click at [216, 236] on div "0 ° Undo Copy Duplicate Duplicate to new slide Delete" at bounding box center [296, 172] width 521 height 293
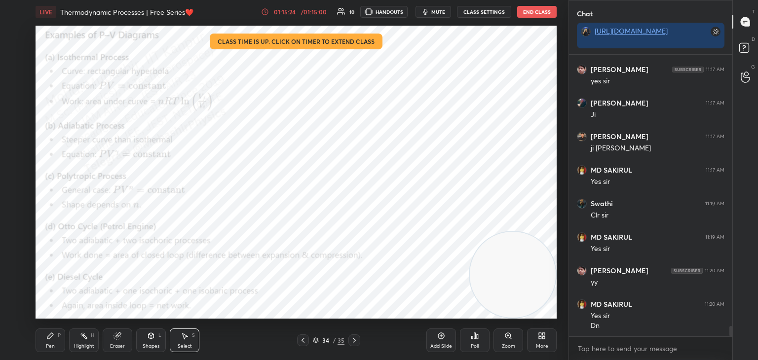
drag, startPoint x: 308, startPoint y: 154, endPoint x: 289, endPoint y: 167, distance: 22.9
click at [290, 164] on div "0 ° Undo Copy Duplicate Duplicate to new slide Delete" at bounding box center [296, 172] width 521 height 293
drag, startPoint x: 299, startPoint y: 149, endPoint x: 278, endPoint y: 161, distance: 24.1
click at [278, 161] on div "0 ° Undo Copy Duplicate Duplicate to new slide Delete" at bounding box center [296, 172] width 521 height 293
click at [320, 140] on div "0 ° Undo Copy Duplicate Duplicate to new slide Delete" at bounding box center [296, 172] width 521 height 293
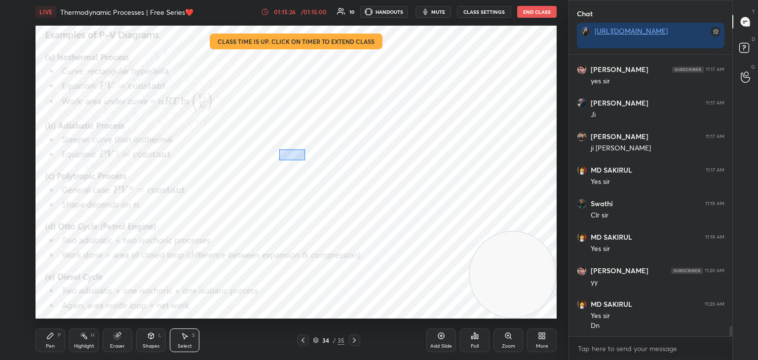
drag, startPoint x: 279, startPoint y: 160, endPoint x: 377, endPoint y: 119, distance: 106.1
click at [377, 119] on div "0 ° Undo Copy Duplicate Duplicate to new slide Delete" at bounding box center [296, 172] width 521 height 293
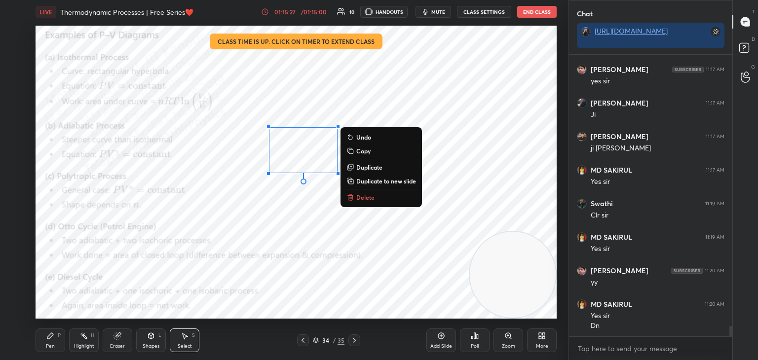
click at [288, 232] on div "0 ° Undo Copy Duplicate Duplicate to new slide Delete" at bounding box center [296, 172] width 521 height 293
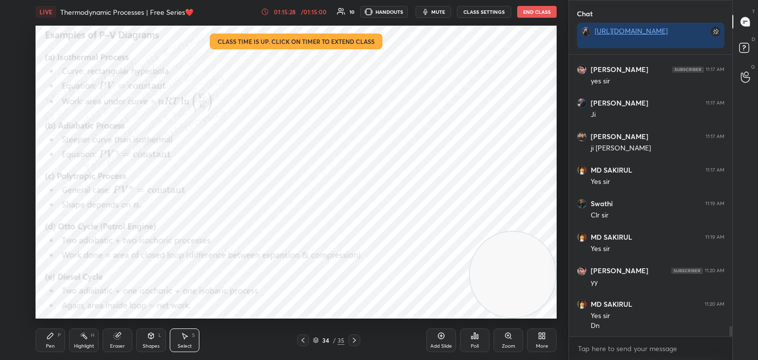
click at [117, 337] on icon at bounding box center [117, 336] width 8 height 8
drag, startPoint x: 23, startPoint y: 295, endPoint x: 32, endPoint y: 292, distance: 9.4
click at [21, 297] on div at bounding box center [16, 291] width 16 height 16
drag, startPoint x: 48, startPoint y: 336, endPoint x: 79, endPoint y: 324, distance: 33.3
click at [46, 337] on icon at bounding box center [50, 336] width 8 height 8
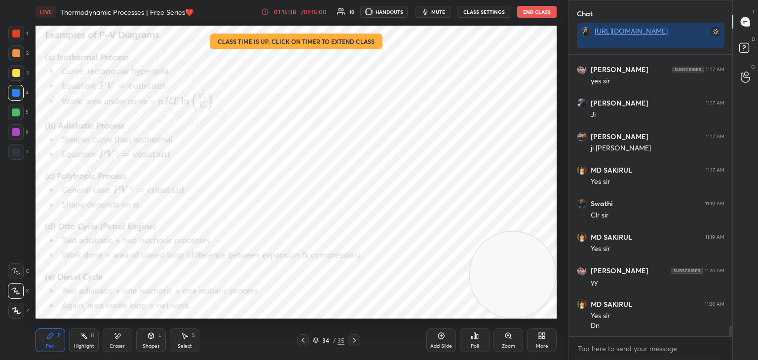
click at [88, 339] on div "Highlight H" at bounding box center [84, 341] width 30 height 24
drag, startPoint x: 52, startPoint y: 340, endPoint x: 53, endPoint y: 334, distance: 6.5
click at [52, 338] on div "Pen P" at bounding box center [51, 341] width 30 height 24
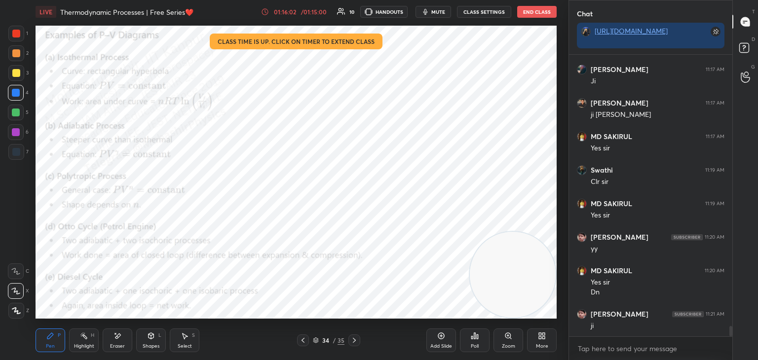
scroll to position [7379, 0]
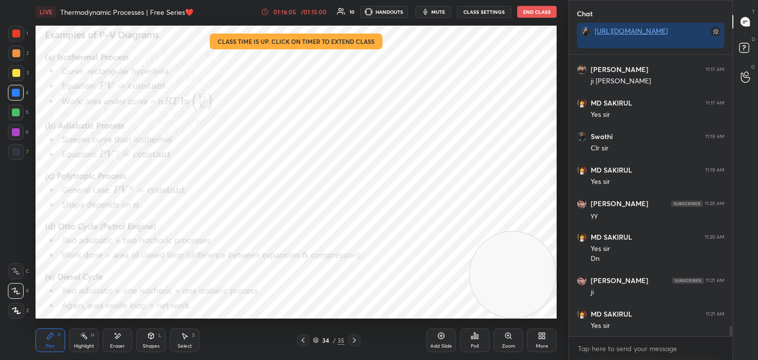
click at [84, 342] on div "Highlight H" at bounding box center [84, 341] width 30 height 24
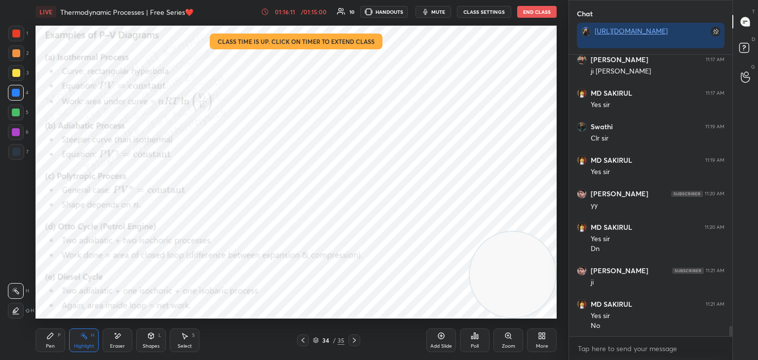
click at [301, 341] on icon at bounding box center [303, 341] width 8 height 8
click at [353, 340] on icon at bounding box center [354, 341] width 8 height 8
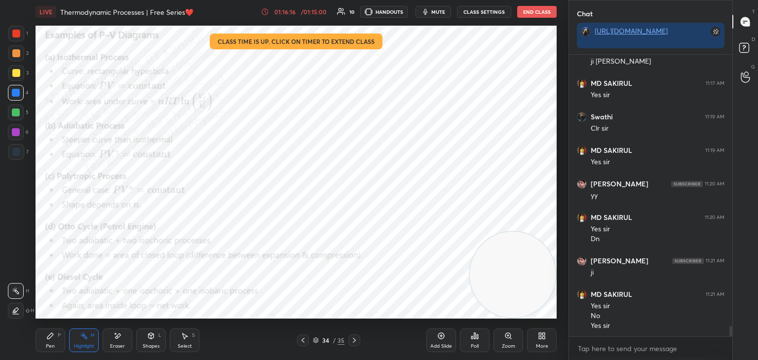
scroll to position [7433, 0]
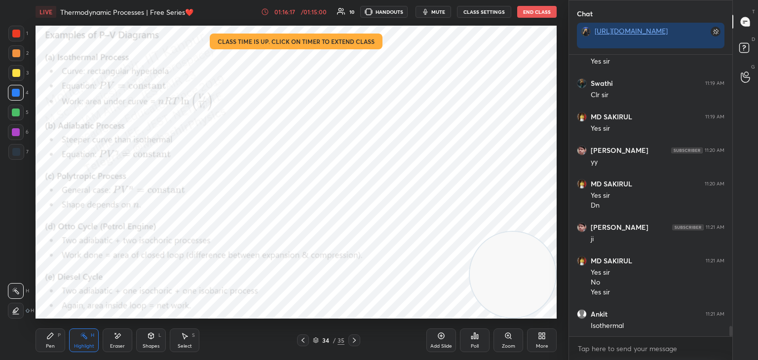
click at [36, 340] on div "Pen P" at bounding box center [51, 341] width 30 height 24
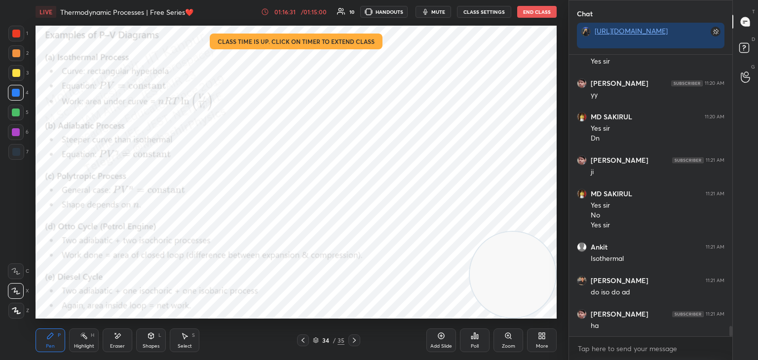
scroll to position [7533, 0]
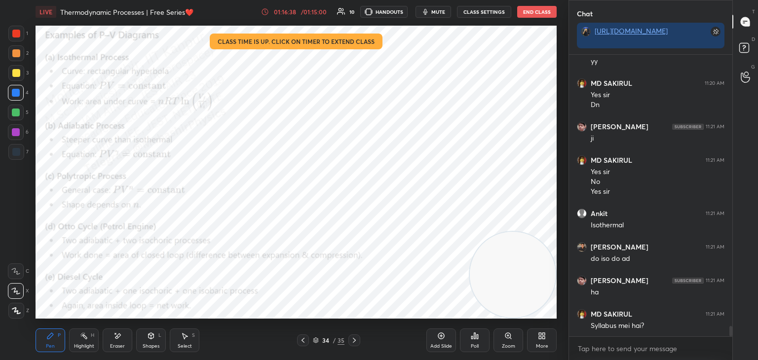
click at [83, 340] on div "Highlight H" at bounding box center [84, 341] width 30 height 24
click at [355, 342] on icon at bounding box center [354, 341] width 8 height 8
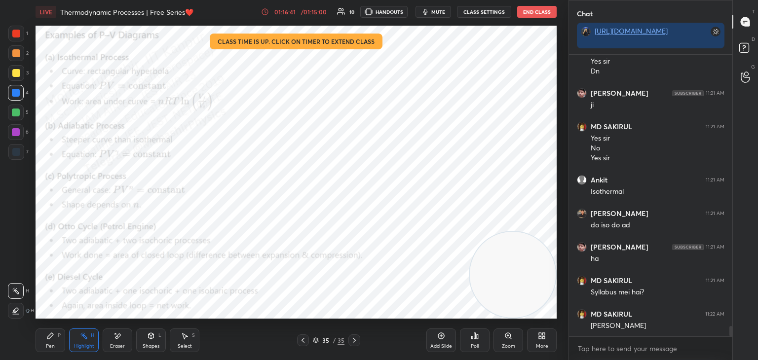
click at [301, 342] on icon at bounding box center [303, 341] width 8 height 8
click at [359, 342] on div at bounding box center [354, 341] width 12 height 12
click at [313, 340] on icon at bounding box center [316, 341] width 6 height 6
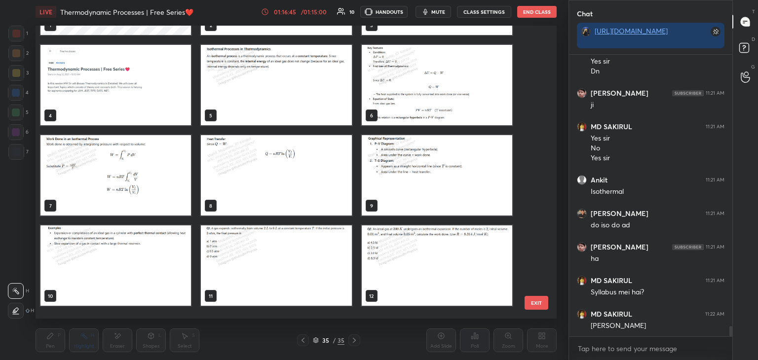
scroll to position [0, 0]
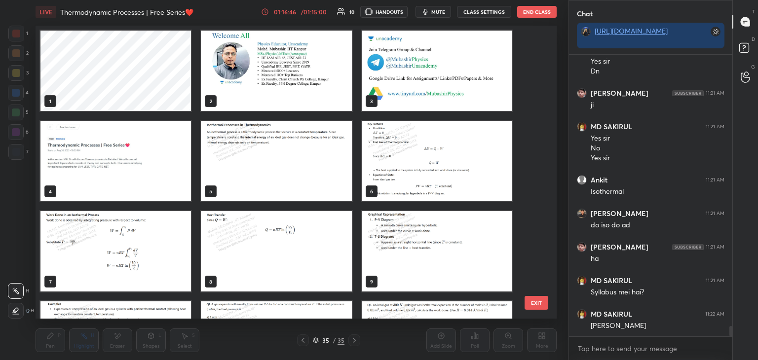
click at [135, 173] on img "grid" at bounding box center [115, 161] width 151 height 80
click at [142, 174] on img "grid" at bounding box center [115, 161] width 151 height 80
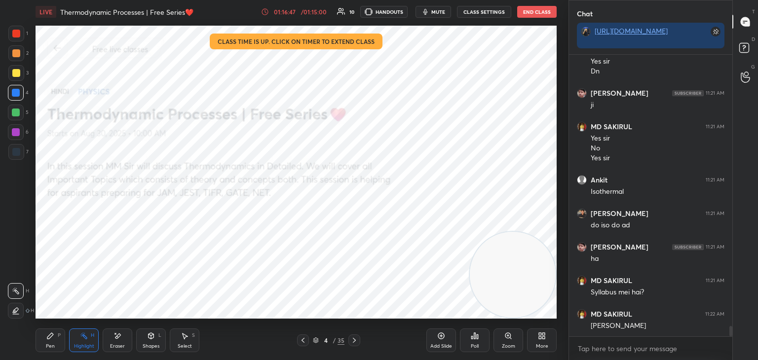
click at [543, 345] on div "More" at bounding box center [542, 346] width 12 height 5
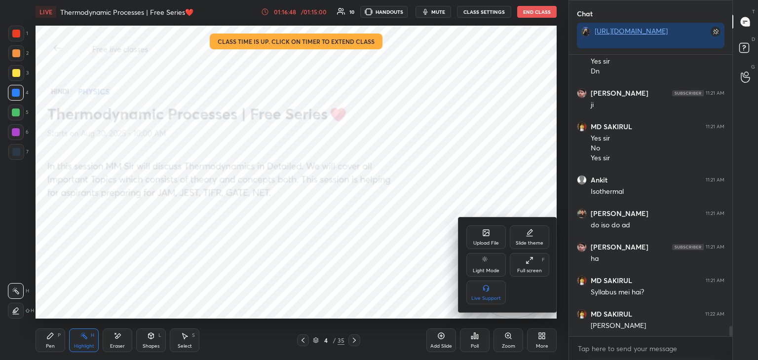
click at [491, 239] on div "Upload File" at bounding box center [485, 238] width 39 height 24
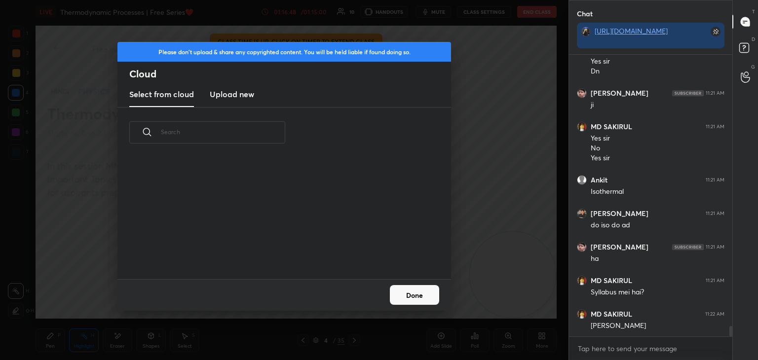
scroll to position [121, 317]
click at [248, 93] on h3 "Upload new" at bounding box center [232, 94] width 44 height 12
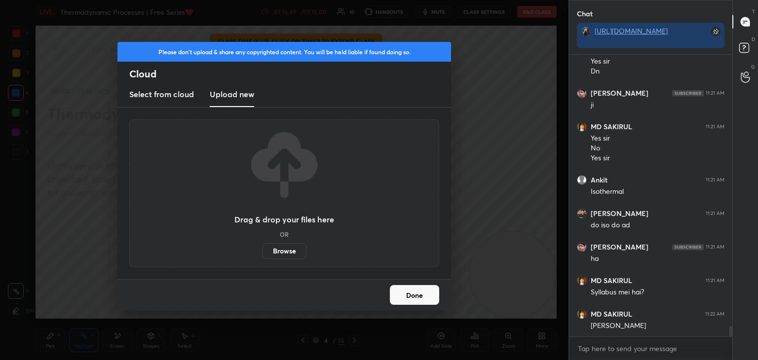
click at [295, 249] on label "Browse" at bounding box center [285, 251] width 44 height 16
click at [263, 249] on input "Browse" at bounding box center [263, 251] width 0 height 16
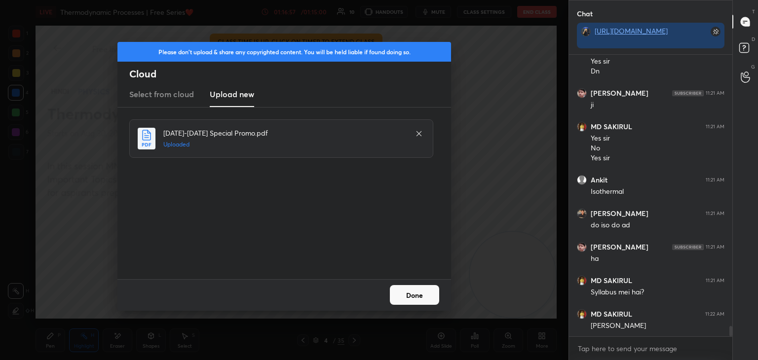
click at [413, 297] on button "Done" at bounding box center [414, 295] width 49 height 20
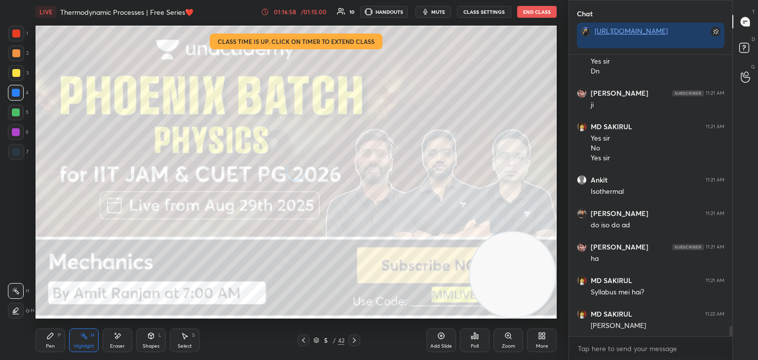
click at [55, 344] on div "Pen P" at bounding box center [51, 341] width 30 height 24
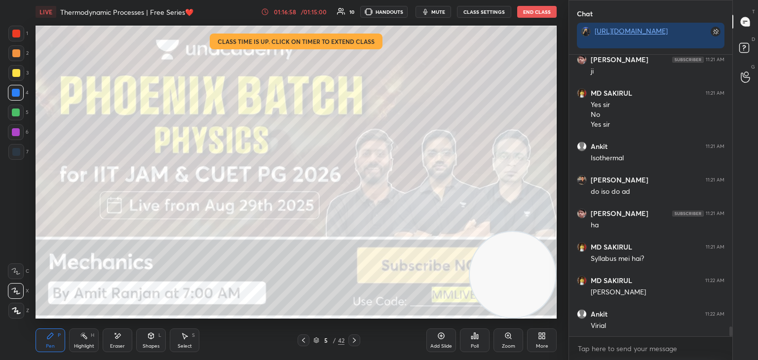
click at [15, 75] on div at bounding box center [16, 73] width 8 height 8
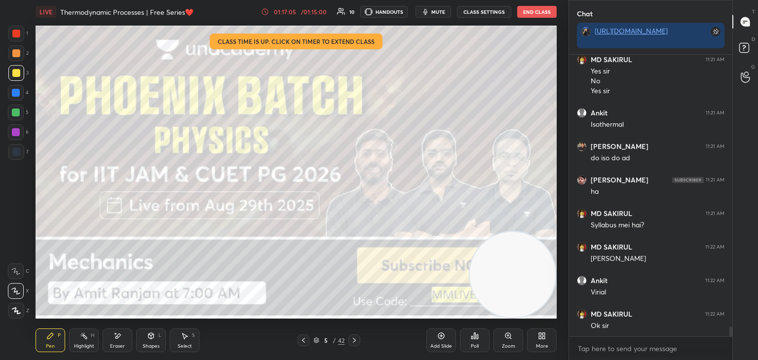
scroll to position [7667, 0]
drag, startPoint x: 537, startPoint y: 271, endPoint x: 551, endPoint y: 54, distance: 217.6
click at [553, 232] on video at bounding box center [513, 275] width 86 height 86
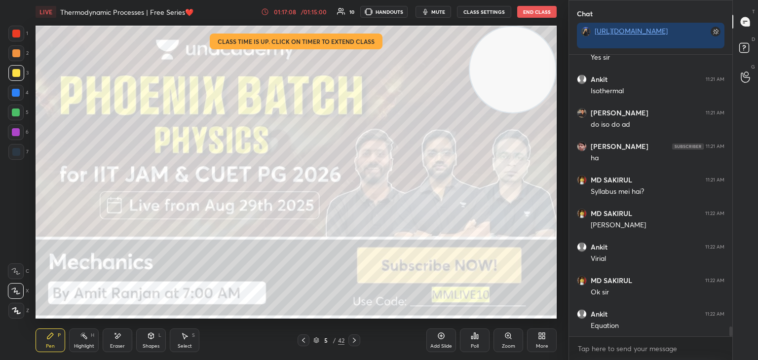
click at [355, 340] on icon at bounding box center [354, 341] width 8 height 8
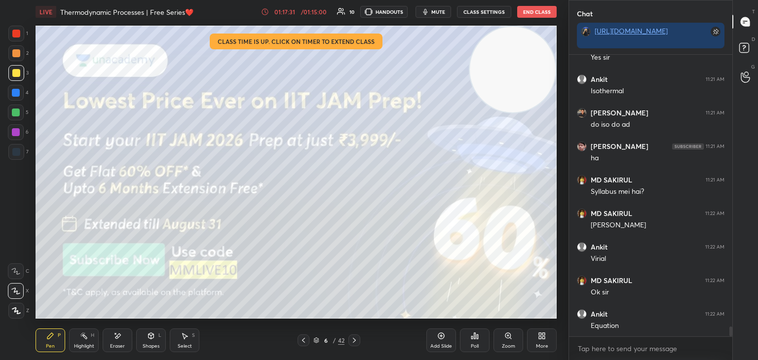
click at [353, 340] on icon at bounding box center [354, 341] width 8 height 8
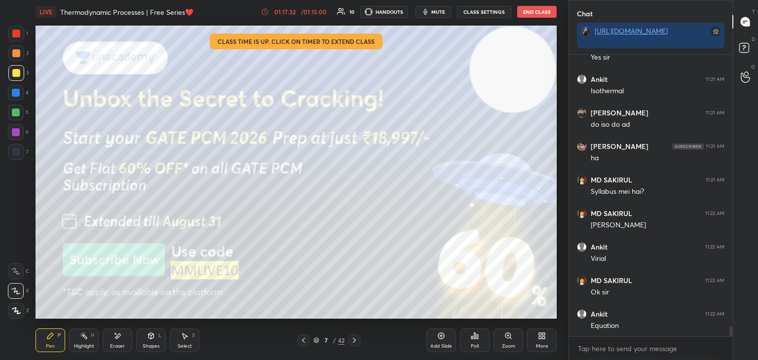
scroll to position [7701, 0]
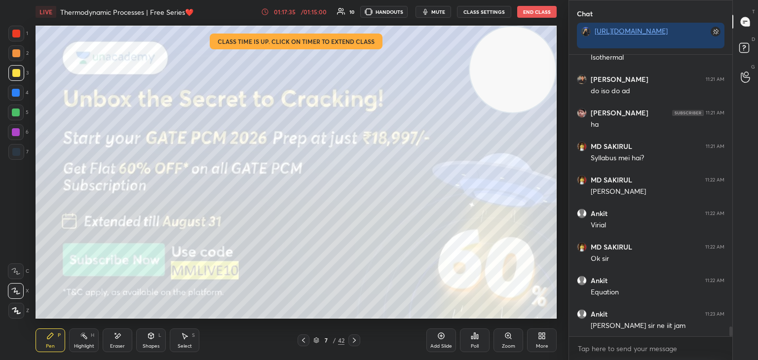
click at [77, 348] on div "Highlight" at bounding box center [84, 346] width 20 height 5
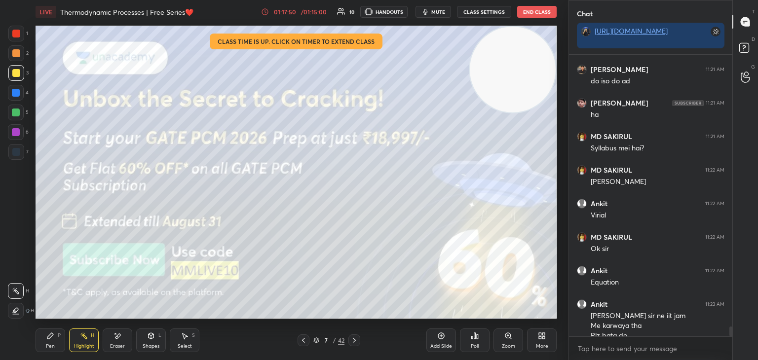
scroll to position [7721, 0]
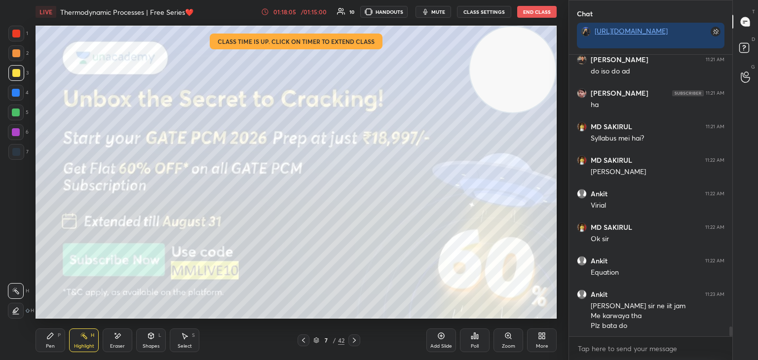
click at [44, 341] on div "Pen P" at bounding box center [51, 341] width 30 height 24
click at [10, 135] on div at bounding box center [16, 132] width 16 height 16
click at [20, 76] on div at bounding box center [16, 73] width 16 height 16
click at [351, 344] on div at bounding box center [354, 341] width 12 height 12
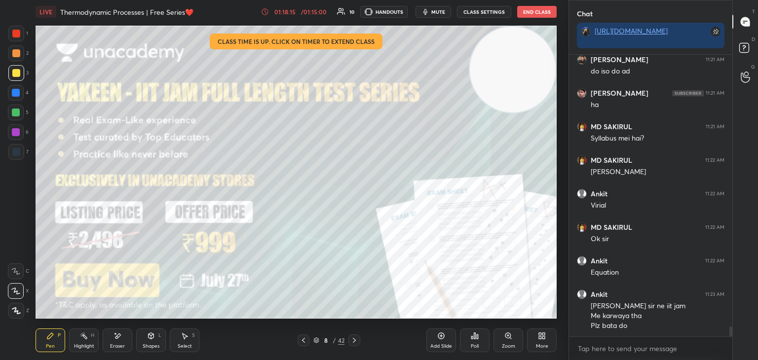
click at [391, 10] on button "HANDOUTS" at bounding box center [383, 12] width 47 height 12
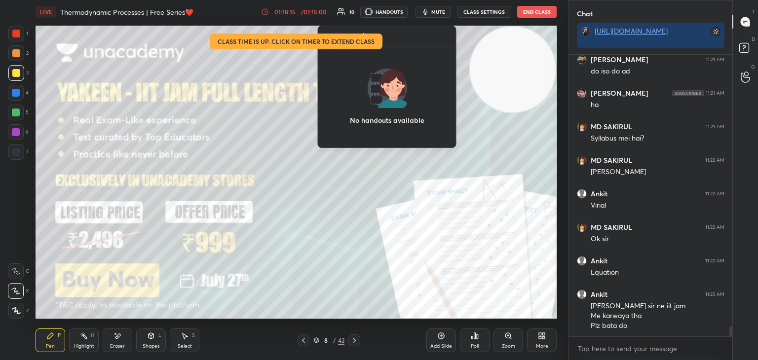
click at [393, 11] on button "HANDOUTS" at bounding box center [383, 12] width 47 height 12
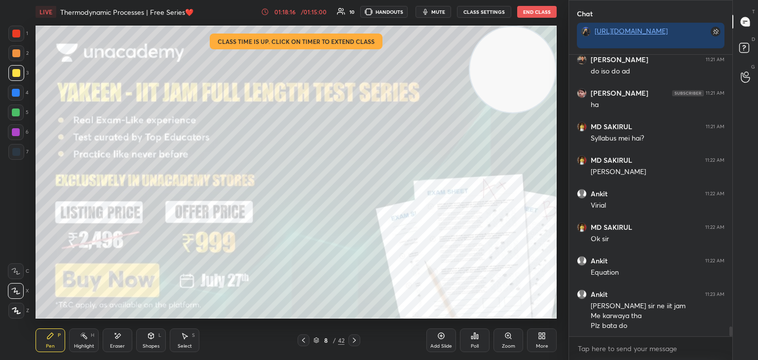
drag, startPoint x: 299, startPoint y: 8, endPoint x: 306, endPoint y: 9, distance: 6.9
click at [297, 8] on div "01:18:16 / 01:15:00" at bounding box center [295, 12] width 68 height 8
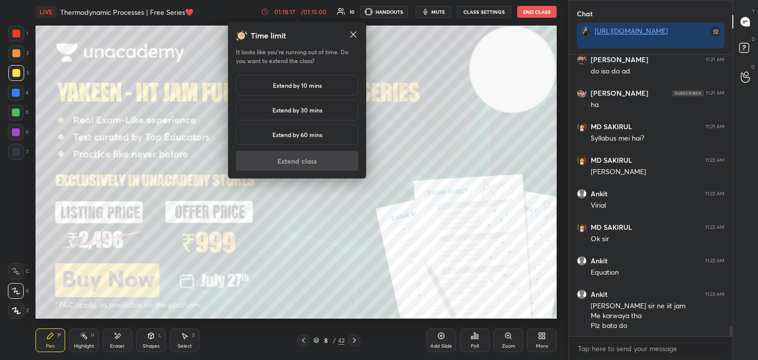
click at [308, 82] on h5 "Extend by 10 mins" at bounding box center [297, 85] width 49 height 9
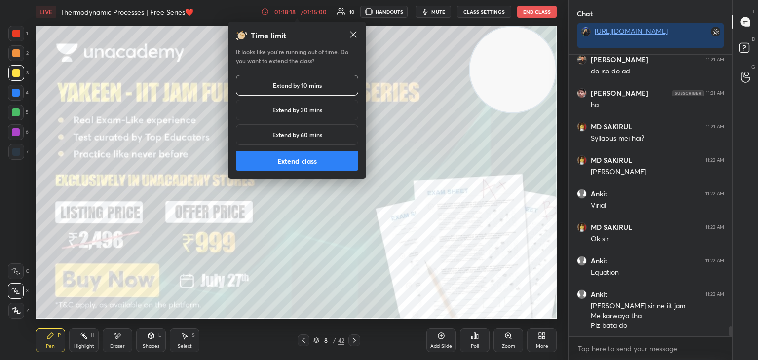
click at [307, 162] on button "Extend class" at bounding box center [297, 161] width 122 height 20
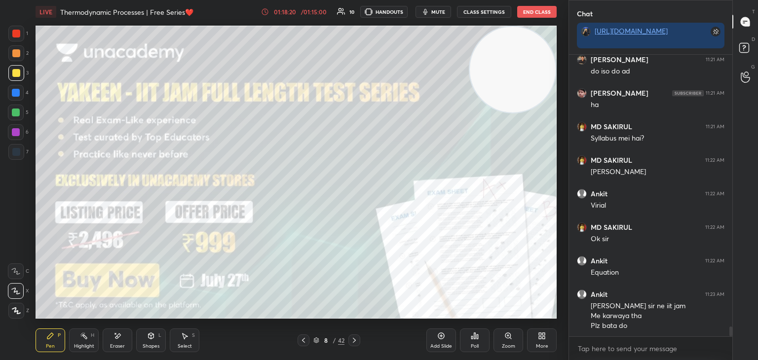
click at [85, 344] on div "Highlight" at bounding box center [84, 346] width 20 height 5
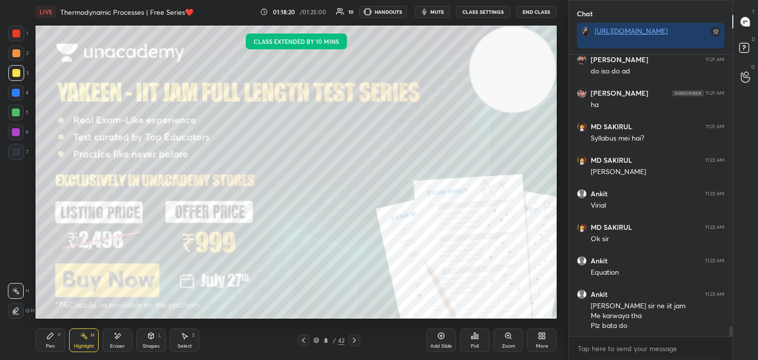
click at [354, 343] on icon at bounding box center [354, 341] width 8 height 8
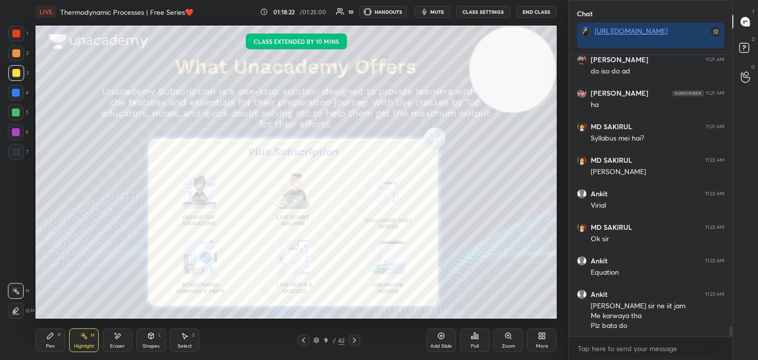
click at [44, 341] on div "Pen P" at bounding box center [51, 341] width 30 height 24
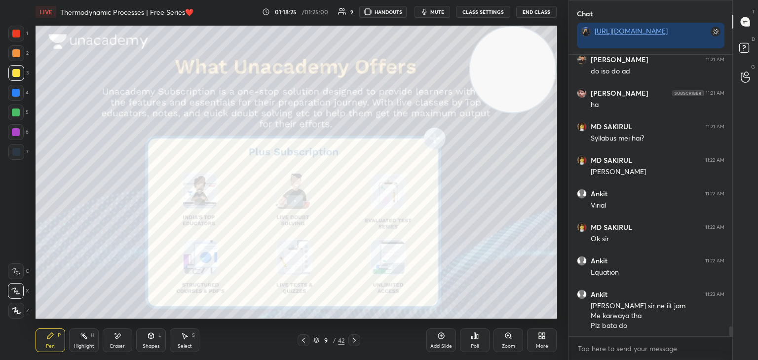
click at [302, 346] on div at bounding box center [304, 341] width 12 height 12
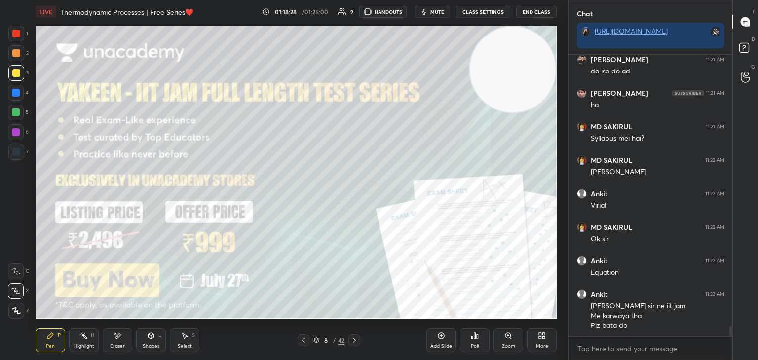
click at [353, 342] on icon at bounding box center [354, 341] width 8 height 8
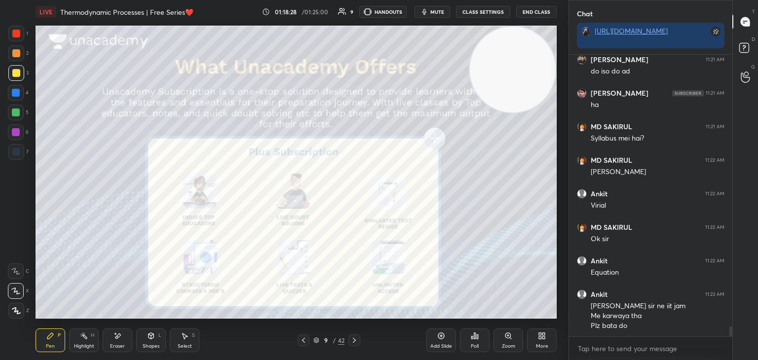
click at [352, 342] on icon at bounding box center [354, 341] width 8 height 8
click at [353, 342] on icon at bounding box center [354, 341] width 8 height 8
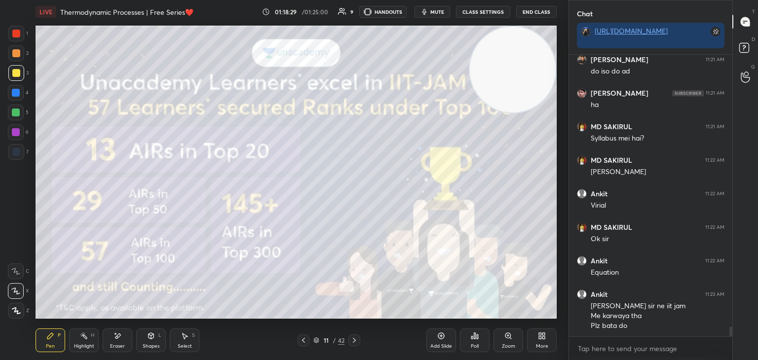
drag, startPoint x: 302, startPoint y: 342, endPoint x: 308, endPoint y: 325, distance: 17.8
click at [300, 342] on icon at bounding box center [304, 341] width 8 height 8
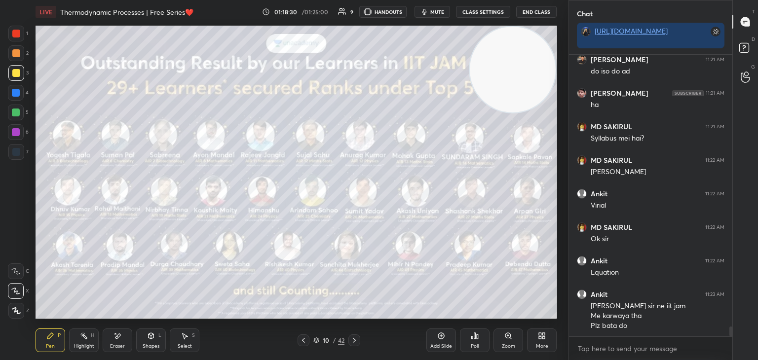
click at [351, 342] on icon at bounding box center [354, 341] width 8 height 8
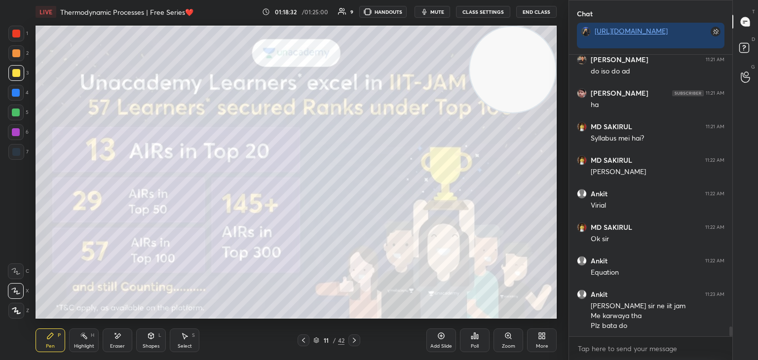
click at [312, 342] on div "11 / 42" at bounding box center [329, 341] width 63 height 12
click at [316, 340] on icon at bounding box center [316, 341] width 6 height 6
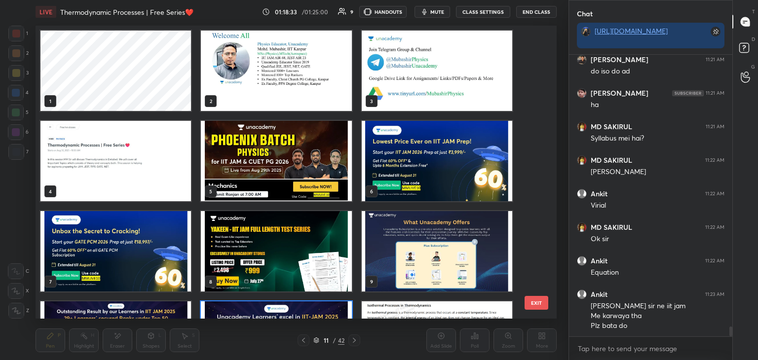
scroll to position [290, 516]
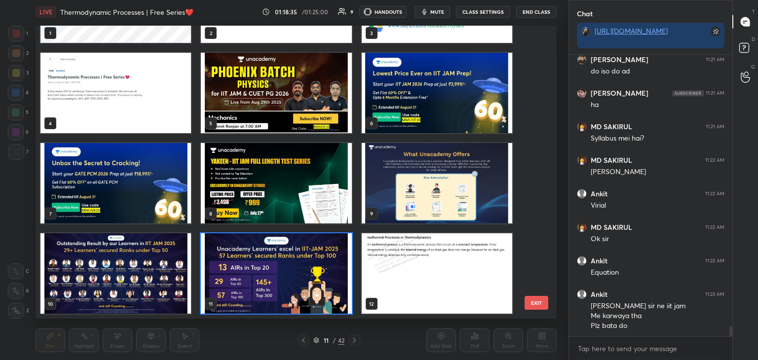
drag, startPoint x: 534, startPoint y: 101, endPoint x: 531, endPoint y: 201, distance: 99.7
click at [540, 239] on div "1 2 3 4 5 6 7 8 9 10 11 12 13 14 15 16 17 18 EXIT" at bounding box center [296, 172] width 521 height 293
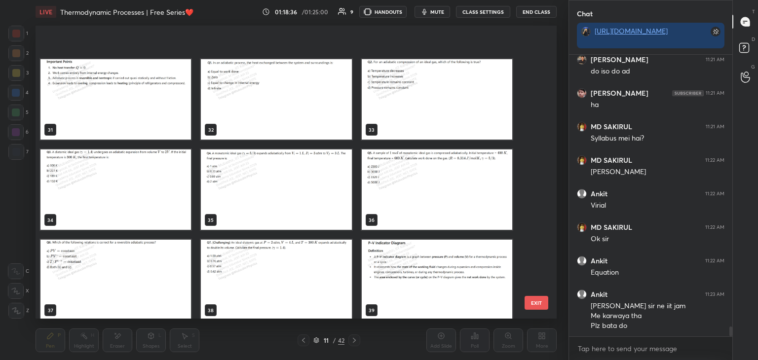
scroll to position [971, 0]
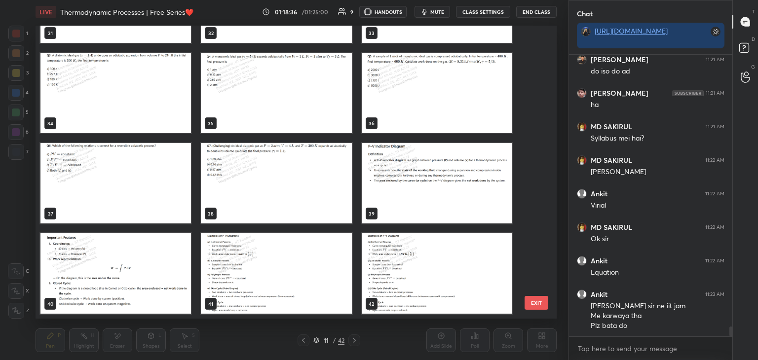
click at [451, 287] on img "grid" at bounding box center [437, 273] width 151 height 80
click at [453, 291] on img "grid" at bounding box center [437, 273] width 151 height 80
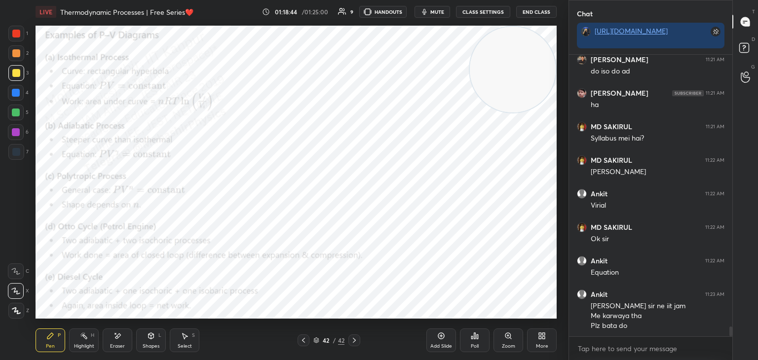
click at [540, 342] on div "More" at bounding box center [542, 341] width 30 height 24
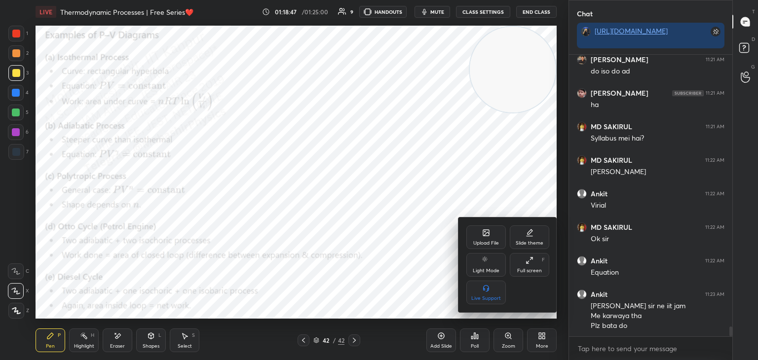
drag, startPoint x: 93, startPoint y: 336, endPoint x: 142, endPoint y: 300, distance: 61.4
click at [90, 340] on div at bounding box center [379, 180] width 758 height 360
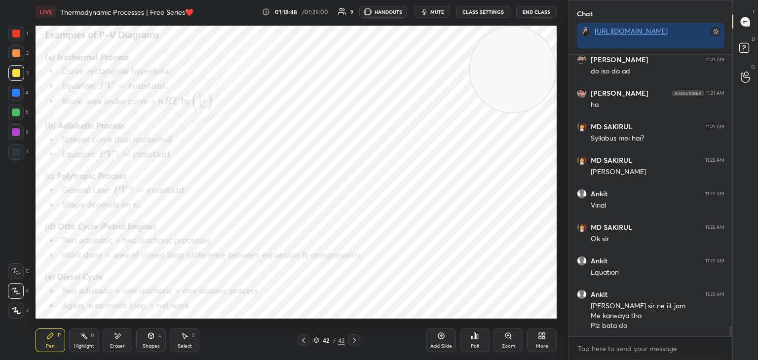
click at [89, 340] on div "Highlight H" at bounding box center [84, 341] width 30 height 24
click at [538, 342] on div "More" at bounding box center [542, 341] width 30 height 24
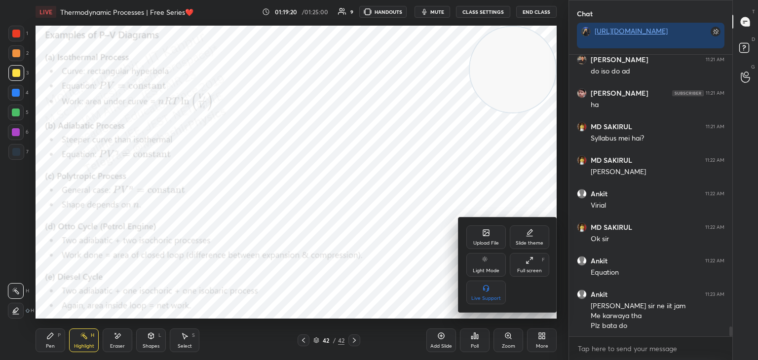
click at [484, 228] on div "Upload File" at bounding box center [485, 238] width 39 height 24
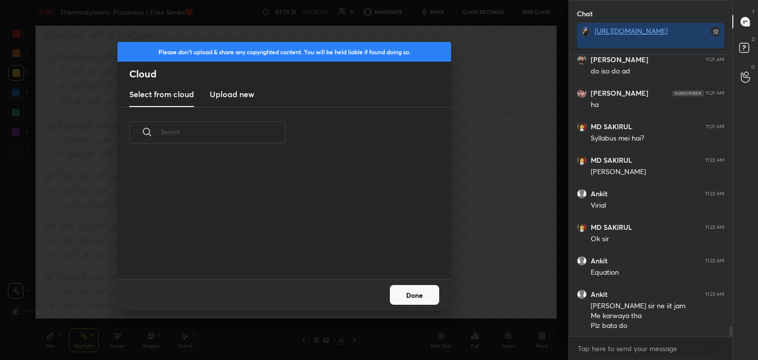
scroll to position [121, 317]
drag, startPoint x: 244, startPoint y: 92, endPoint x: 239, endPoint y: 104, distance: 12.8
click at [239, 98] on h3 "Upload new" at bounding box center [232, 94] width 44 height 12
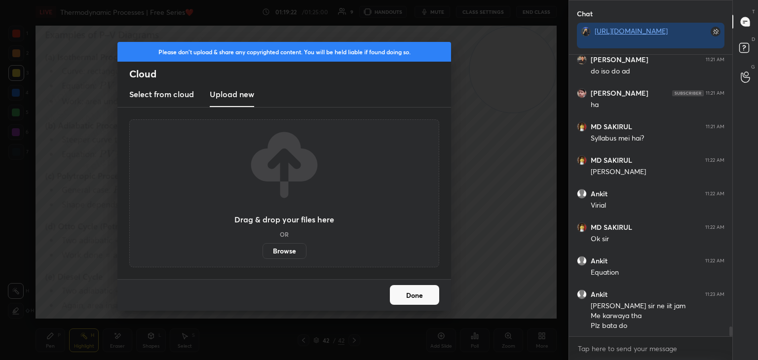
click at [293, 249] on label "Browse" at bounding box center [285, 251] width 44 height 16
click at [263, 249] on input "Browse" at bounding box center [263, 251] width 0 height 16
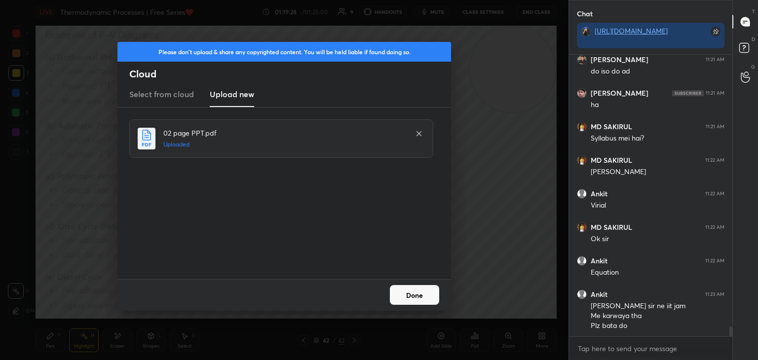
click at [413, 297] on button "Done" at bounding box center [414, 295] width 49 height 20
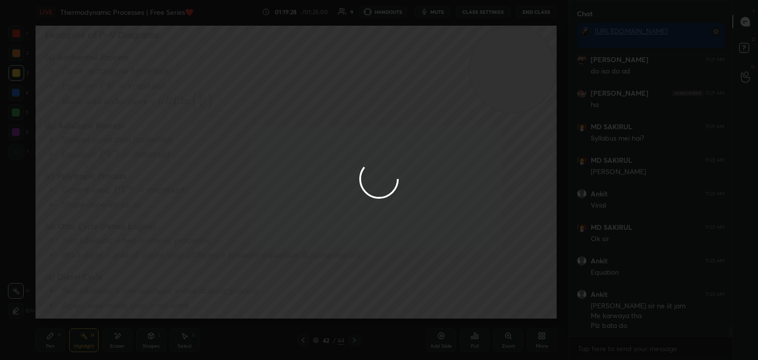
scroll to position [7754, 0]
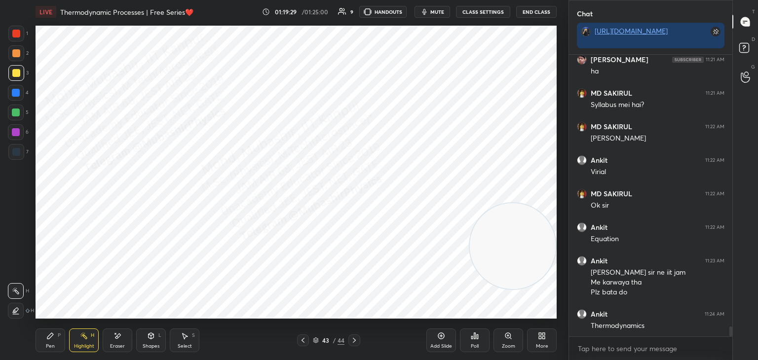
drag, startPoint x: 517, startPoint y: 145, endPoint x: 527, endPoint y: 257, distance: 111.9
click at [539, 257] on video at bounding box center [513, 246] width 86 height 86
click at [54, 340] on icon at bounding box center [50, 336] width 8 height 8
drag, startPoint x: 12, startPoint y: 35, endPoint x: 29, endPoint y: 42, distance: 18.5
click at [10, 39] on div at bounding box center [16, 34] width 16 height 16
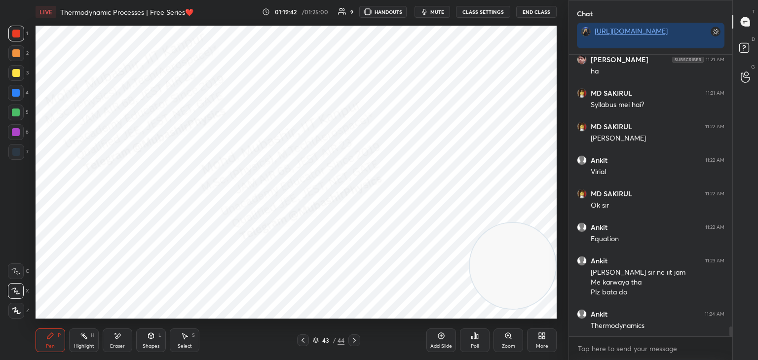
click at [20, 93] on div at bounding box center [16, 93] width 16 height 16
click at [308, 11] on div "/ 01:25:00" at bounding box center [316, 12] width 31 height 6
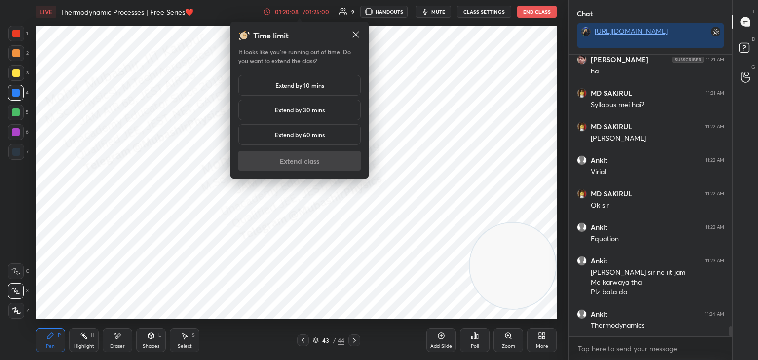
click at [312, 88] on h5 "Extend by 10 mins" at bounding box center [299, 85] width 49 height 9
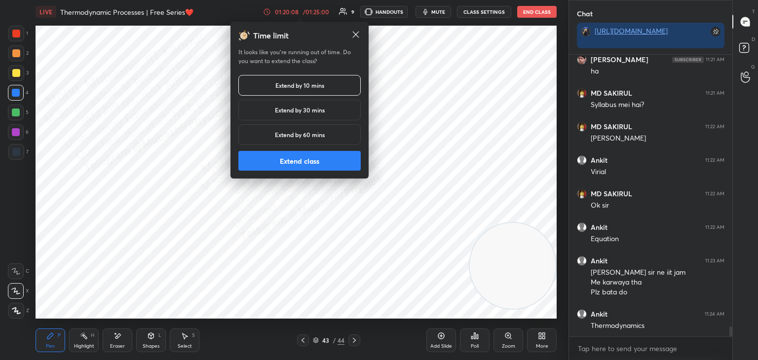
click at [308, 161] on button "Extend class" at bounding box center [299, 161] width 122 height 20
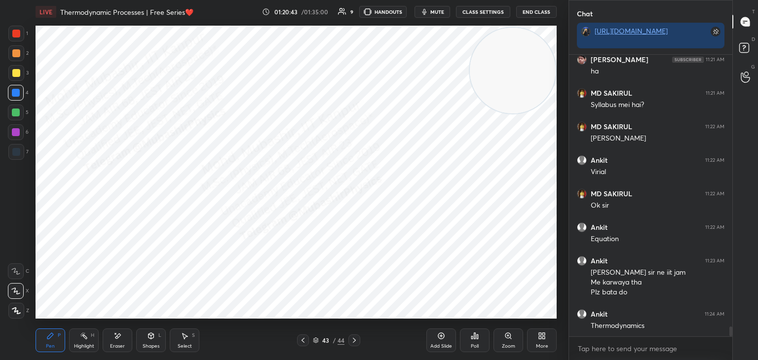
drag, startPoint x: 519, startPoint y: 229, endPoint x: 477, endPoint y: 98, distance: 138.1
click at [549, 38] on video at bounding box center [513, 71] width 86 height 86
click at [359, 344] on div at bounding box center [354, 341] width 12 height 12
drag, startPoint x: 13, startPoint y: 154, endPoint x: 32, endPoint y: 135, distance: 26.2
click at [11, 156] on div at bounding box center [16, 152] width 16 height 16
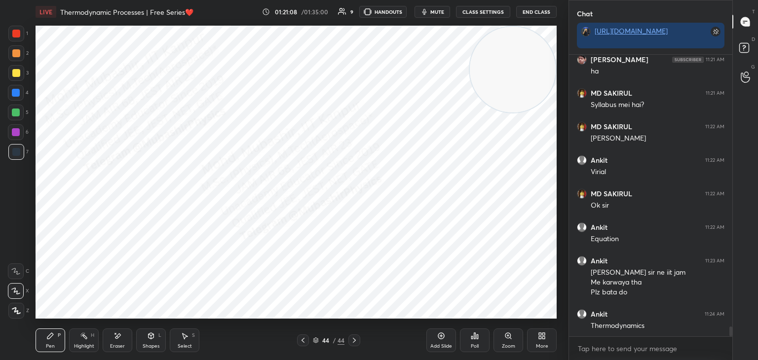
drag, startPoint x: 17, startPoint y: 93, endPoint x: 34, endPoint y: 101, distance: 18.1
click at [17, 94] on div at bounding box center [16, 93] width 8 height 8
drag, startPoint x: 511, startPoint y: 136, endPoint x: 552, endPoint y: 293, distance: 161.8
click at [562, 300] on div "1 2 3 4 5 6 7 C X Z E E Erase all H H LIVE Thermodynamic Processes | Free Serie…" at bounding box center [284, 180] width 568 height 360
click at [80, 340] on div "Highlight H" at bounding box center [84, 341] width 30 height 24
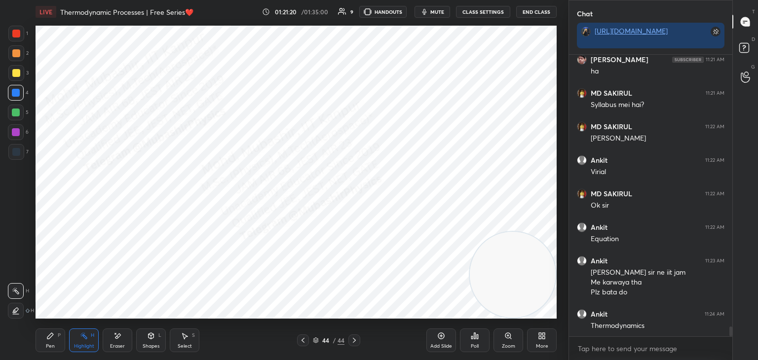
click at [301, 342] on icon at bounding box center [303, 341] width 8 height 8
click at [355, 340] on icon at bounding box center [354, 340] width 3 height 5
drag, startPoint x: 46, startPoint y: 343, endPoint x: 47, endPoint y: 337, distance: 7.1
click at [44, 343] on div "Pen P" at bounding box center [51, 341] width 30 height 24
click at [18, 131] on div at bounding box center [16, 132] width 8 height 8
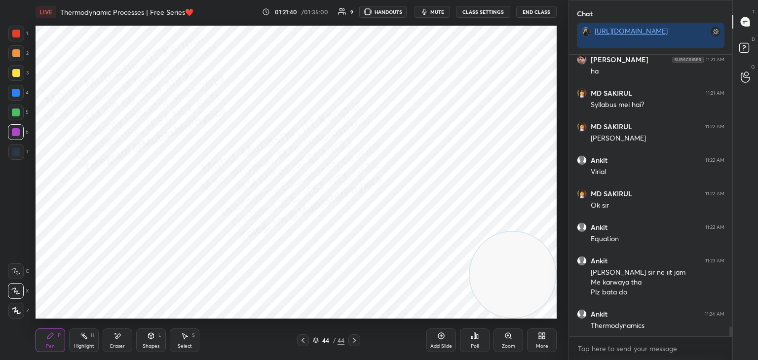
click at [25, 111] on div "5" at bounding box center [18, 113] width 21 height 16
drag, startPoint x: 501, startPoint y: 266, endPoint x: 504, endPoint y: 125, distance: 141.2
click at [504, 225] on video at bounding box center [513, 268] width 86 height 86
drag, startPoint x: 436, startPoint y: 135, endPoint x: 42, endPoint y: 98, distance: 395.6
click at [0, 131] on div "1 2 3 4 5 6 7 C X Z E E Erase all H H LIVE Thermodynamic Processes | Free Serie…" at bounding box center [280, 180] width 561 height 360
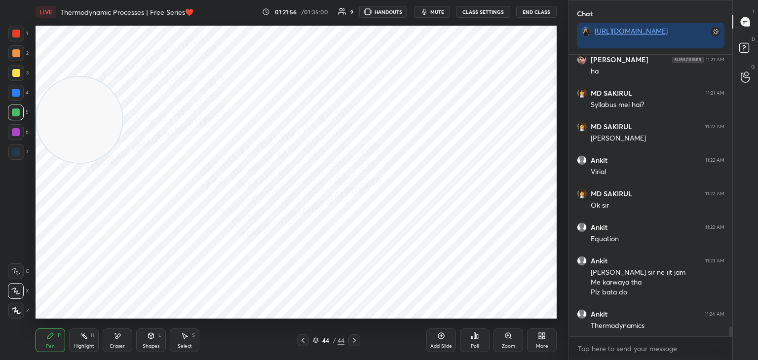
drag, startPoint x: 14, startPoint y: 54, endPoint x: 28, endPoint y: 56, distance: 14.5
click at [14, 53] on div at bounding box center [16, 53] width 8 height 8
click at [88, 340] on div "Highlight H" at bounding box center [84, 341] width 30 height 24
click at [541, 336] on icon at bounding box center [542, 336] width 8 height 8
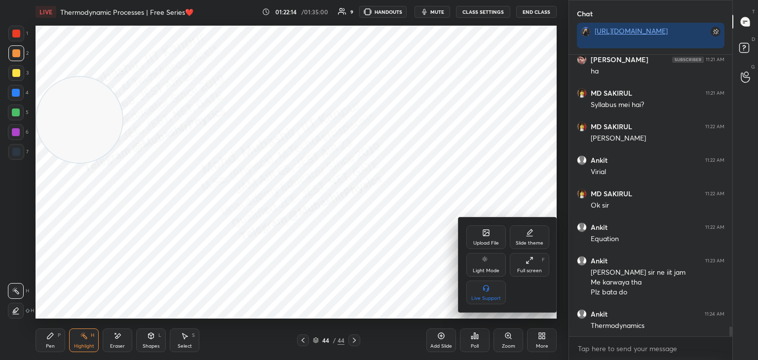
click at [486, 242] on div "Upload File" at bounding box center [486, 243] width 26 height 5
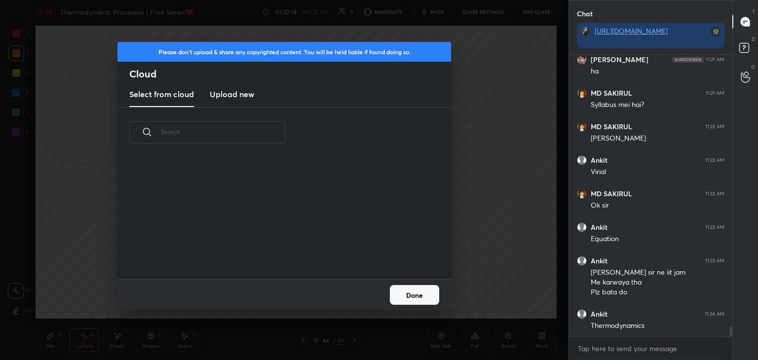
scroll to position [121, 317]
click at [221, 91] on h3 "Upload new" at bounding box center [232, 94] width 44 height 12
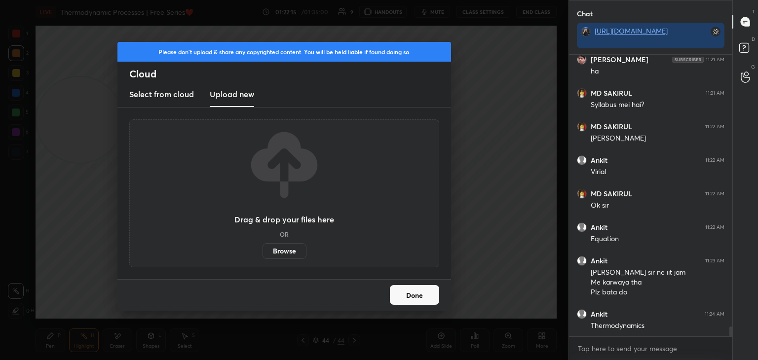
click at [288, 248] on label "Browse" at bounding box center [285, 251] width 44 height 16
click at [263, 248] on input "Browse" at bounding box center [263, 251] width 0 height 16
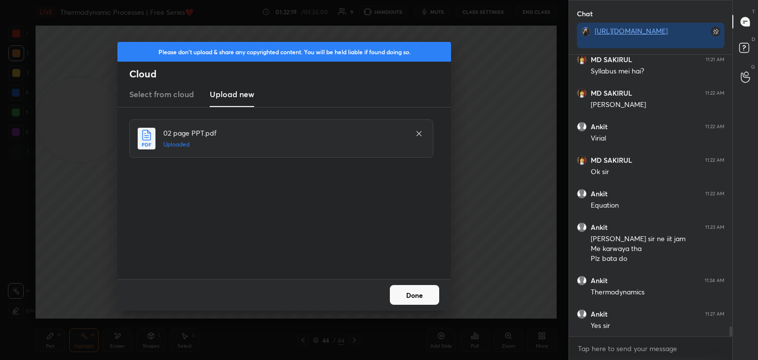
click at [415, 295] on button "Done" at bounding box center [414, 295] width 49 height 20
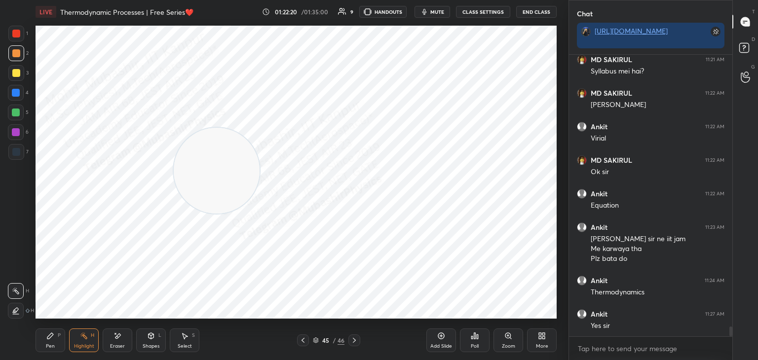
drag, startPoint x: 94, startPoint y: 141, endPoint x: 533, endPoint y: 322, distance: 474.6
click at [534, 325] on div "LIVE Thermodynamic Processes | Free Series❤️ 01:22:20 / 01:35:00 9 HANDOUTS mut…" at bounding box center [296, 180] width 529 height 360
drag, startPoint x: 60, startPoint y: 343, endPoint x: 26, endPoint y: 209, distance: 138.4
click at [57, 341] on div "Pen P" at bounding box center [51, 341] width 30 height 24
drag, startPoint x: 8, startPoint y: 152, endPoint x: 35, endPoint y: 108, distance: 51.8
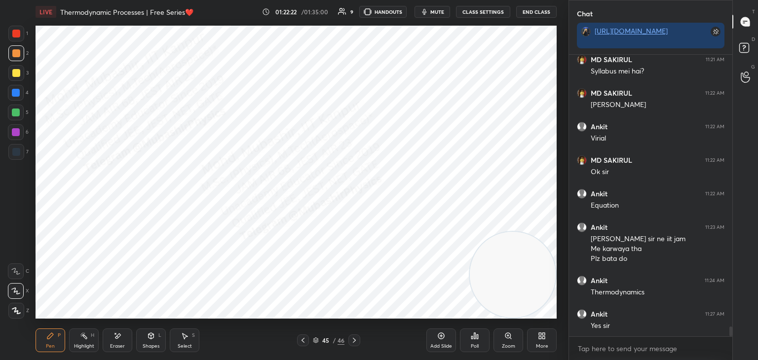
click at [9, 155] on div at bounding box center [16, 152] width 16 height 16
drag, startPoint x: 12, startPoint y: 133, endPoint x: 24, endPoint y: 130, distance: 12.2
click at [16, 132] on div at bounding box center [16, 132] width 8 height 8
drag, startPoint x: 18, startPoint y: 89, endPoint x: 22, endPoint y: 100, distance: 11.3
click at [22, 93] on div at bounding box center [16, 93] width 16 height 16
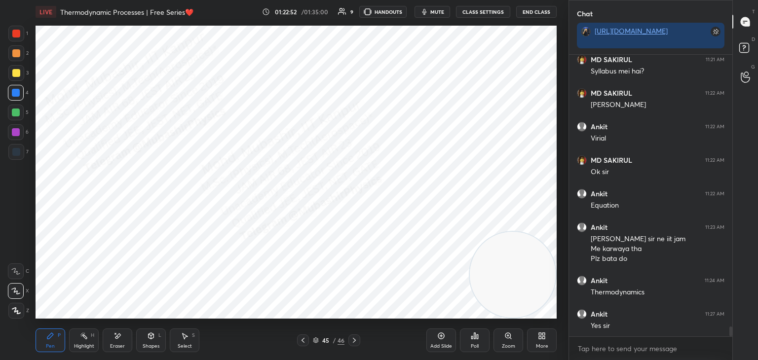
click at [18, 112] on div at bounding box center [16, 113] width 16 height 16
drag, startPoint x: 14, startPoint y: 93, endPoint x: 24, endPoint y: 94, distance: 10.4
click at [14, 94] on div at bounding box center [16, 93] width 8 height 8
drag, startPoint x: 180, startPoint y: 338, endPoint x: 195, endPoint y: 333, distance: 16.1
click at [180, 338] on div "Select S" at bounding box center [185, 341] width 30 height 24
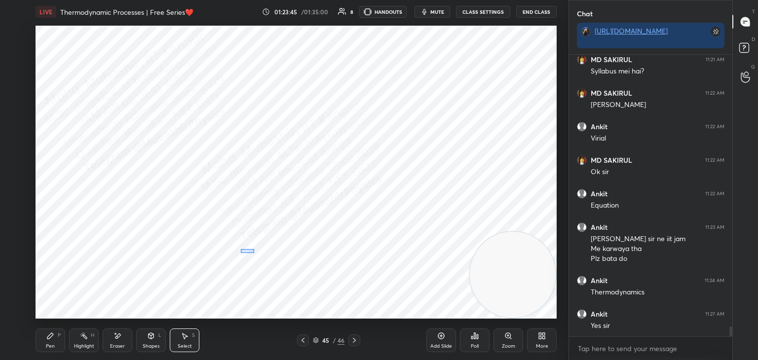
drag, startPoint x: 254, startPoint y: 249, endPoint x: 361, endPoint y: 318, distance: 127.4
click at [369, 322] on div "LIVE Thermodynamic Processes | Free Series❤️ 01:23:45 / 01:35:00 8 HANDOUTS mut…" at bounding box center [296, 180] width 529 height 360
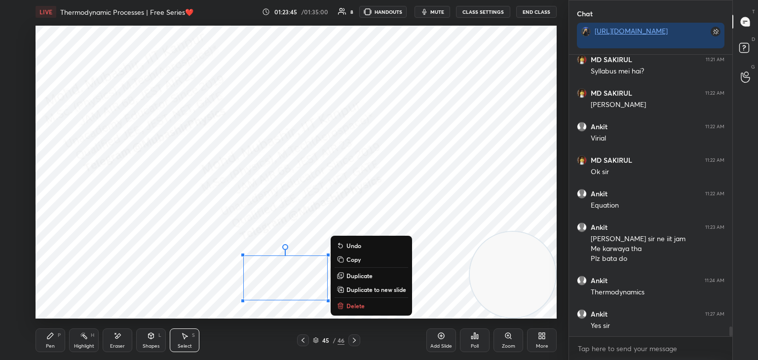
click at [359, 305] on p "Delete" at bounding box center [355, 306] width 18 height 8
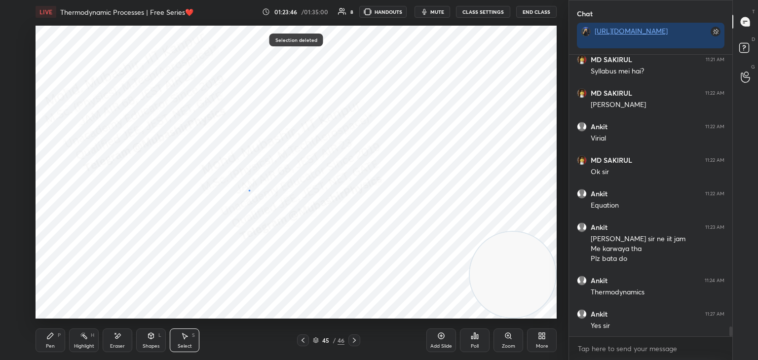
drag, startPoint x: 249, startPoint y: 190, endPoint x: 387, endPoint y: 260, distance: 155.1
click at [385, 260] on div "0 ° Undo Copy Duplicate Duplicate to new slide Delete" at bounding box center [296, 172] width 521 height 293
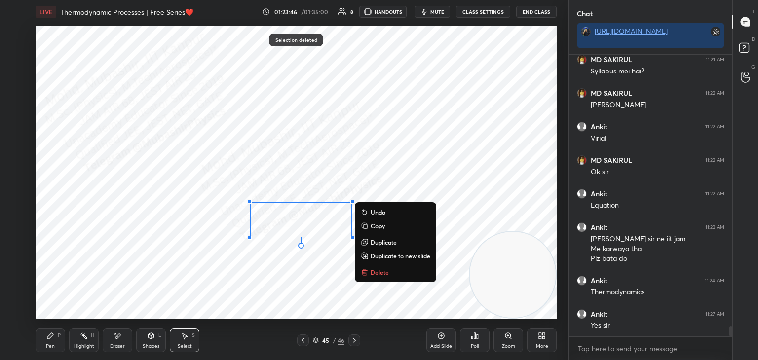
drag, startPoint x: 370, startPoint y: 271, endPoint x: 332, endPoint y: 270, distance: 38.0
click at [369, 270] on button "Delete" at bounding box center [396, 272] width 74 height 12
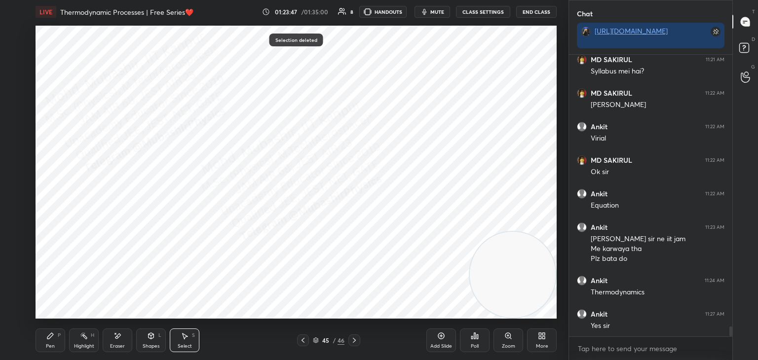
click at [52, 336] on icon at bounding box center [50, 336] width 8 height 8
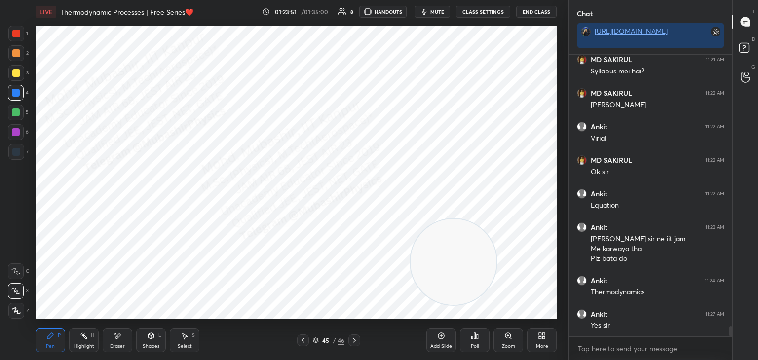
drag, startPoint x: 472, startPoint y: 260, endPoint x: 75, endPoint y: 270, distance: 396.9
click at [8, 295] on div "1 2 3 4 5 6 7 C X Z E E Erase all H H LIVE Thermodynamic Processes | Free Serie…" at bounding box center [280, 180] width 561 height 360
drag, startPoint x: 74, startPoint y: 308, endPoint x: 51, endPoint y: 110, distance: 199.6
click at [55, 123] on video at bounding box center [80, 166] width 86 height 86
drag, startPoint x: 4, startPoint y: 62, endPoint x: 17, endPoint y: 62, distance: 12.8
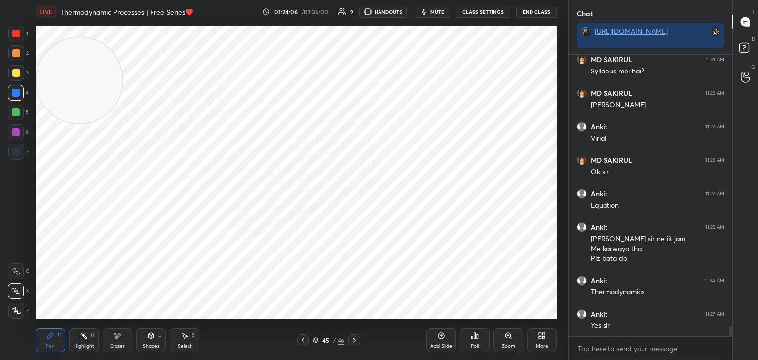
click at [5, 64] on div "1 2 3 4 5 6 7 C X Z E E Erase all H H" at bounding box center [16, 172] width 32 height 293
drag, startPoint x: 22, startPoint y: 57, endPoint x: 40, endPoint y: 55, distance: 18.4
click at [20, 56] on div at bounding box center [16, 53] width 16 height 16
drag, startPoint x: 71, startPoint y: 346, endPoint x: 77, endPoint y: 346, distance: 6.9
click at [73, 346] on div "Highlight H" at bounding box center [84, 341] width 30 height 24
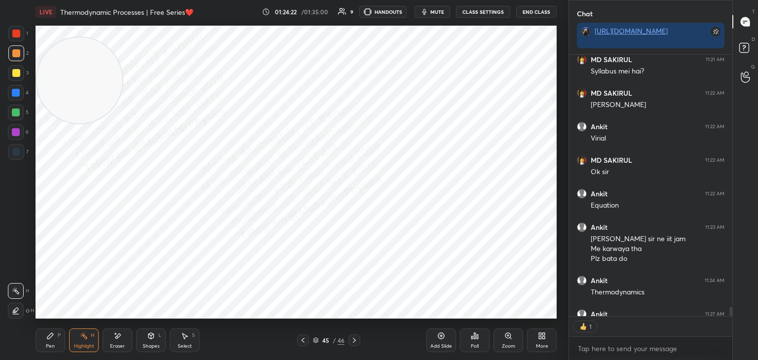
scroll to position [3, 3]
click at [50, 344] on div "Pen" at bounding box center [50, 346] width 9 height 5
click at [20, 39] on div at bounding box center [16, 34] width 16 height 16
drag, startPoint x: 83, startPoint y: 338, endPoint x: 123, endPoint y: 326, distance: 41.7
click at [85, 340] on icon at bounding box center [84, 336] width 8 height 8
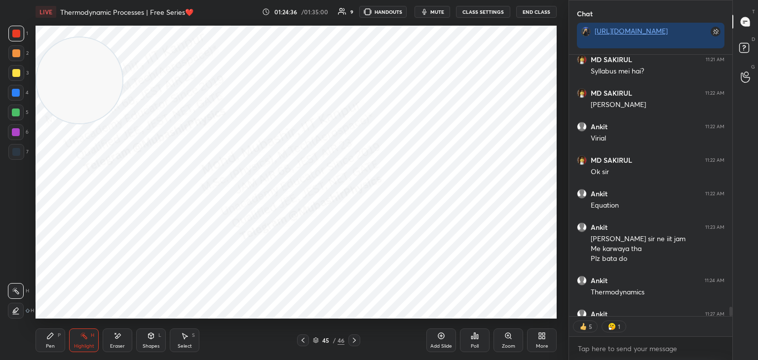
click at [361, 340] on div "45 / 46" at bounding box center [328, 341] width 195 height 12
click at [352, 340] on icon at bounding box center [354, 341] width 8 height 8
click at [58, 332] on div "Pen P" at bounding box center [51, 341] width 30 height 24
drag, startPoint x: 96, startPoint y: 125, endPoint x: 51, endPoint y: 271, distance: 152.3
click at [101, 335] on div "LIVE Thermodynamic Processes | Free Series❤️ 01:24:38 / 01:35:00 9 HANDOUTS mut…" at bounding box center [296, 180] width 529 height 360
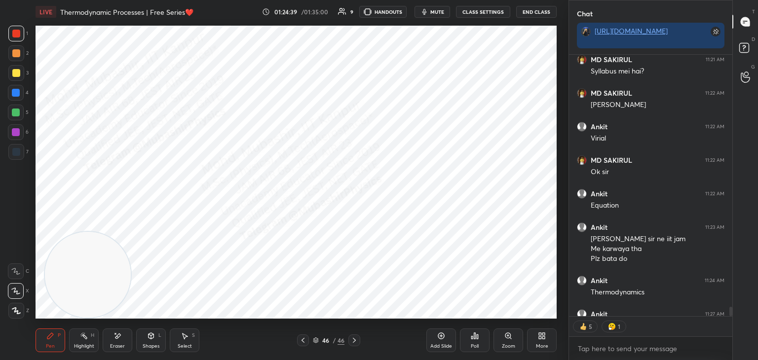
drag, startPoint x: 14, startPoint y: 145, endPoint x: 21, endPoint y: 149, distance: 8.0
click at [20, 149] on div at bounding box center [16, 152] width 16 height 16
click at [15, 134] on div at bounding box center [16, 132] width 8 height 8
click at [18, 112] on div at bounding box center [16, 113] width 8 height 8
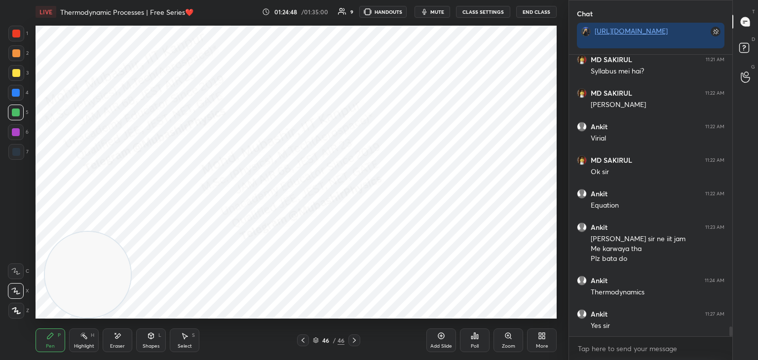
click at [16, 93] on div at bounding box center [16, 93] width 8 height 8
click at [17, 77] on div at bounding box center [16, 73] width 16 height 16
click at [16, 116] on div "5" at bounding box center [18, 113] width 21 height 16
drag, startPoint x: 18, startPoint y: 55, endPoint x: 23, endPoint y: 54, distance: 5.2
click at [19, 54] on div at bounding box center [16, 53] width 8 height 8
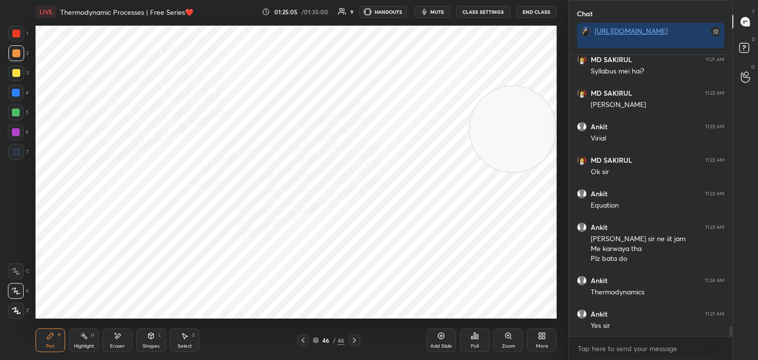
drag, startPoint x: 141, startPoint y: 255, endPoint x: 472, endPoint y: 158, distance: 345.6
click at [513, 146] on video at bounding box center [513, 129] width 86 height 86
drag, startPoint x: 357, startPoint y: 340, endPoint x: 336, endPoint y: 339, distance: 21.2
click at [357, 340] on icon at bounding box center [354, 341] width 8 height 8
click at [302, 342] on icon at bounding box center [303, 341] width 8 height 8
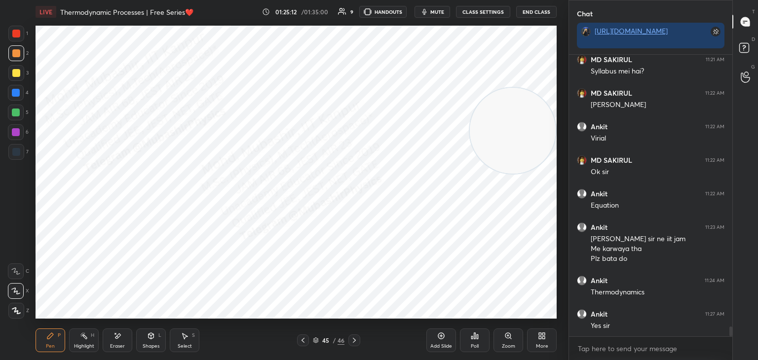
click at [87, 346] on div "Highlight" at bounding box center [84, 346] width 20 height 5
drag, startPoint x: 498, startPoint y: 295, endPoint x: 468, endPoint y: 273, distance: 37.0
click at [497, 301] on video at bounding box center [513, 275] width 86 height 86
drag, startPoint x: 356, startPoint y: 341, endPoint x: 357, endPoint y: 337, distance: 5.0
click at [357, 341] on icon at bounding box center [354, 341] width 8 height 8
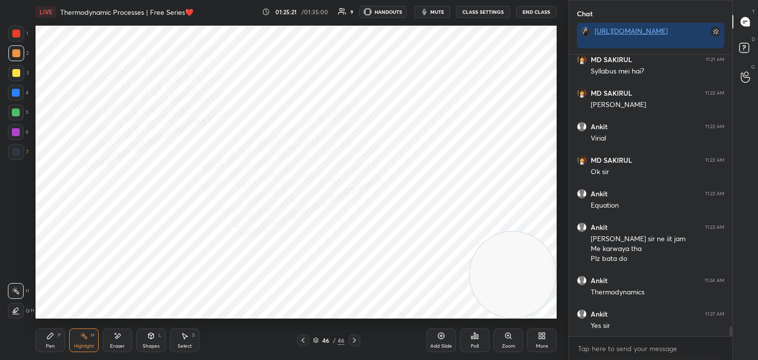
click at [355, 339] on icon at bounding box center [354, 341] width 8 height 8
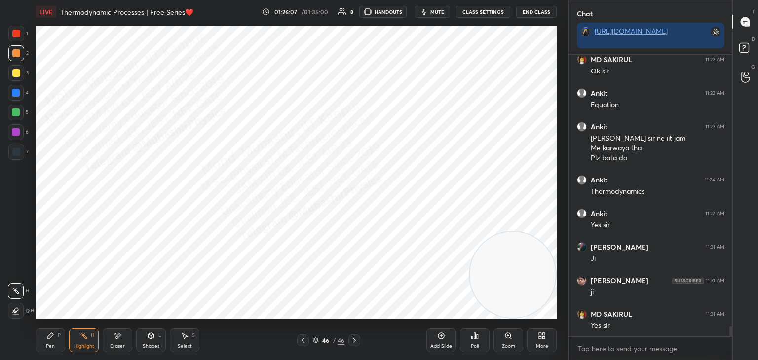
scroll to position [7922, 0]
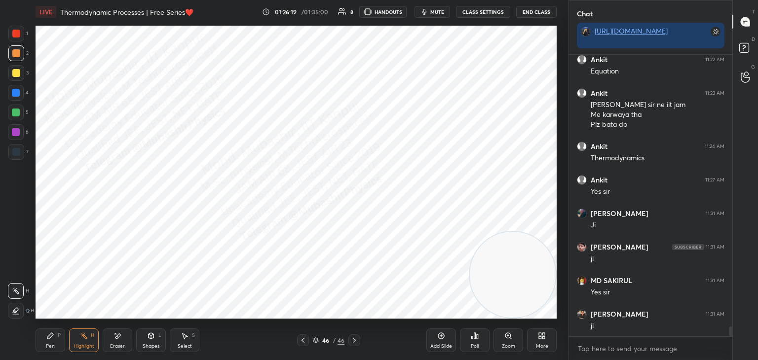
click at [541, 334] on icon at bounding box center [540, 334] width 2 height 2
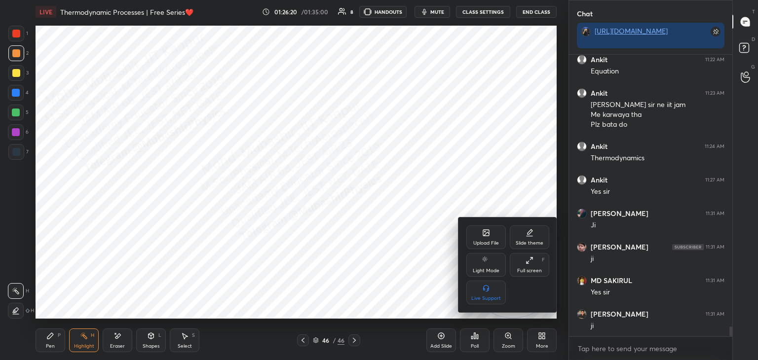
click at [480, 235] on div "Upload File" at bounding box center [485, 238] width 39 height 24
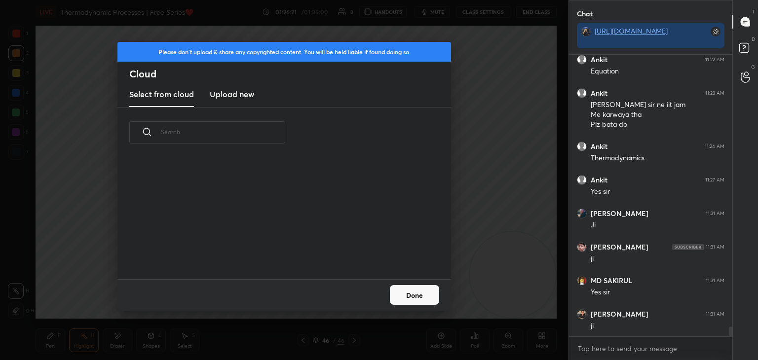
click at [241, 93] on h3 "Upload new" at bounding box center [232, 94] width 44 height 12
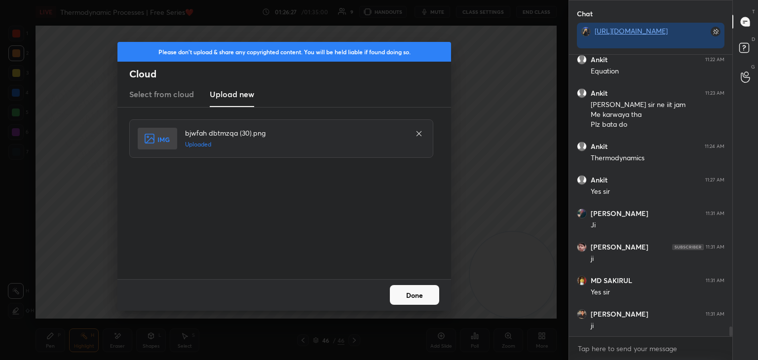
click at [424, 290] on button "Done" at bounding box center [414, 295] width 49 height 20
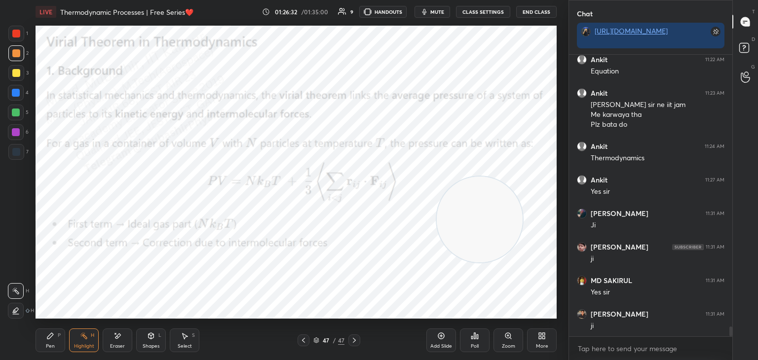
drag, startPoint x: 472, startPoint y: 256, endPoint x: 448, endPoint y: 228, distance: 36.7
click at [448, 228] on video at bounding box center [480, 220] width 86 height 86
click at [314, 340] on icon at bounding box center [316, 341] width 6 height 6
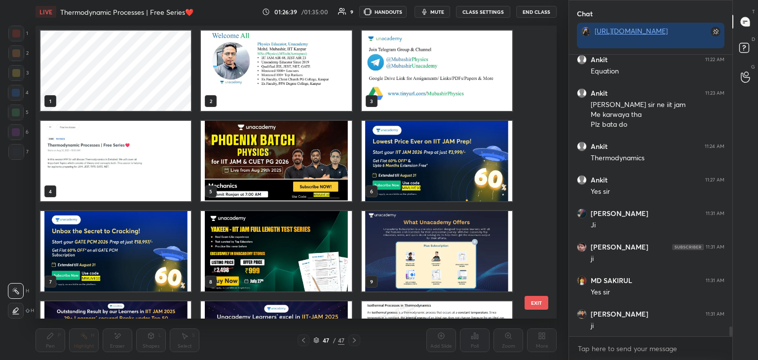
click at [268, 90] on img "grid" at bounding box center [276, 71] width 151 height 80
click at [280, 83] on img "grid" at bounding box center [276, 71] width 151 height 80
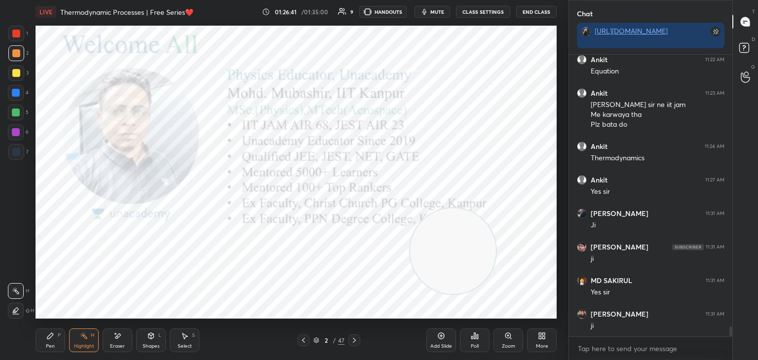
drag, startPoint x: 472, startPoint y: 263, endPoint x: 84, endPoint y: 286, distance: 388.5
click at [410, 294] on video at bounding box center [453, 251] width 86 height 86
click at [317, 340] on icon at bounding box center [316, 341] width 6 height 6
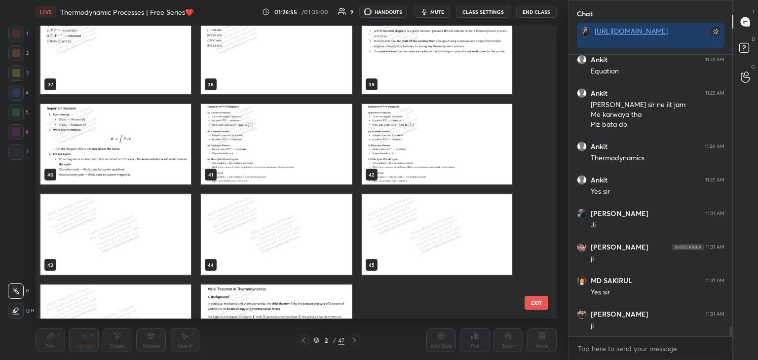
scroll to position [1151, 0]
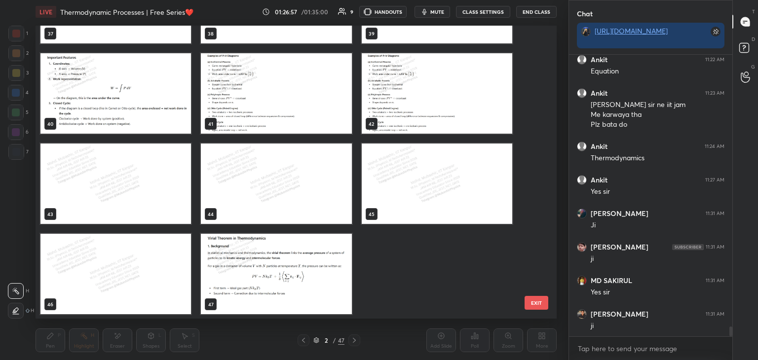
click at [280, 274] on img "grid" at bounding box center [276, 274] width 151 height 80
click at [282, 275] on img "grid" at bounding box center [276, 274] width 151 height 80
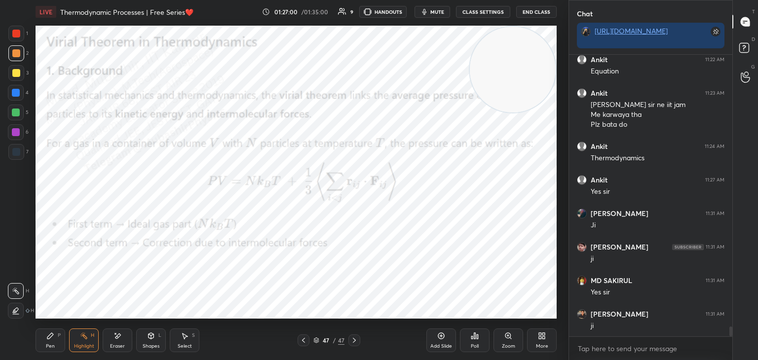
drag, startPoint x: 89, startPoint y: 242, endPoint x: 515, endPoint y: 1, distance: 489.7
click at [518, 0] on div "LIVE Thermodynamic Processes | Free Series❤️ 01:27:00 / 01:35:00 9 HANDOUTS mut…" at bounding box center [296, 180] width 529 height 360
click at [547, 339] on div "More" at bounding box center [542, 341] width 30 height 24
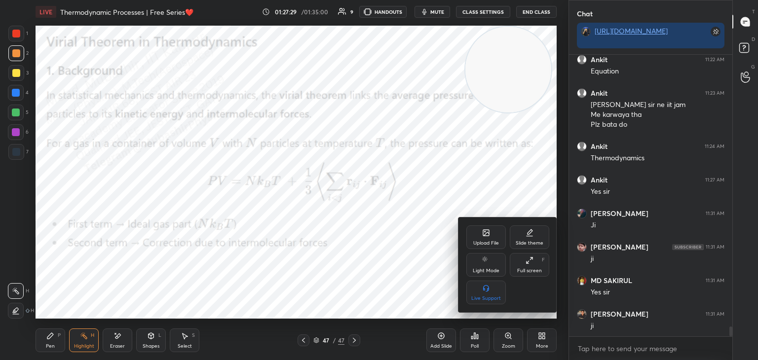
click at [482, 230] on div "Upload File" at bounding box center [485, 238] width 39 height 24
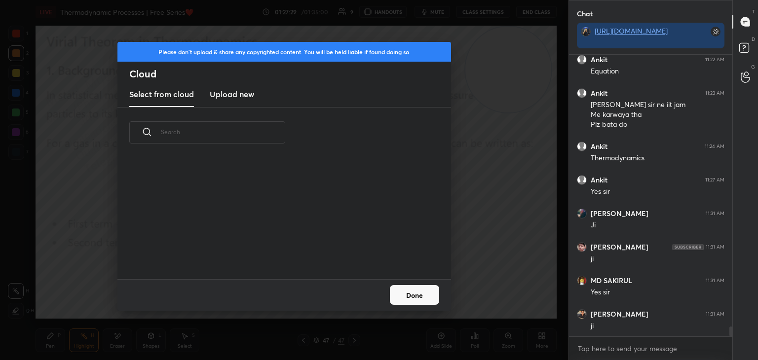
drag, startPoint x: 233, startPoint y: 102, endPoint x: 315, endPoint y: 96, distance: 82.1
click at [233, 101] on new "Upload new" at bounding box center [232, 94] width 44 height 25
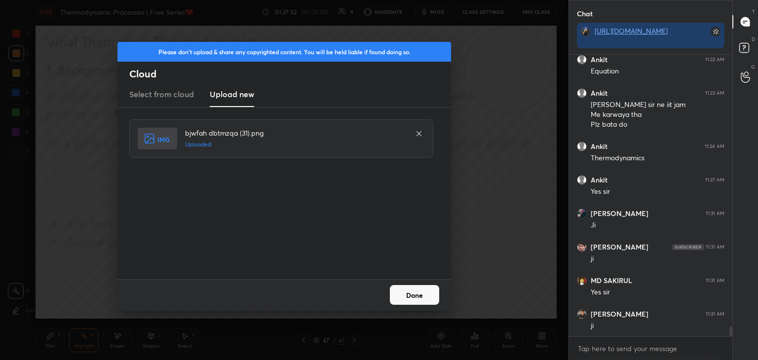
click at [416, 285] on button "Done" at bounding box center [414, 295] width 49 height 20
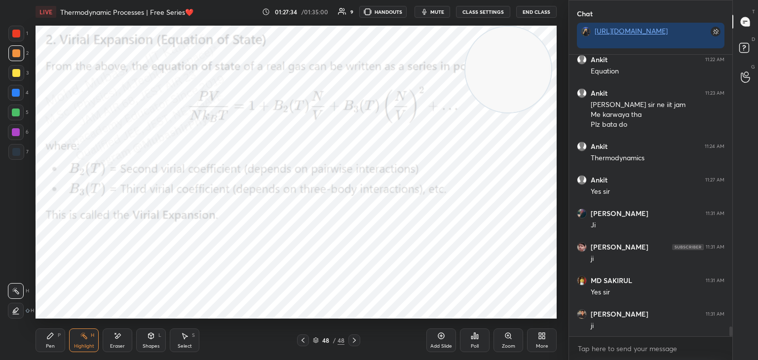
click at [50, 337] on icon at bounding box center [50, 336] width 6 height 6
drag, startPoint x: 14, startPoint y: 97, endPoint x: 27, endPoint y: 99, distance: 13.0
click at [14, 99] on div at bounding box center [16, 93] width 16 height 16
drag, startPoint x: 528, startPoint y: 224, endPoint x: 484, endPoint y: 273, distance: 66.7
click at [505, 277] on video at bounding box center [513, 272] width 86 height 86
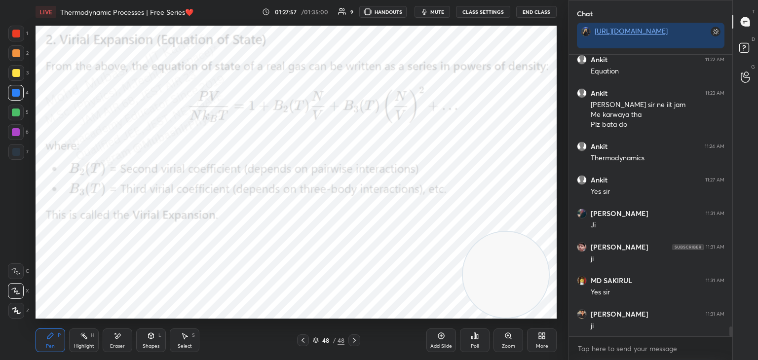
click at [72, 340] on div "Highlight H" at bounding box center [84, 341] width 30 height 24
click at [303, 338] on icon at bounding box center [303, 341] width 8 height 8
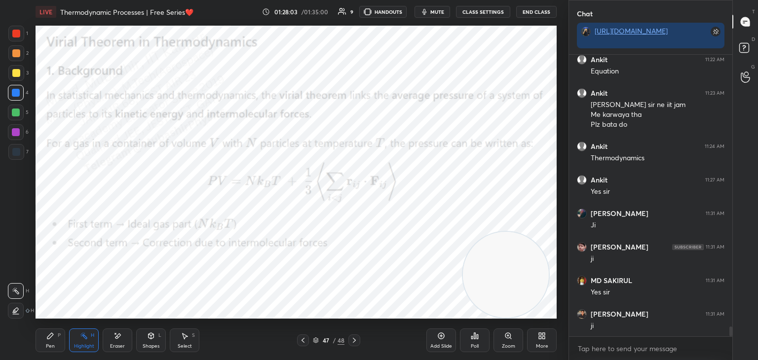
click at [303, 340] on icon at bounding box center [303, 341] width 8 height 8
click at [302, 342] on icon at bounding box center [303, 341] width 8 height 8
click at [304, 344] on div at bounding box center [303, 341] width 12 height 12
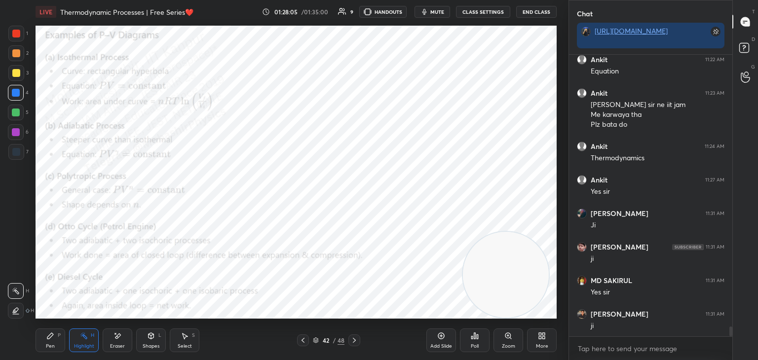
click at [350, 342] on icon at bounding box center [354, 341] width 8 height 8
click at [352, 345] on div at bounding box center [354, 341] width 12 height 12
click at [353, 344] on div at bounding box center [354, 341] width 12 height 12
click at [355, 345] on div at bounding box center [354, 341] width 12 height 12
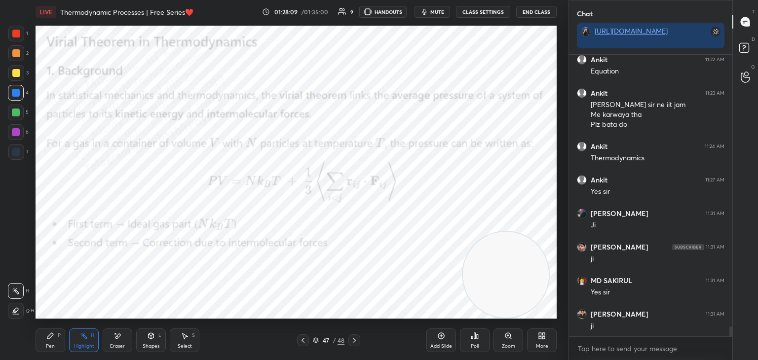
click at [357, 345] on div at bounding box center [354, 341] width 12 height 12
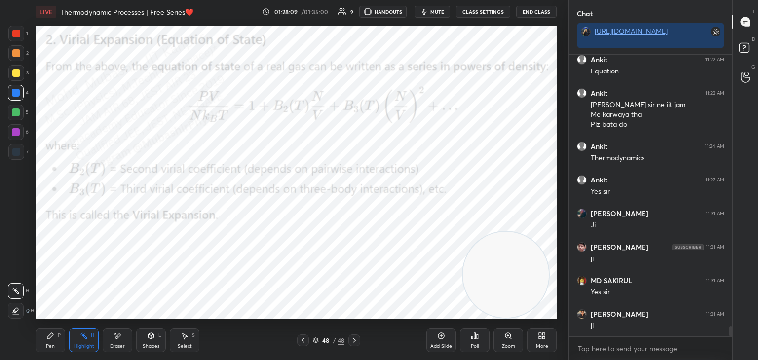
click at [357, 346] on div at bounding box center [354, 341] width 12 height 12
click at [355, 346] on div "Pen P Highlight H Eraser Shapes L Select S 48 / 48 Add Slide Poll Zoom More" at bounding box center [296, 340] width 521 height 39
click at [355, 345] on div at bounding box center [354, 341] width 12 height 12
click at [352, 344] on div at bounding box center [354, 341] width 12 height 12
click at [353, 342] on icon at bounding box center [354, 341] width 8 height 8
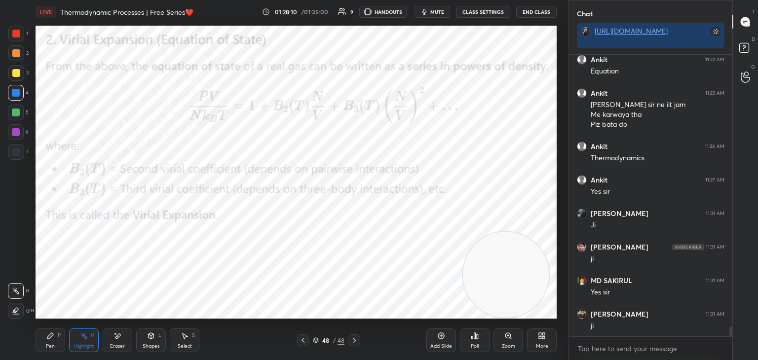
click at [357, 340] on icon at bounding box center [354, 341] width 8 height 8
click at [544, 335] on icon at bounding box center [543, 334] width 2 height 2
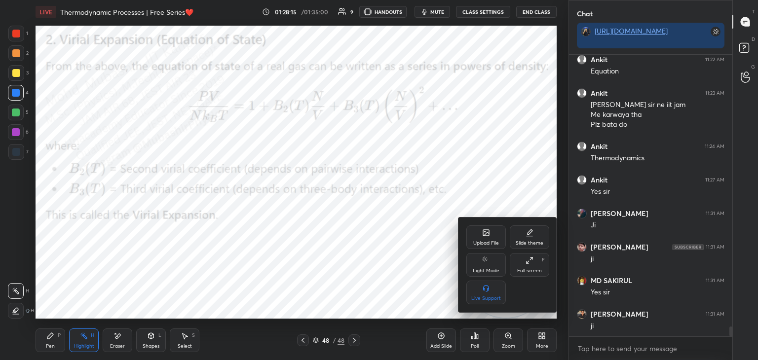
click at [482, 235] on icon at bounding box center [486, 233] width 8 height 8
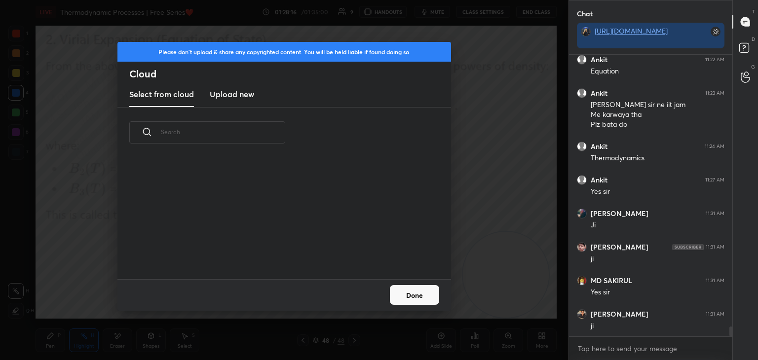
scroll to position [121, 317]
click at [241, 87] on new "Upload new" at bounding box center [232, 94] width 44 height 25
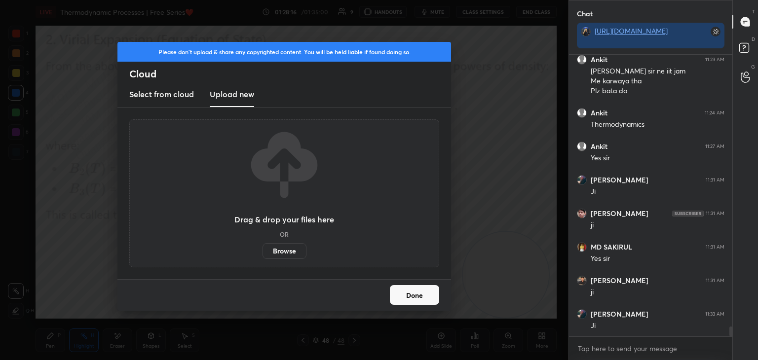
click at [283, 253] on label "Browse" at bounding box center [285, 251] width 44 height 16
click at [263, 253] on input "Browse" at bounding box center [263, 251] width 0 height 16
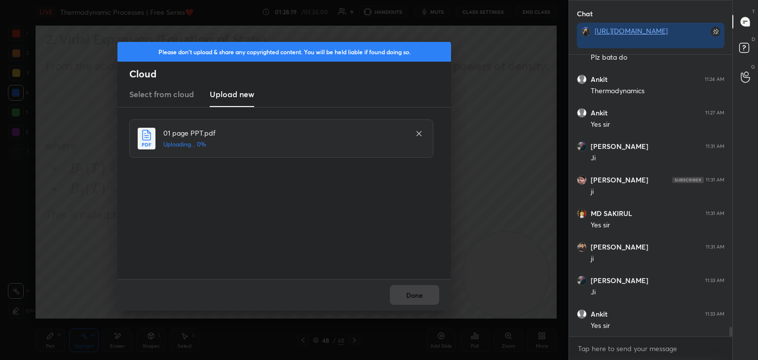
scroll to position [8023, 0]
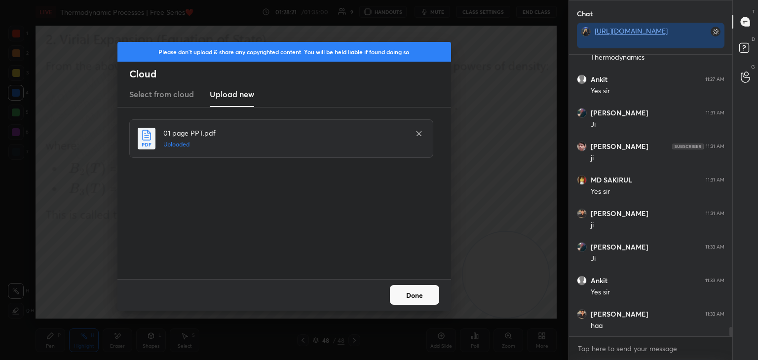
click at [415, 295] on button "Done" at bounding box center [414, 295] width 49 height 20
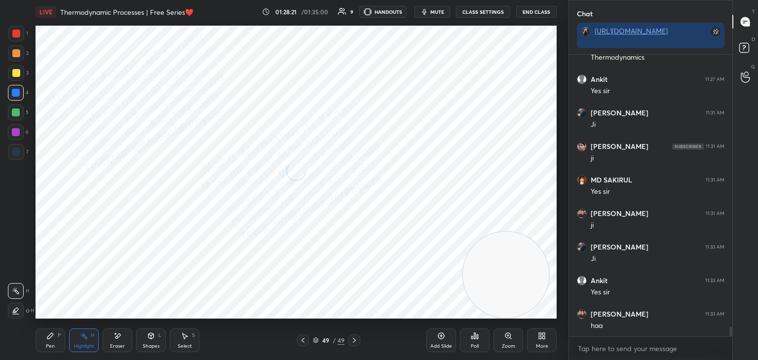
click at [46, 338] on icon at bounding box center [50, 336] width 8 height 8
click at [14, 30] on div at bounding box center [16, 34] width 16 height 16
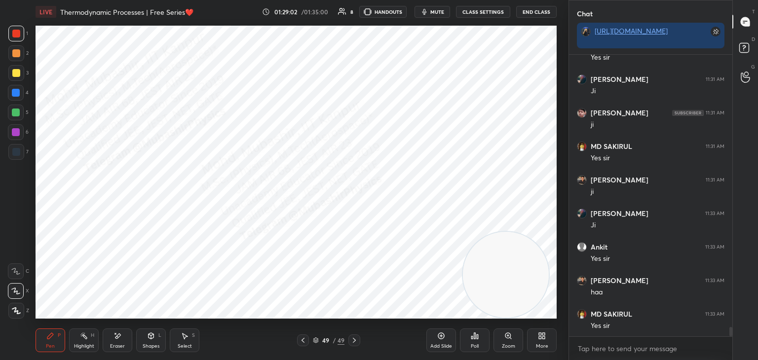
drag, startPoint x: 189, startPoint y: 354, endPoint x: 185, endPoint y: 346, distance: 9.3
click at [185, 354] on div "Pen P Highlight H Eraser Shapes L Select S 49 / 49 Add Slide Poll Zoom More" at bounding box center [296, 340] width 521 height 39
click at [186, 345] on div "Select" at bounding box center [185, 346] width 14 height 5
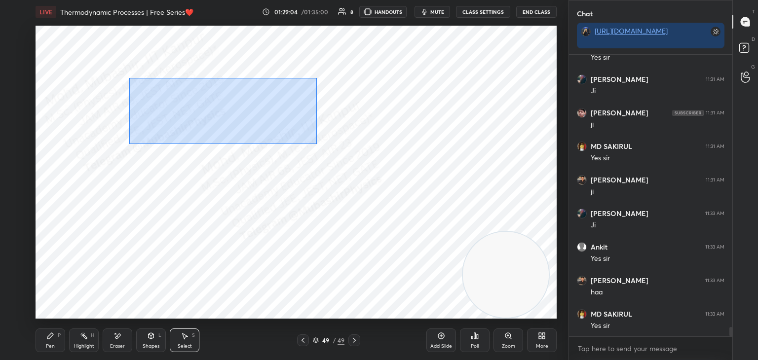
drag, startPoint x: 316, startPoint y: 144, endPoint x: 296, endPoint y: 143, distance: 20.3
click at [377, 170] on div "0 ° Undo Copy Duplicate Duplicate to new slide Delete" at bounding box center [296, 172] width 521 height 293
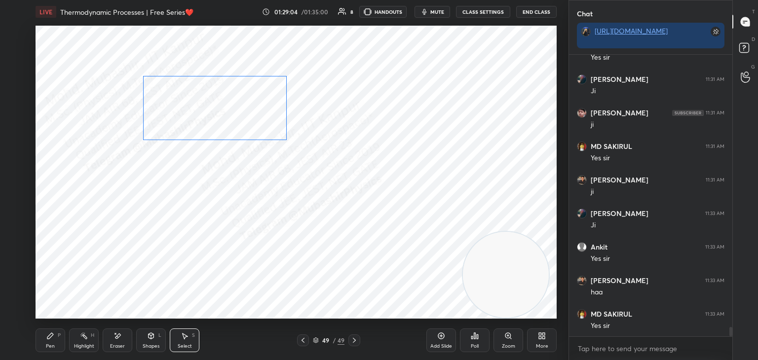
drag, startPoint x: 243, startPoint y: 127, endPoint x: 233, endPoint y: 120, distance: 11.8
click at [232, 115] on div "0 ° Undo Copy Duplicate Duplicate to new slide Delete" at bounding box center [296, 172] width 521 height 293
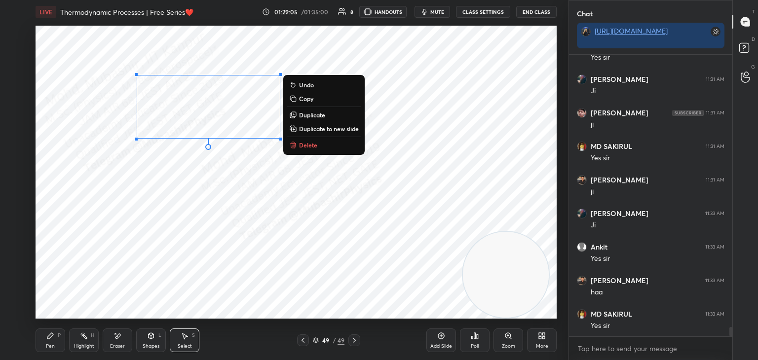
click at [46, 344] on div "Pen" at bounding box center [50, 346] width 9 height 5
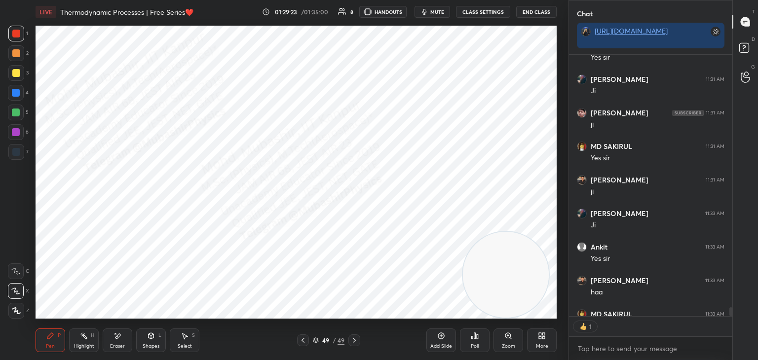
scroll to position [3, 3]
click at [18, 101] on div "4" at bounding box center [18, 95] width 21 height 20
drag, startPoint x: 528, startPoint y: 299, endPoint x: 537, endPoint y: 297, distance: 10.2
click at [535, 301] on video at bounding box center [506, 275] width 86 height 86
drag, startPoint x: 528, startPoint y: 249, endPoint x: 525, endPoint y: 49, distance: 199.9
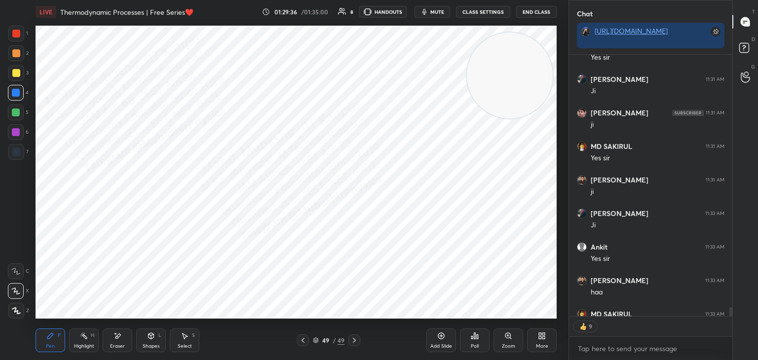
click at [529, 39] on video at bounding box center [510, 76] width 86 height 86
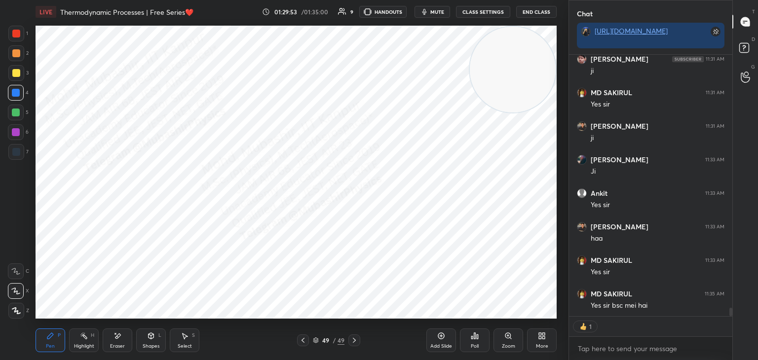
scroll to position [259, 160]
drag, startPoint x: 89, startPoint y: 338, endPoint x: 145, endPoint y: 323, distance: 57.8
click at [85, 340] on div "Highlight H" at bounding box center [84, 341] width 30 height 24
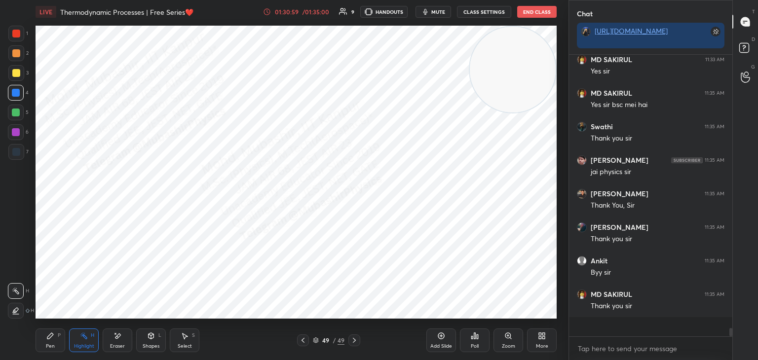
scroll to position [279, 160]
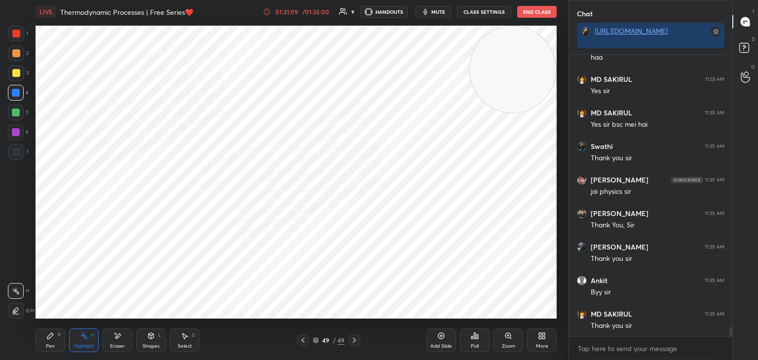
drag, startPoint x: 518, startPoint y: 72, endPoint x: 527, endPoint y: 65, distance: 11.4
click at [529, 66] on video at bounding box center [513, 70] width 86 height 86
click at [537, 11] on button "End Class" at bounding box center [536, 12] width 39 height 12
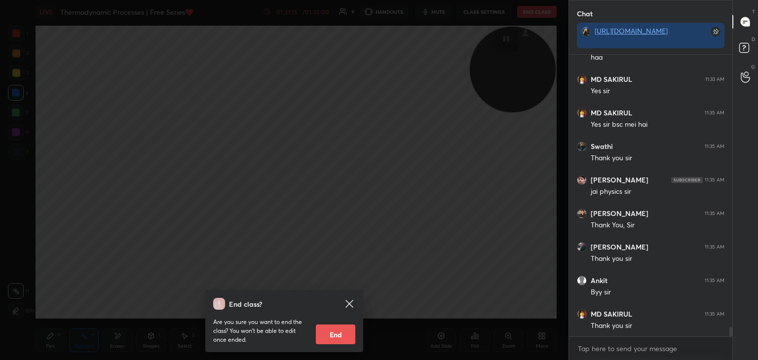
drag, startPoint x: 340, startPoint y: 336, endPoint x: 331, endPoint y: 333, distance: 10.3
click at [339, 334] on button "End" at bounding box center [335, 335] width 39 height 20
type textarea "x"
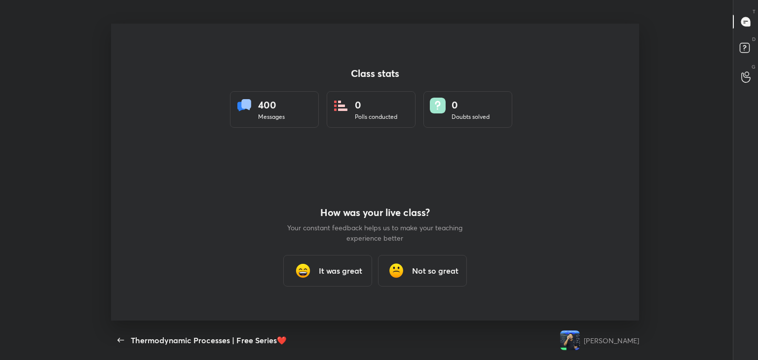
scroll to position [0, 0]
